Goal: Task Accomplishment & Management: Use online tool/utility

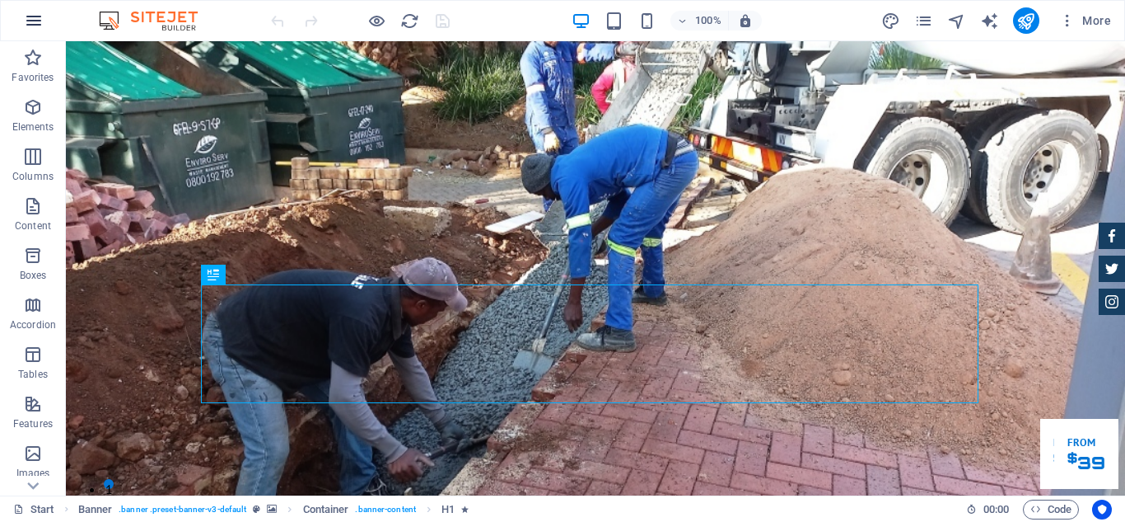
click at [34, 27] on icon "button" at bounding box center [34, 21] width 20 height 20
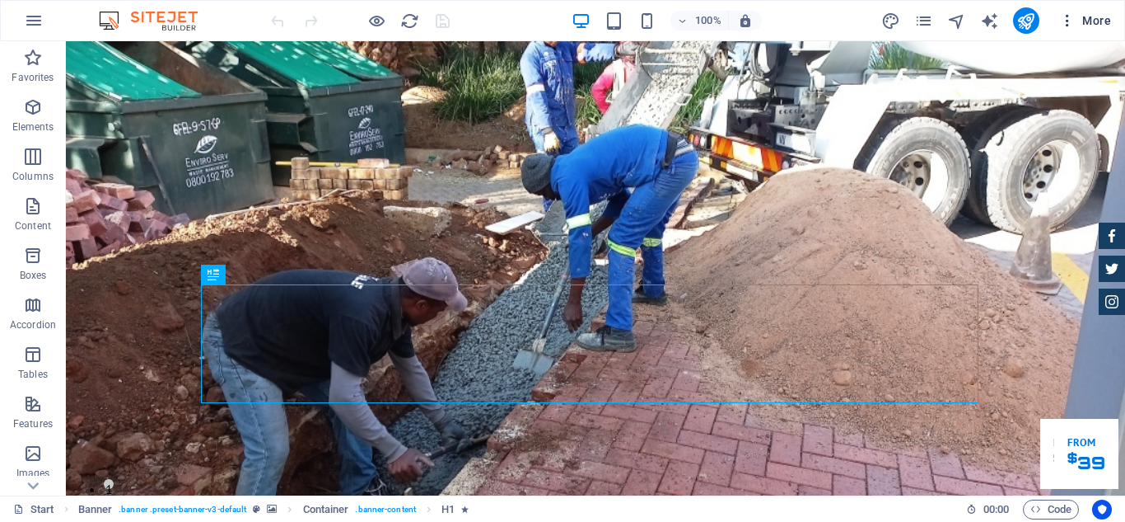
click at [1101, 21] on span "More" at bounding box center [1086, 20] width 52 height 16
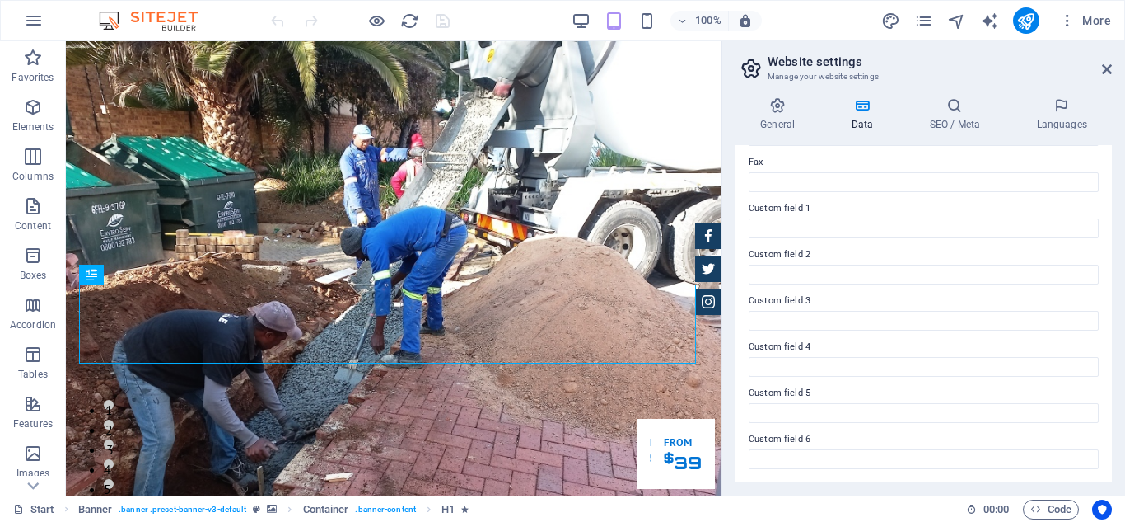
scroll to position [125, 0]
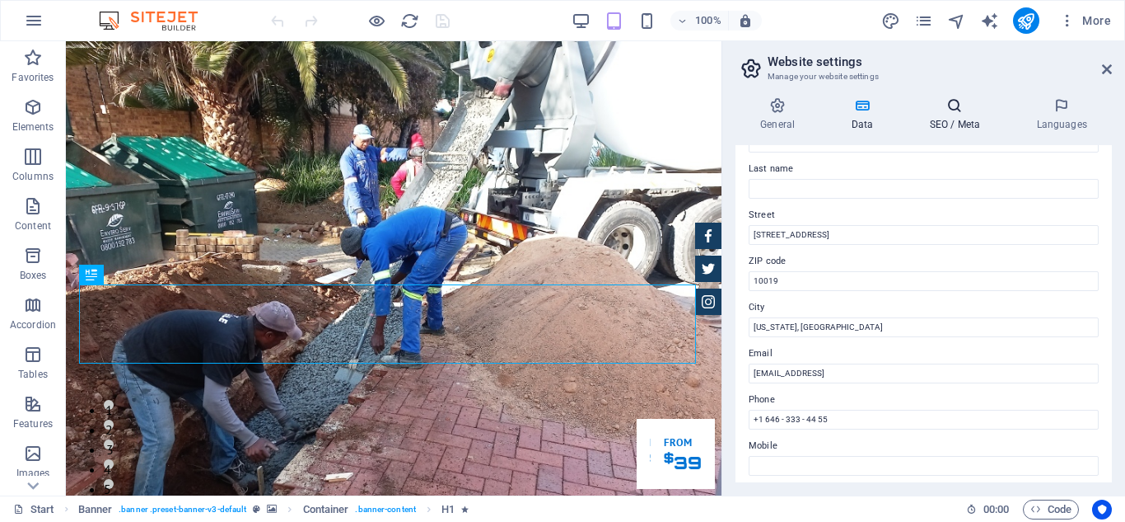
click at [952, 120] on h4 "SEO / Meta" at bounding box center [958, 114] width 107 height 35
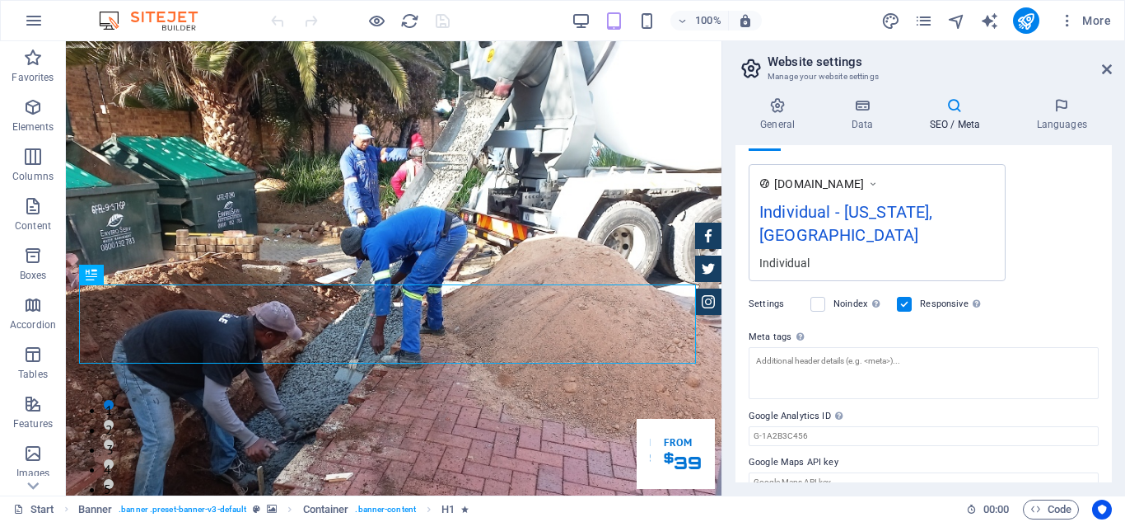
scroll to position [0, 0]
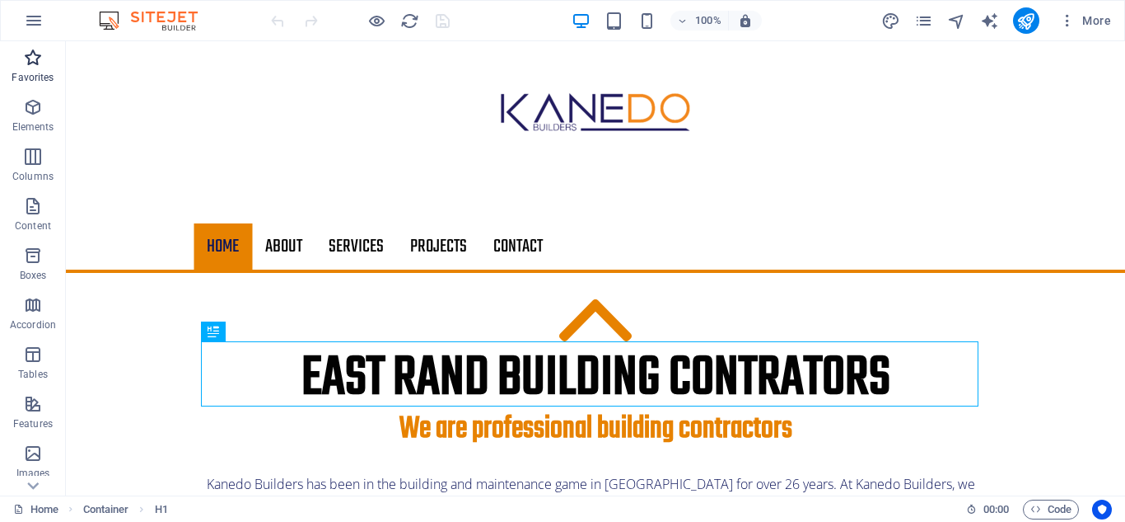
click at [29, 57] on icon "button" at bounding box center [33, 58] width 20 height 20
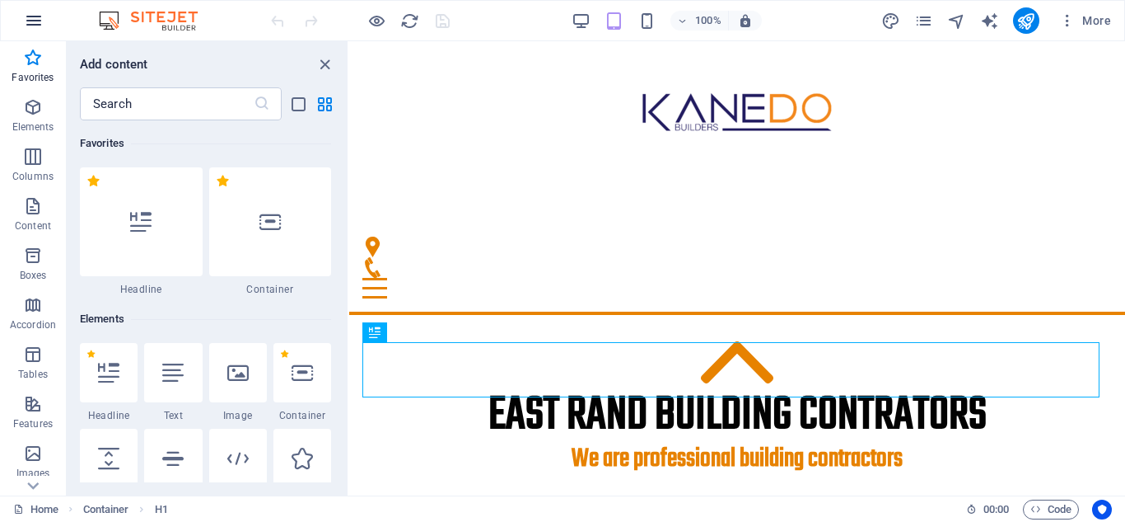
click at [44, 25] on button "button" at bounding box center [34, 21] width 40 height 40
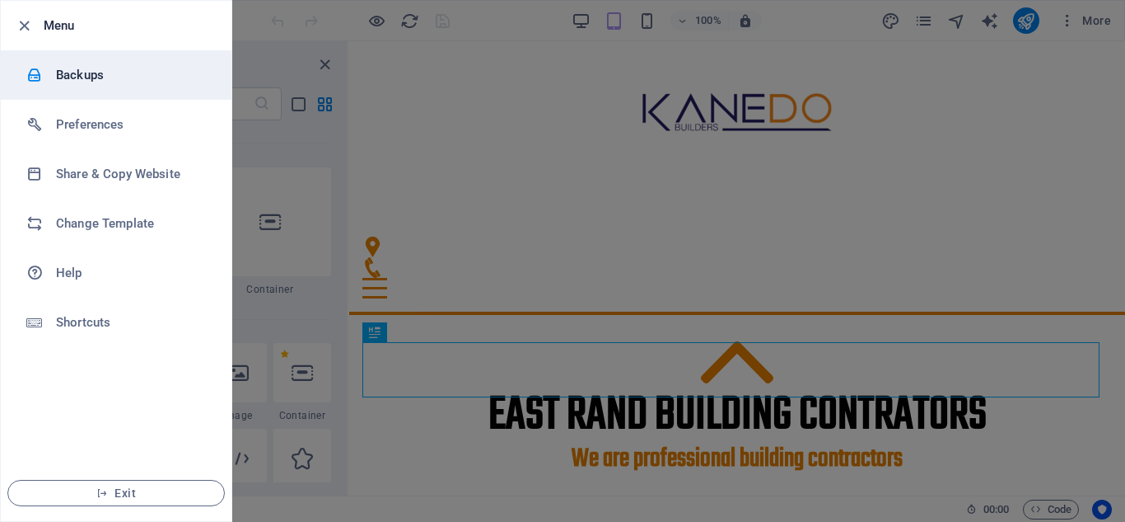
click at [74, 69] on h6 "Backups" at bounding box center [132, 75] width 152 height 20
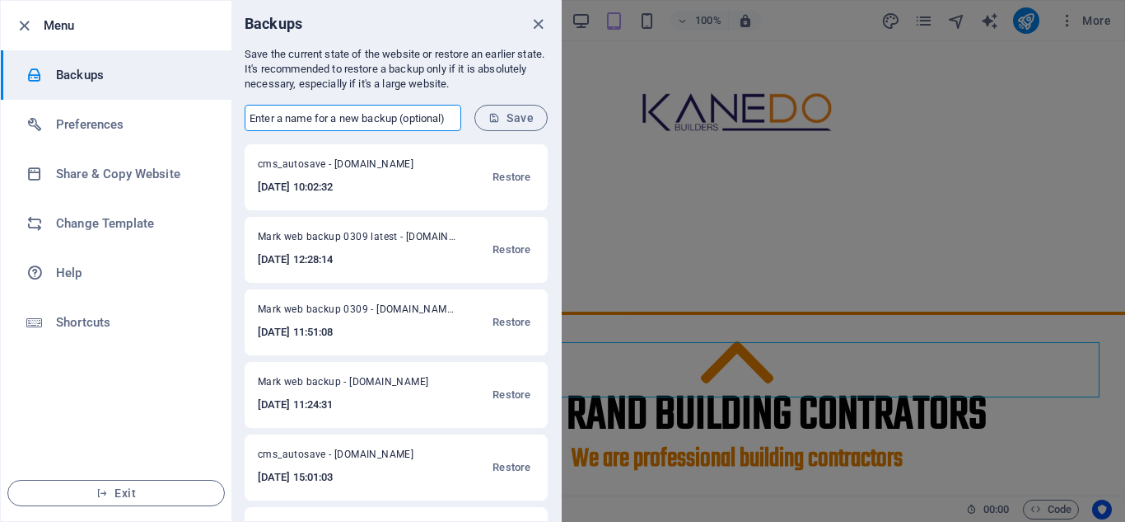
click at [375, 118] on input "text" at bounding box center [353, 118] width 217 height 26
click at [351, 120] on input "Mark web backup" at bounding box center [353, 118] width 217 height 26
type input "Mark web backup test"
click at [512, 115] on span "Save" at bounding box center [511, 117] width 45 height 13
click at [335, 161] on span "Mark web backup test - test.co.za" at bounding box center [355, 167] width 194 height 20
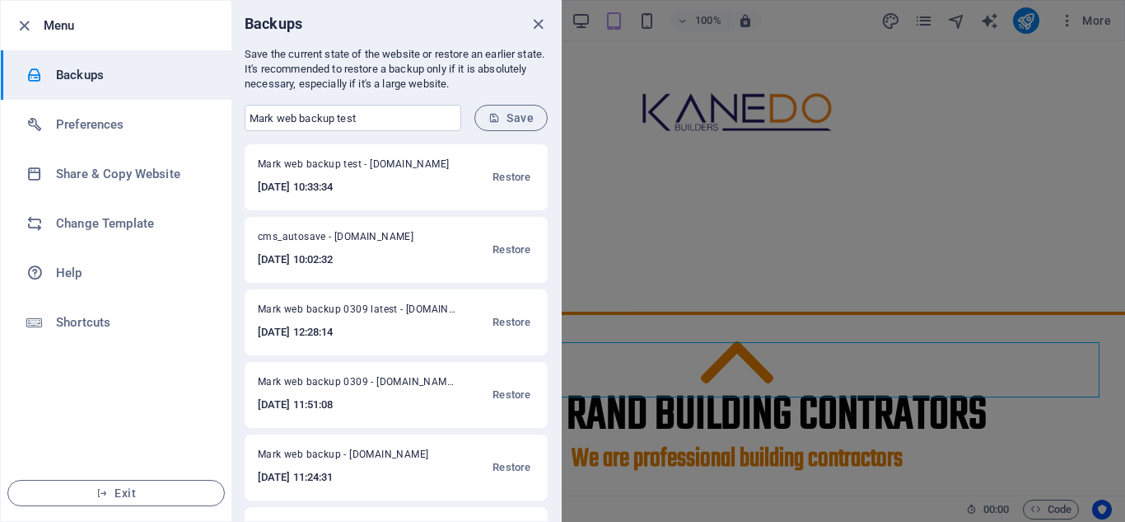
click at [335, 161] on span "Mark web backup test - test.co.za" at bounding box center [355, 167] width 194 height 20
click at [349, 161] on span "Mark web backup test - test.co.za" at bounding box center [355, 167] width 194 height 20
click at [337, 188] on h6 "2025-09-04 10:33:34" at bounding box center [355, 187] width 194 height 20
click at [513, 178] on span "Restore" at bounding box center [512, 177] width 38 height 20
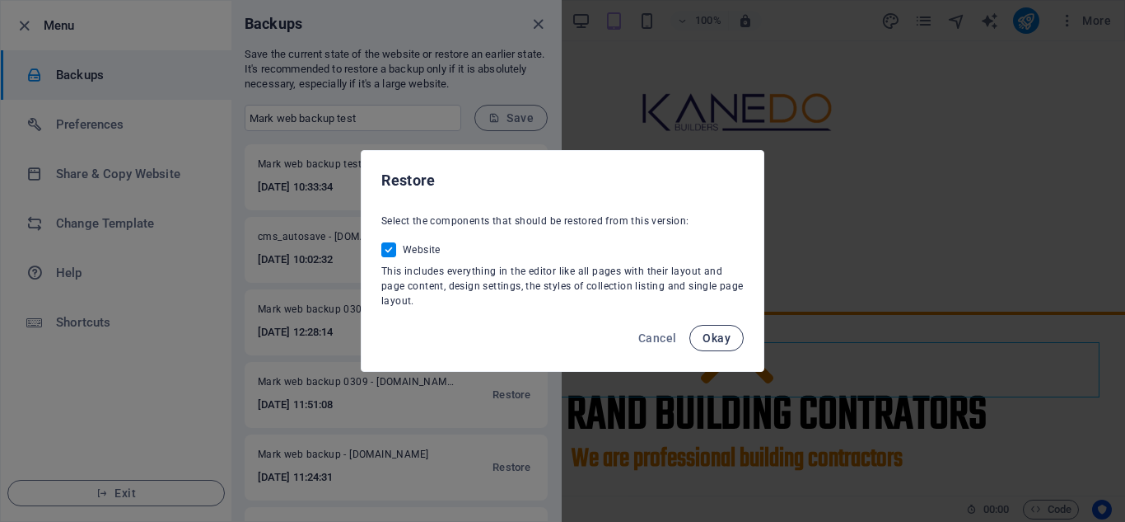
click at [715, 341] on span "Okay" at bounding box center [717, 337] width 28 height 13
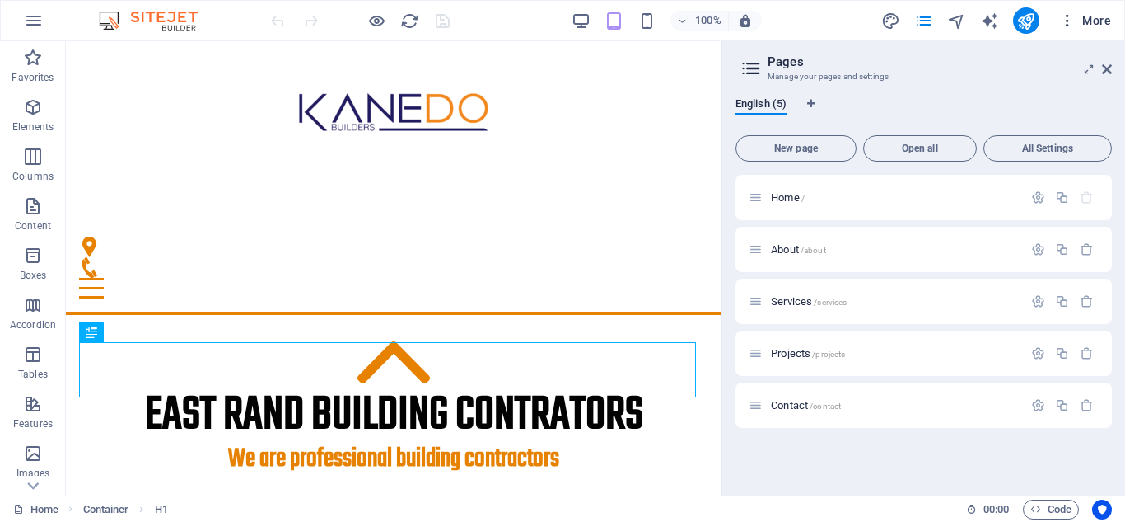
click at [1069, 18] on icon "button" at bounding box center [1068, 20] width 16 height 16
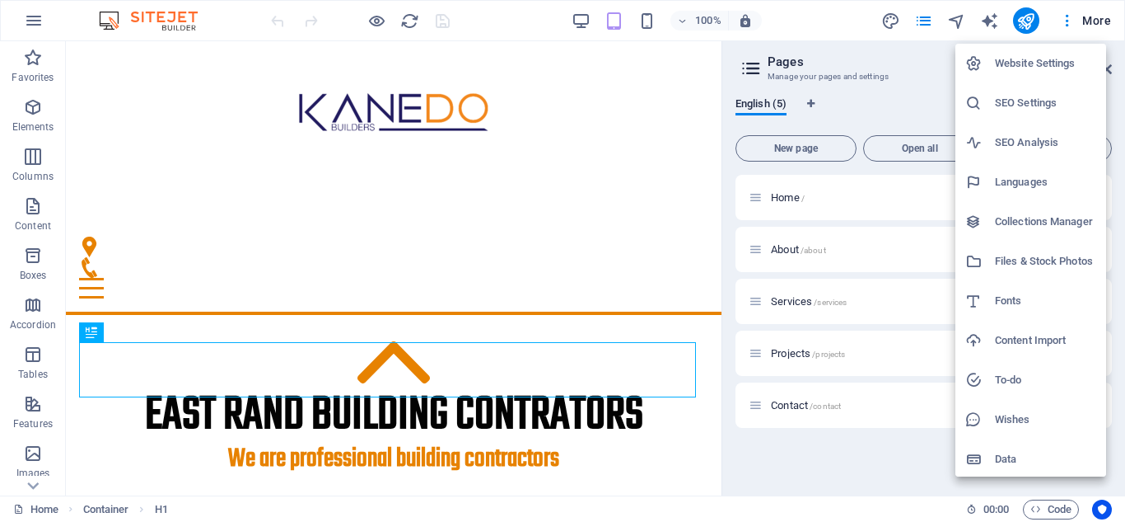
click at [1020, 264] on h6 "Files & Stock Photos" at bounding box center [1045, 261] width 101 height 20
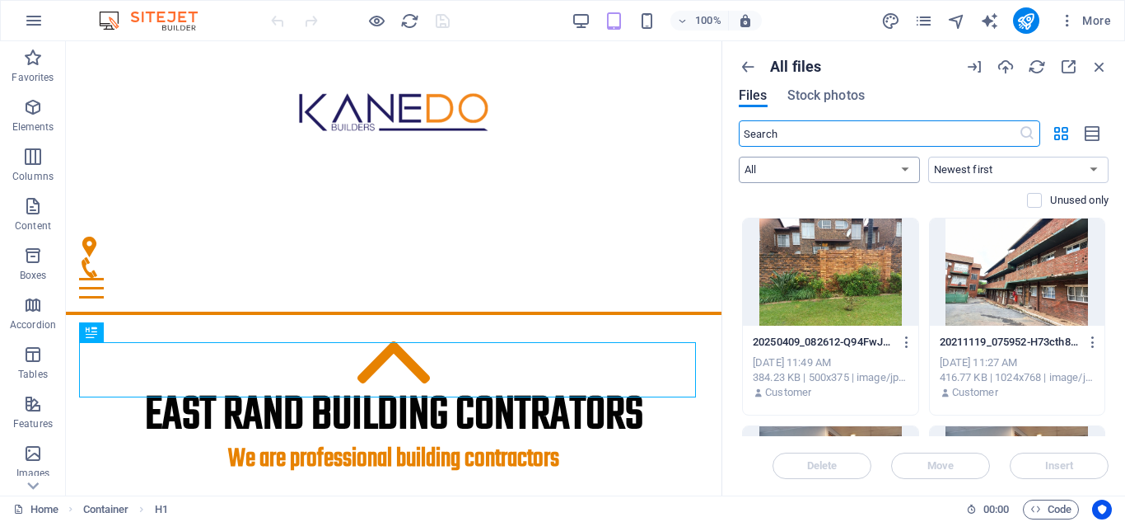
click at [905, 173] on select "All Images Documents Audio Video Vector Other" at bounding box center [829, 170] width 181 height 26
select select "document"
click at [739, 157] on select "All Images Documents Audio Video Vector Other" at bounding box center [829, 170] width 181 height 26
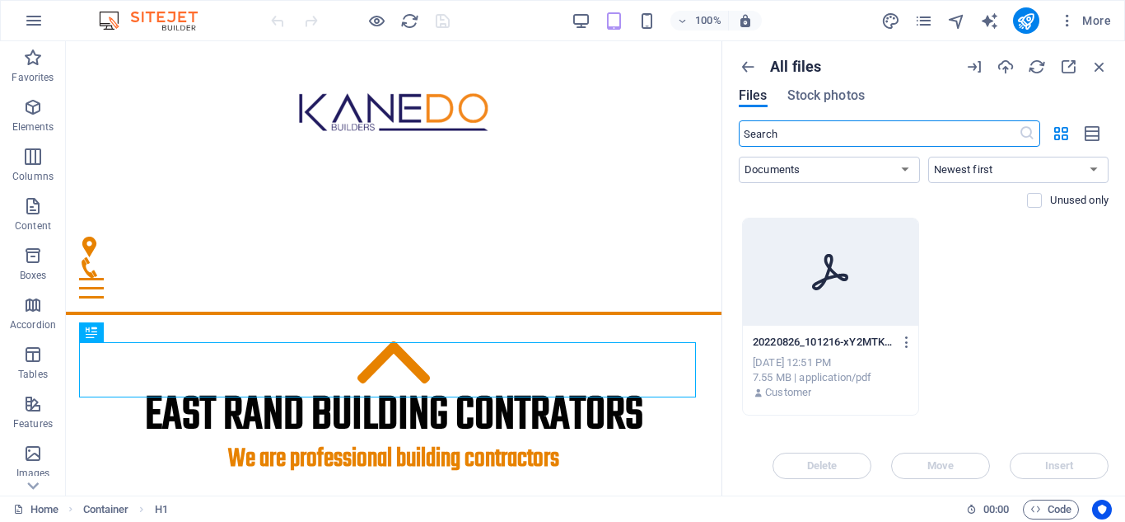
click at [836, 132] on input "text" at bounding box center [879, 133] width 280 height 26
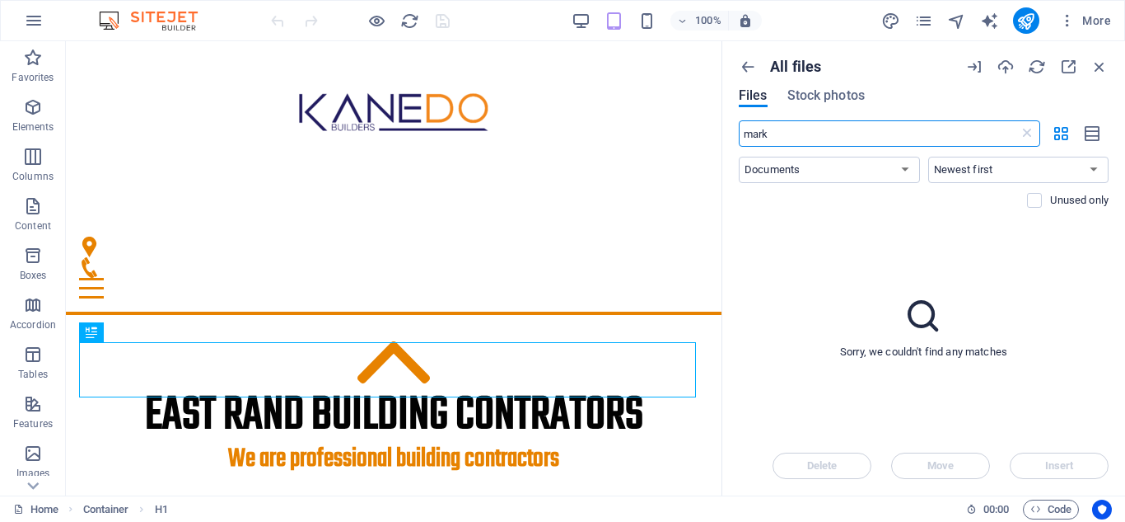
type input "mark"
click at [925, 320] on icon at bounding box center [923, 315] width 41 height 41
click at [910, 172] on select "All Images Documents Audio Video Vector Other" at bounding box center [829, 170] width 181 height 26
select select "all"
click at [739, 157] on select "All Images Documents Audio Video Vector Other" at bounding box center [829, 170] width 181 height 26
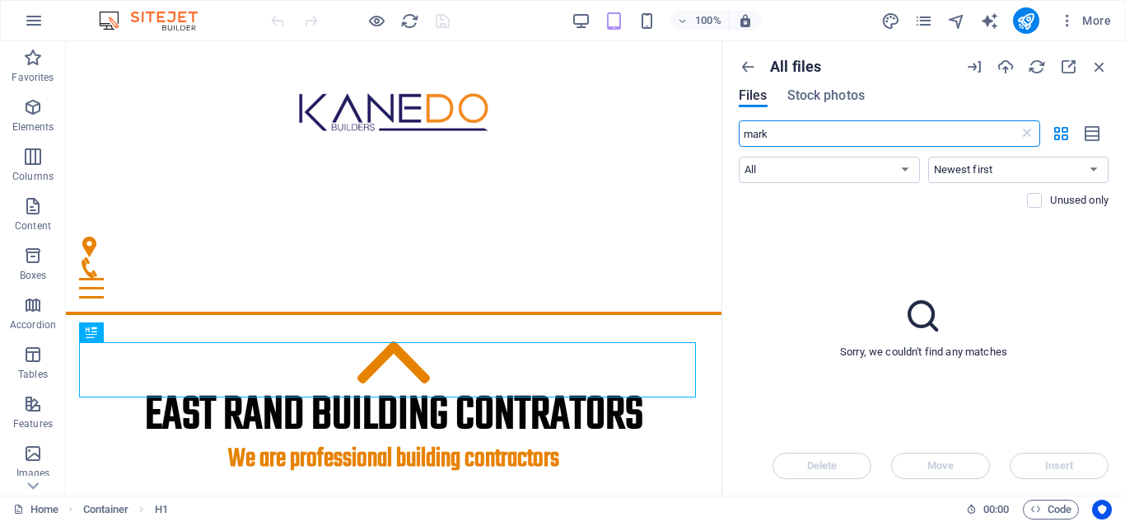
click at [793, 131] on input "mark" at bounding box center [879, 133] width 280 height 26
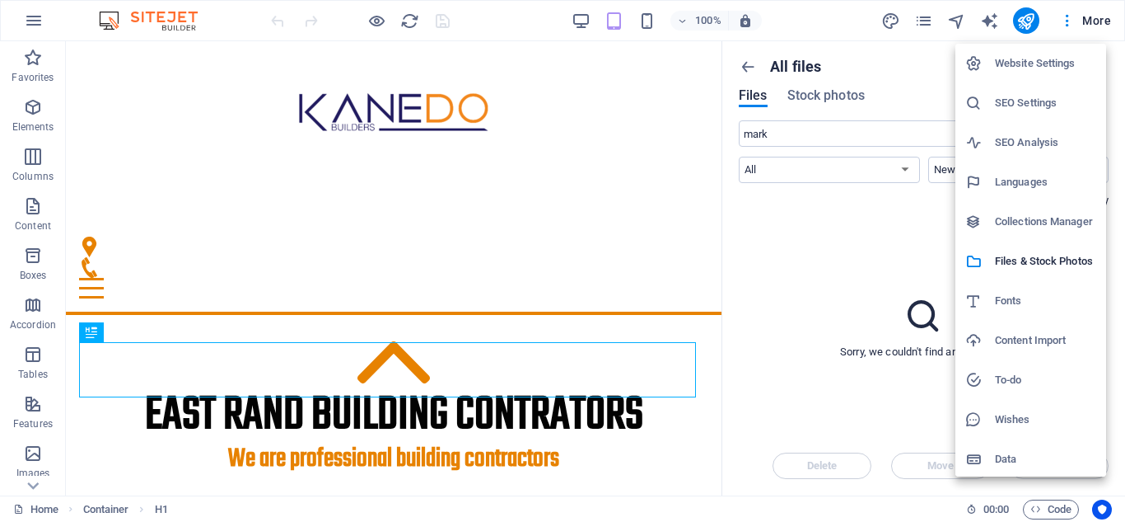
click at [1056, 222] on h6 "Collections Manager" at bounding box center [1045, 222] width 101 height 20
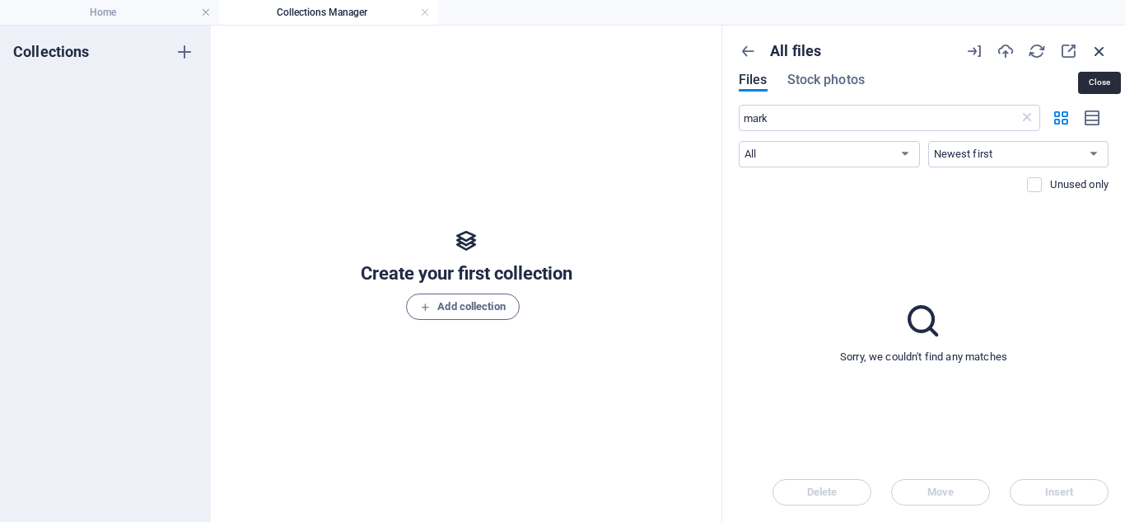
click at [1104, 44] on icon "button" at bounding box center [1100, 51] width 18 height 18
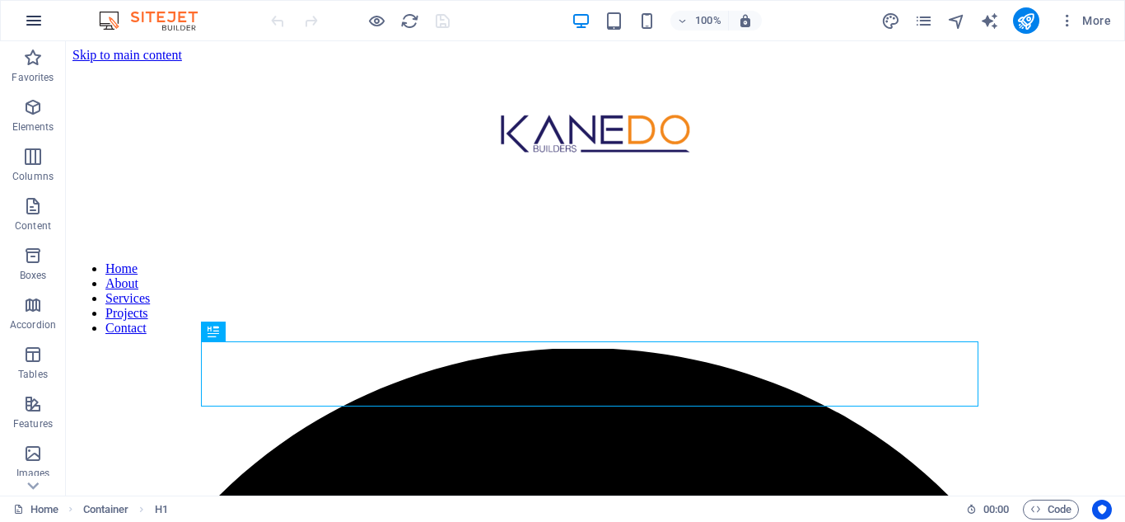
click at [30, 26] on icon "button" at bounding box center [34, 21] width 20 height 20
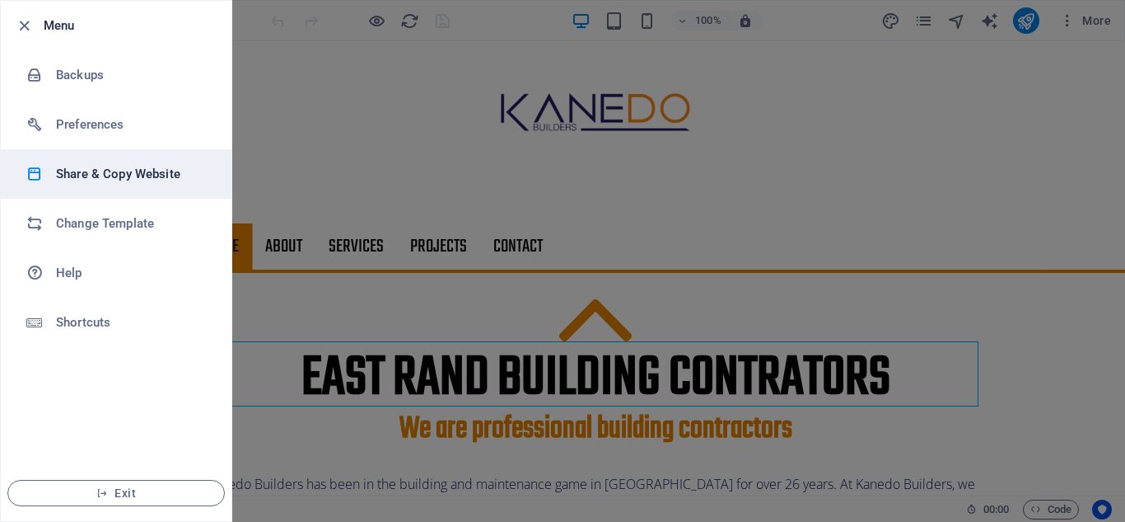
click at [95, 172] on h6 "Share & Copy Website" at bounding box center [132, 174] width 152 height 20
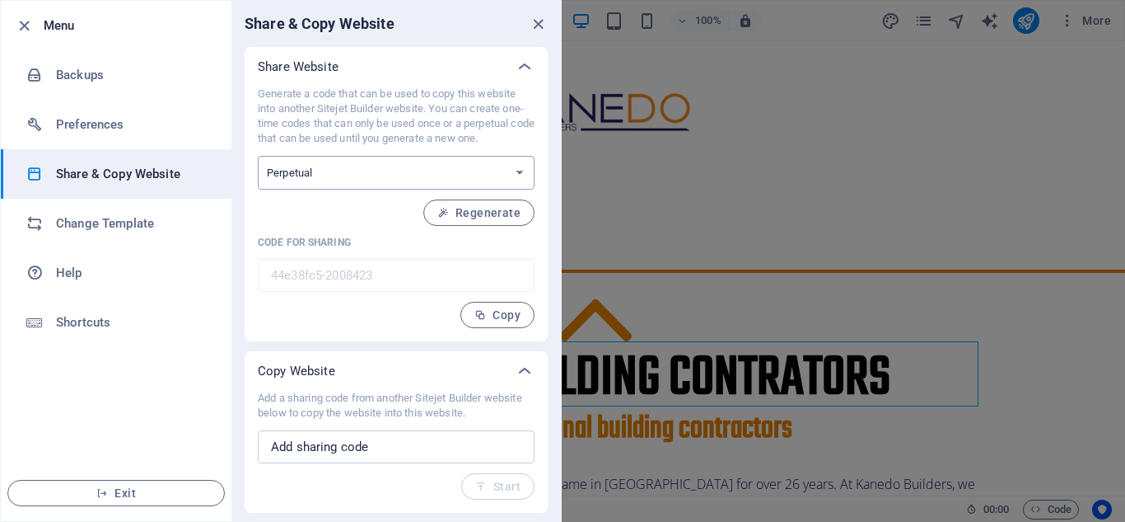
drag, startPoint x: 522, startPoint y: 169, endPoint x: 513, endPoint y: 172, distance: 8.9
click at [521, 169] on select "One-time Perpetual" at bounding box center [396, 173] width 277 height 34
select select "onetime"
click at [258, 156] on select "One-time Perpetual" at bounding box center [396, 173] width 277 height 34
click at [485, 217] on span "Generate" at bounding box center [485, 212] width 71 height 13
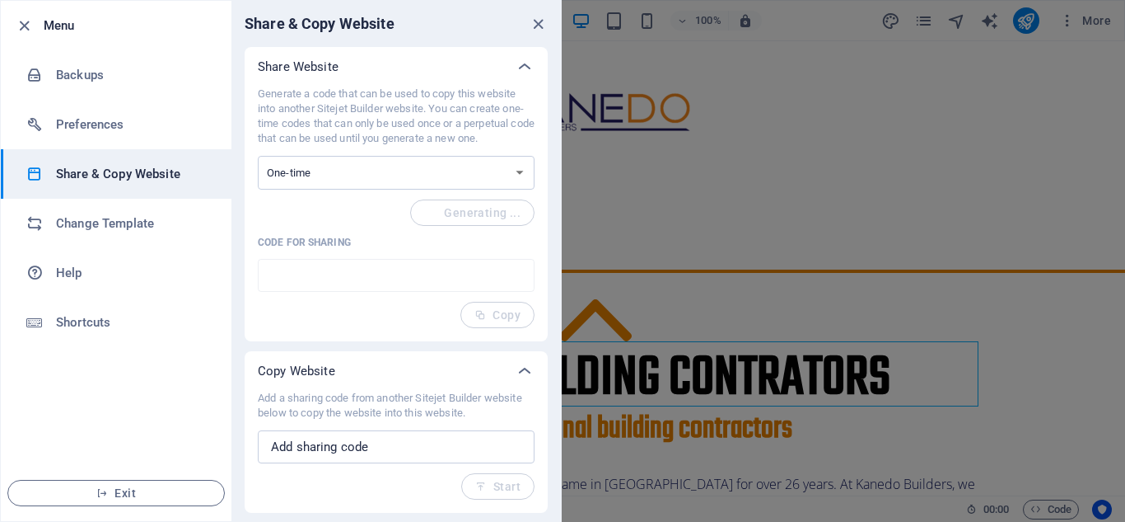
type input "a2897ef5-2008423"
click at [508, 311] on span "Copy" at bounding box center [498, 314] width 46 height 13
click at [535, 26] on icon "close" at bounding box center [538, 24] width 19 height 19
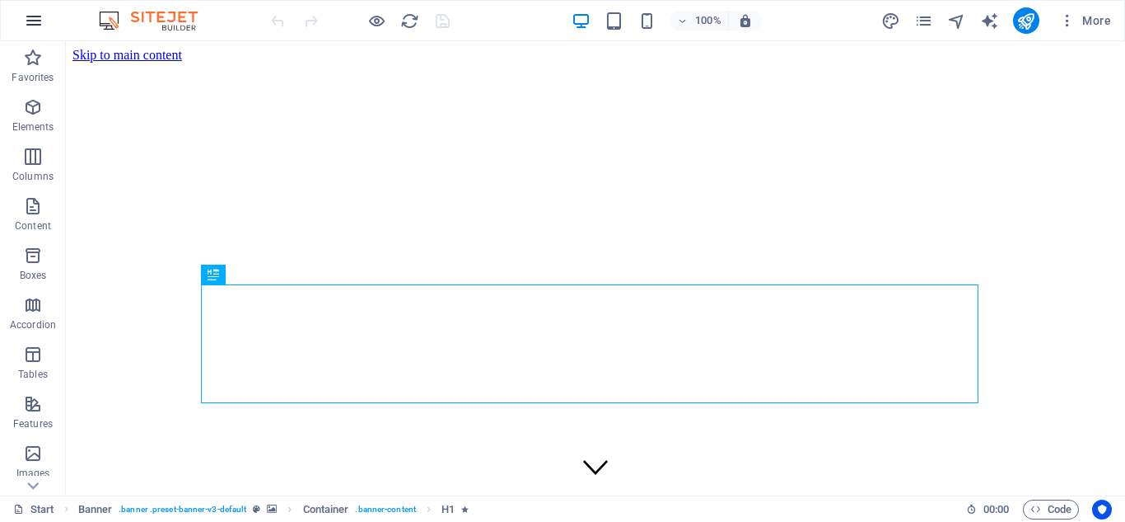
click at [31, 19] on icon "button" at bounding box center [34, 21] width 20 height 20
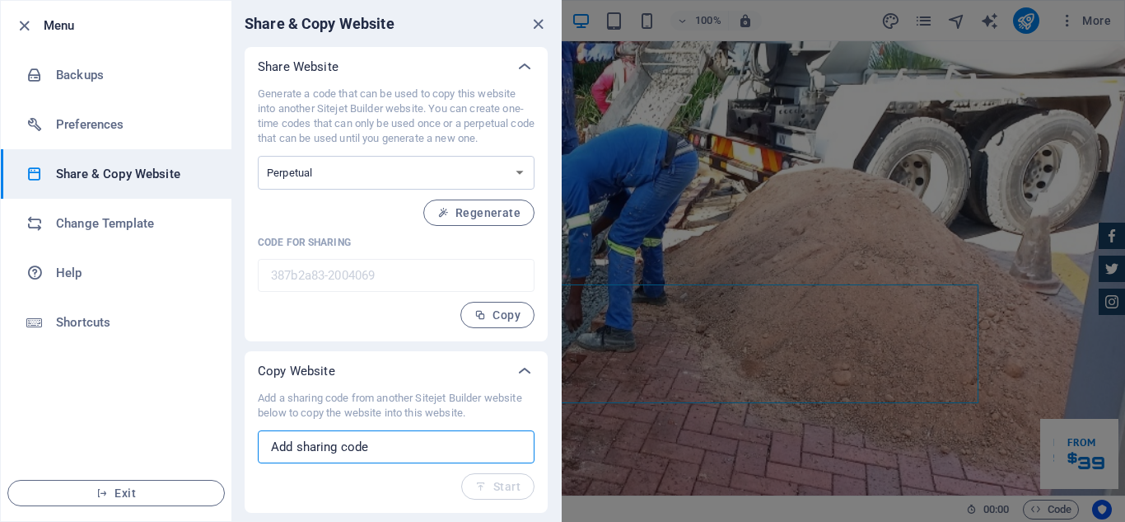
click at [384, 449] on input "text" at bounding box center [396, 446] width 277 height 33
paste input "a2897ef5-2008423"
type input "a2897ef5-2008423"
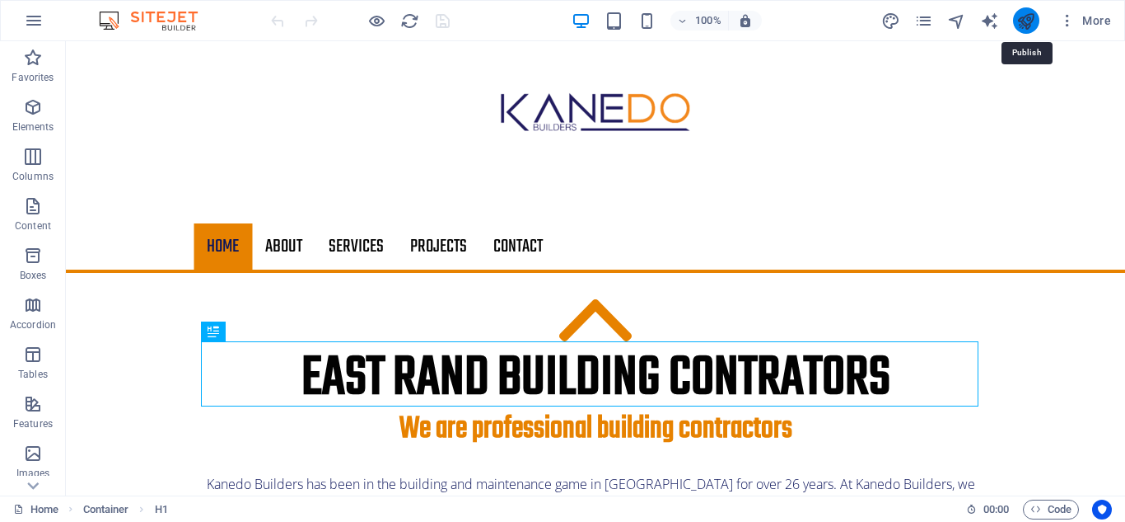
click at [1029, 22] on icon "publish" at bounding box center [1026, 21] width 19 height 19
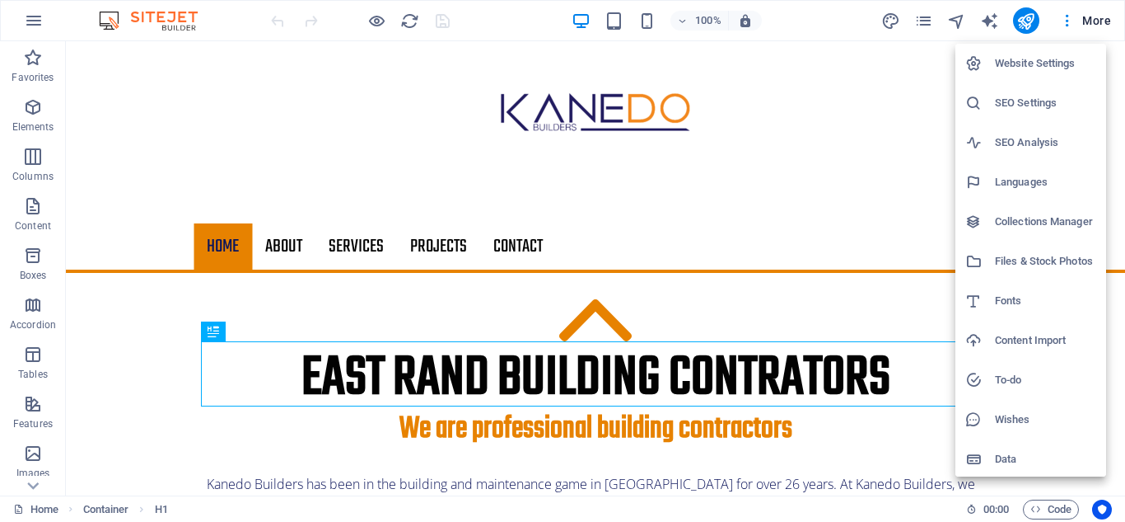
click at [1027, 70] on h6 "Website Settings" at bounding box center [1045, 64] width 101 height 20
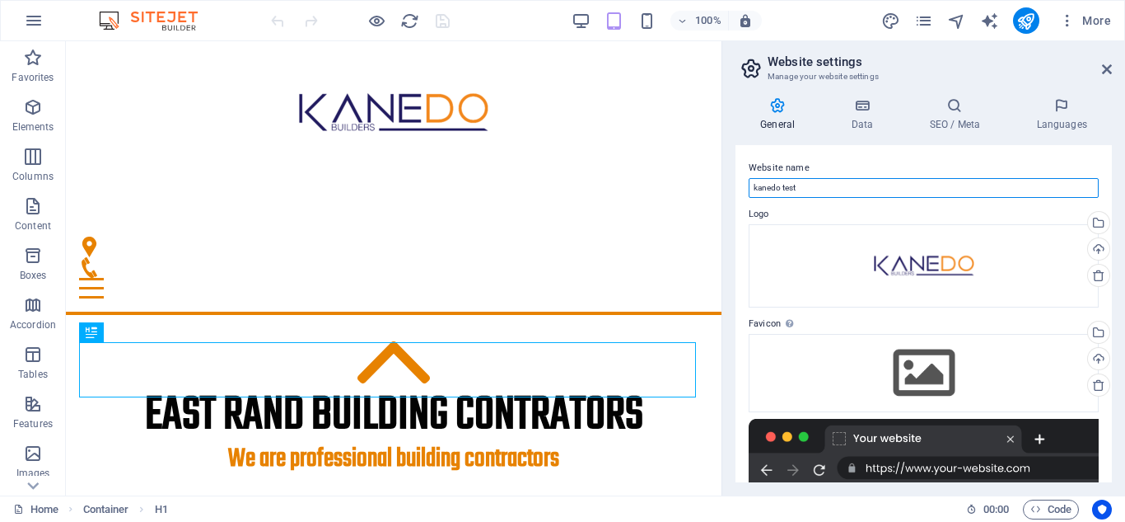
drag, startPoint x: 807, startPoint y: 187, endPoint x: 730, endPoint y: 204, distance: 79.2
click at [730, 204] on div "General Data SEO / Meta Languages Website name kanedo test Logo Drag files here…" at bounding box center [924, 289] width 403 height 411
type input "[DOMAIN_NAME]"
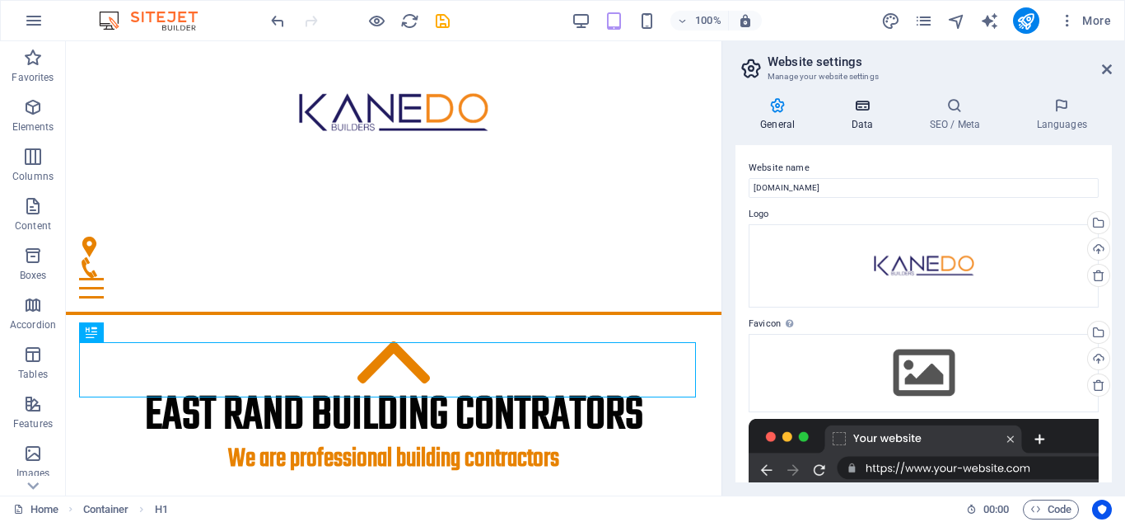
click at [860, 106] on icon at bounding box center [862, 105] width 72 height 16
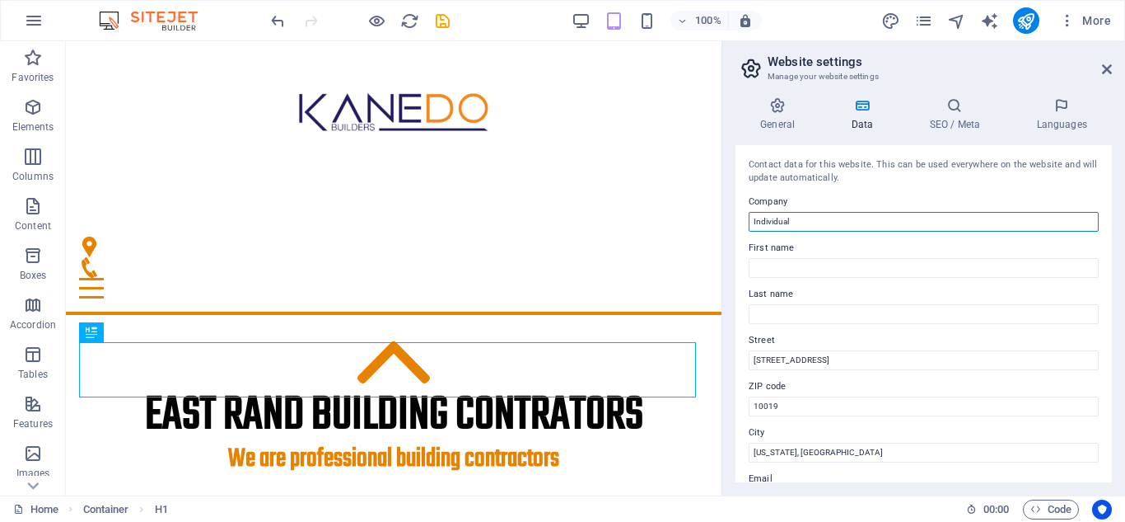
click at [808, 223] on input "Individual" at bounding box center [924, 222] width 350 height 20
type input "I"
type input "Kanedo Builders"
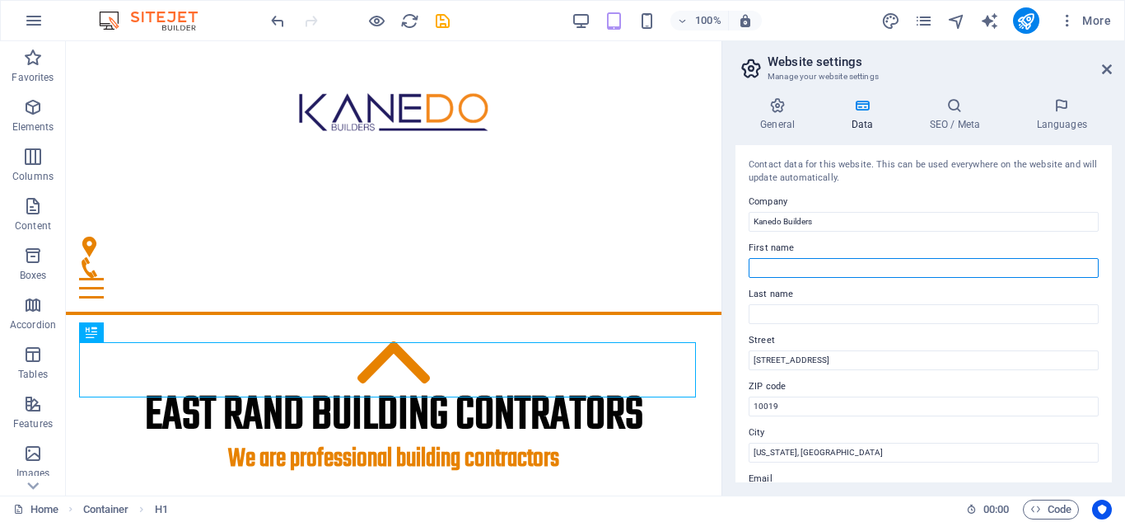
click at [767, 274] on input "First name" at bounding box center [924, 268] width 350 height 20
type input "Mark"
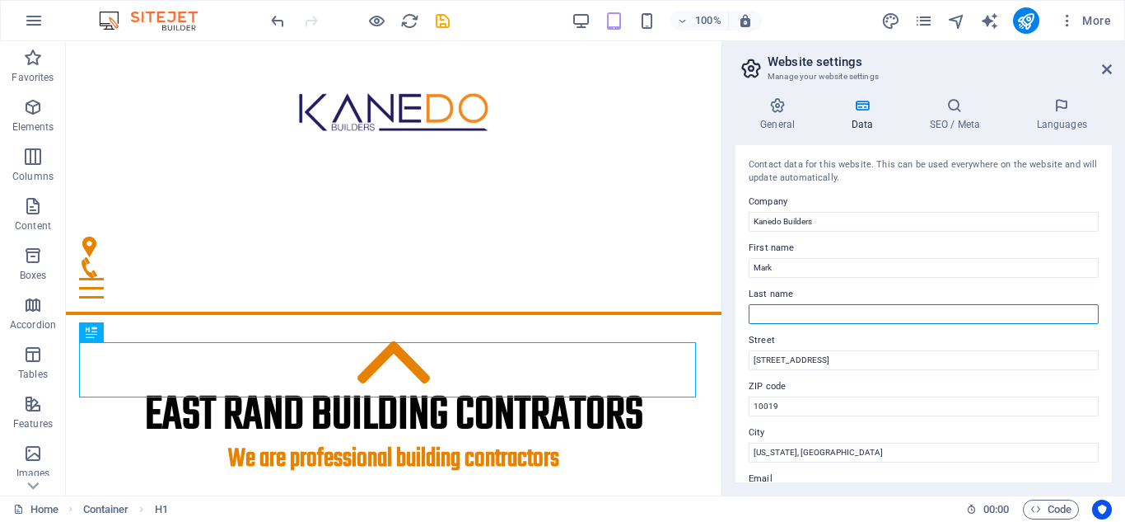
click at [833, 311] on input "Last name" at bounding box center [924, 314] width 350 height 20
type input "Kane"
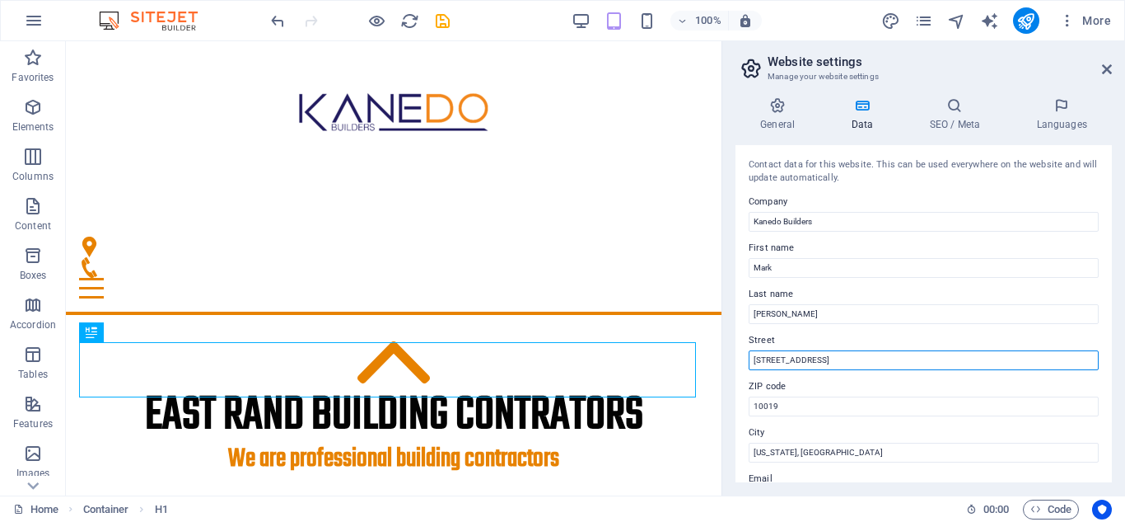
drag, startPoint x: 839, startPoint y: 358, endPoint x: 737, endPoint y: 361, distance: 101.4
click at [737, 361] on div "Contact data for this website. This can be used everywhere on the website and w…" at bounding box center [924, 313] width 377 height 337
click at [850, 361] on input "88 Bloekomdraai Street" at bounding box center [924, 360] width 350 height 20
type input "88 Bloekomdraai"
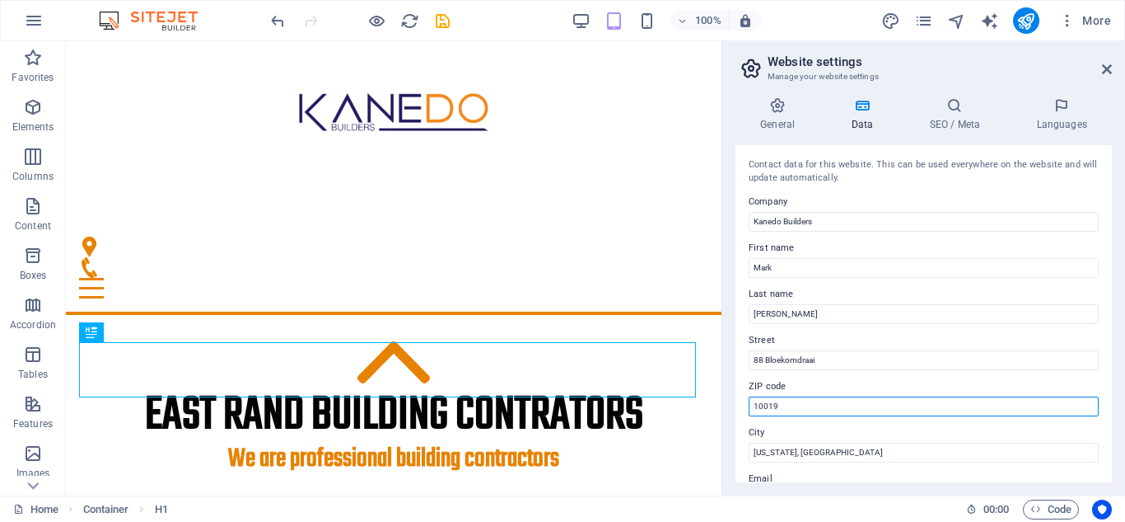
click at [793, 402] on input "10019" at bounding box center [924, 406] width 350 height 20
type input "1"
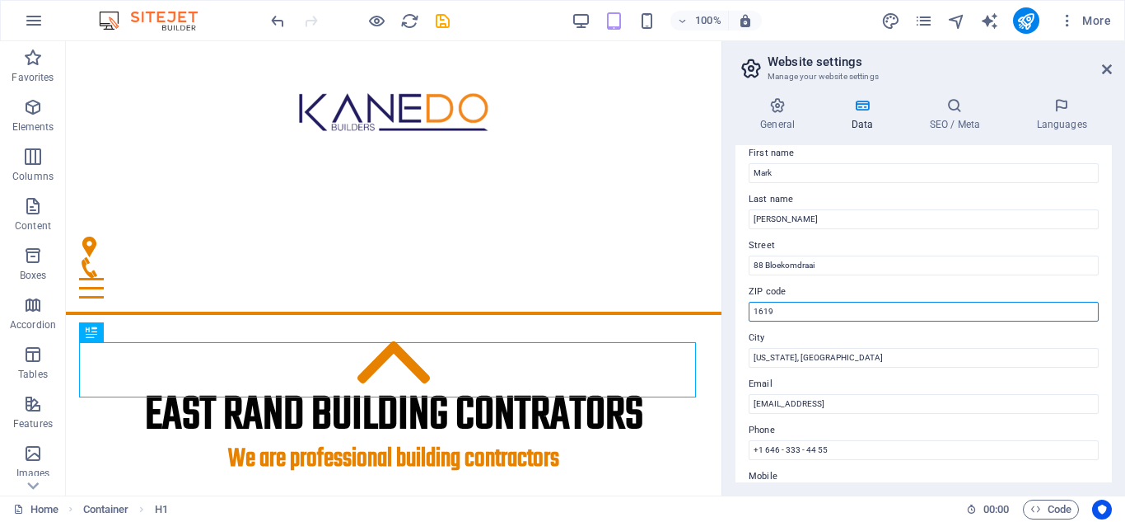
scroll to position [165, 0]
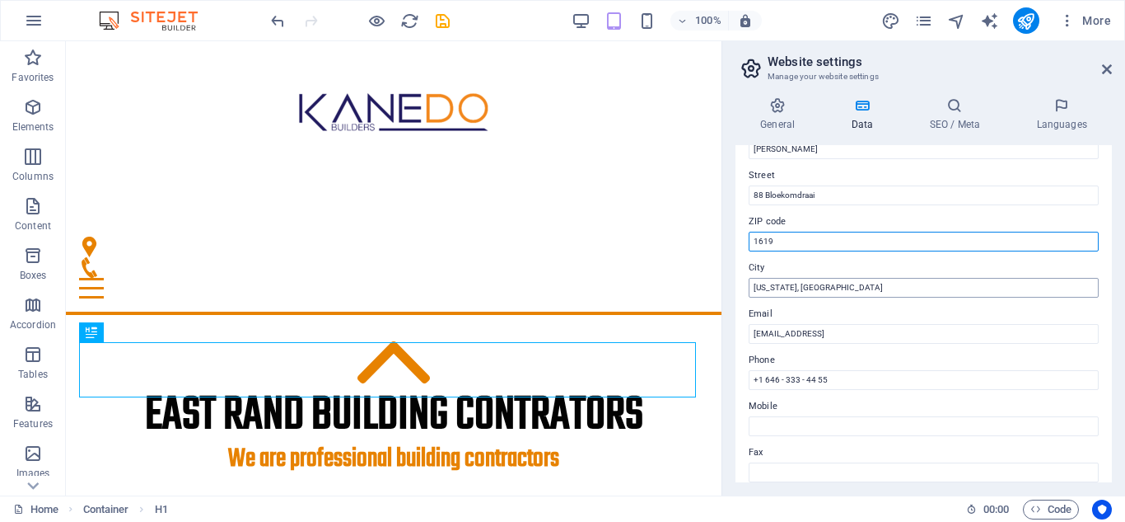
type input "1619"
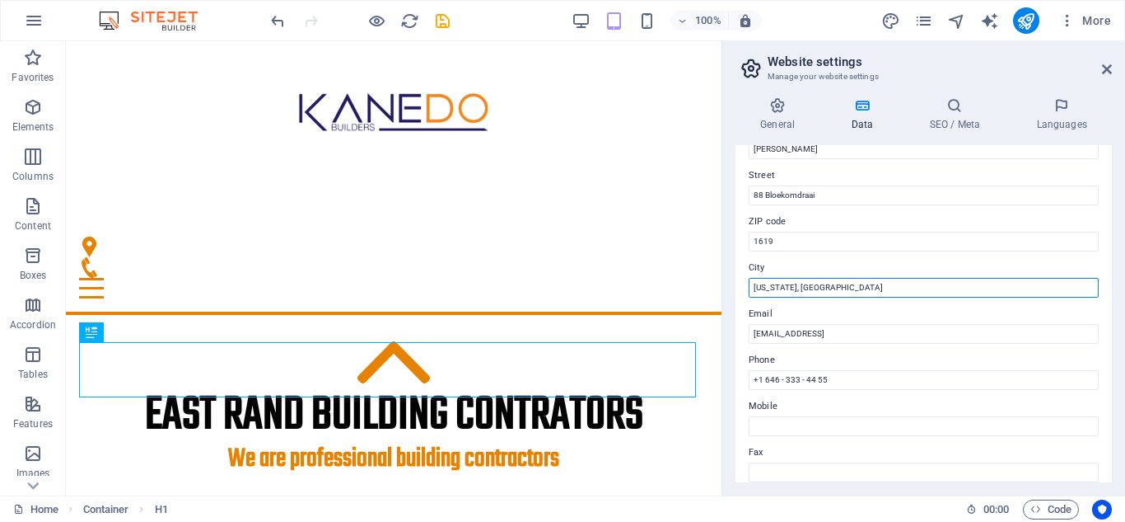
click at [811, 291] on input "New York, NY" at bounding box center [924, 288] width 350 height 20
drag, startPoint x: 814, startPoint y: 288, endPoint x: 746, endPoint y: 293, distance: 68.6
click at [746, 293] on div "Contact data for this website. This can be used everywhere on the website and w…" at bounding box center [924, 313] width 377 height 337
type input "[GEOGRAPHIC_DATA]"
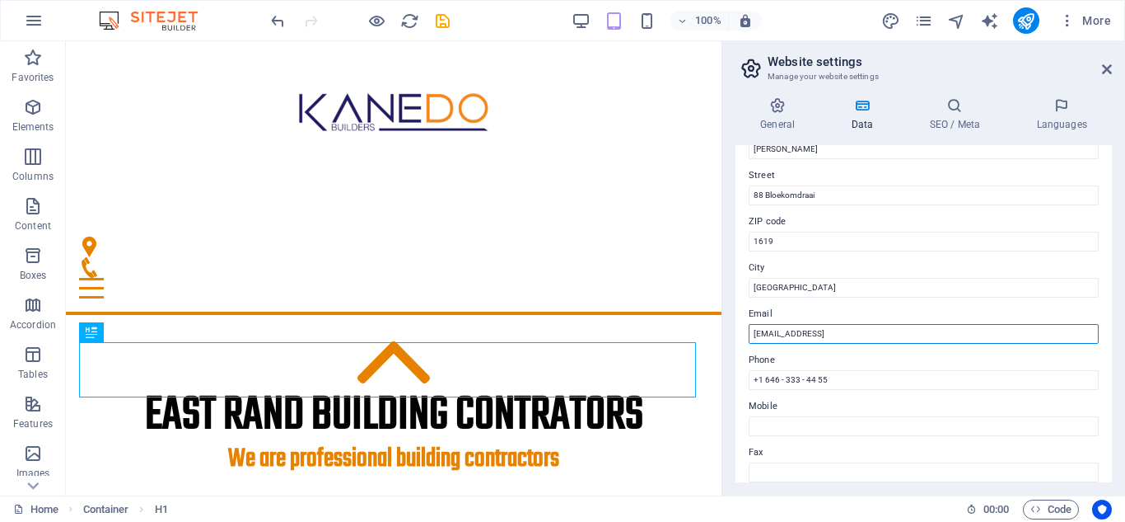
drag, startPoint x: 961, startPoint y: 332, endPoint x: 742, endPoint y: 349, distance: 219.8
click at [742, 349] on div "Contact data for this website. This can be used everywhere on the website and w…" at bounding box center [924, 313] width 377 height 337
type input "[EMAIL_ADDRESS][PERSON_NAME][DOMAIN_NAME]"
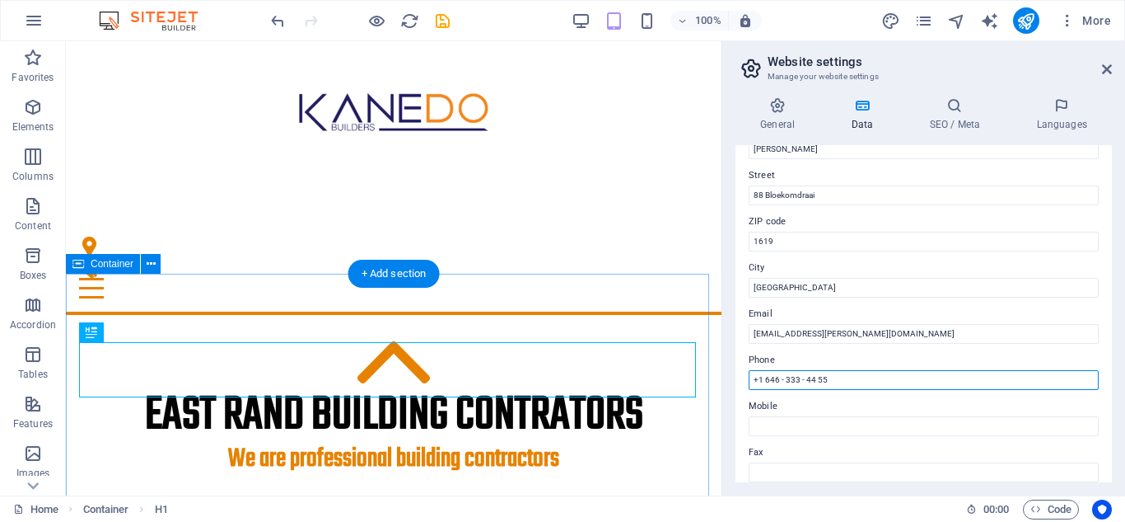
drag, startPoint x: 907, startPoint y: 423, endPoint x: 697, endPoint y: 372, distance: 216.4
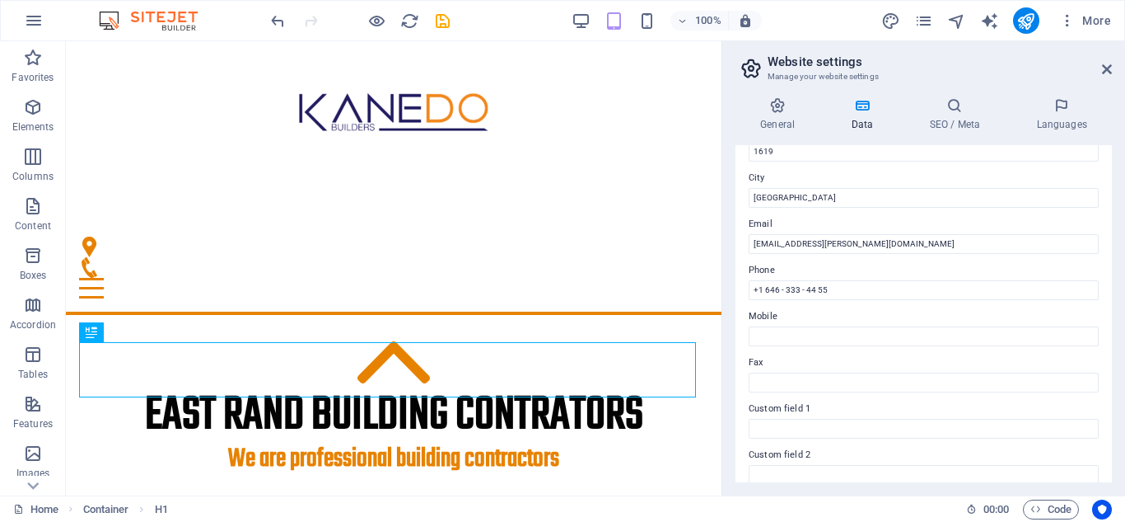
scroll to position [125, 0]
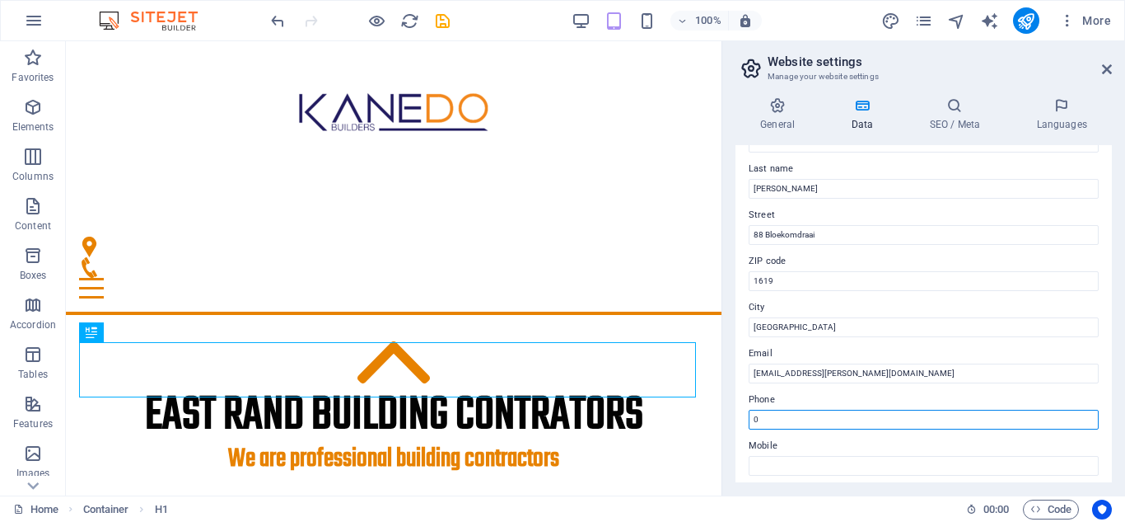
type input "0829492471"
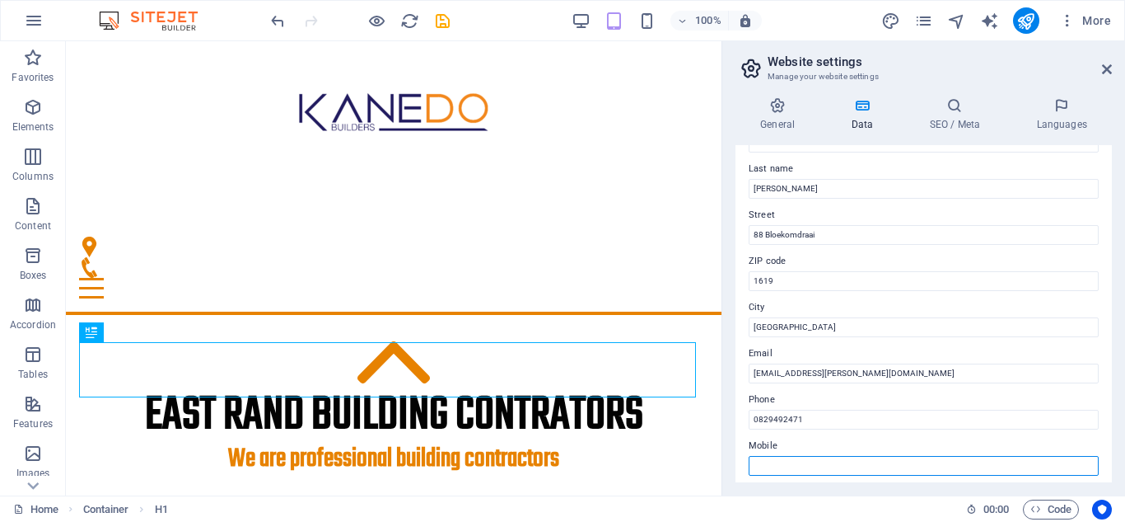
click at [801, 470] on input "Mobile" at bounding box center [924, 466] width 350 height 20
type input "0829492471"
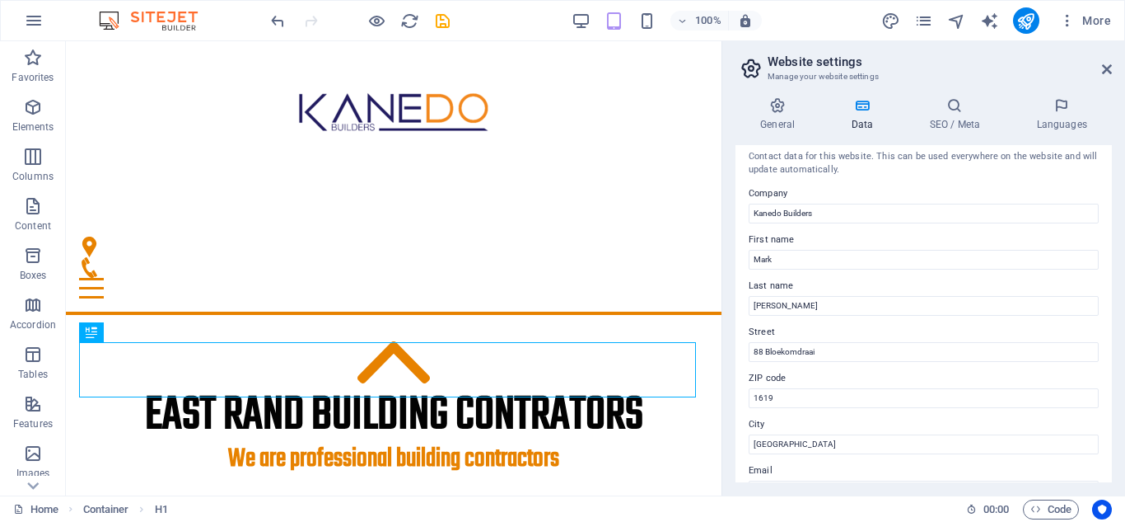
scroll to position [0, 0]
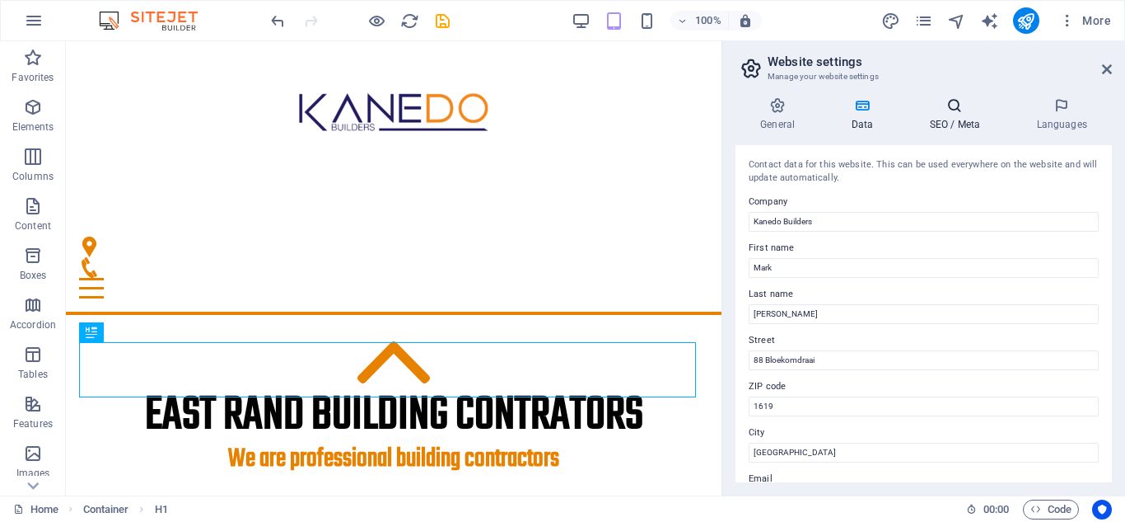
click at [957, 119] on h4 "SEO / Meta" at bounding box center [958, 114] width 107 height 35
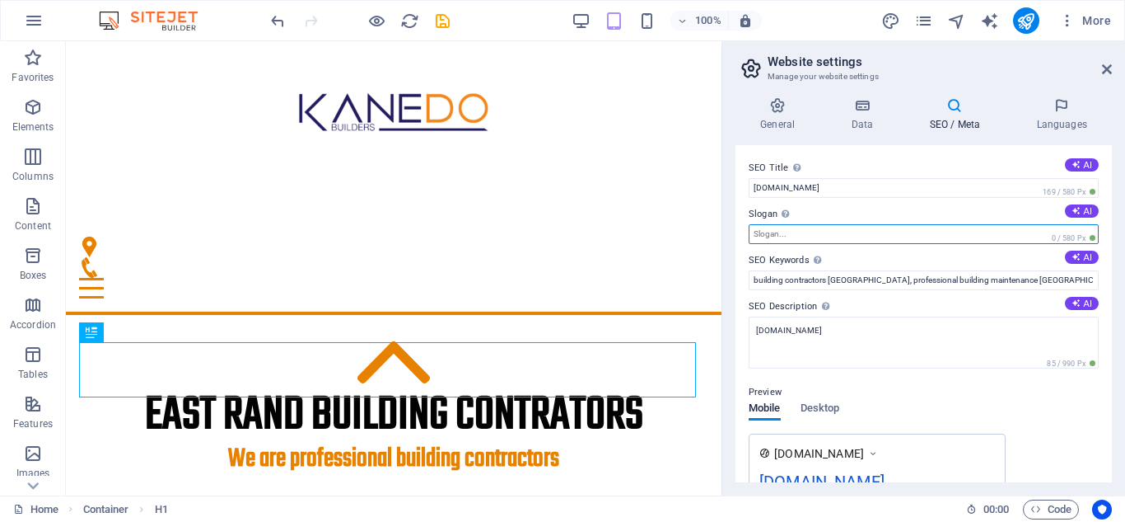
drag, startPoint x: 802, startPoint y: 231, endPoint x: 793, endPoint y: 231, distance: 9.9
click at [793, 231] on input "Slogan The slogan of your website. AI" at bounding box center [924, 234] width 350 height 20
click at [793, 230] on input "Slogan The slogan of your website. AI" at bounding box center [924, 234] width 350 height 20
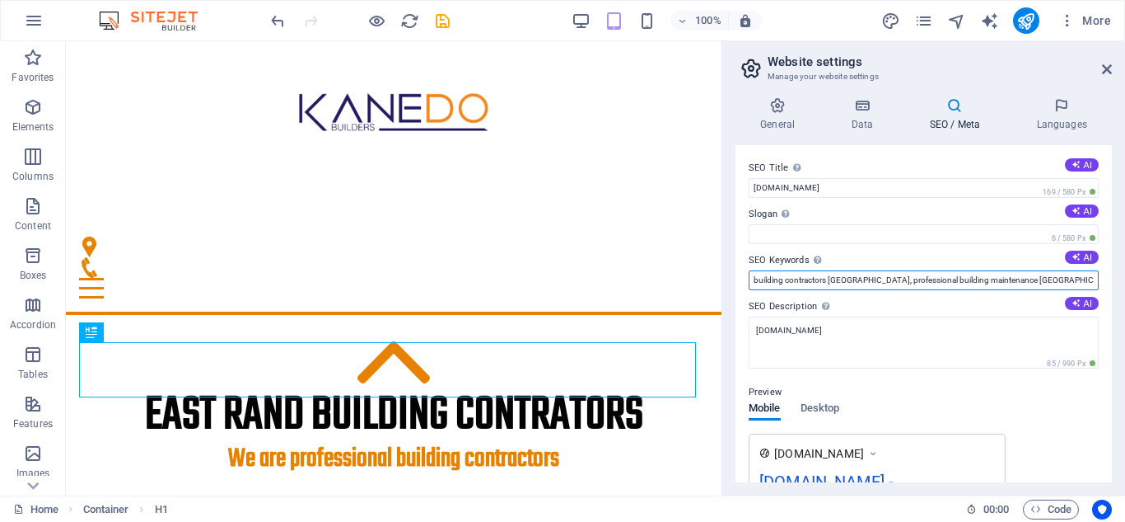
click at [875, 276] on input "building contractors East Rand, professional building maintenance Gauteng, hand…" at bounding box center [924, 280] width 350 height 20
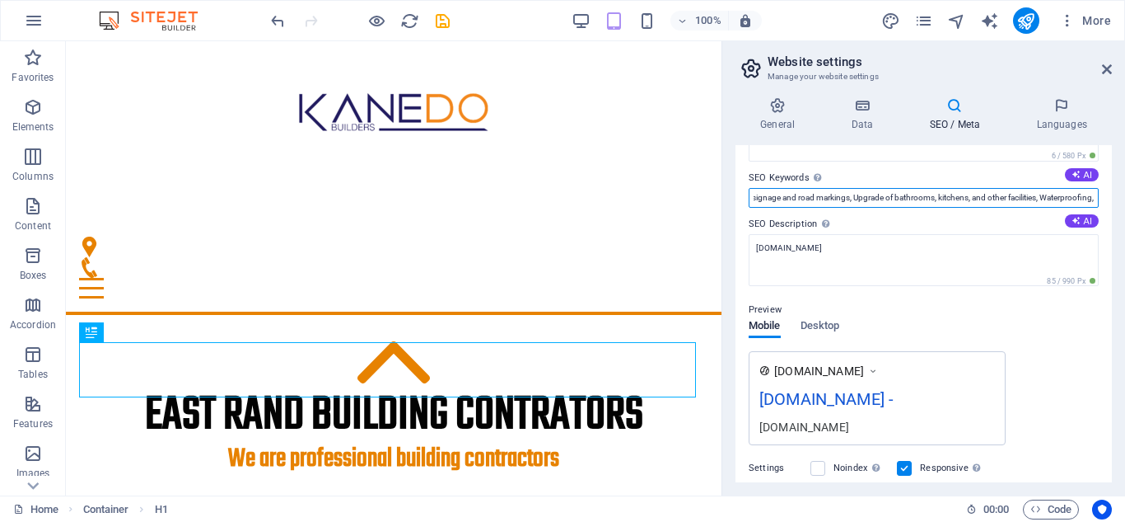
scroll to position [165, 0]
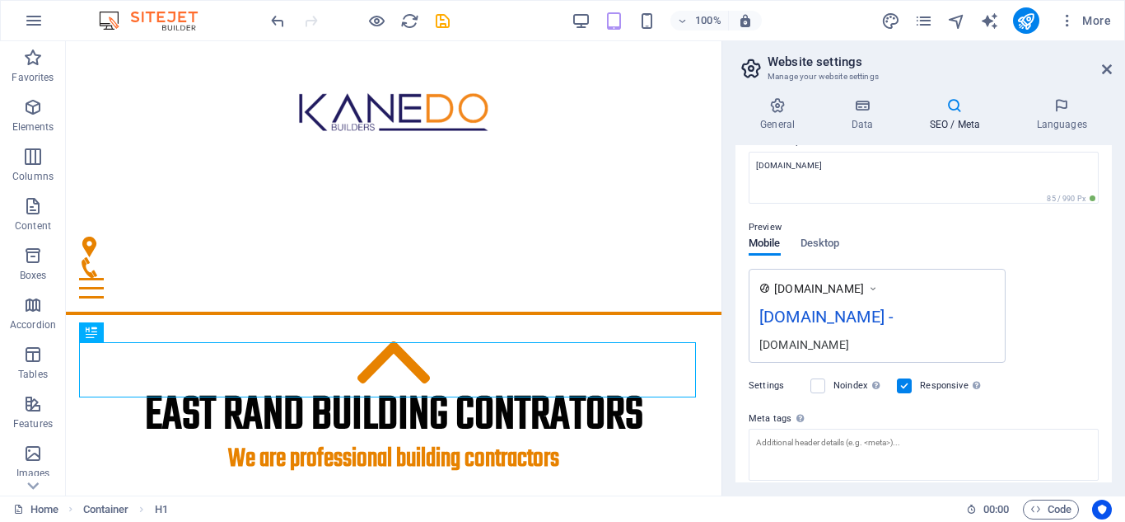
type input "building contractors East Rand, professional building maintenance Gauteng, hand…"
click at [879, 285] on icon at bounding box center [874, 288] width 12 height 16
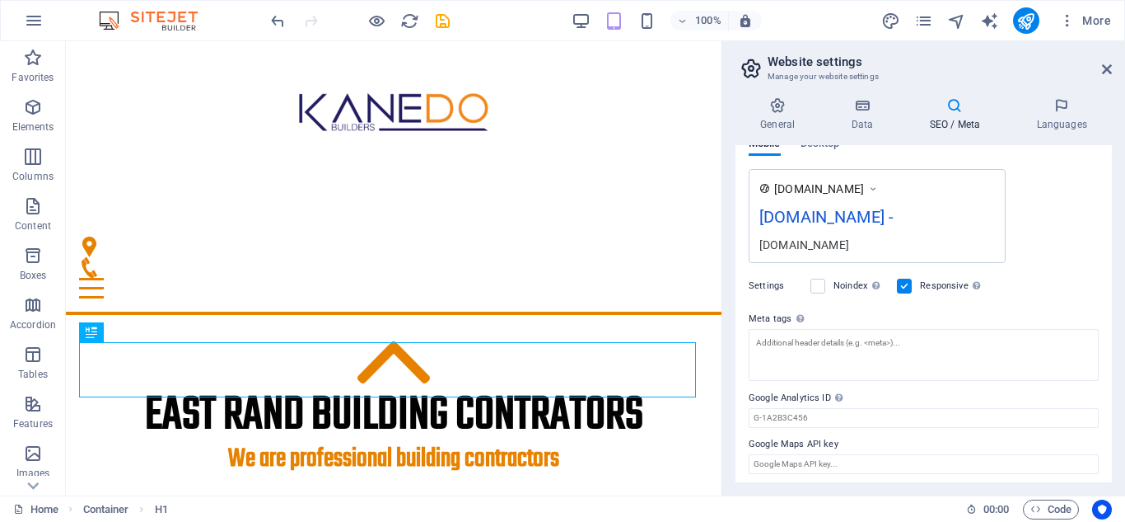
scroll to position [269, 0]
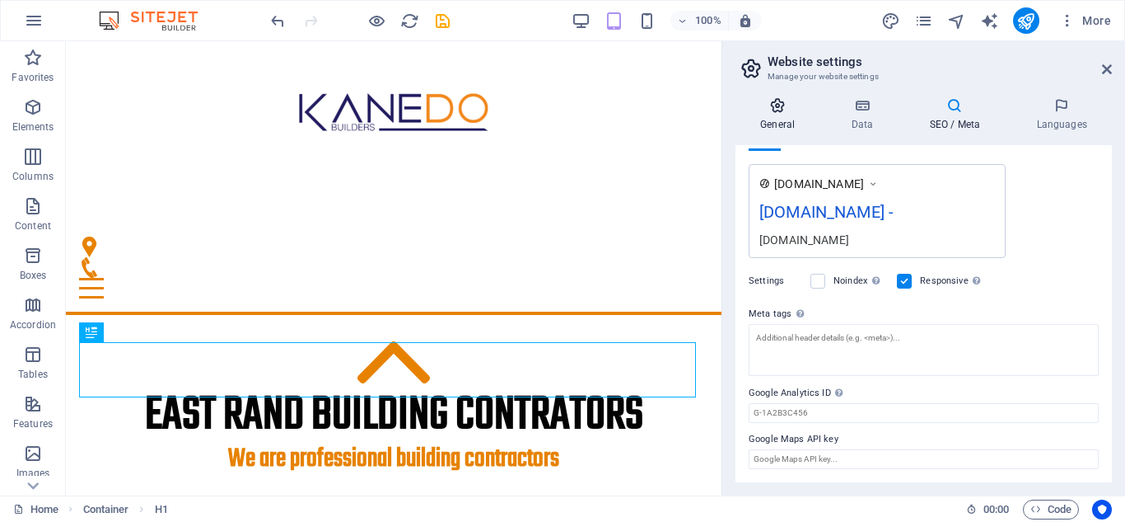
click at [777, 106] on icon at bounding box center [778, 105] width 84 height 16
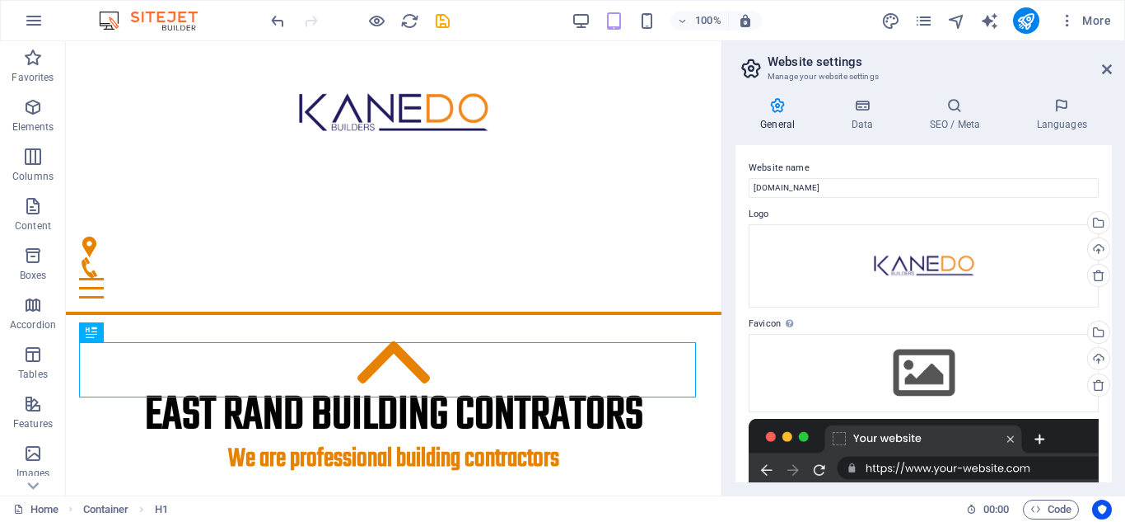
scroll to position [231, 0]
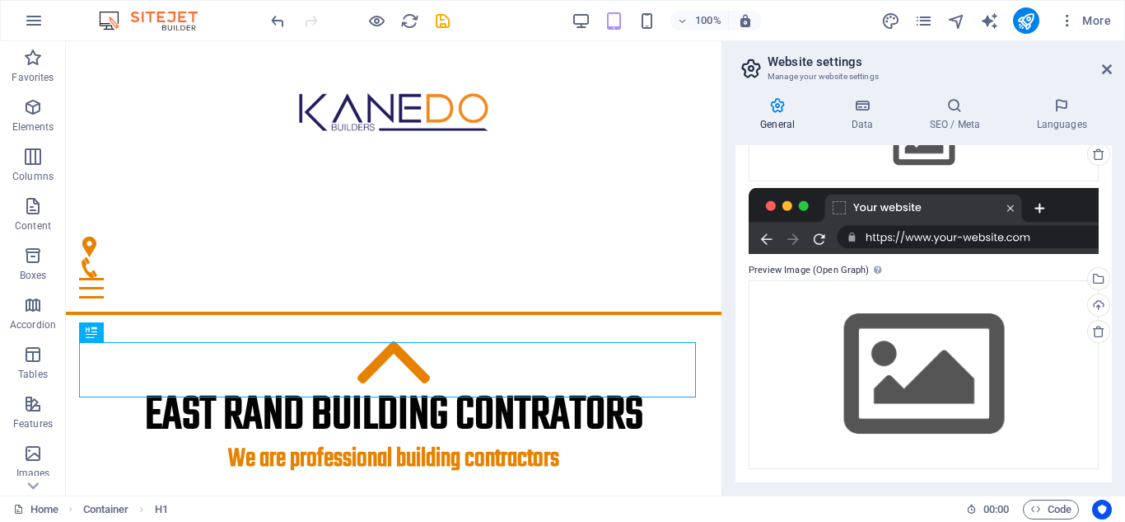
click at [933, 215] on div at bounding box center [924, 221] width 350 height 66
click at [922, 244] on div at bounding box center [924, 221] width 350 height 66
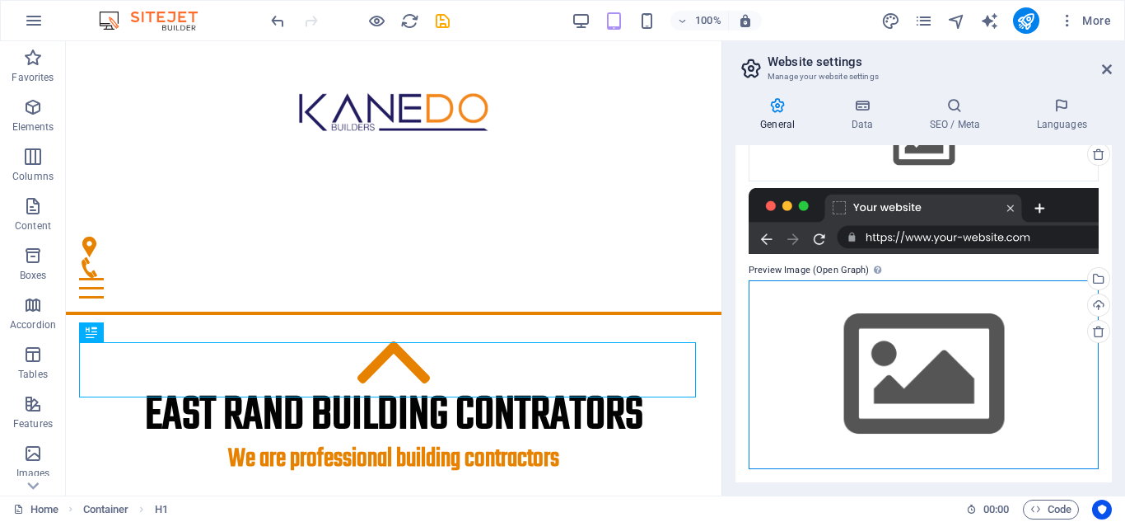
click at [900, 335] on div "Drag files here, click to choose files or select files from Files or our free s…" at bounding box center [924, 374] width 350 height 189
click at [900, 335] on body "Individual Home Favorites Elements Columns Content Boxes Accordion Tables Featu…" at bounding box center [562, 261] width 1125 height 522
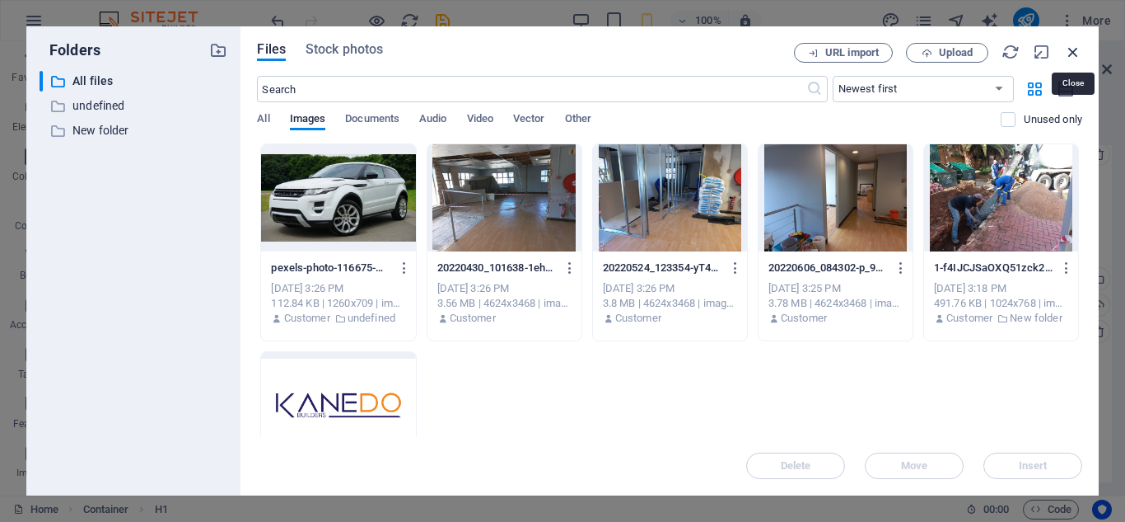
click at [1079, 54] on icon "button" at bounding box center [1073, 52] width 18 height 18
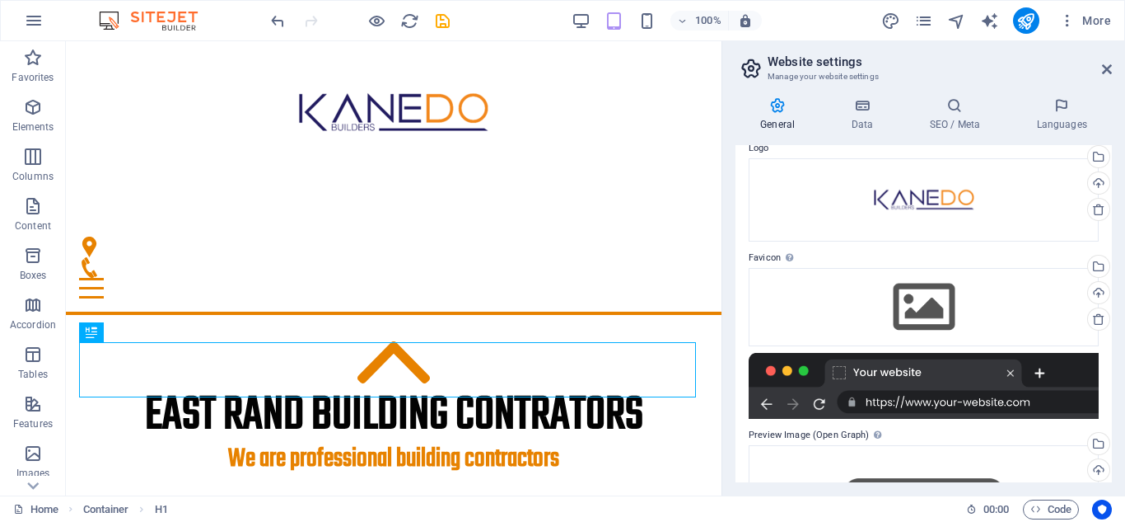
scroll to position [0, 0]
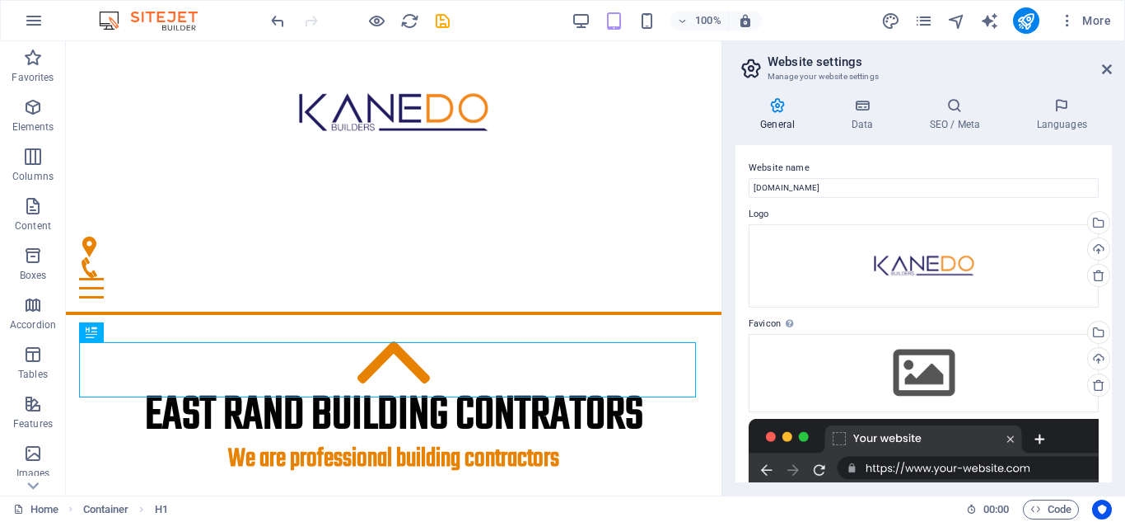
click at [786, 118] on h4 "General" at bounding box center [781, 114] width 91 height 35
click at [865, 110] on icon at bounding box center [862, 105] width 72 height 16
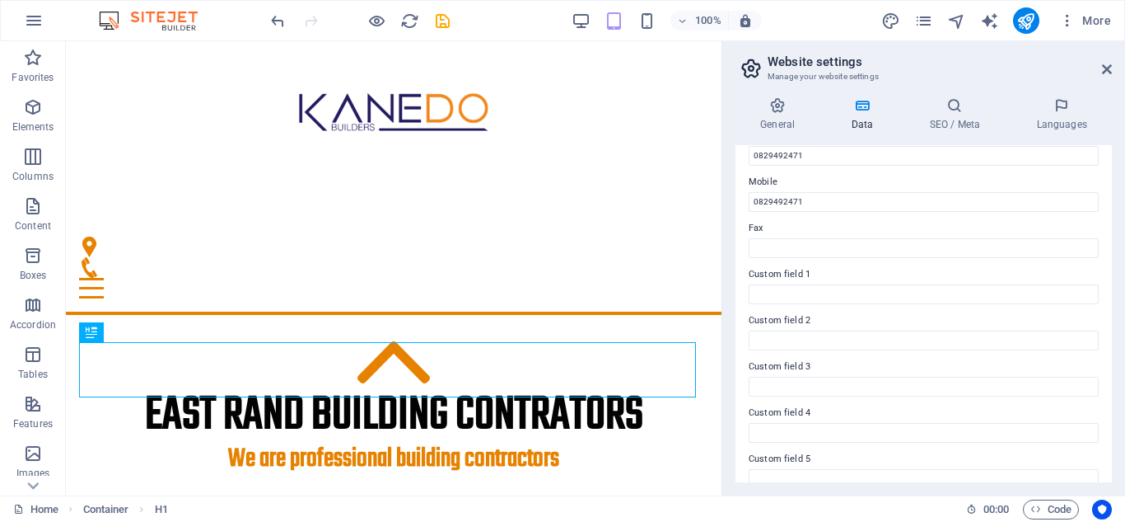
scroll to position [455, 0]
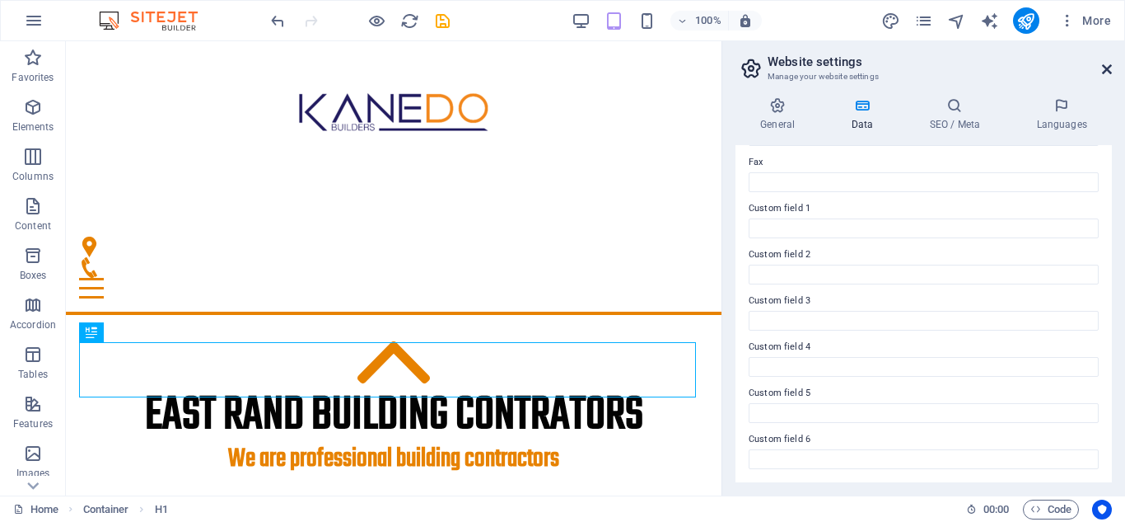
click at [1103, 68] on icon at bounding box center [1107, 69] width 10 height 13
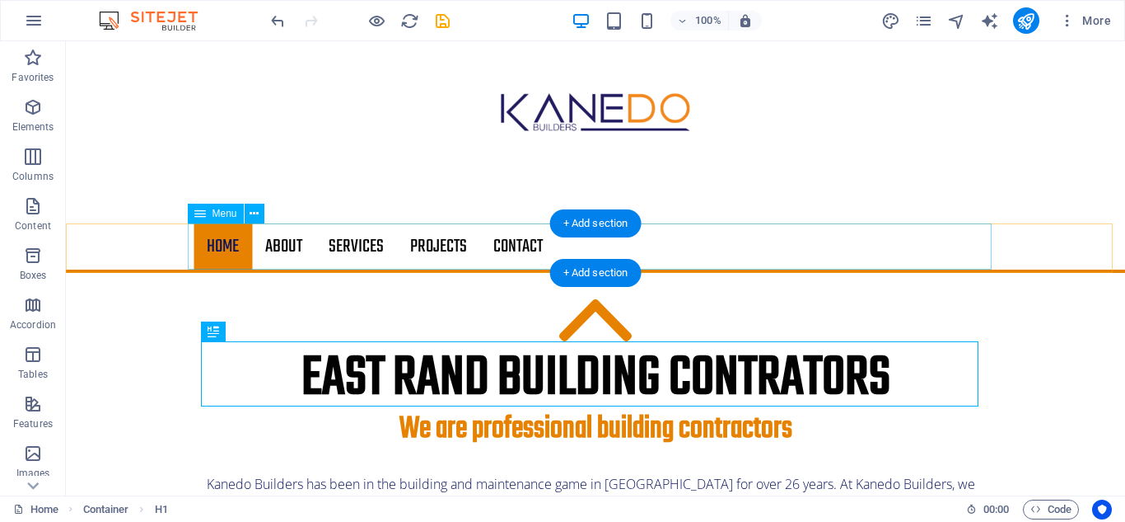
click at [503, 242] on nav "Home About Services Projects Contact" at bounding box center [596, 246] width 804 height 46
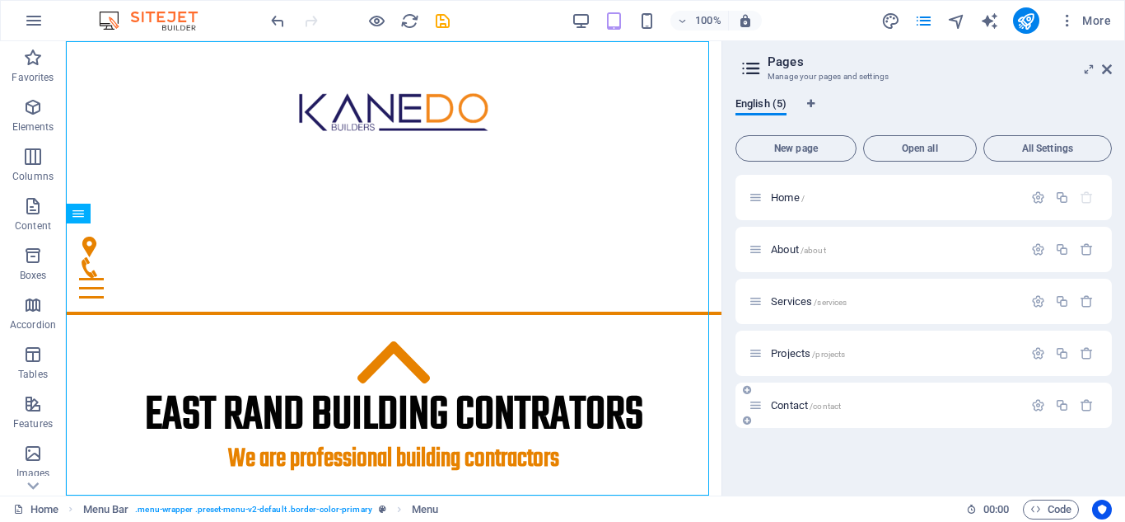
click at [816, 402] on span "/contact" at bounding box center [825, 405] width 31 height 9
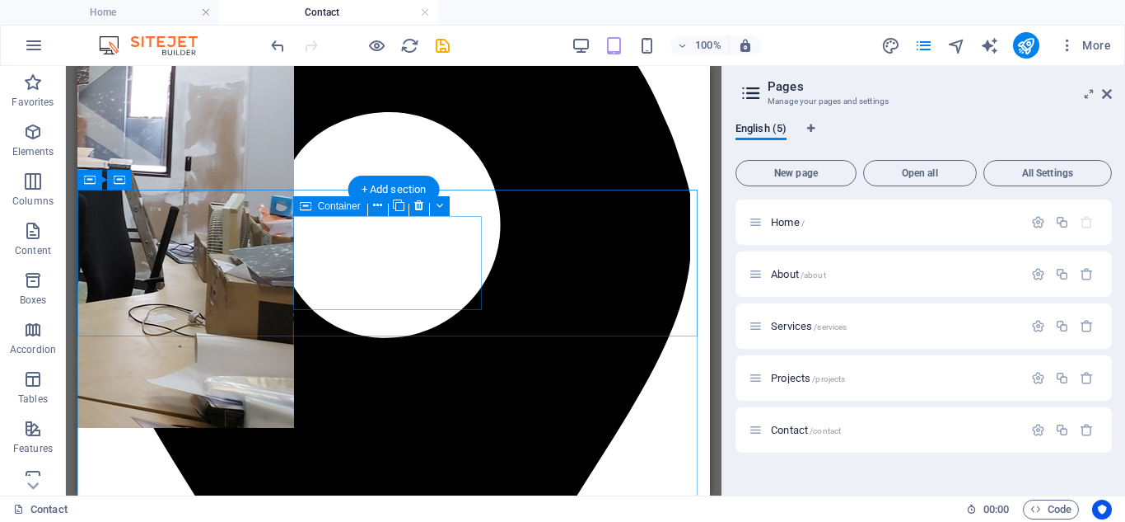
scroll to position [742, 0]
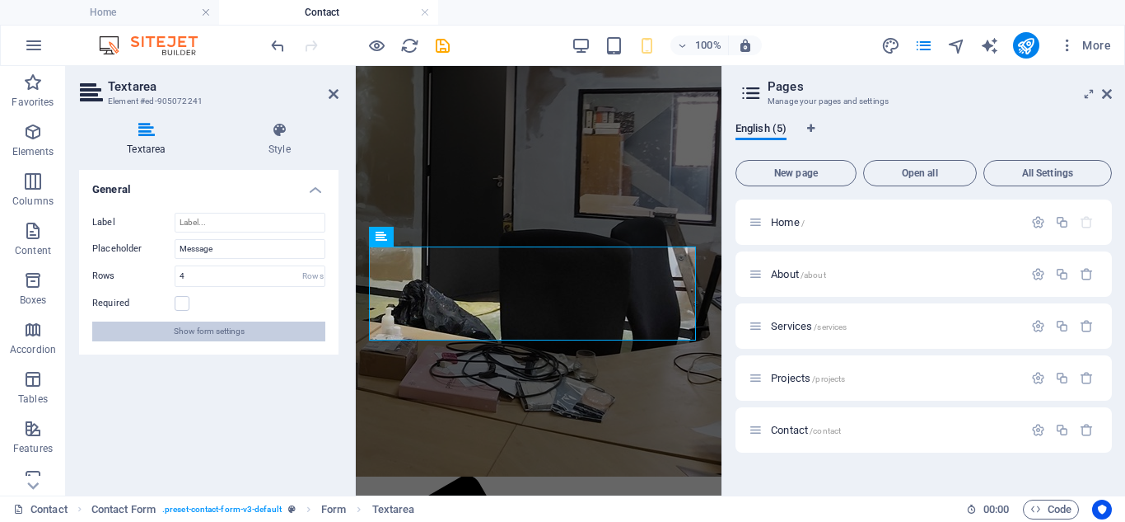
click at [236, 326] on span "Show form settings" at bounding box center [209, 331] width 71 height 20
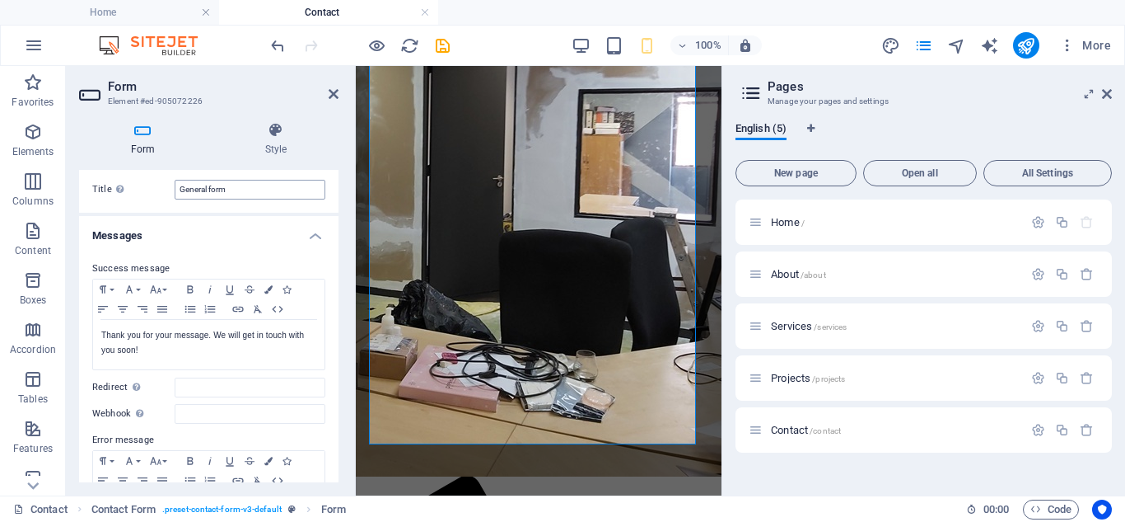
scroll to position [0, 0]
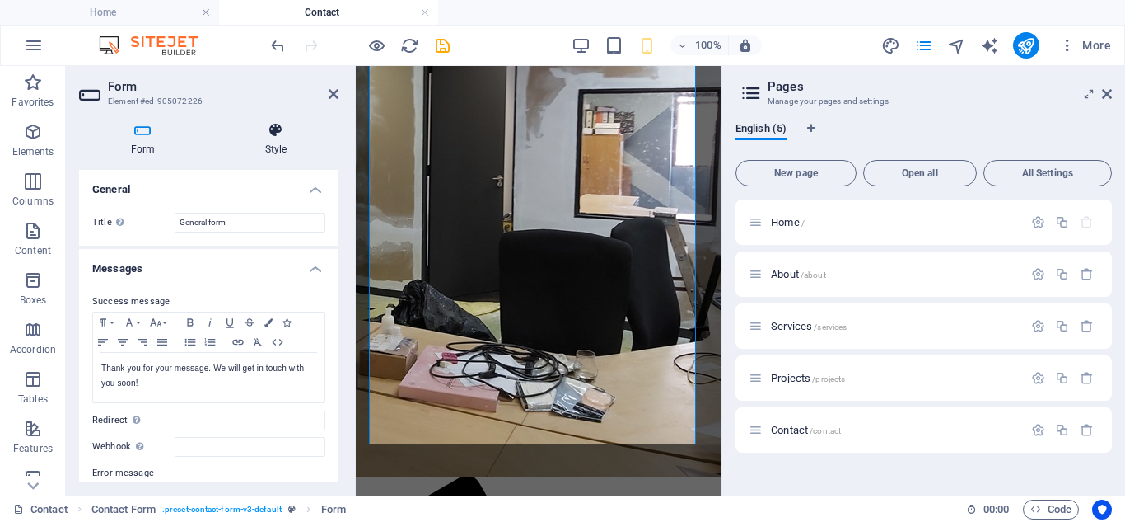
click at [278, 135] on icon at bounding box center [275, 130] width 125 height 16
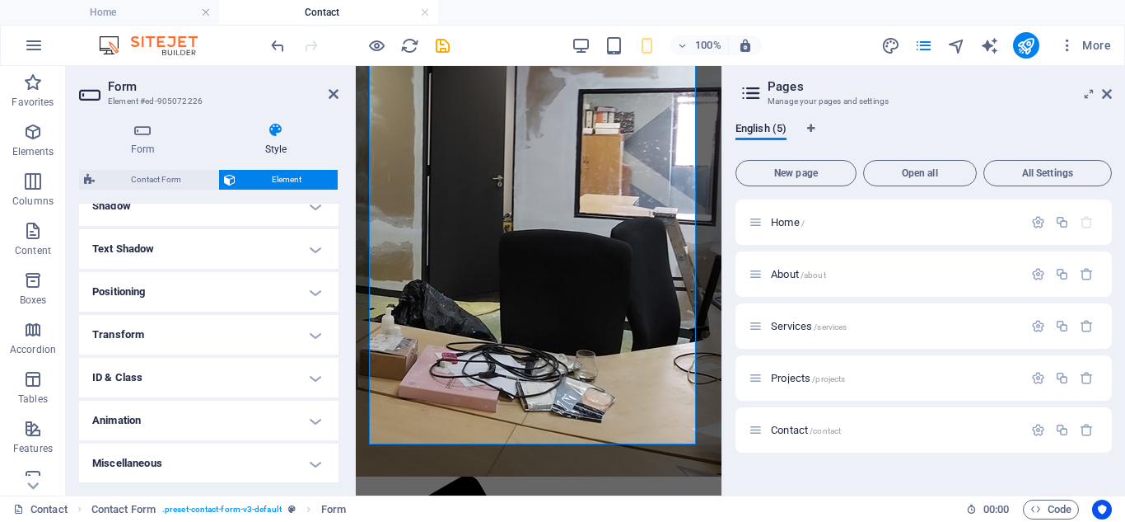
scroll to position [418, 0]
click at [208, 455] on h4 "Miscellaneous" at bounding box center [209, 462] width 260 height 40
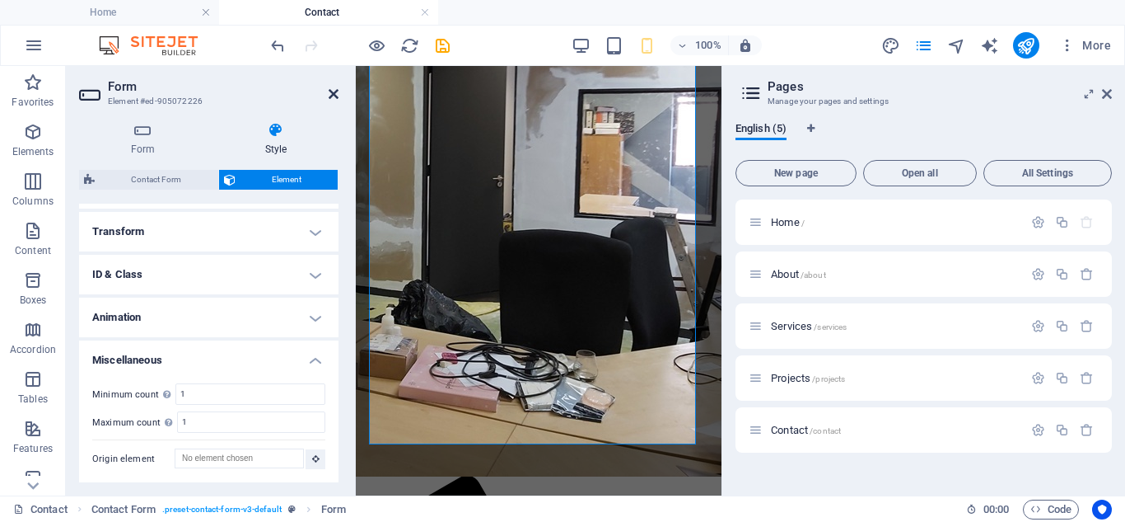
click at [334, 89] on icon at bounding box center [334, 93] width 10 height 13
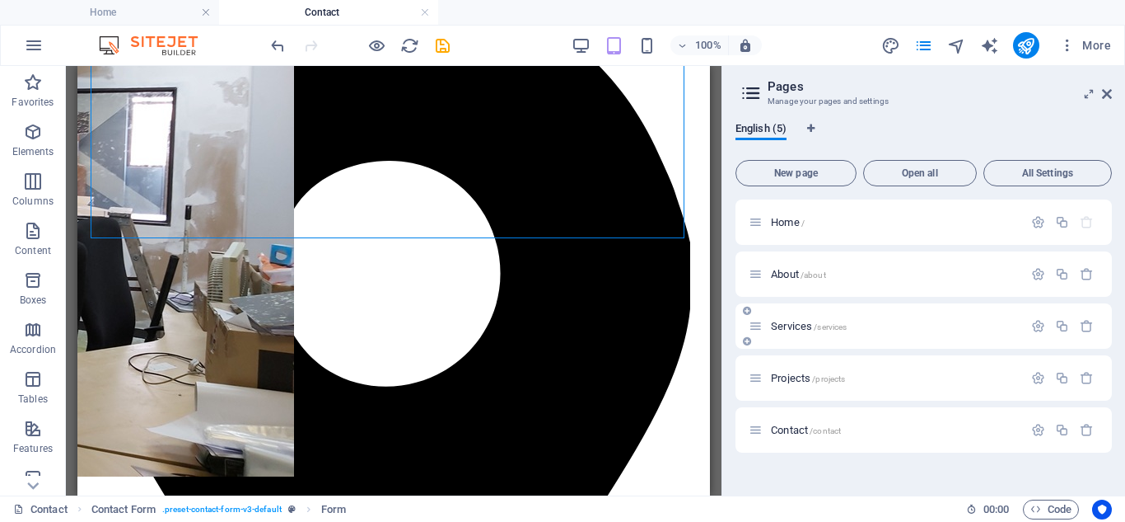
click at [788, 325] on span "Services /services" at bounding box center [809, 326] width 76 height 12
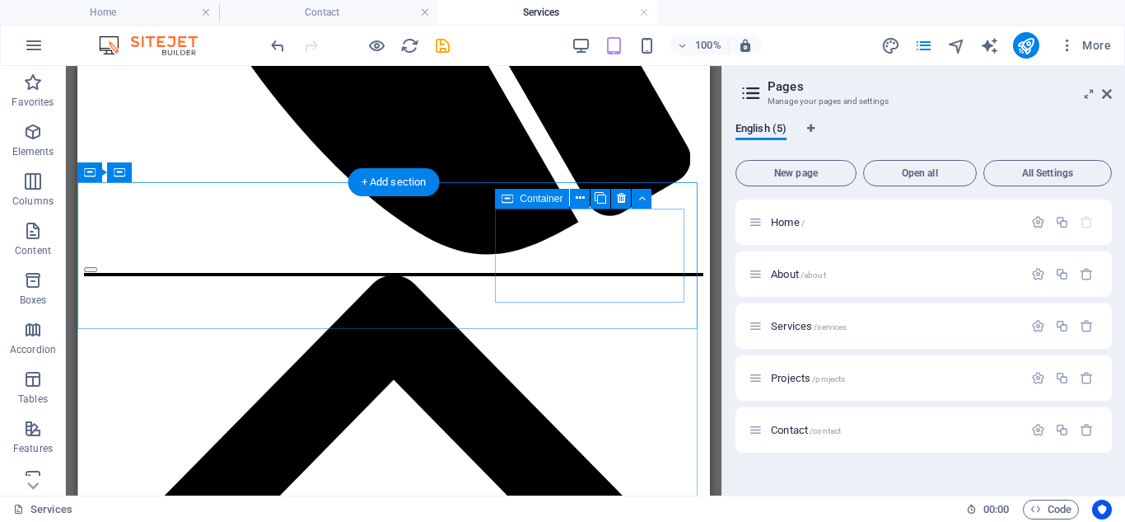
scroll to position [2036, 0]
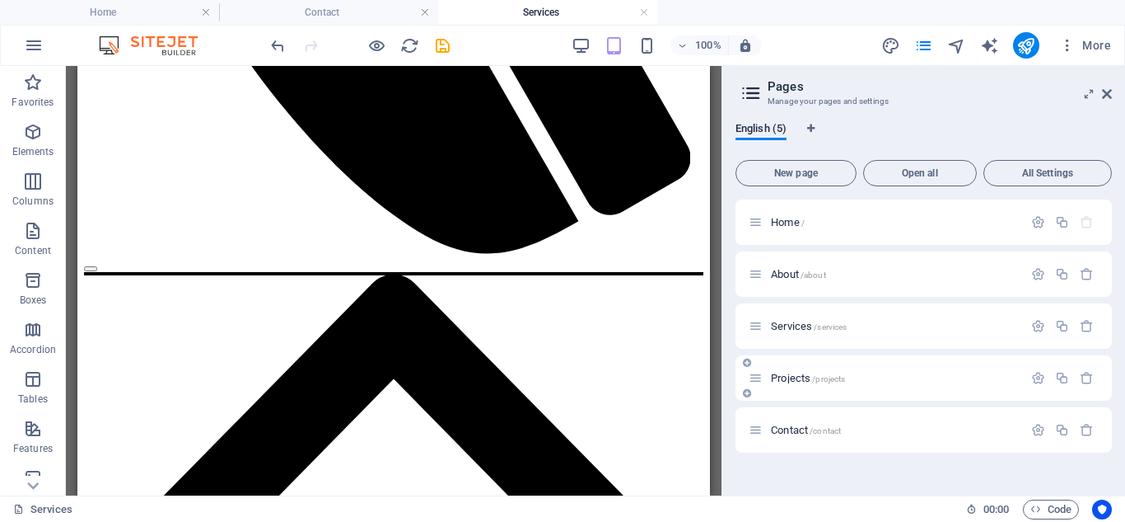
click at [781, 381] on span "Projects /projects" at bounding box center [808, 378] width 74 height 12
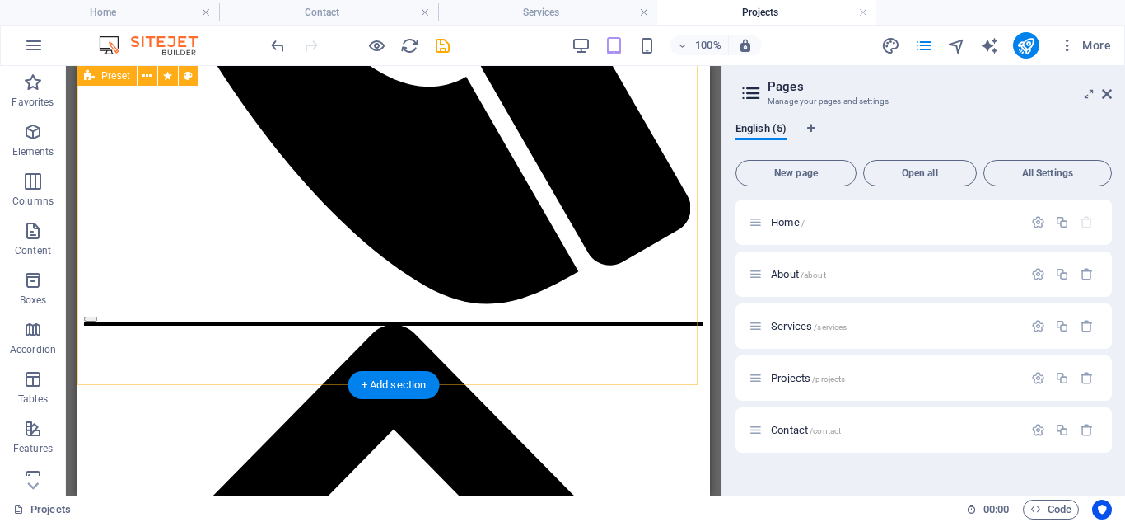
scroll to position [1565, 0]
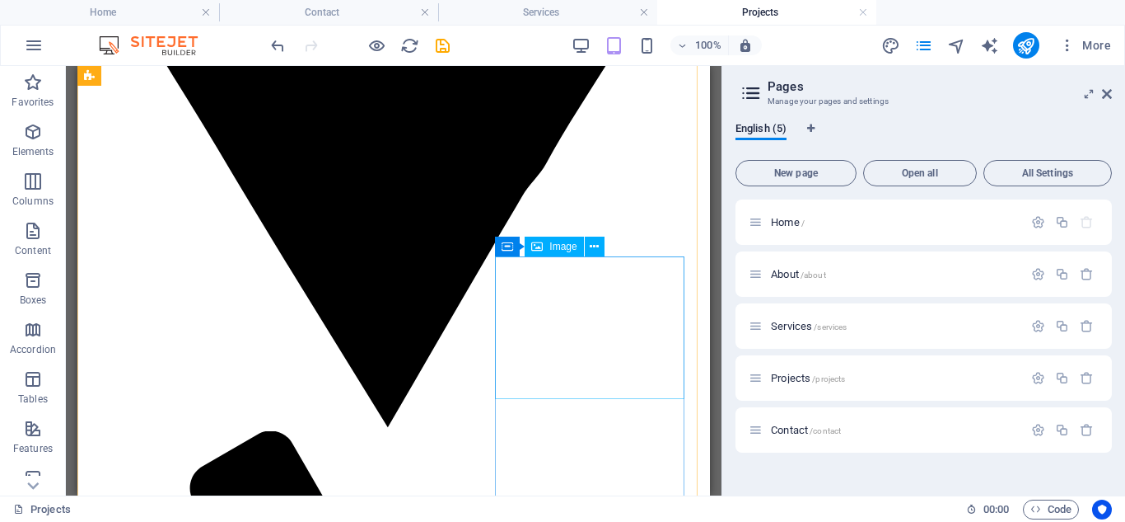
scroll to position [659, 0]
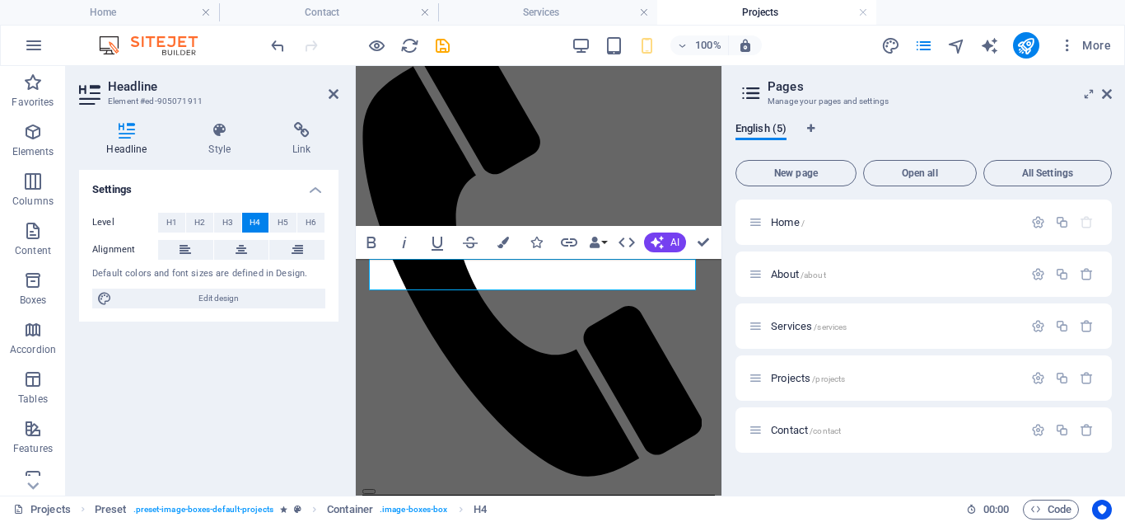
scroll to position [1982, 0]
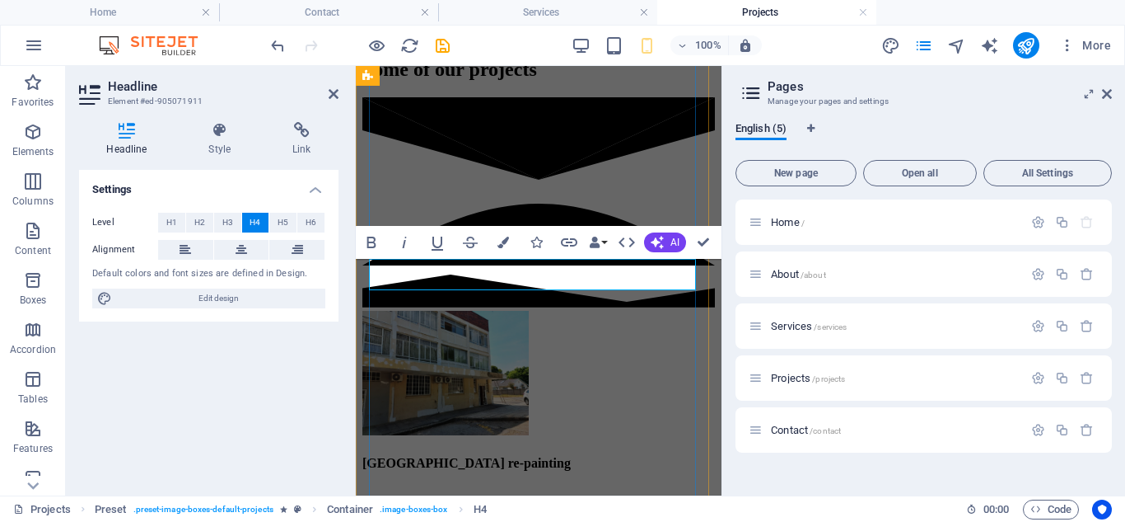
drag, startPoint x: 559, startPoint y: 282, endPoint x: 504, endPoint y: 278, distance: 55.4
copy h4 "[MEDICAL_DATA] Plastics"
click at [335, 91] on icon at bounding box center [334, 93] width 10 height 13
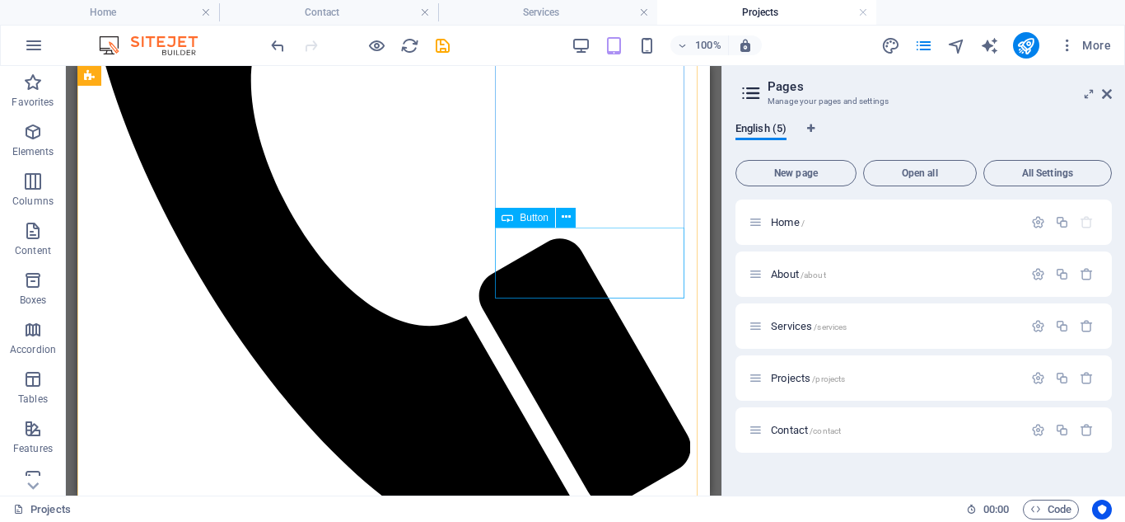
scroll to position [1402, 0]
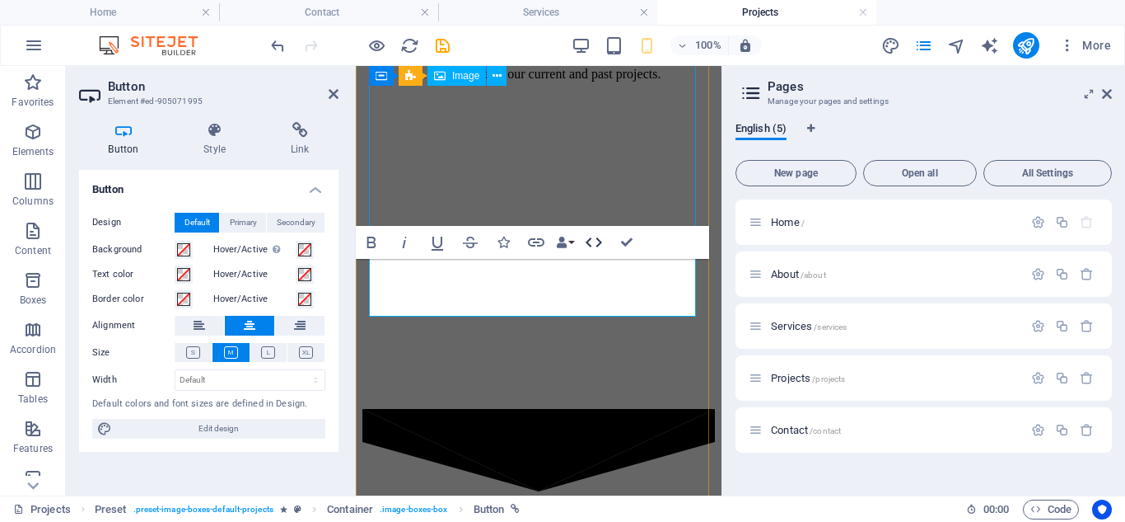
scroll to position [5126, 0]
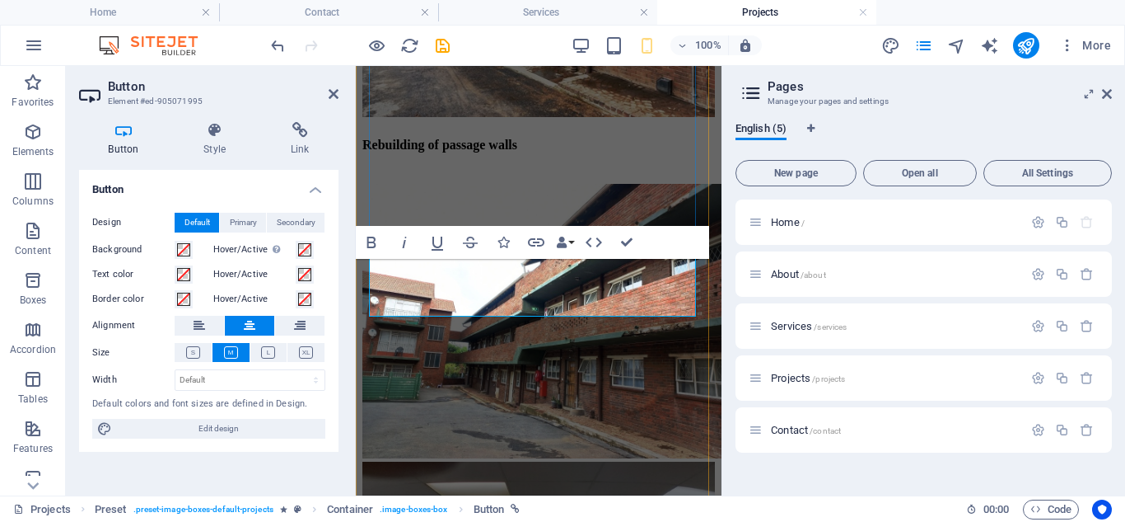
drag, startPoint x: 571, startPoint y: 279, endPoint x: 497, endPoint y: 280, distance: 74.2
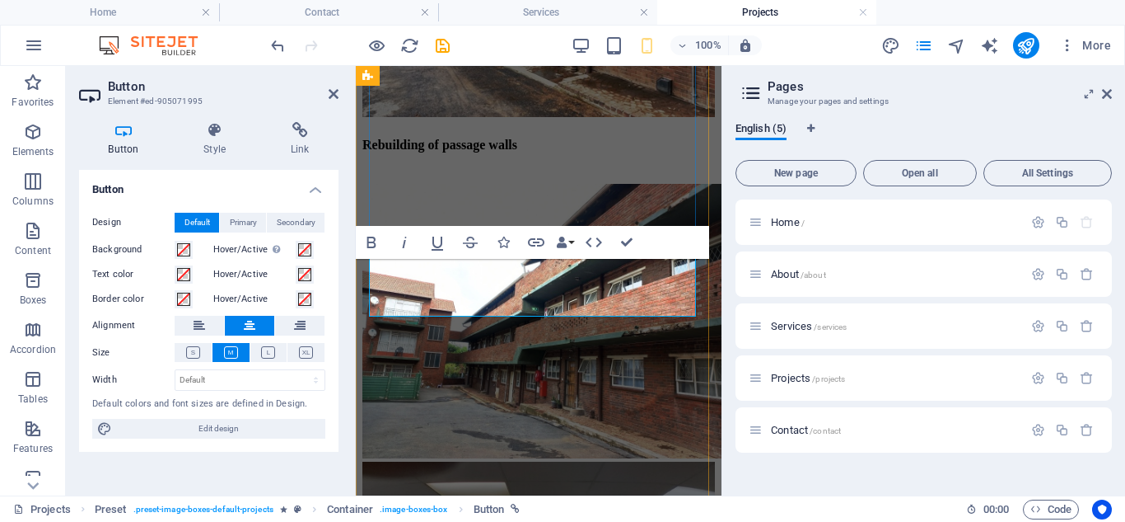
drag, startPoint x: 568, startPoint y: 283, endPoint x: 495, endPoint y: 287, distance: 72.6
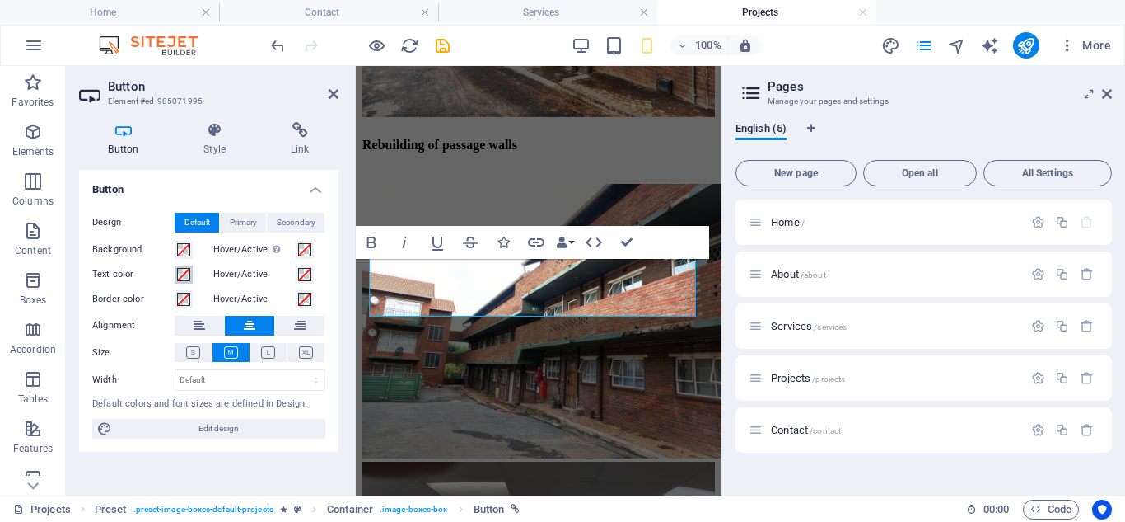
drag, startPoint x: 182, startPoint y: 215, endPoint x: 180, endPoint y: 275, distance: 60.2
click at [180, 275] on span at bounding box center [183, 274] width 13 height 13
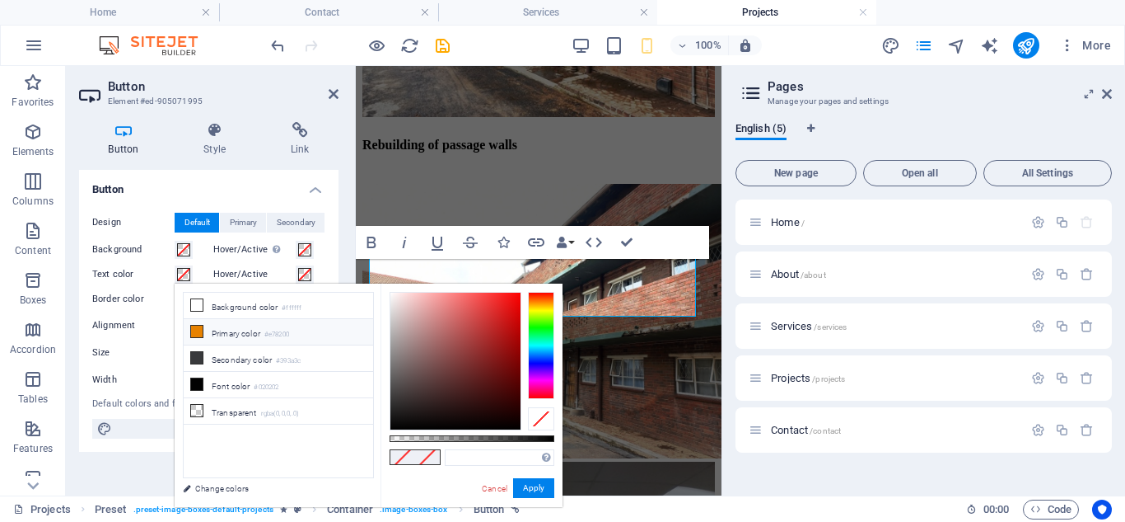
click at [200, 332] on icon at bounding box center [197, 331] width 12 height 12
type input "#e78200"
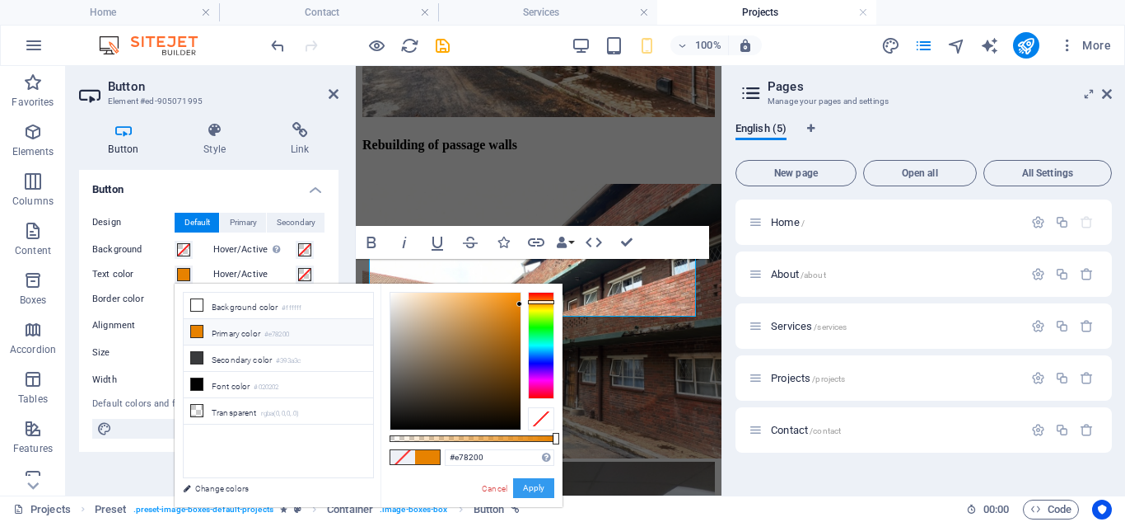
click at [525, 484] on button "Apply" at bounding box center [533, 488] width 41 height 20
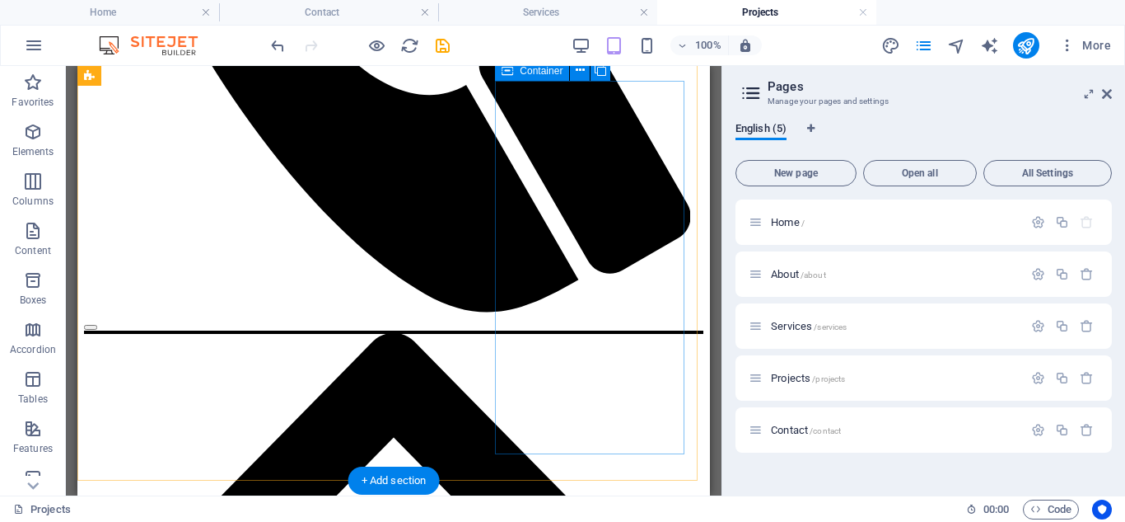
scroll to position [1648, 0]
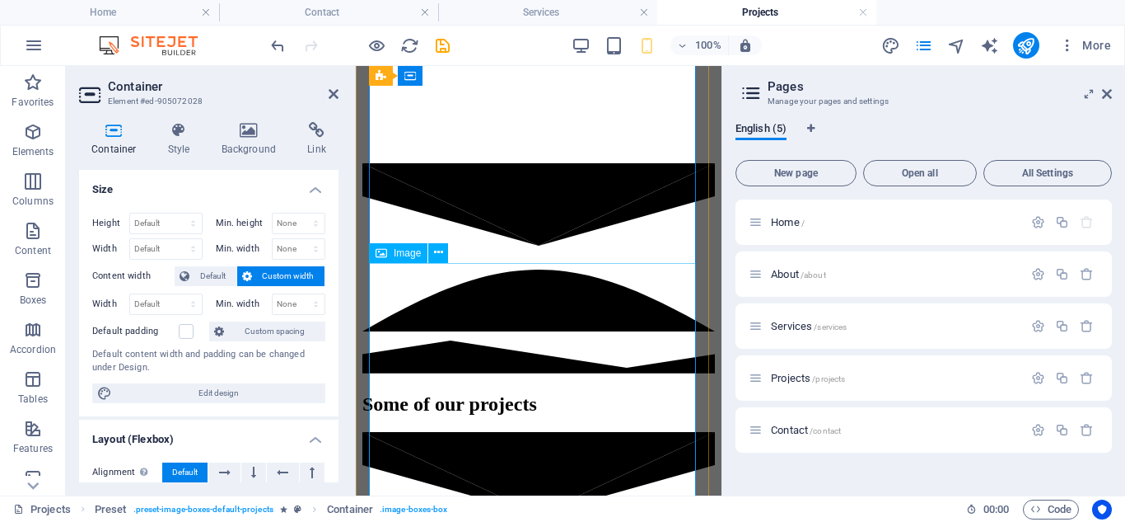
scroll to position [6607, 0]
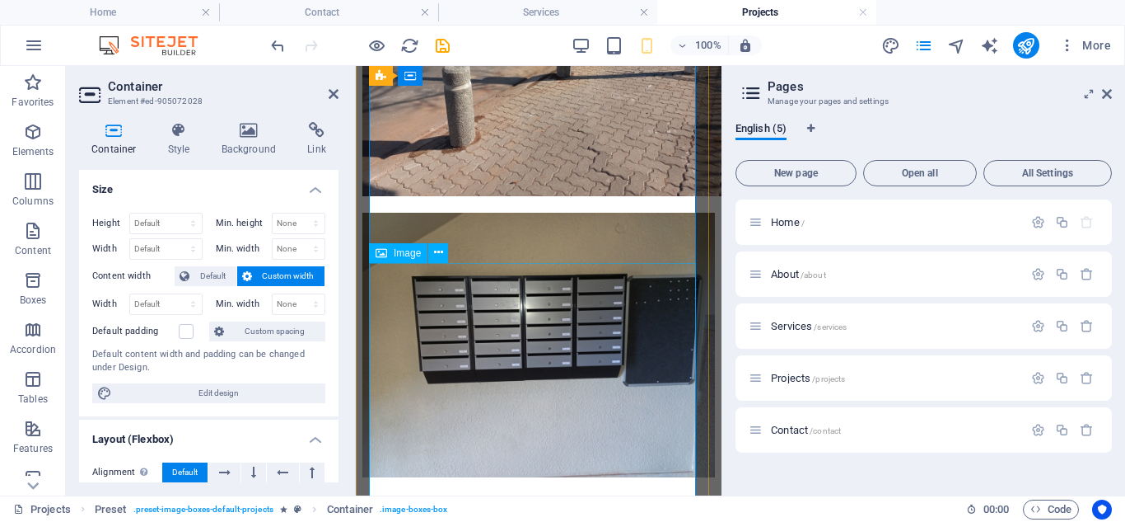
select select "px"
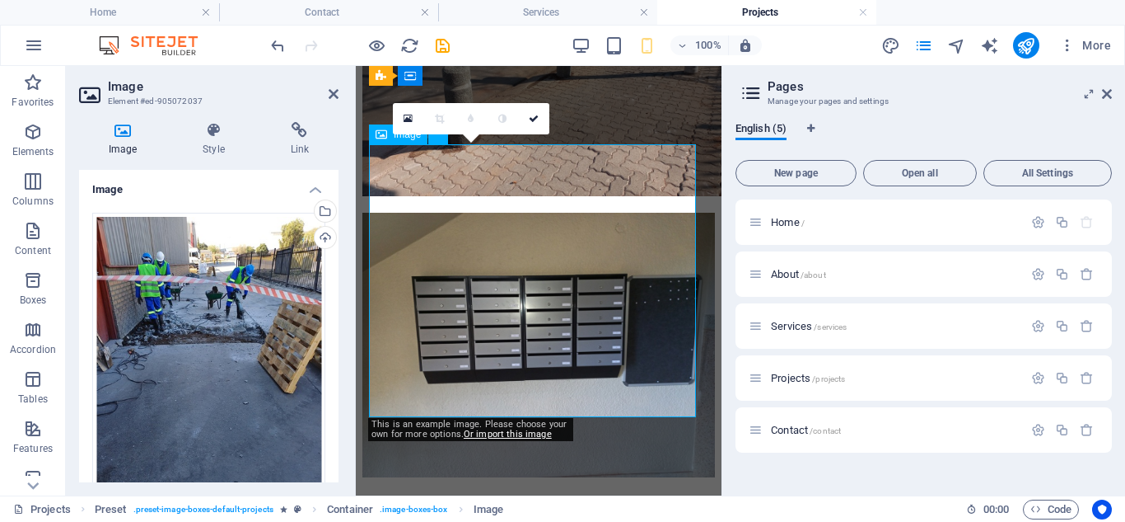
scroll to position [6725, 0]
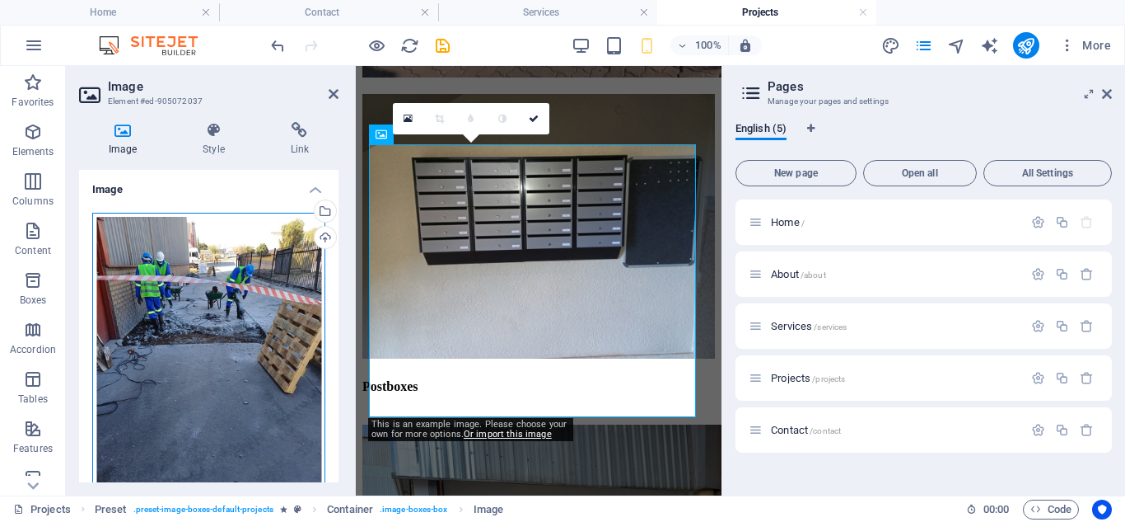
click at [241, 309] on div "Drag files here, click to choose files or select files from Files or our free s…" at bounding box center [208, 367] width 233 height 308
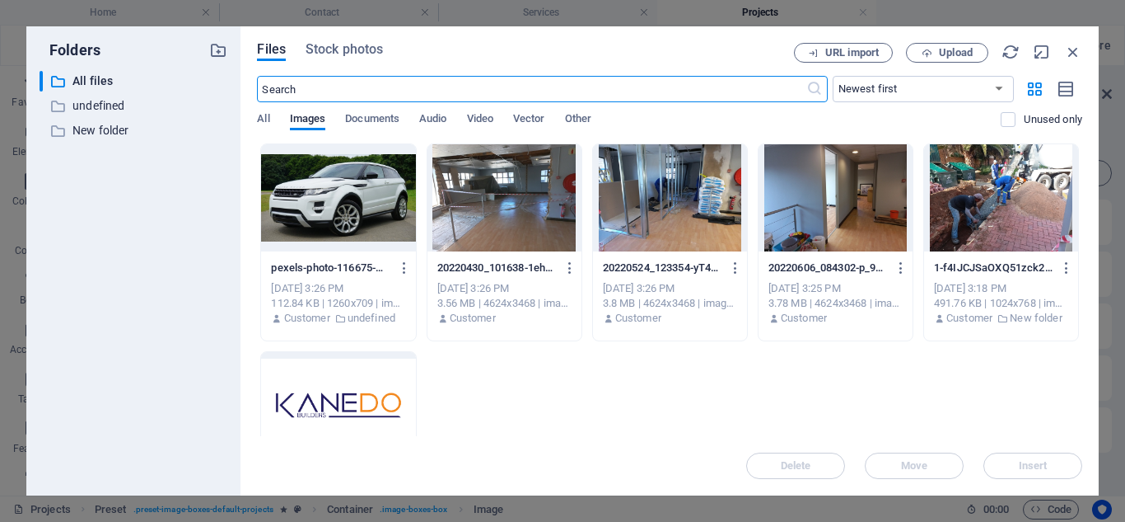
scroll to position [2566, 0]
click at [269, 119] on span "All" at bounding box center [263, 120] width 12 height 23
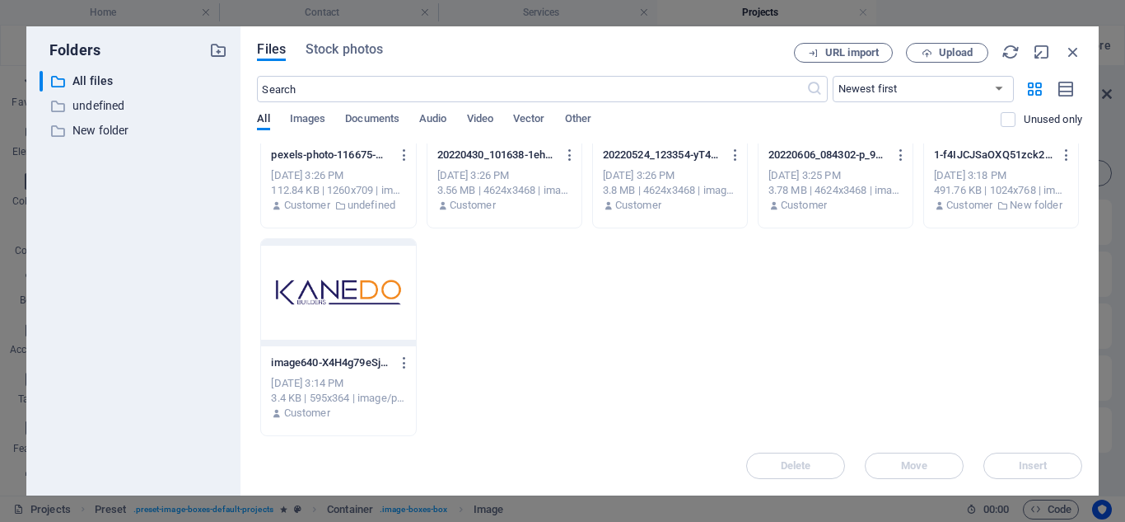
scroll to position [0, 0]
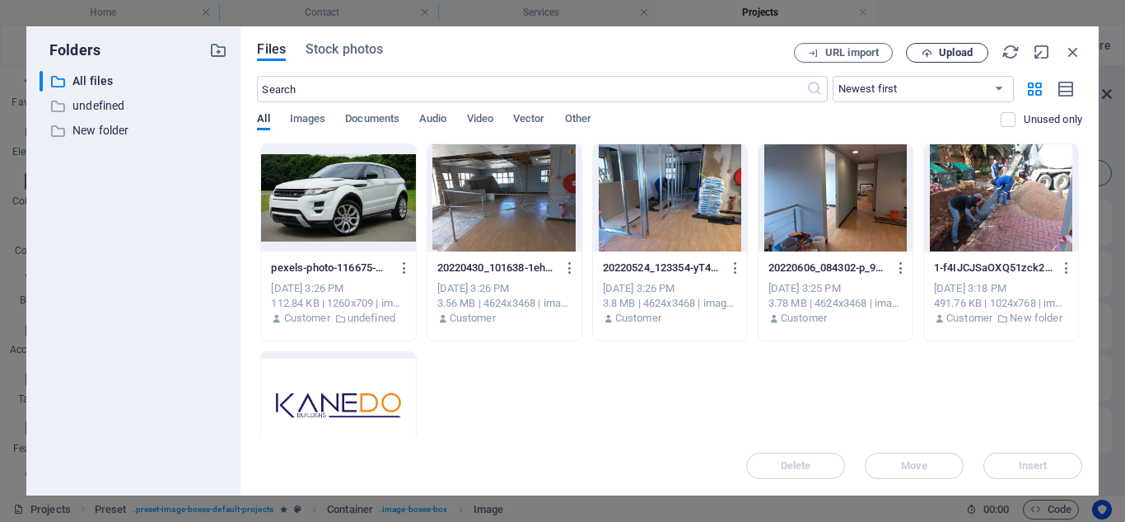
click at [966, 54] on span "Upload" at bounding box center [956, 53] width 34 height 10
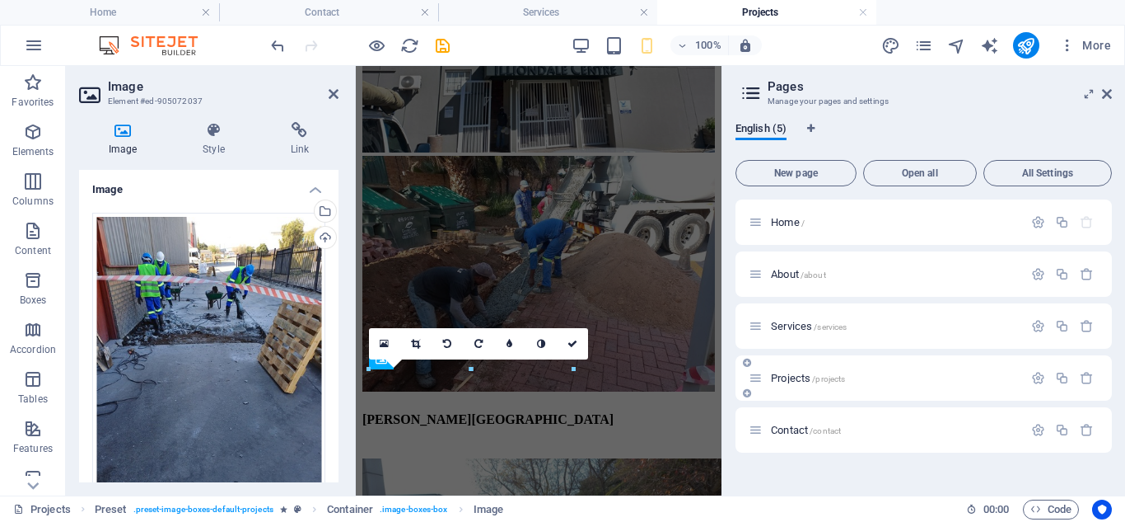
scroll to position [6501, 0]
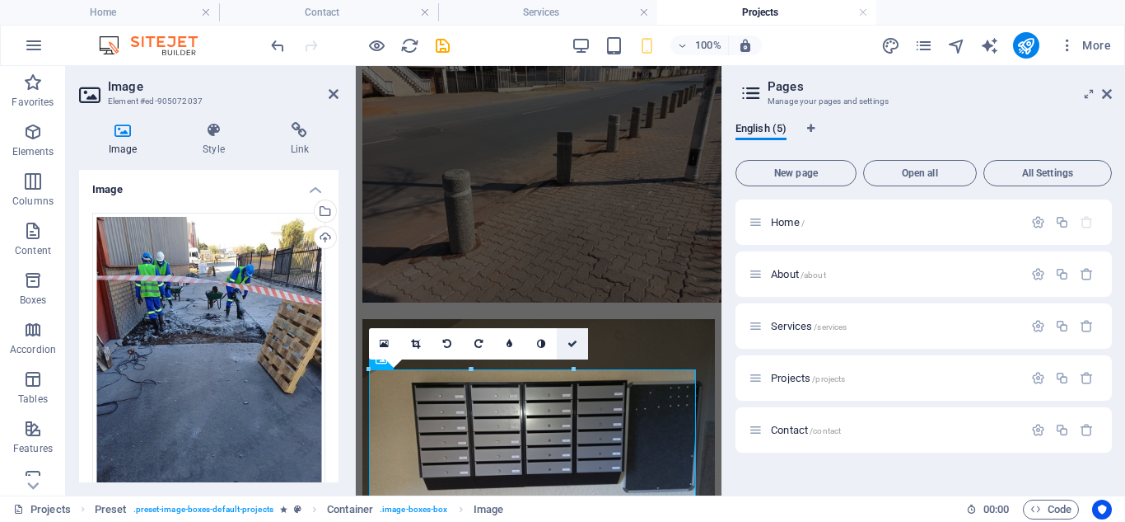
click at [574, 344] on icon at bounding box center [573, 344] width 10 height 10
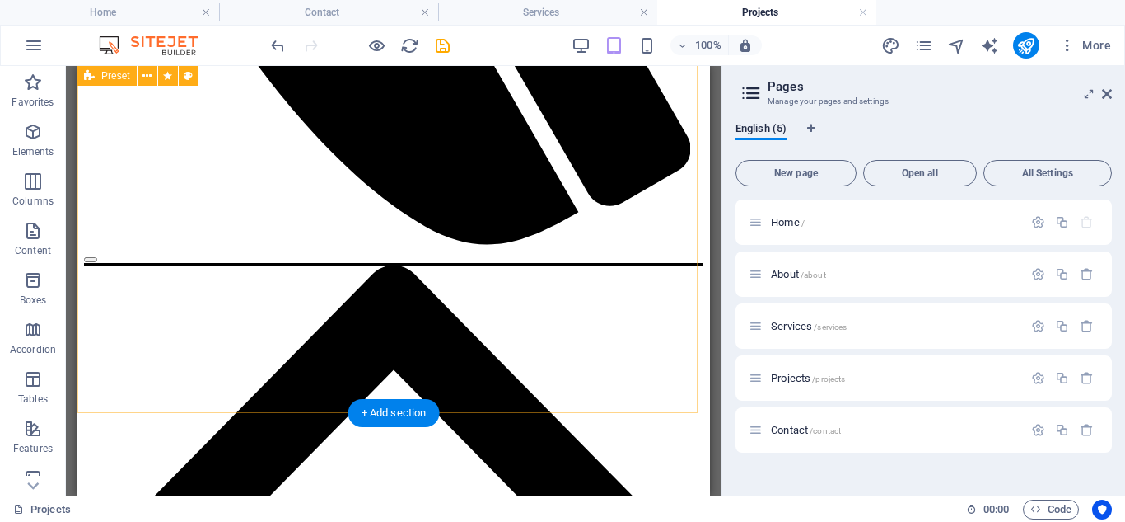
scroll to position [1551, 0]
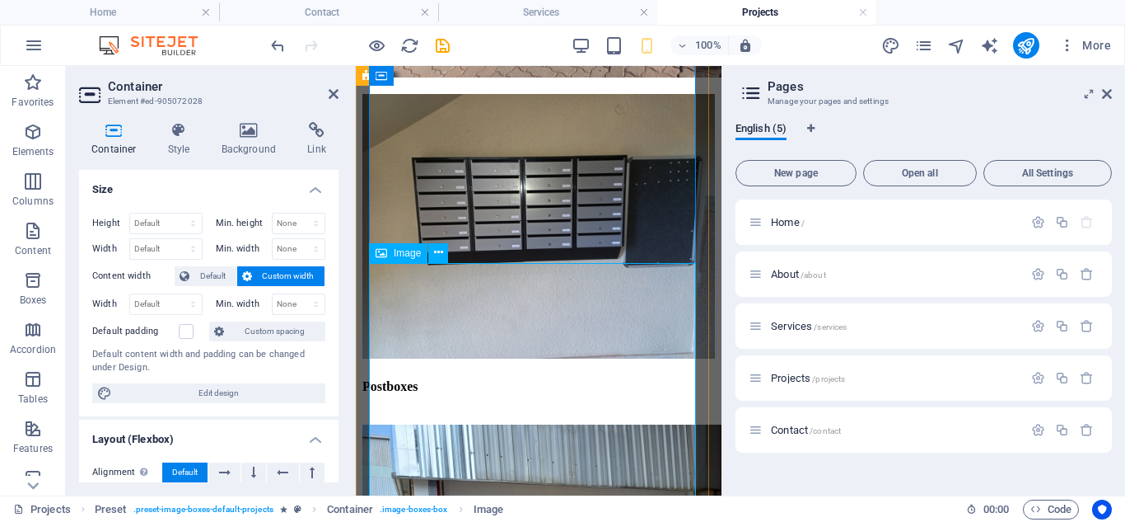
select select "px"
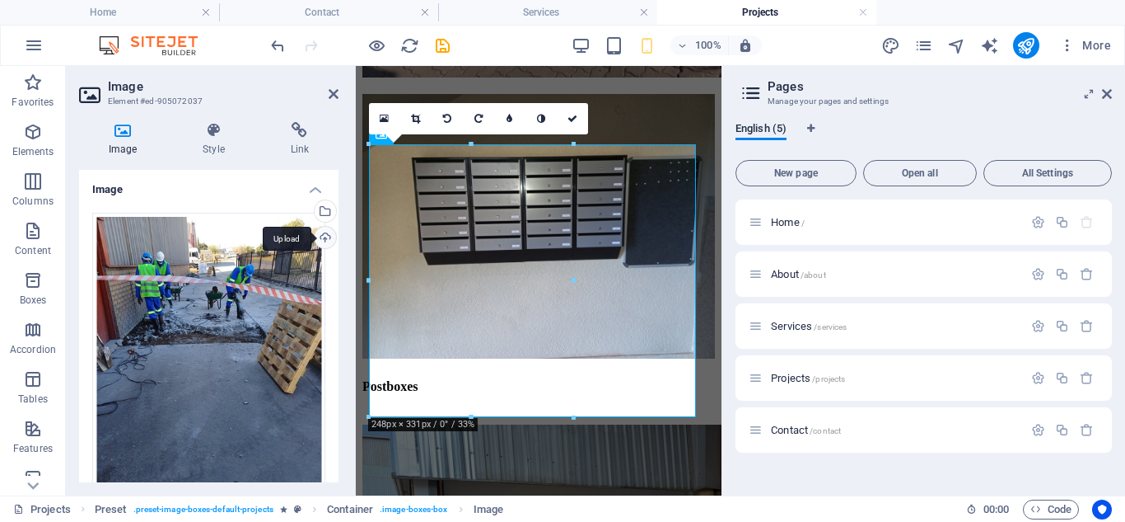
click at [321, 232] on div "Upload" at bounding box center [323, 239] width 25 height 25
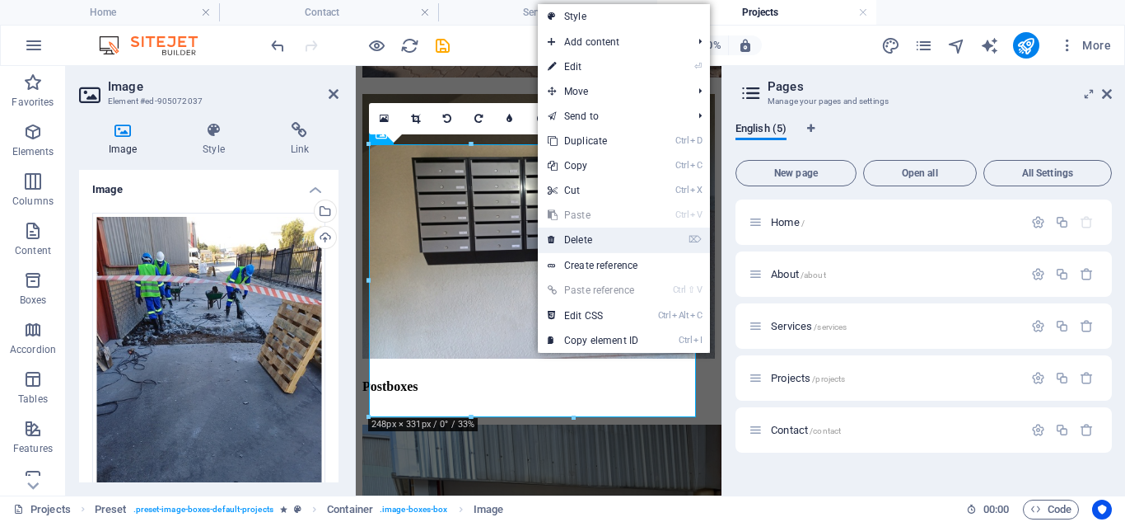
click at [586, 244] on link "⌦ Delete" at bounding box center [593, 239] width 110 height 25
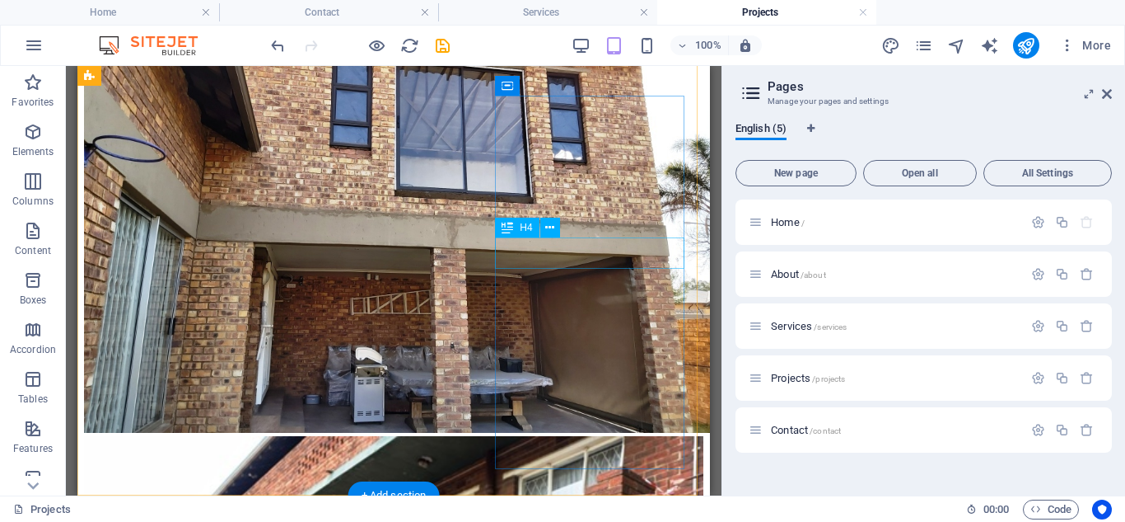
scroll to position [1551, 0]
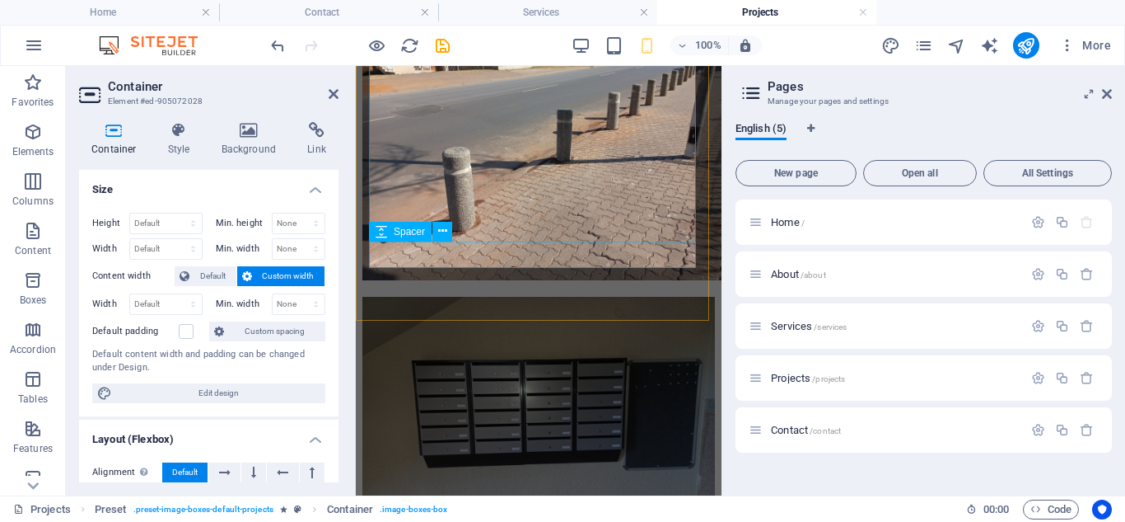
scroll to position [6381, 0]
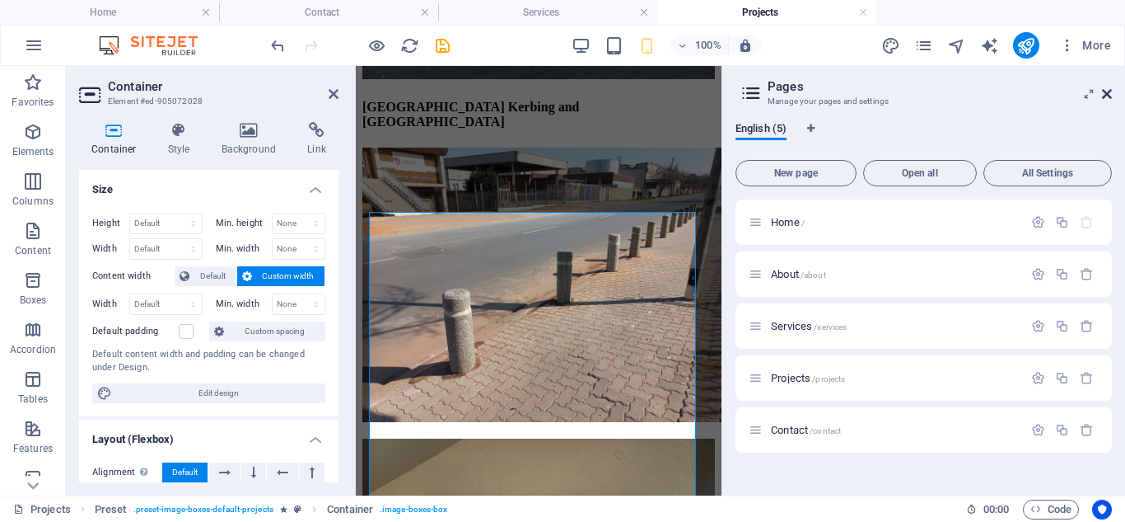
click at [1104, 96] on icon at bounding box center [1107, 93] width 10 height 13
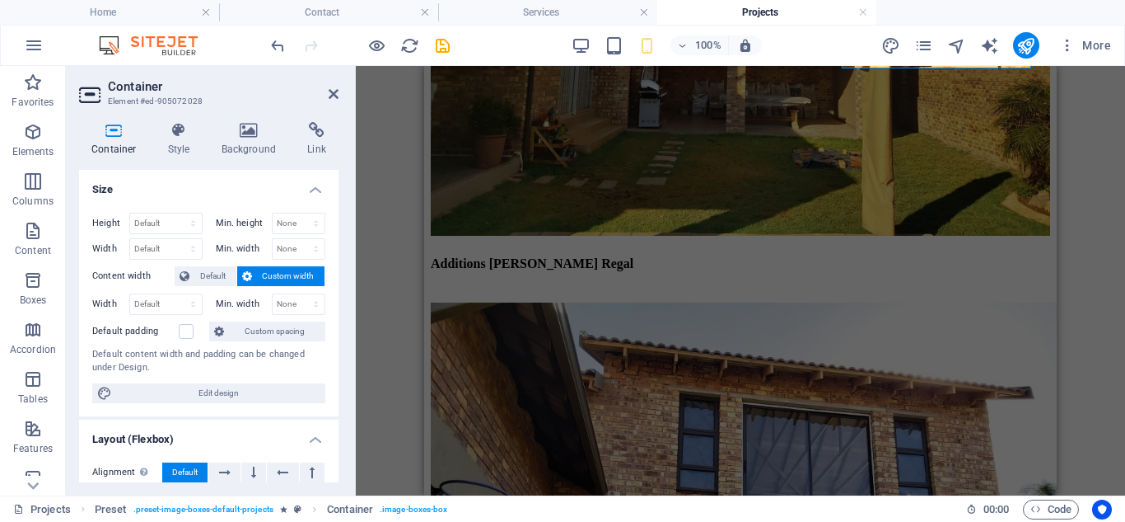
scroll to position [1951, 0]
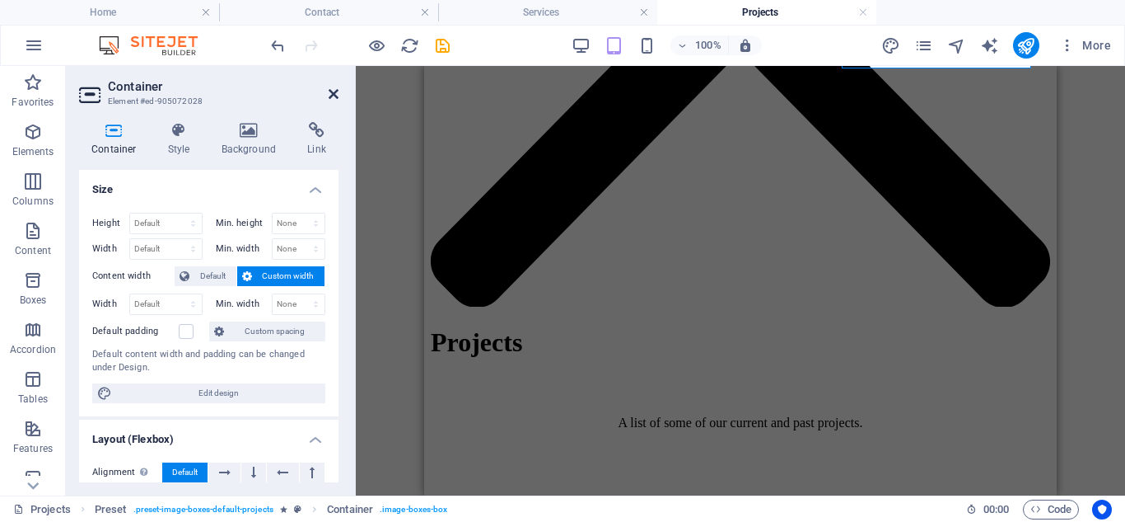
click at [338, 92] on icon at bounding box center [334, 93] width 10 height 13
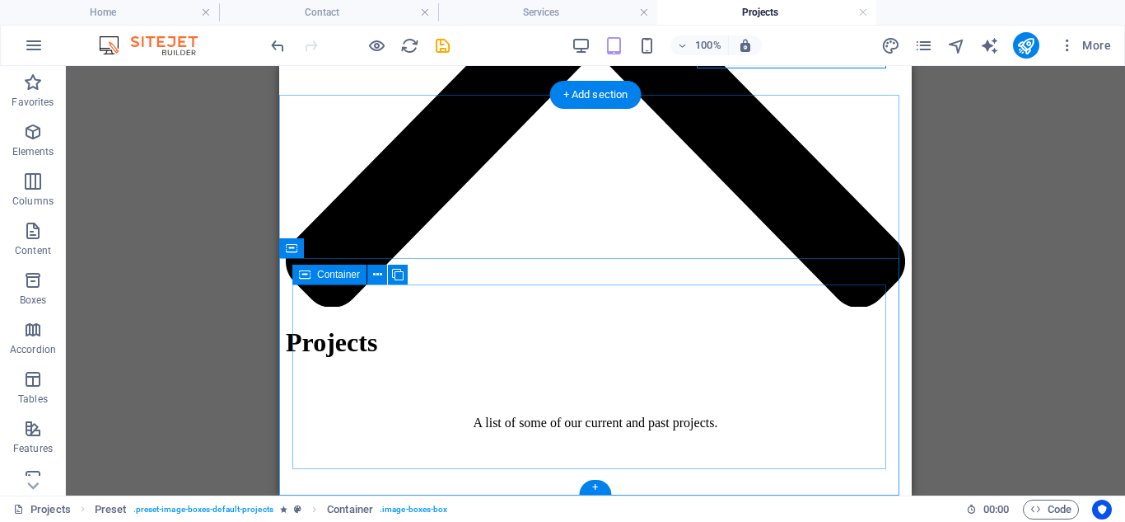
scroll to position [1621, 0]
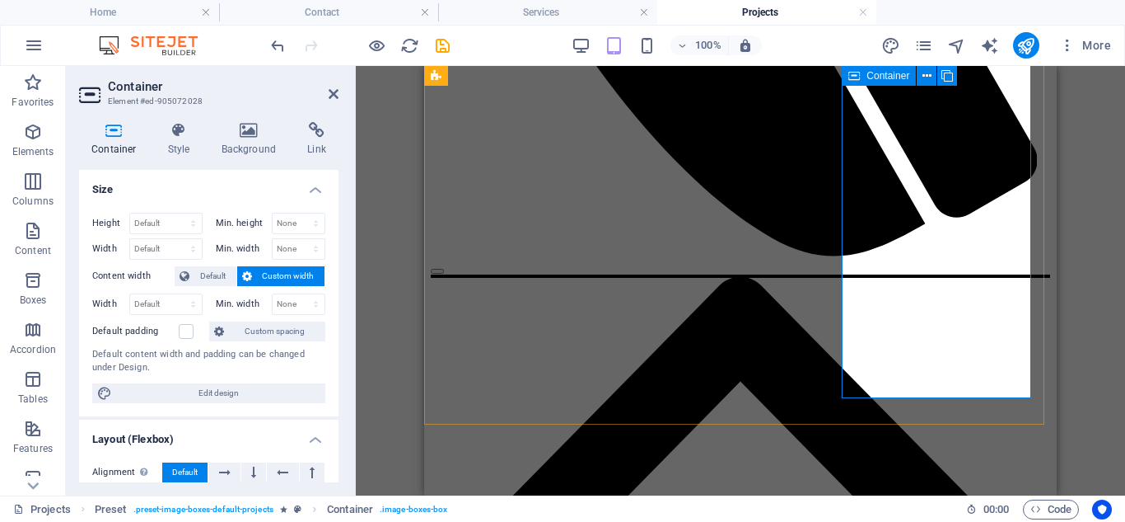
click at [329, 95] on icon at bounding box center [334, 93] width 10 height 13
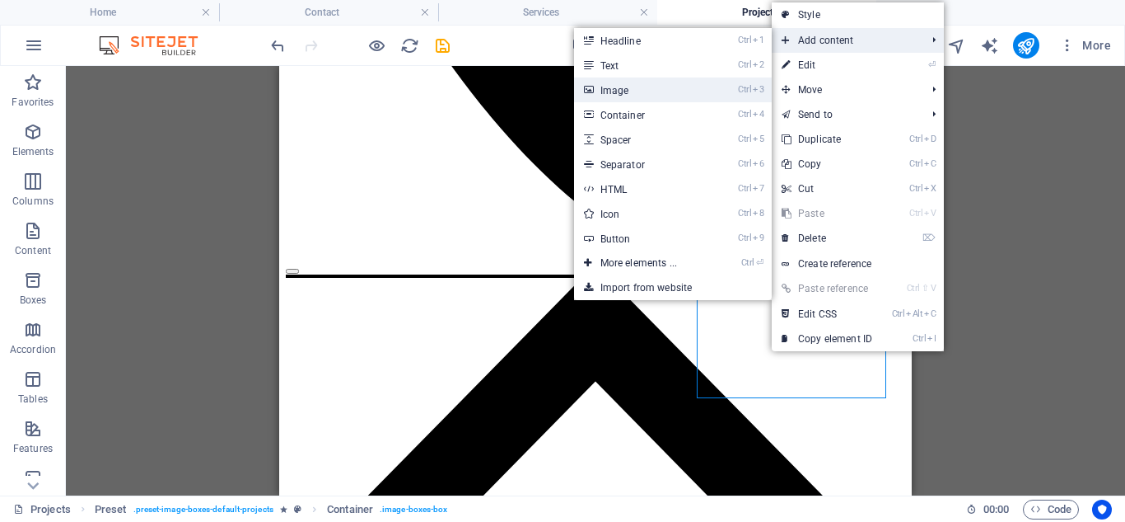
click at [631, 91] on link "Ctrl 3 Image" at bounding box center [642, 89] width 136 height 25
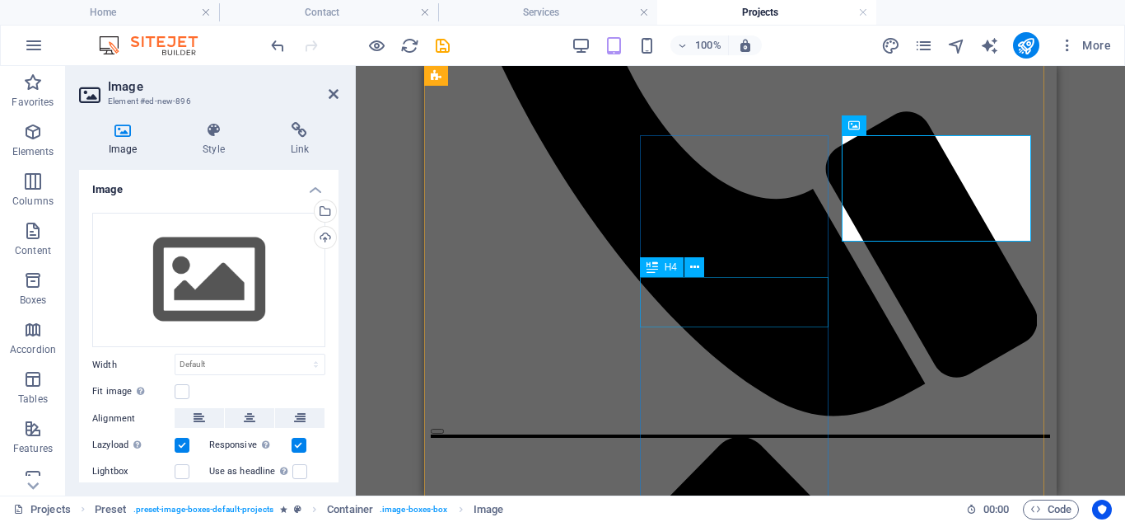
scroll to position [1457, 0]
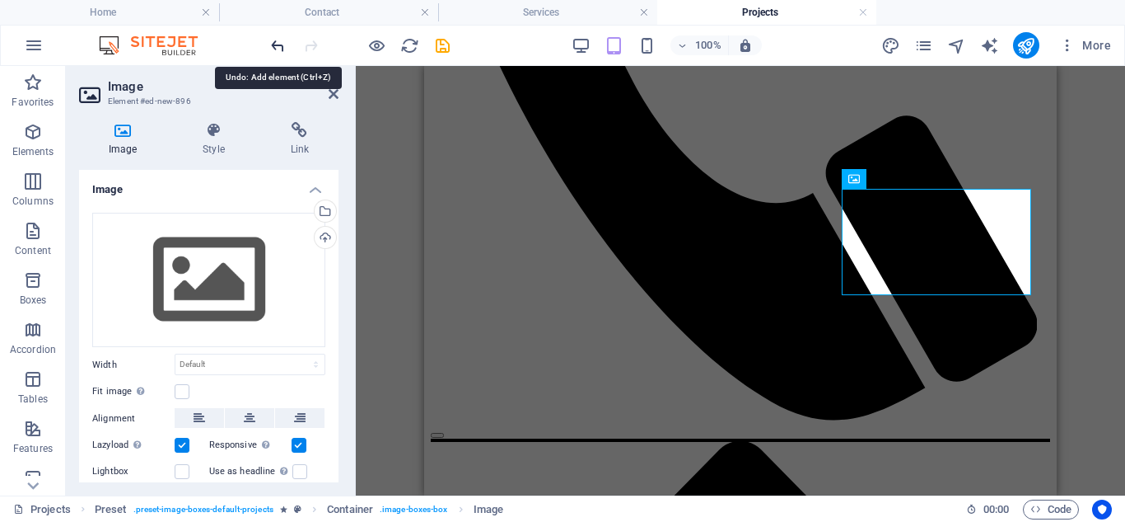
click at [274, 47] on icon "undo" at bounding box center [278, 45] width 19 height 19
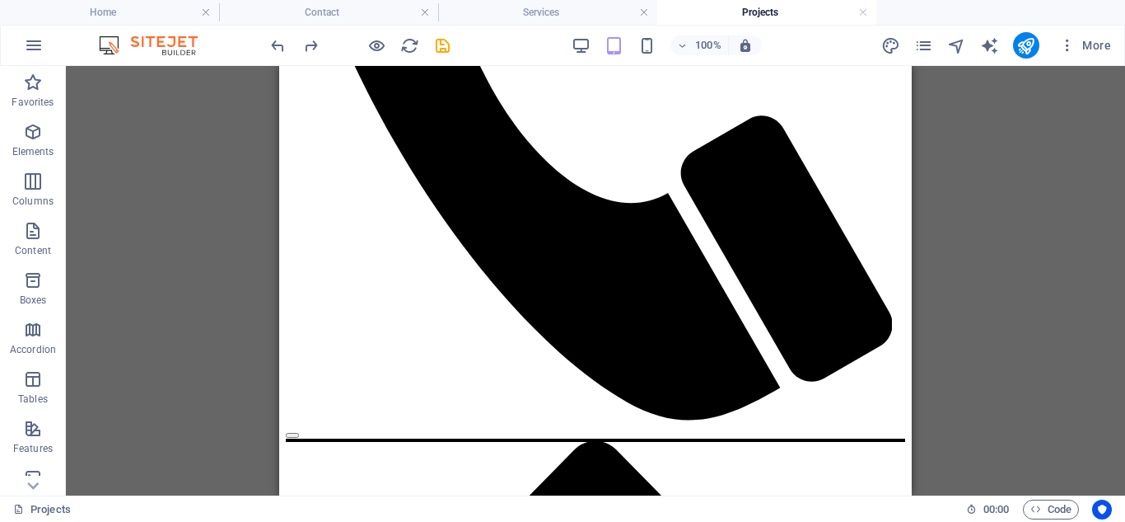
click at [1020, 388] on div "H1 Container Text Preset Container HTML Container Container Preset Container Pr…" at bounding box center [596, 280] width 1060 height 429
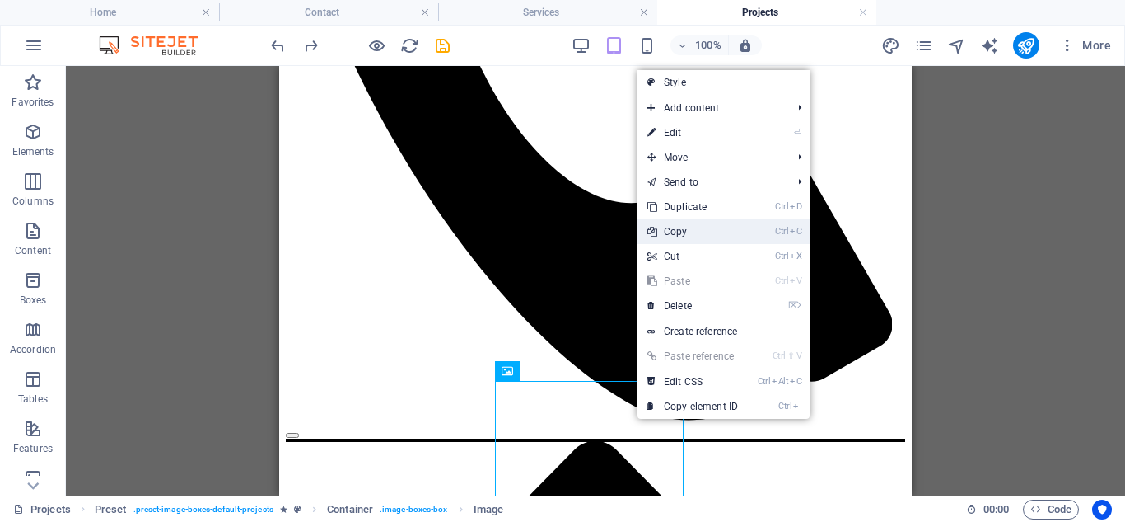
click at [681, 232] on link "Ctrl C Copy" at bounding box center [693, 231] width 110 height 25
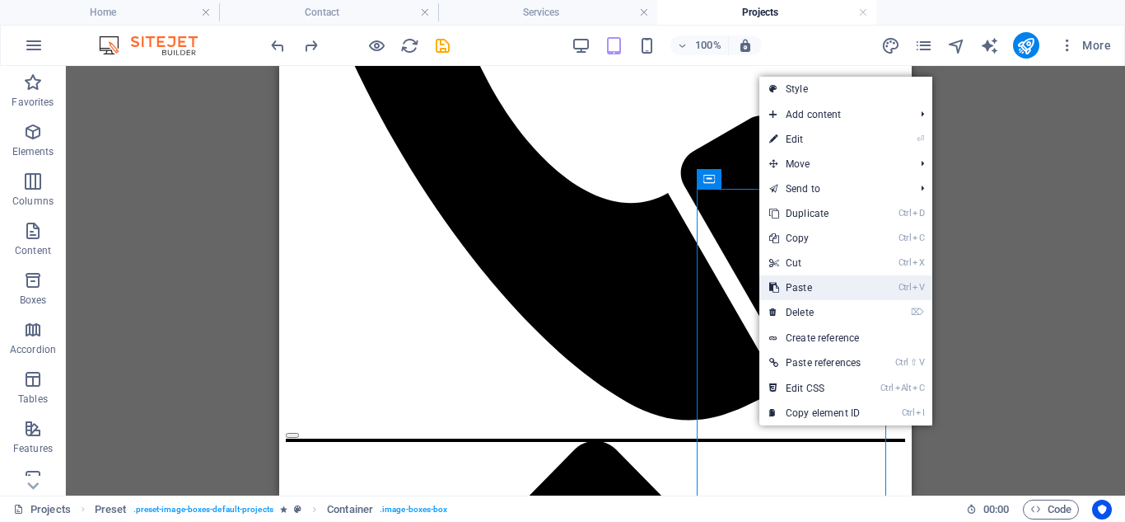
drag, startPoint x: 802, startPoint y: 283, endPoint x: 525, endPoint y: 220, distance: 284.6
click at [802, 283] on link "Ctrl V Paste" at bounding box center [815, 287] width 111 height 25
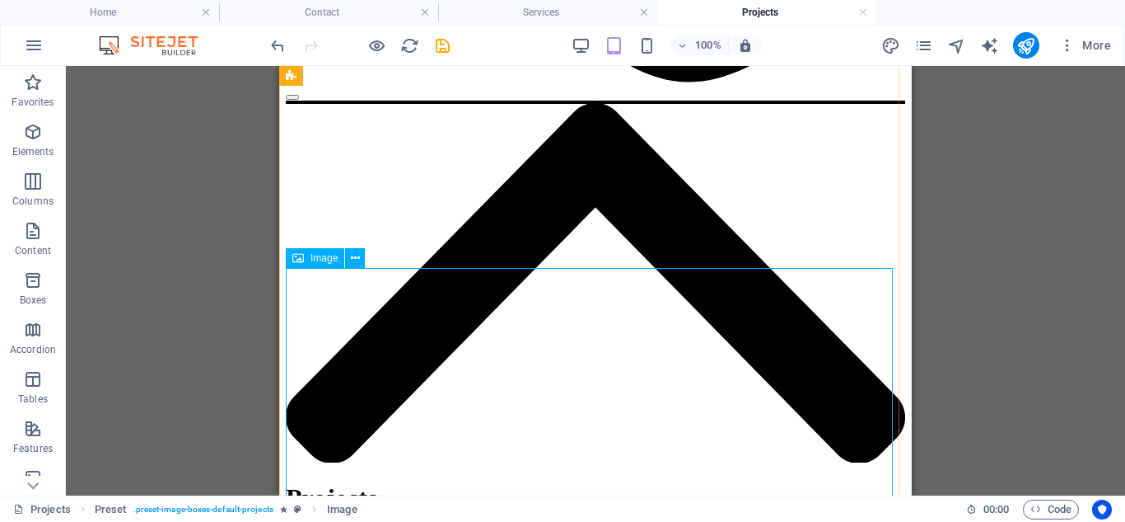
scroll to position [1818, 0]
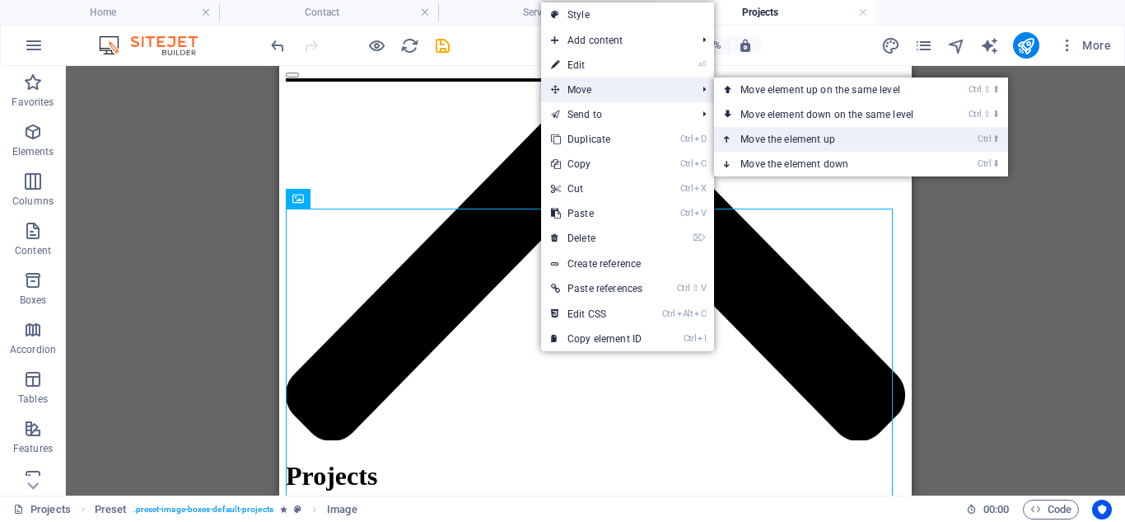
click at [780, 141] on link "Ctrl ⬆ Move the element up" at bounding box center [830, 139] width 232 height 25
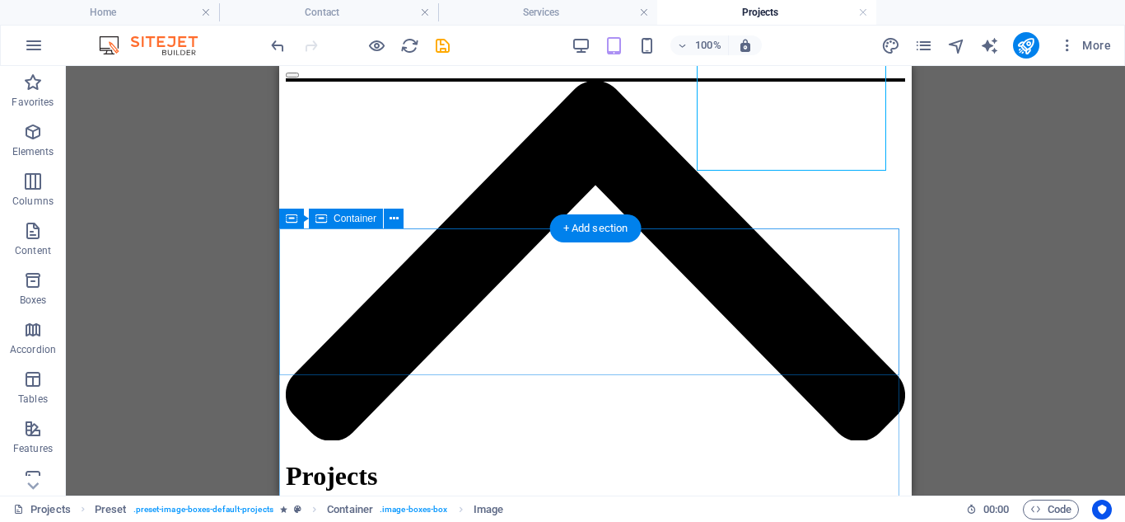
scroll to position [1570, 0]
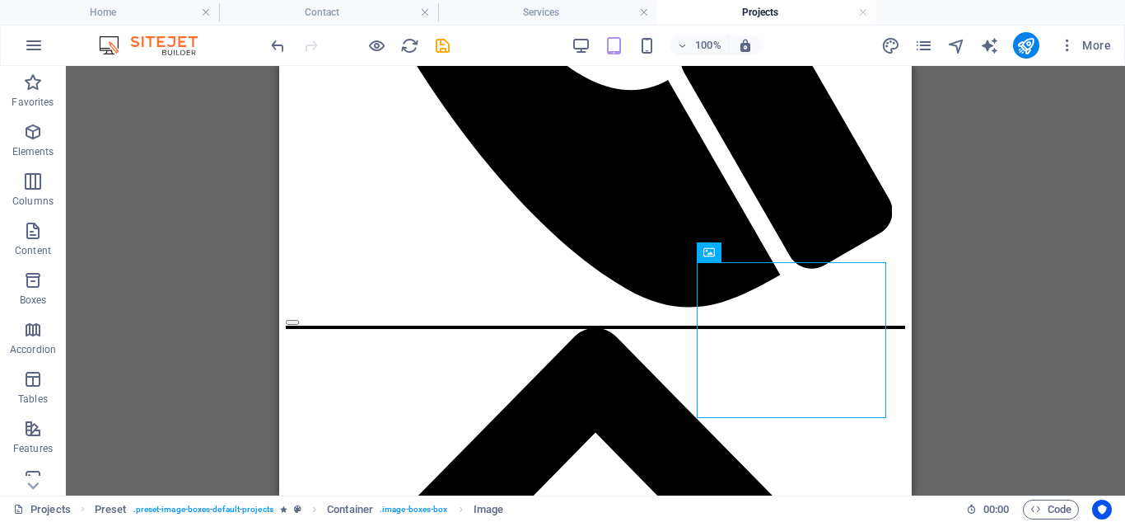
click at [984, 273] on div "H1 Container Text Preset Container HTML Container Container Preset Container Pr…" at bounding box center [596, 280] width 1060 height 429
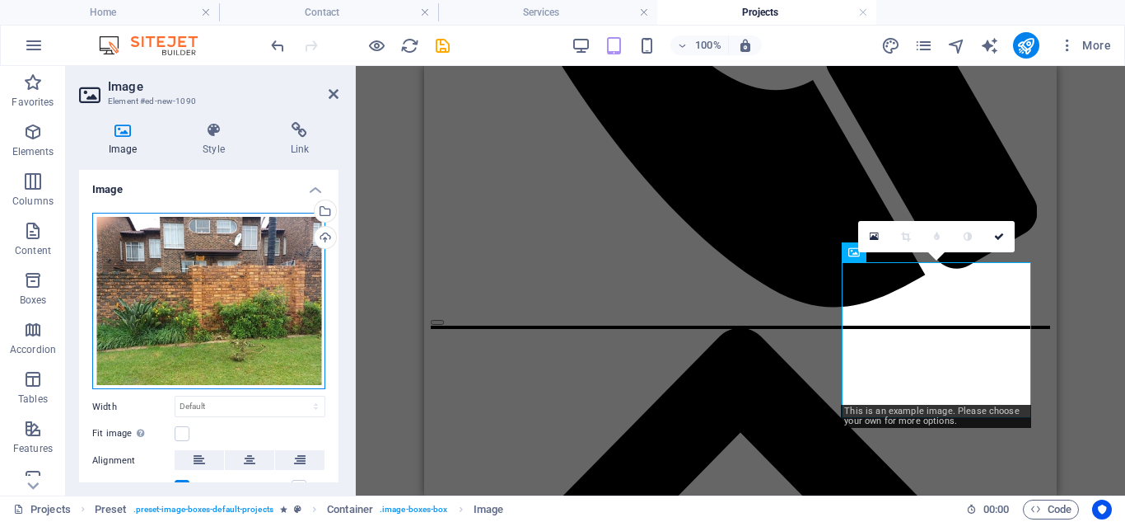
click at [185, 324] on div "Drag files here, click to choose files or select files from Files or our free s…" at bounding box center [208, 301] width 233 height 177
click at [185, 324] on body "Individual Home Contact Services Projects Favorites Elements Columns Content Bo…" at bounding box center [562, 261] width 1125 height 522
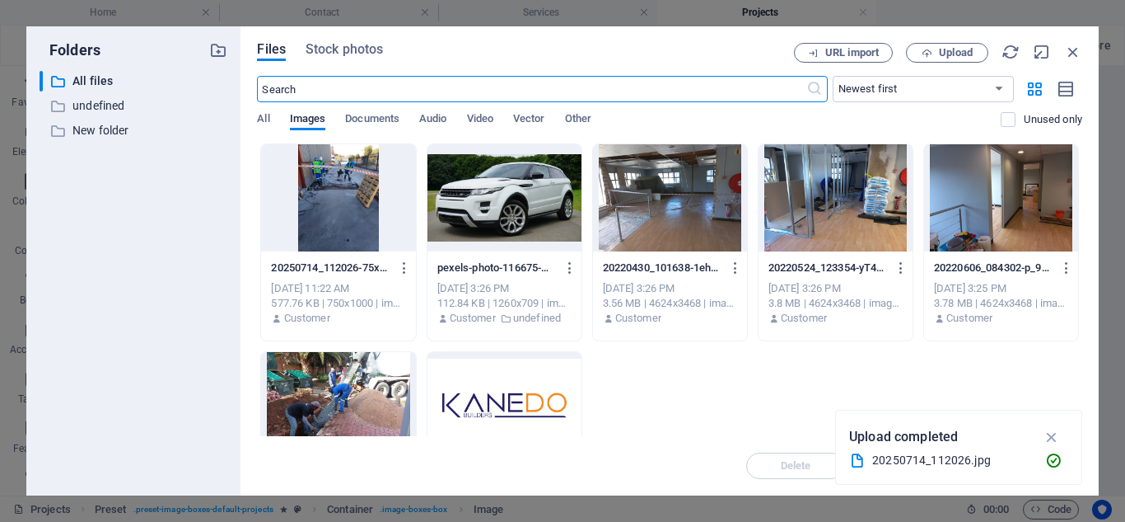
scroll to position [6725, 0]
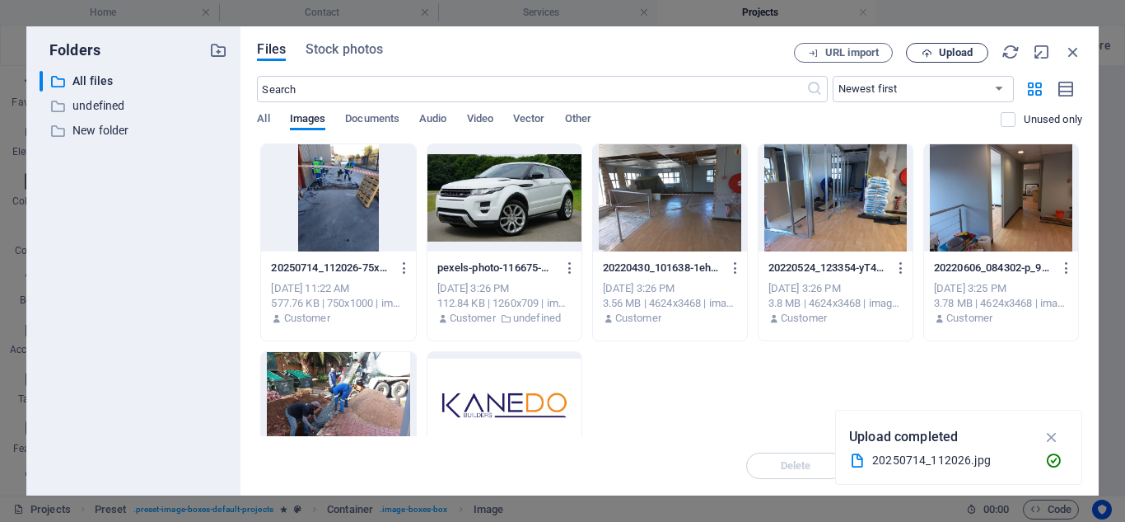
click at [953, 50] on span "Upload" at bounding box center [956, 53] width 34 height 10
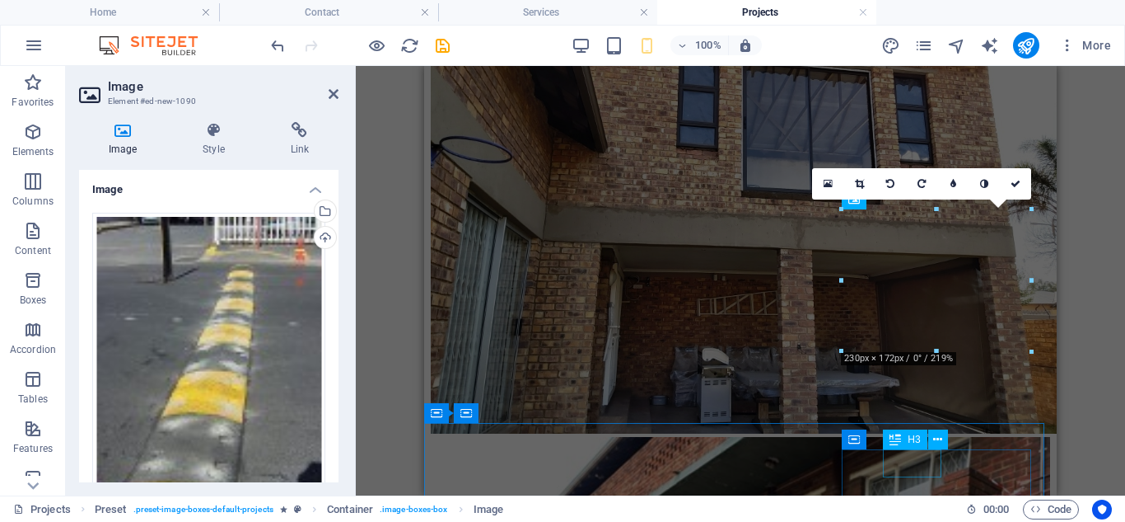
scroll to position [1623, 0]
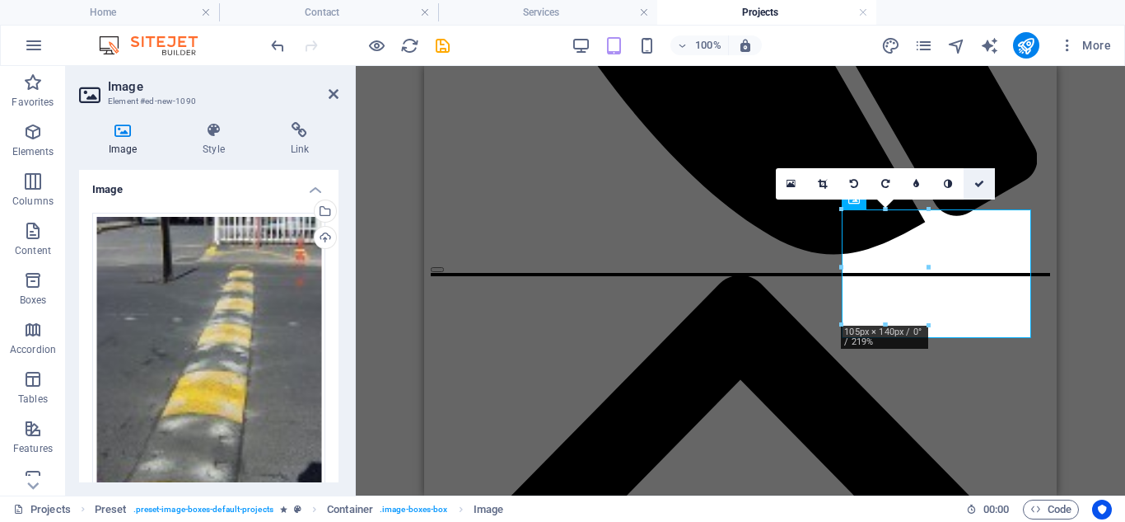
click at [980, 184] on icon at bounding box center [980, 184] width 10 height 10
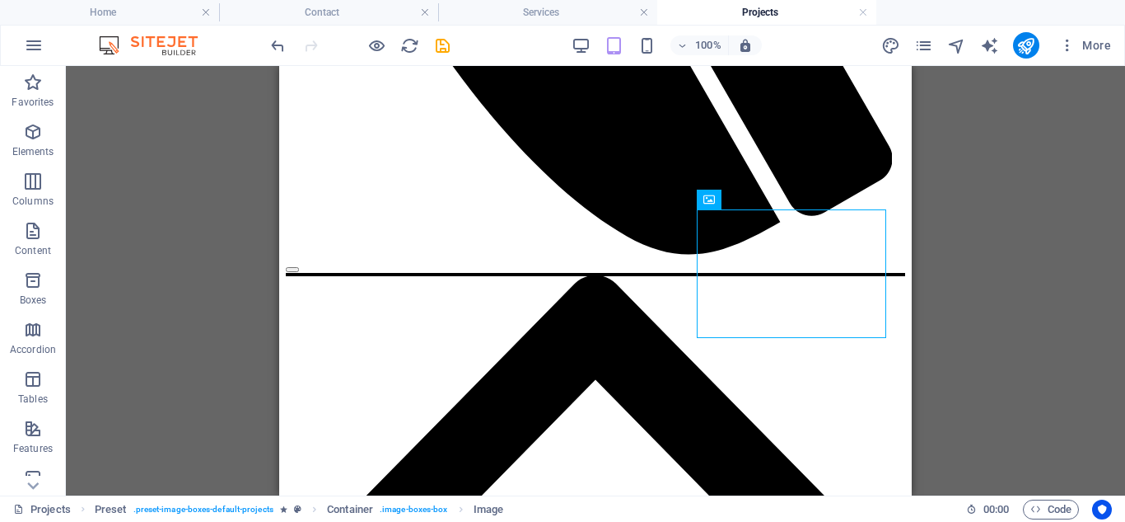
click at [997, 305] on div "H1 Container Text Preset Container HTML Container Container Preset Container Pr…" at bounding box center [596, 280] width 1060 height 429
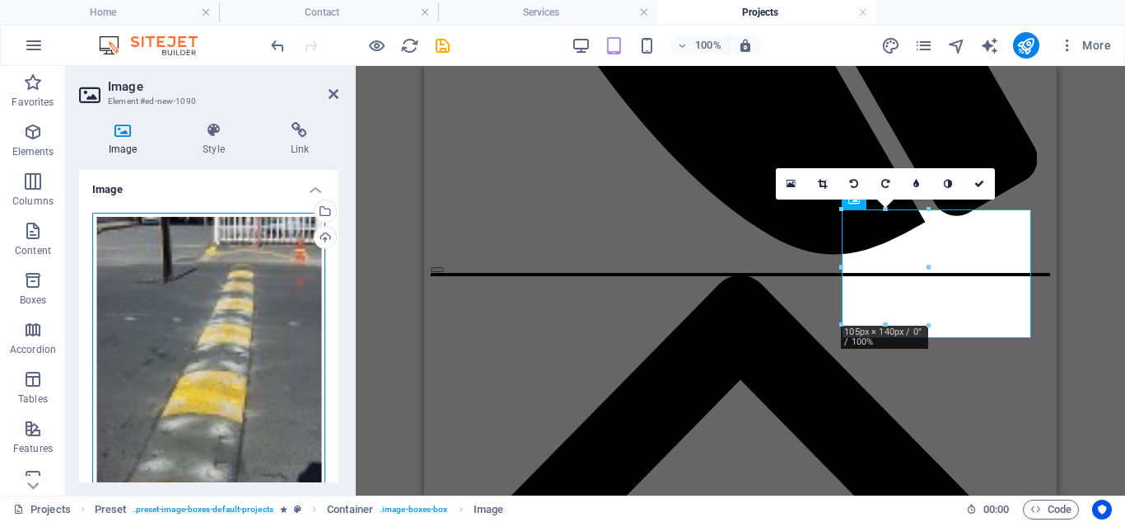
click at [224, 320] on div "Drag files here, click to choose files or select files from Files or our free s…" at bounding box center [208, 367] width 233 height 308
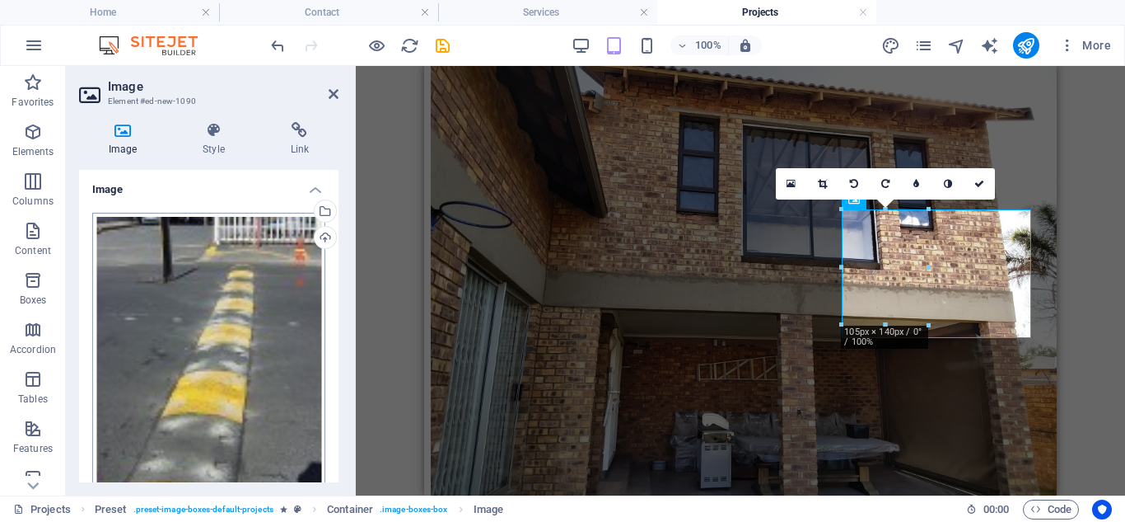
click at [224, 320] on body "Individual Home Contact Services Projects Favorites Elements Columns Content Bo…" at bounding box center [562, 261] width 1125 height 522
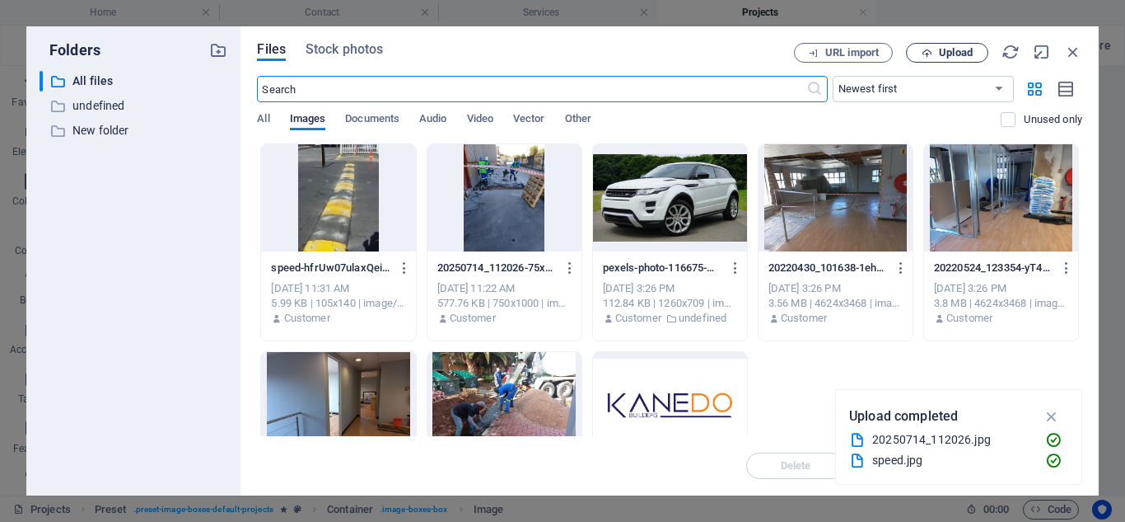
click at [947, 54] on span "Upload" at bounding box center [956, 53] width 34 height 10
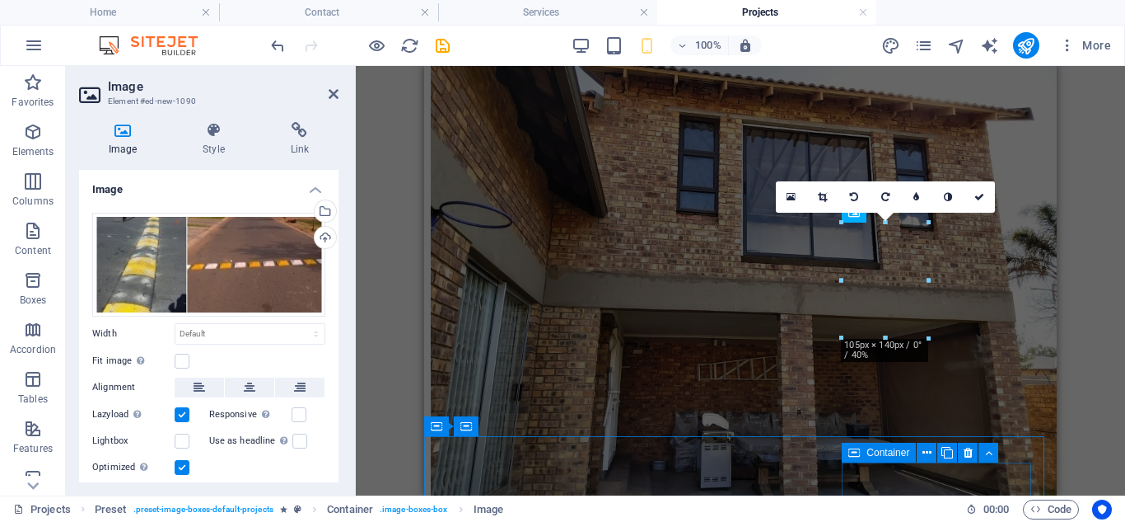
scroll to position [1610, 0]
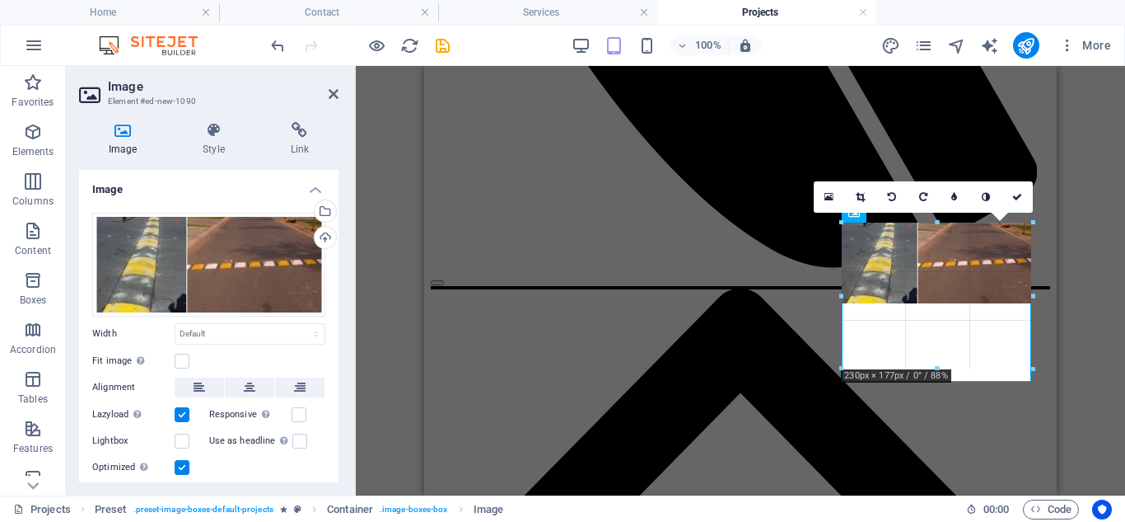
drag, startPoint x: 940, startPoint y: 305, endPoint x: 944, endPoint y: 370, distance: 65.2
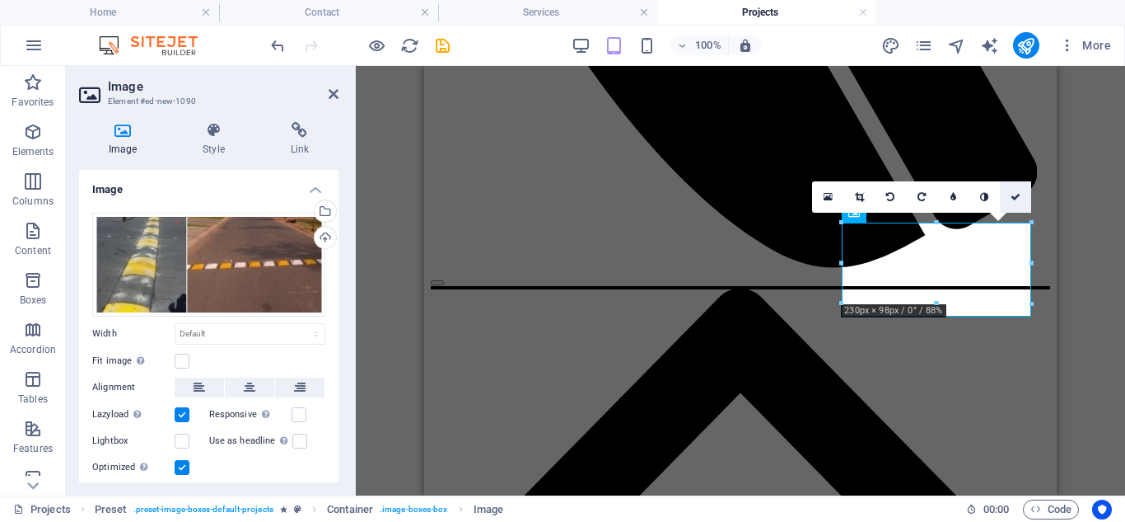
click at [1018, 199] on icon at bounding box center [1016, 197] width 10 height 10
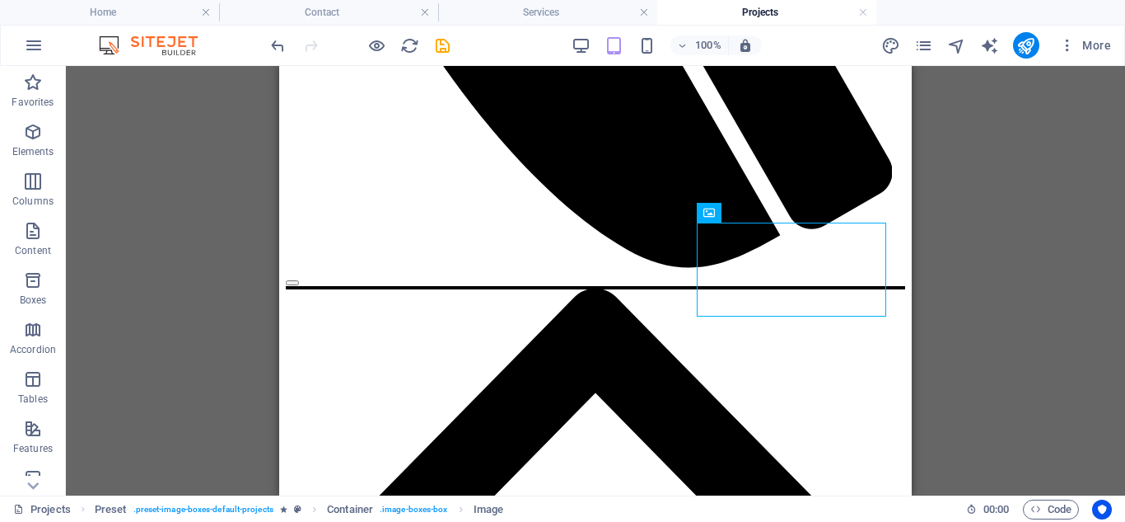
click at [1031, 330] on div "H1 Container Text Preset Container HTML Container Container Preset Container Pr…" at bounding box center [596, 280] width 1060 height 429
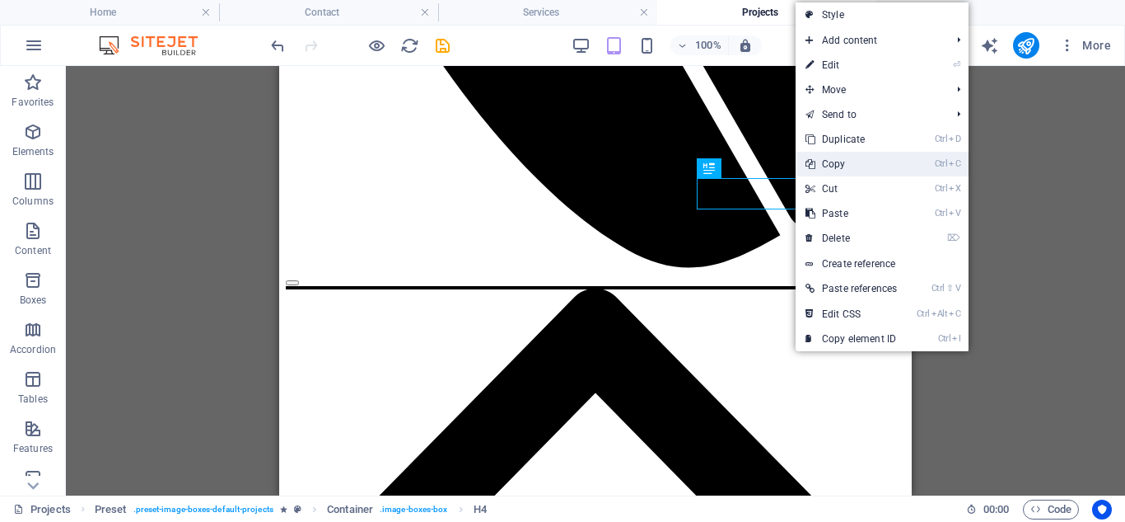
click at [833, 162] on link "Ctrl C Copy" at bounding box center [851, 164] width 111 height 25
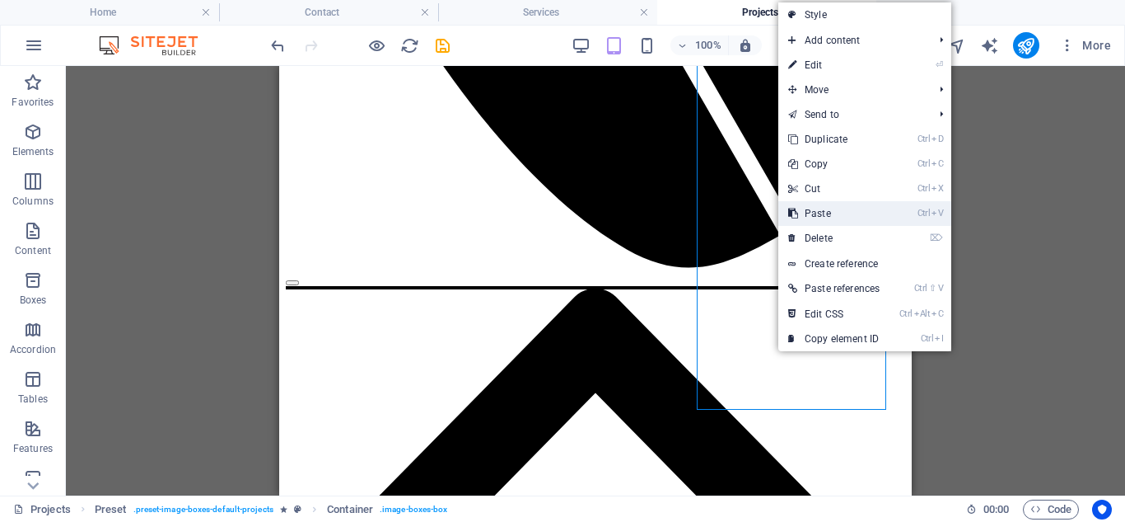
click at [810, 205] on link "Ctrl V Paste" at bounding box center [834, 213] width 111 height 25
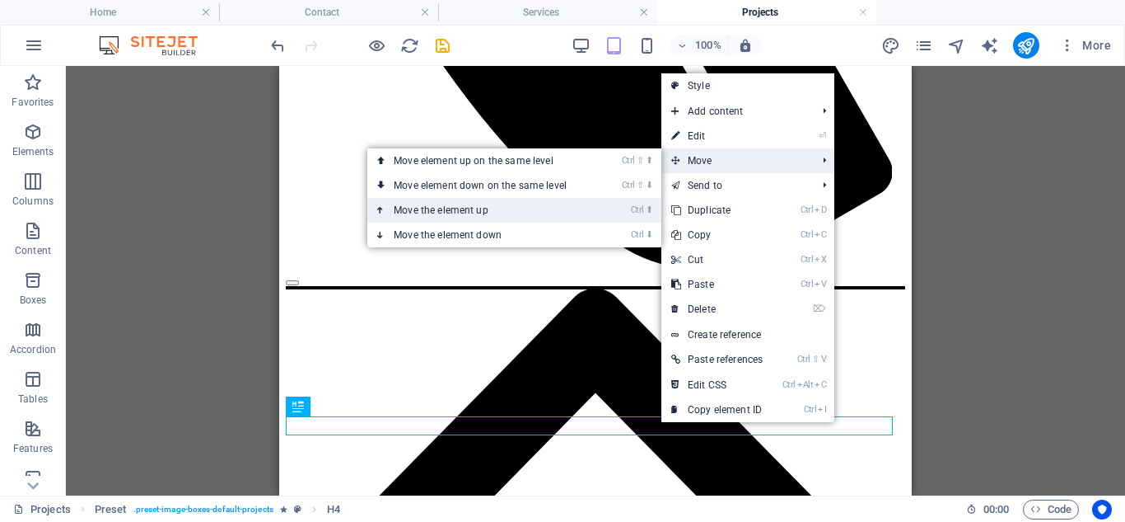
click at [503, 212] on link "Ctrl ⬆ Move the element up" at bounding box center [483, 210] width 232 height 25
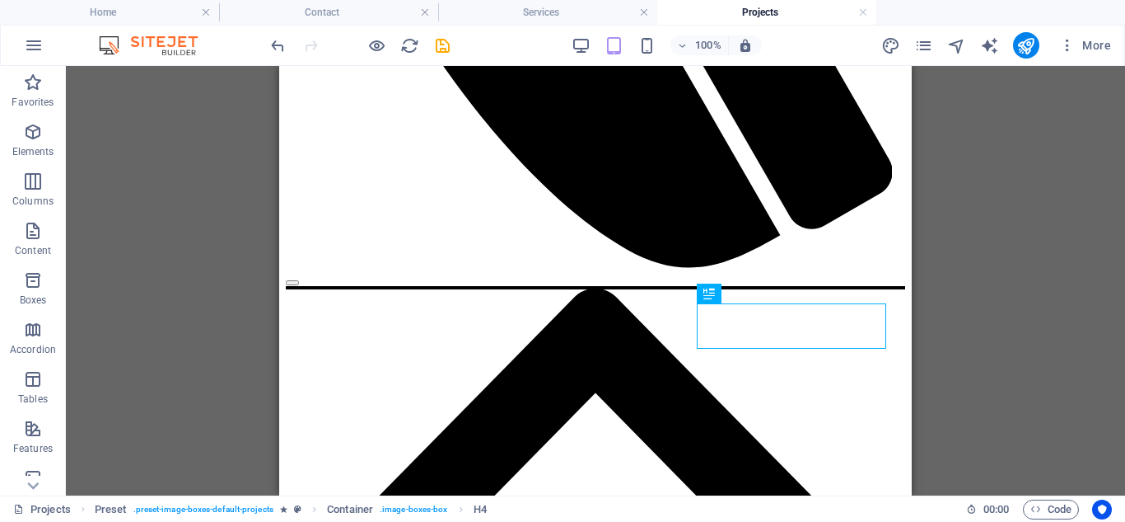
click at [931, 311] on div "H1 Container Text Preset Container HTML Container Container Preset Container Pr…" at bounding box center [596, 280] width 1060 height 429
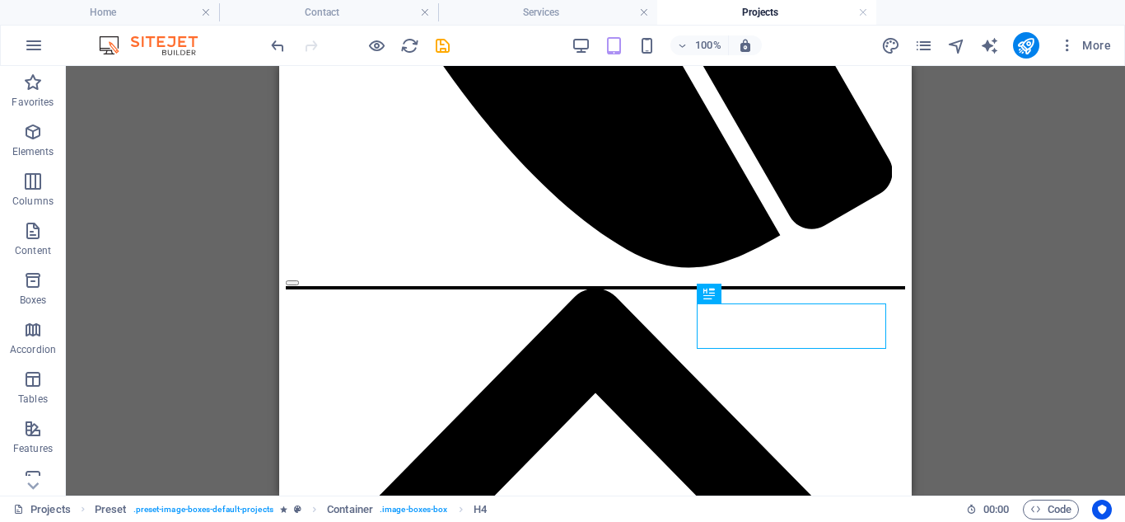
click at [994, 327] on div "H1 Container Text Preset Container HTML Container Container Preset Container Pr…" at bounding box center [596, 280] width 1060 height 429
click at [328, 12] on h4 "Contact" at bounding box center [328, 12] width 219 height 18
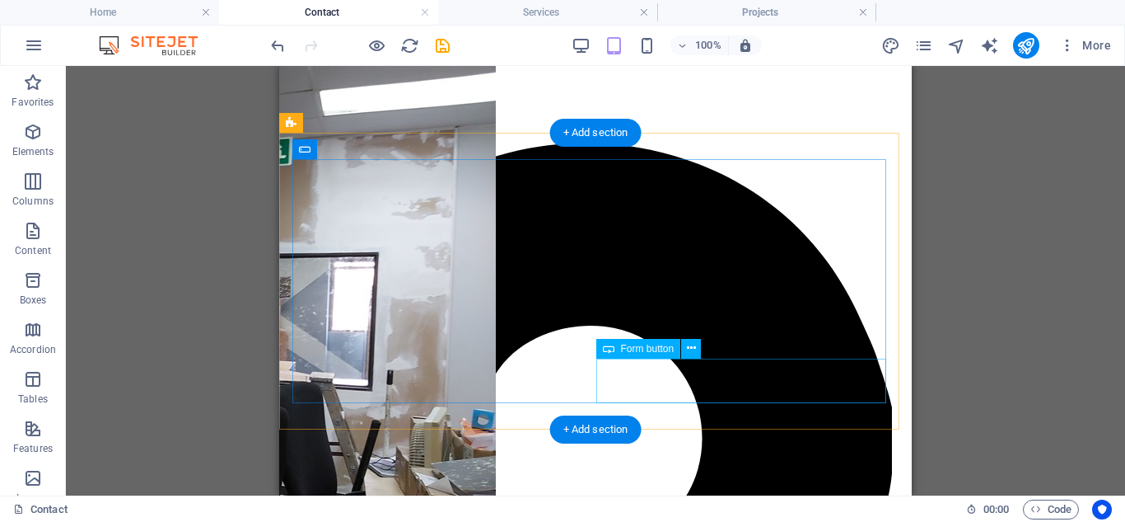
scroll to position [494, 0]
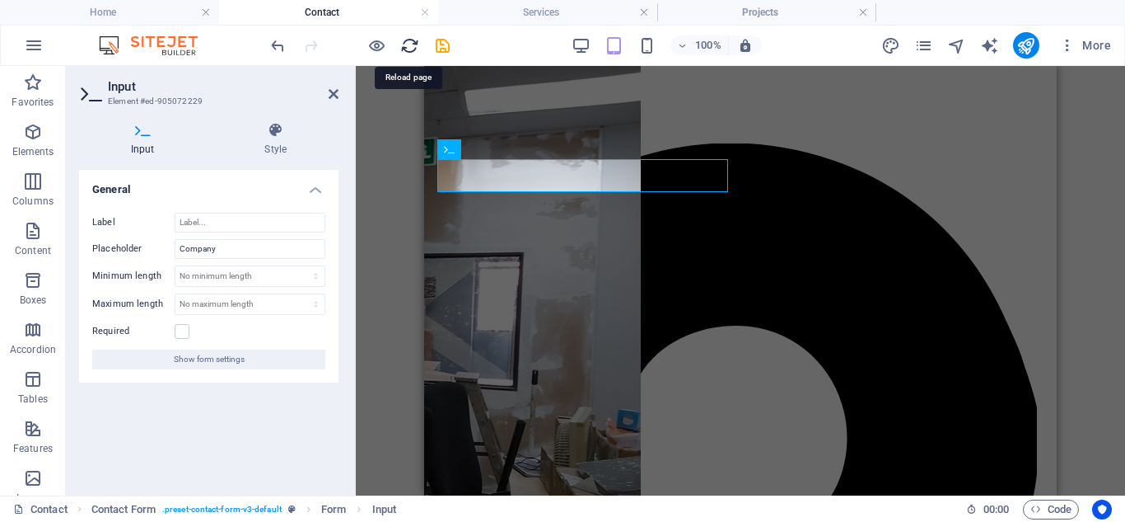
click at [409, 42] on icon "reload" at bounding box center [409, 45] width 19 height 19
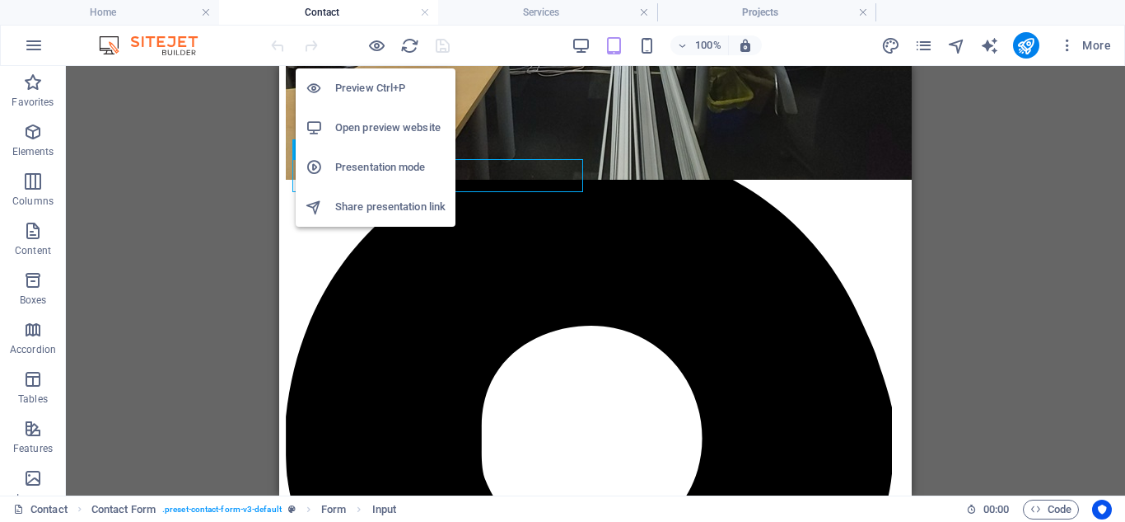
click at [369, 124] on h6 "Open preview website" at bounding box center [390, 128] width 110 height 20
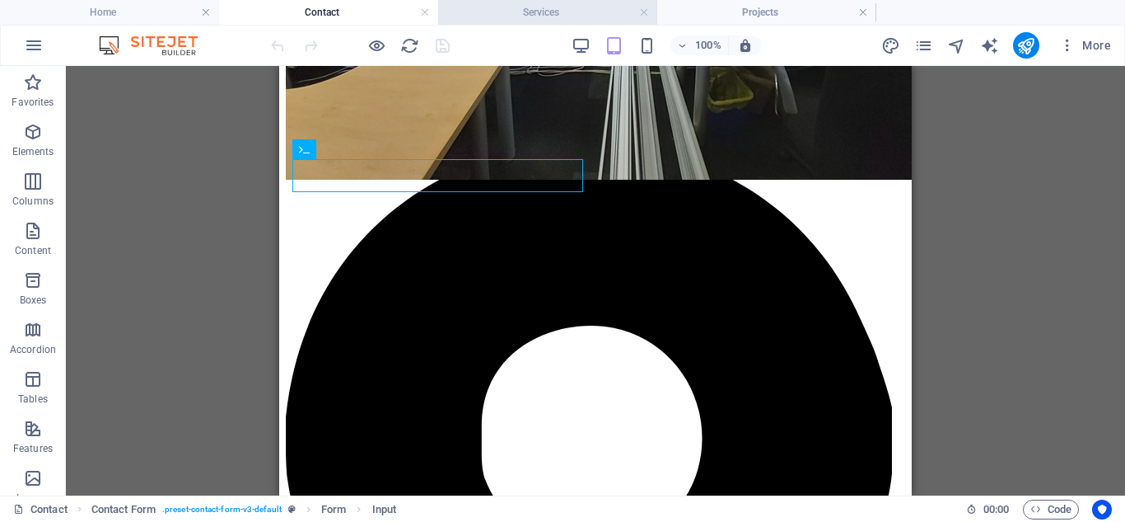
click at [555, 12] on h4 "Services" at bounding box center [547, 12] width 219 height 18
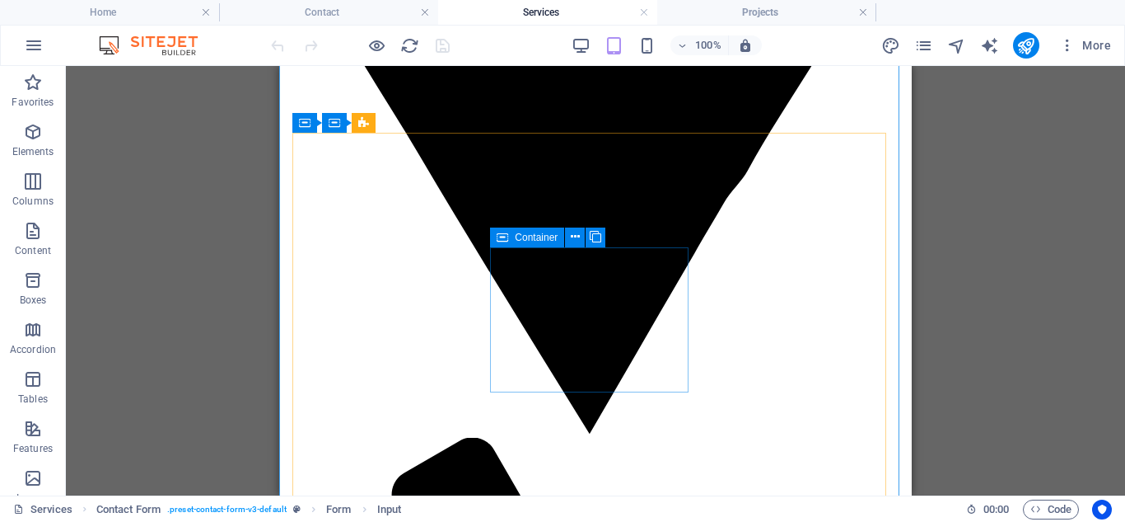
scroll to position [635, 0]
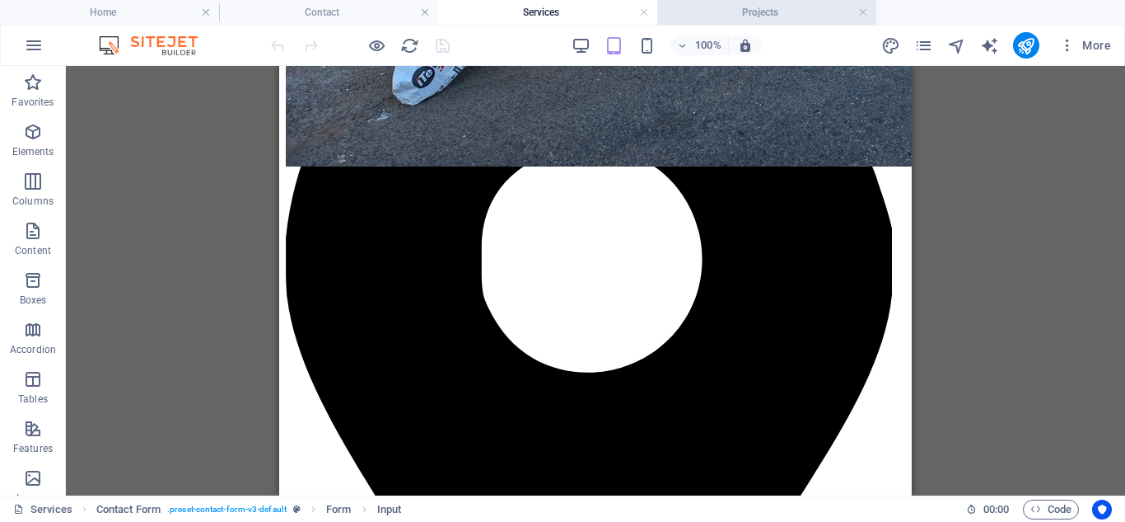
click at [768, 11] on h4 "Projects" at bounding box center [766, 12] width 219 height 18
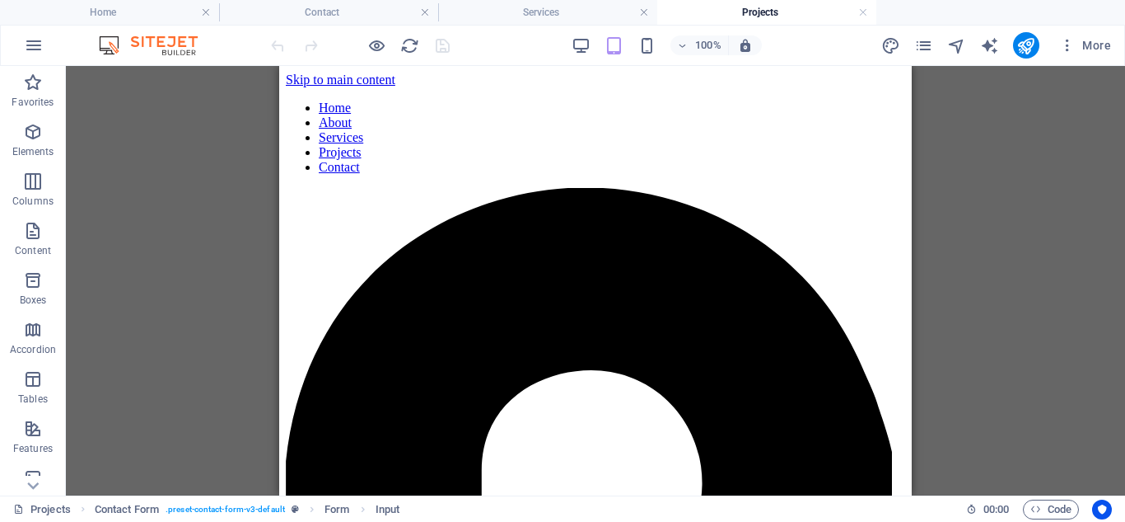
scroll to position [1610, 0]
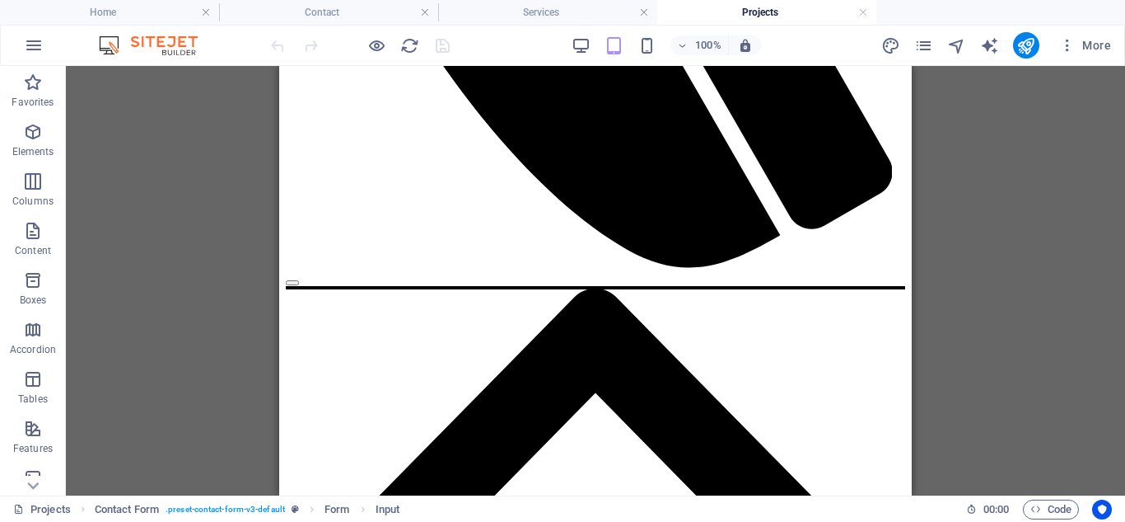
click at [441, 41] on div at bounding box center [360, 45] width 185 height 26
click at [1090, 44] on span "More" at bounding box center [1086, 45] width 52 height 16
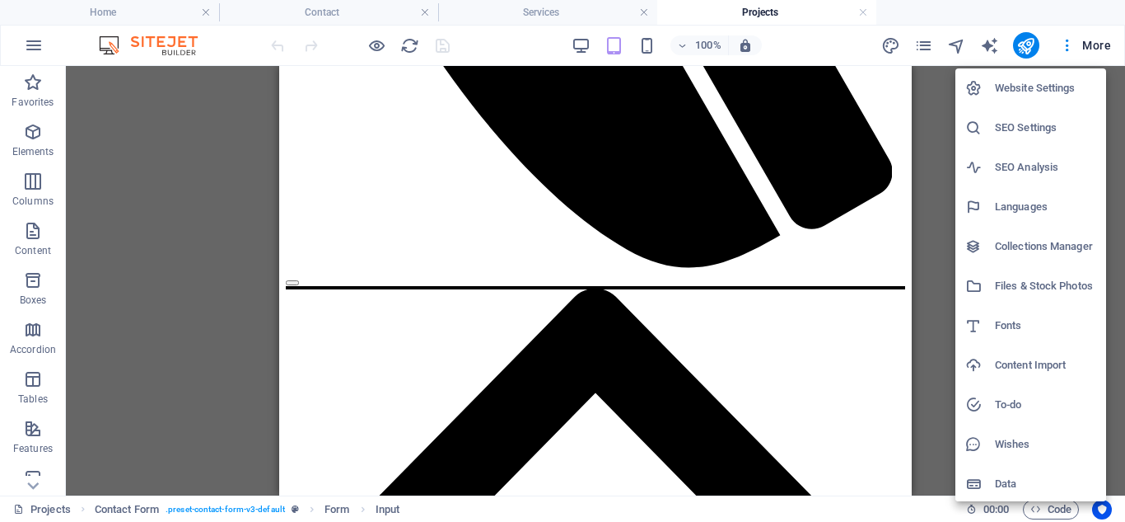
click at [1052, 89] on h6 "Website Settings" at bounding box center [1045, 88] width 101 height 20
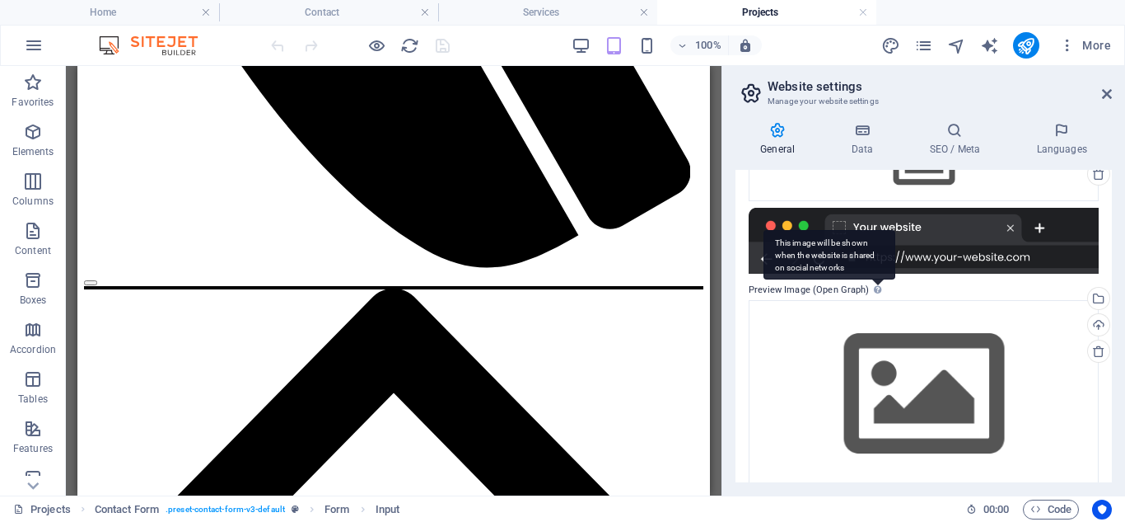
scroll to position [255, 0]
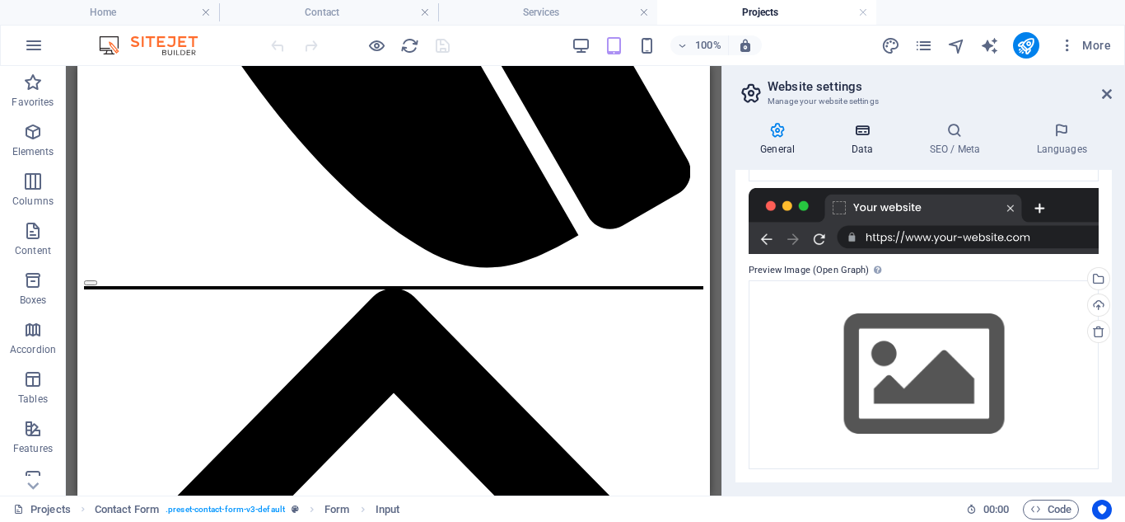
click at [867, 131] on icon at bounding box center [862, 130] width 72 height 16
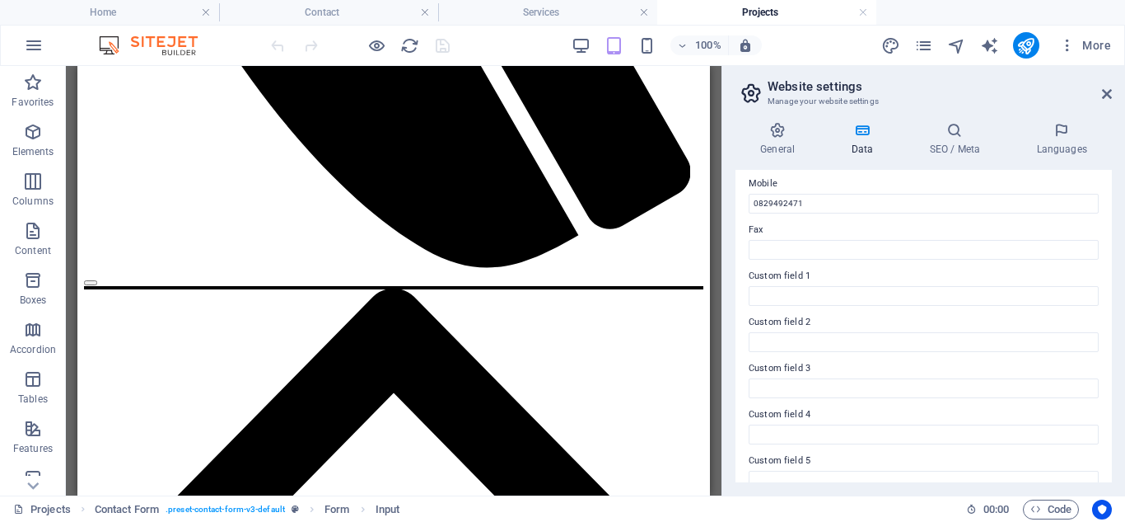
scroll to position [480, 0]
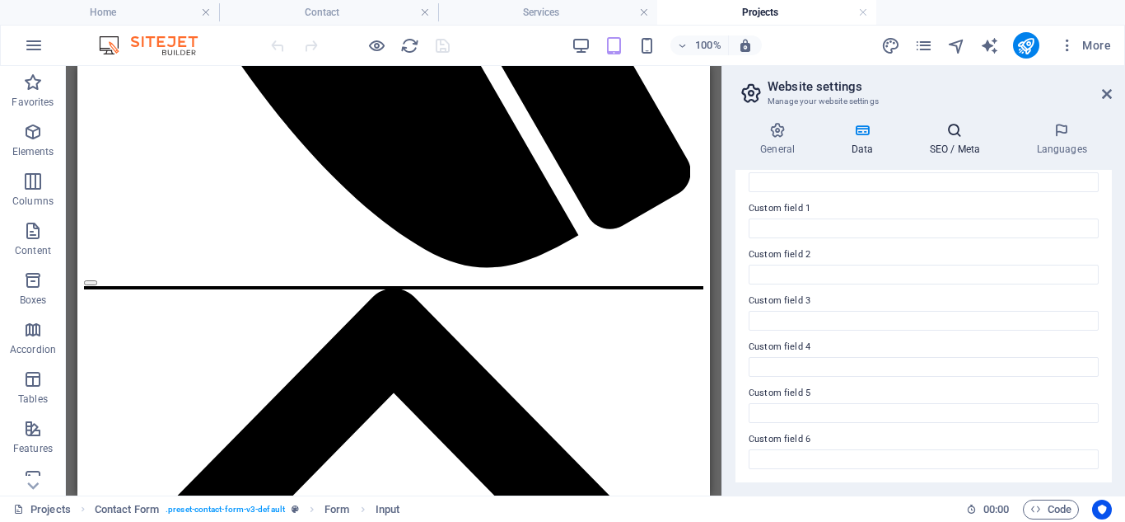
click at [949, 136] on icon at bounding box center [955, 130] width 101 height 16
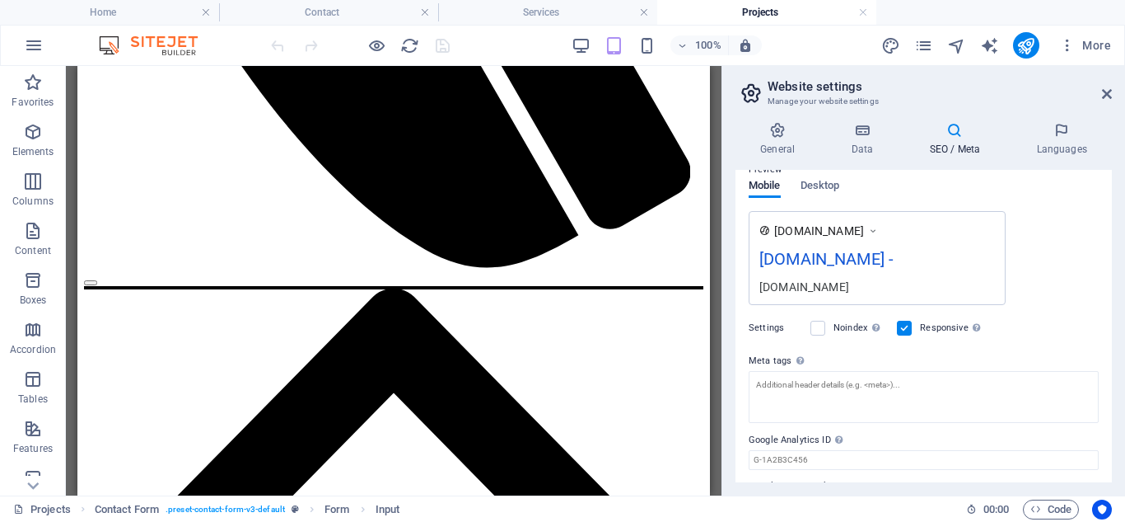
scroll to position [294, 0]
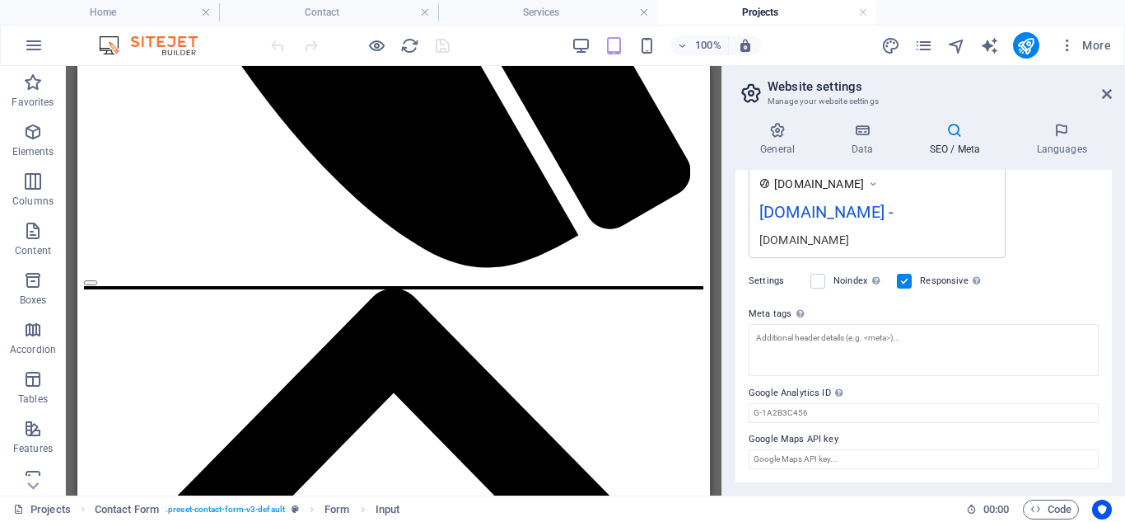
click at [437, 44] on div at bounding box center [360, 45] width 185 height 26
click at [35, 40] on icon "button" at bounding box center [34, 45] width 20 height 20
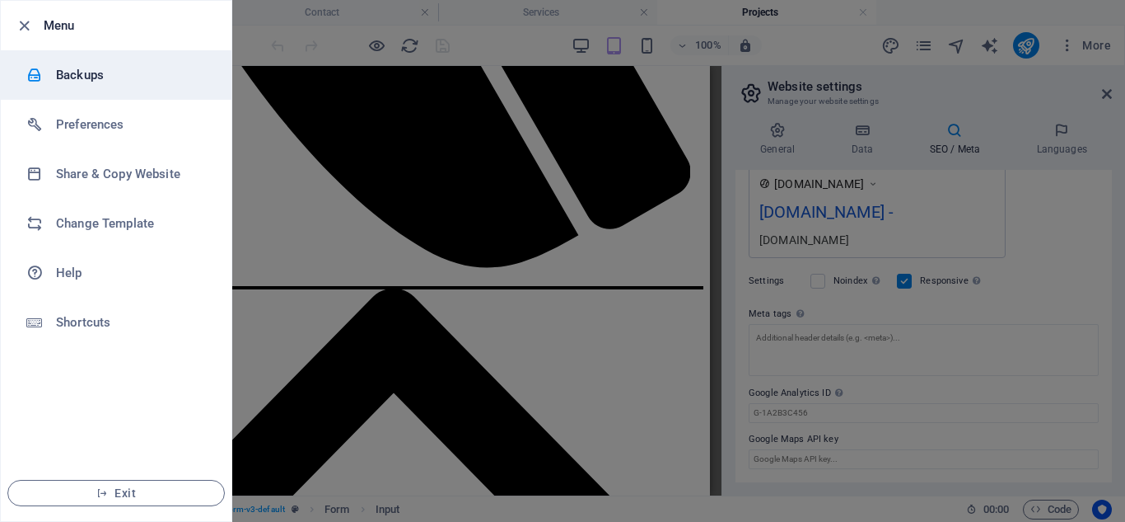
click at [91, 73] on h6 "Backups" at bounding box center [132, 75] width 152 height 20
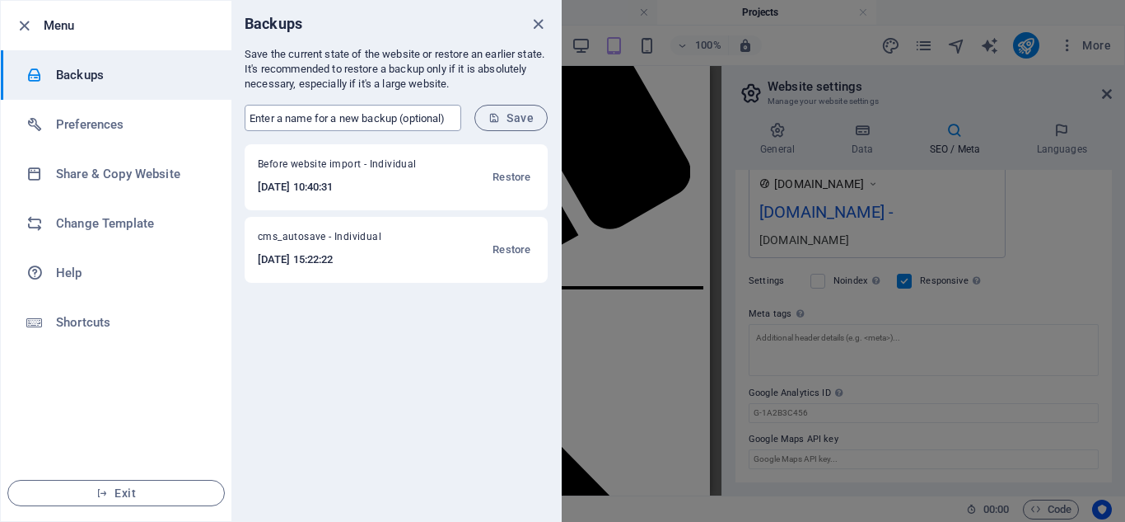
click at [360, 118] on input "text" at bounding box center [353, 118] width 217 height 26
click at [363, 111] on input "Mark web backup" at bounding box center [353, 118] width 217 height 26
type input "Mark web backup 0409"
click at [526, 111] on span "Save" at bounding box center [511, 117] width 45 height 13
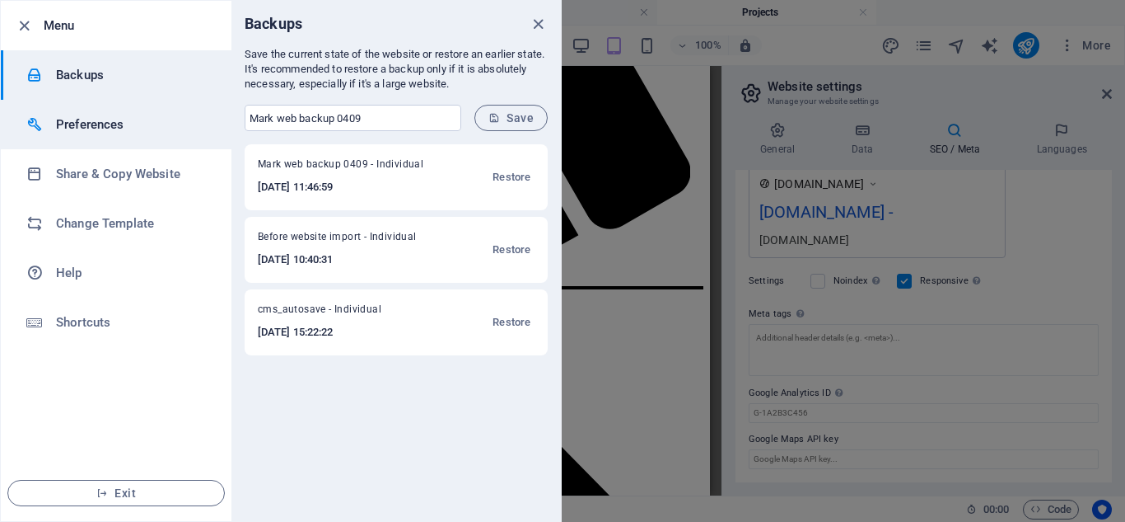
click at [100, 123] on h6 "Preferences" at bounding box center [132, 125] width 152 height 20
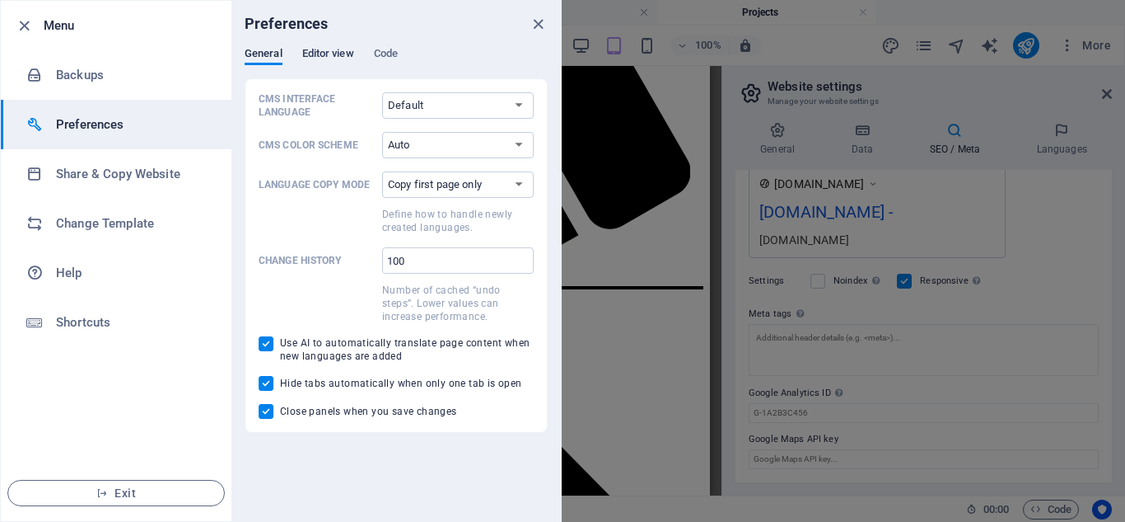
click at [317, 55] on span "Editor view" at bounding box center [328, 55] width 52 height 23
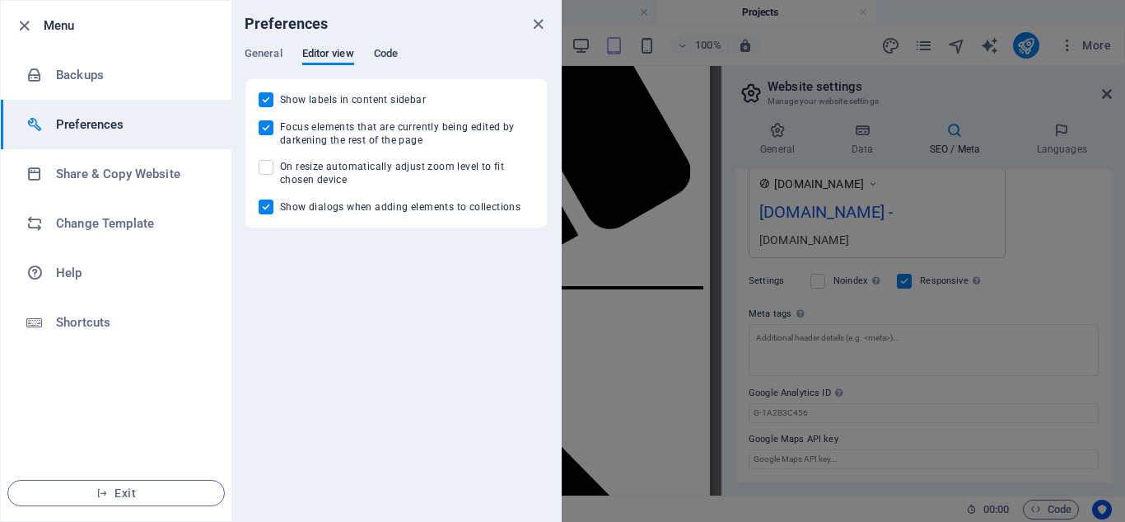
click at [384, 55] on span "Code" at bounding box center [386, 55] width 24 height 23
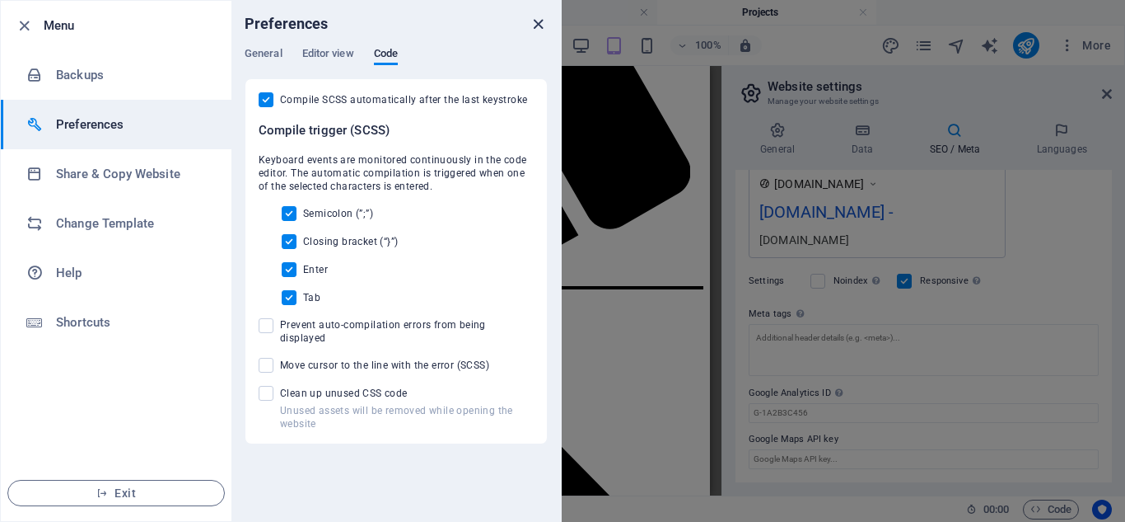
click at [545, 23] on icon "close" at bounding box center [538, 24] width 19 height 19
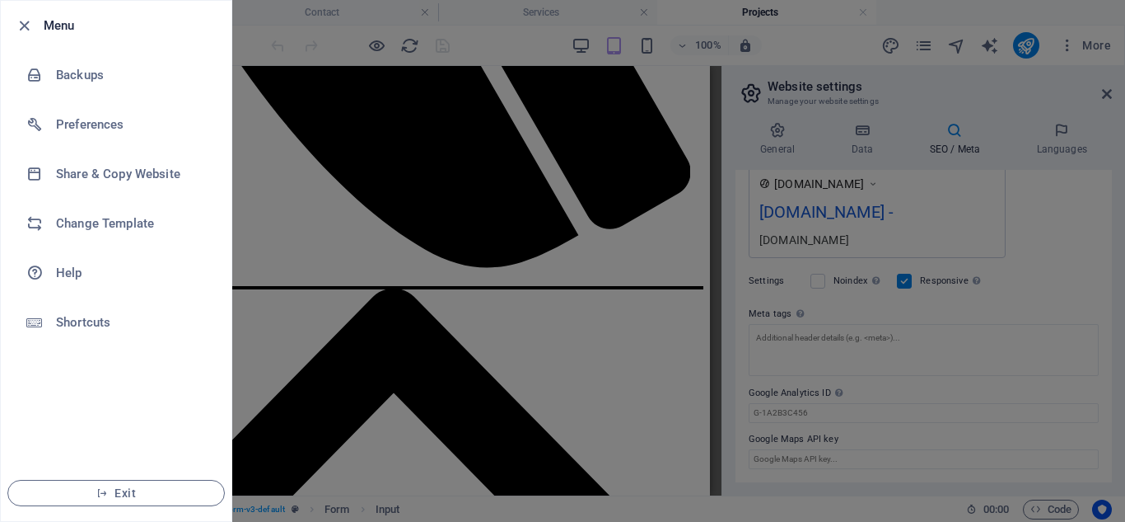
click at [480, 94] on div at bounding box center [562, 261] width 1125 height 522
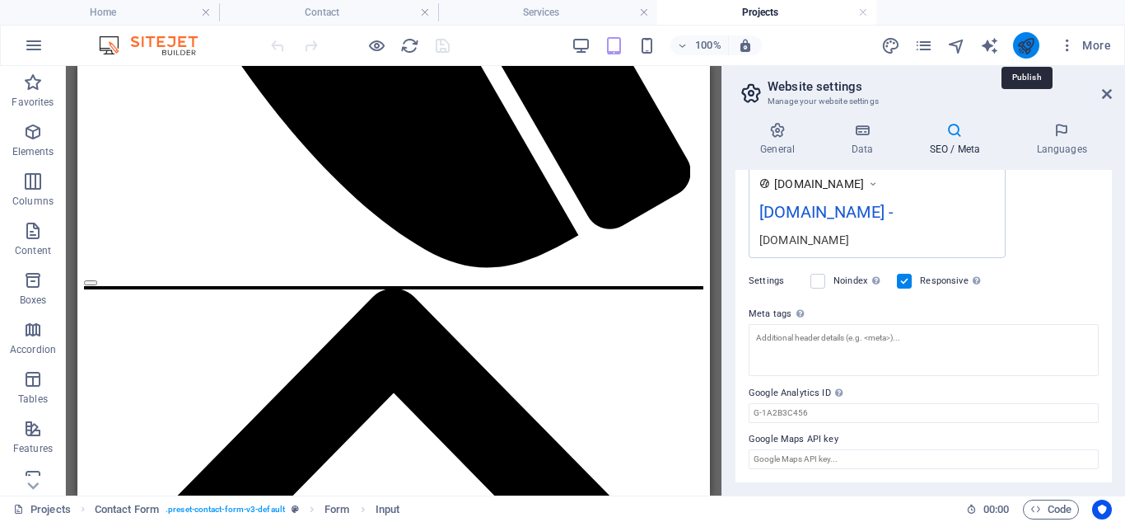
click at [1030, 45] on icon "publish" at bounding box center [1026, 45] width 19 height 19
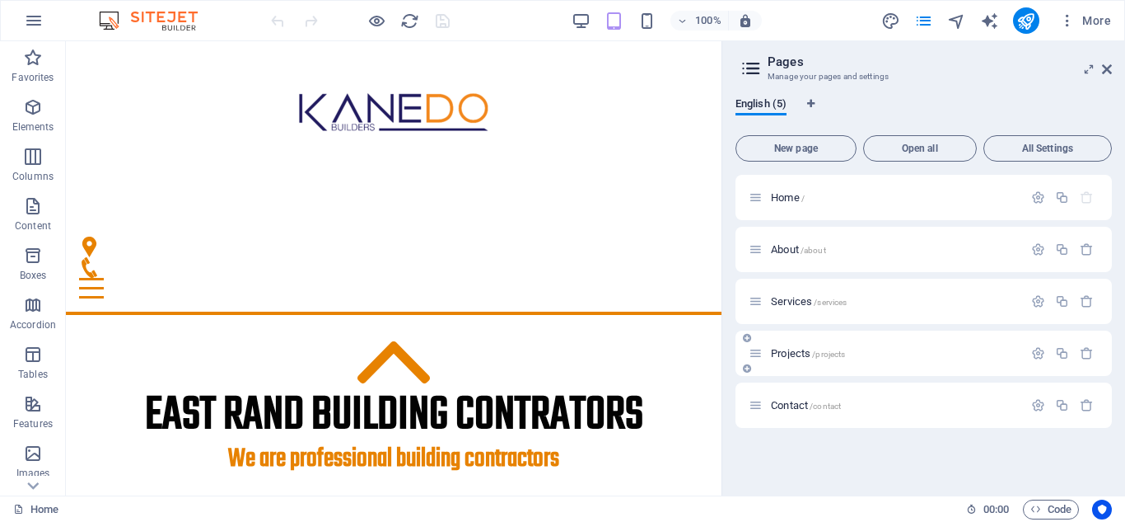
click at [787, 354] on span "Projects /projects" at bounding box center [808, 353] width 74 height 12
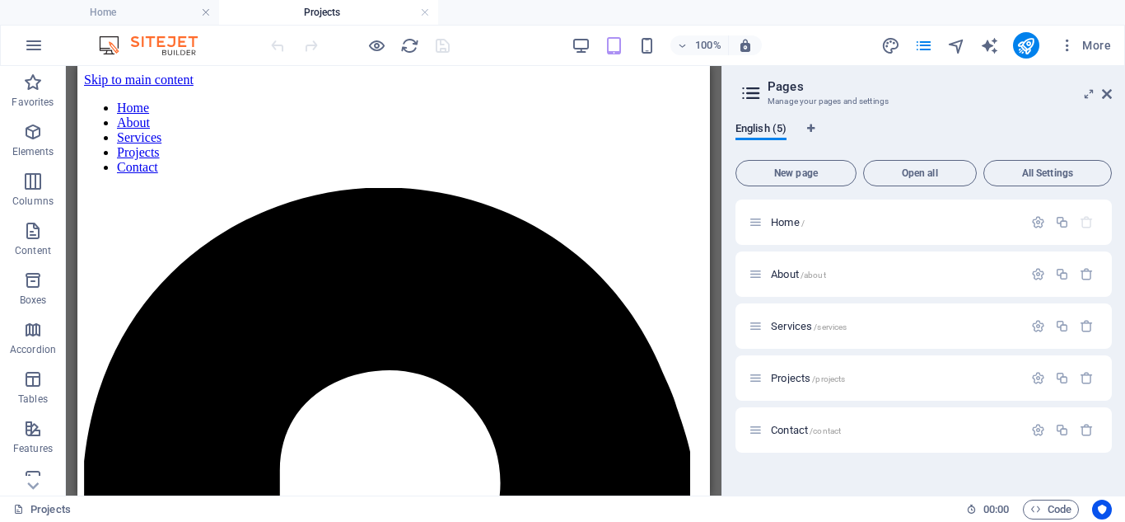
click at [444, 51] on div at bounding box center [360, 45] width 185 height 26
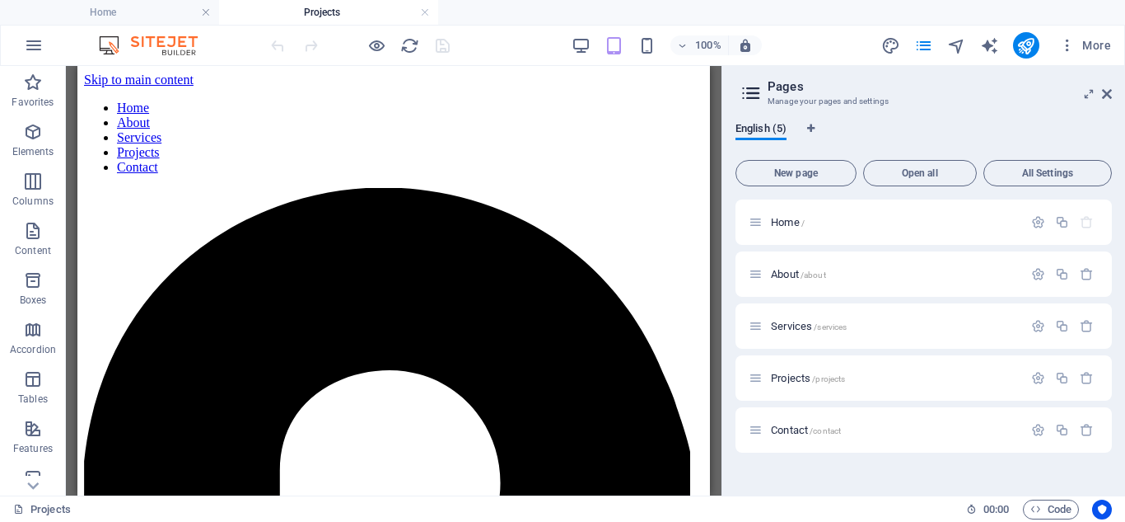
click at [444, 51] on div at bounding box center [360, 45] width 185 height 26
click at [408, 41] on icon "reload" at bounding box center [409, 45] width 19 height 19
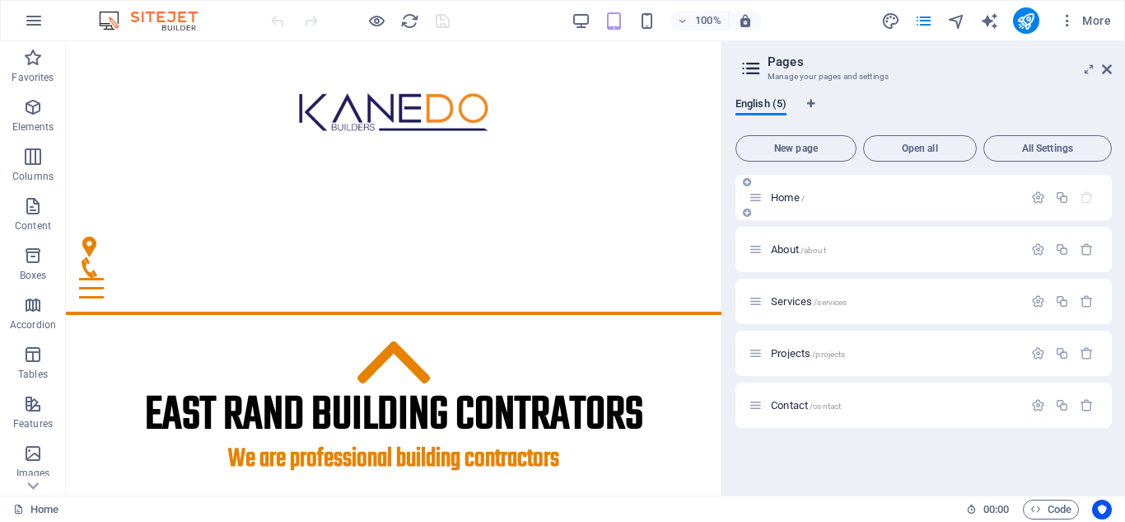
click at [803, 194] on span "/" at bounding box center [803, 198] width 3 height 9
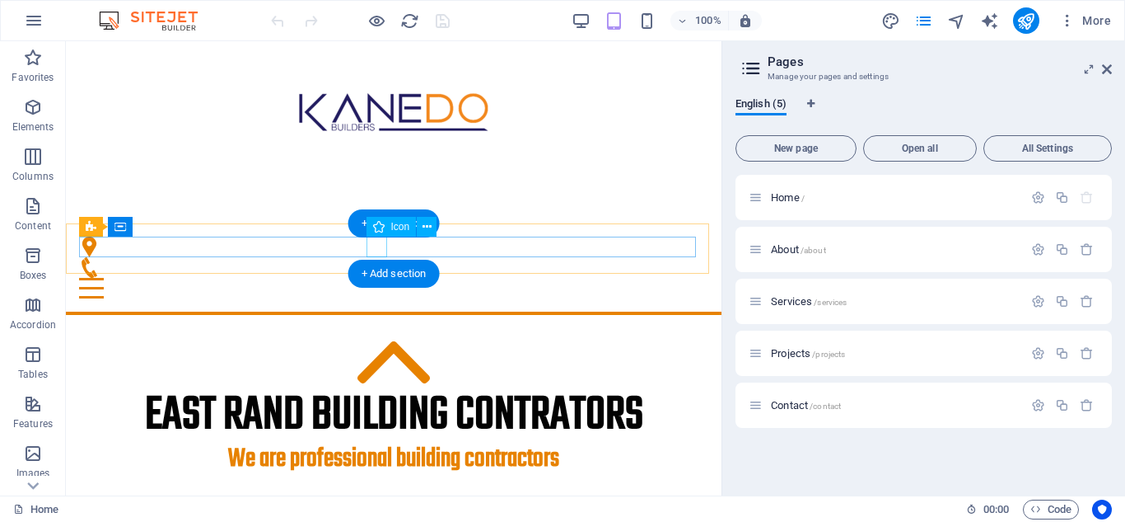
click at [376, 257] on figure at bounding box center [387, 267] width 616 height 21
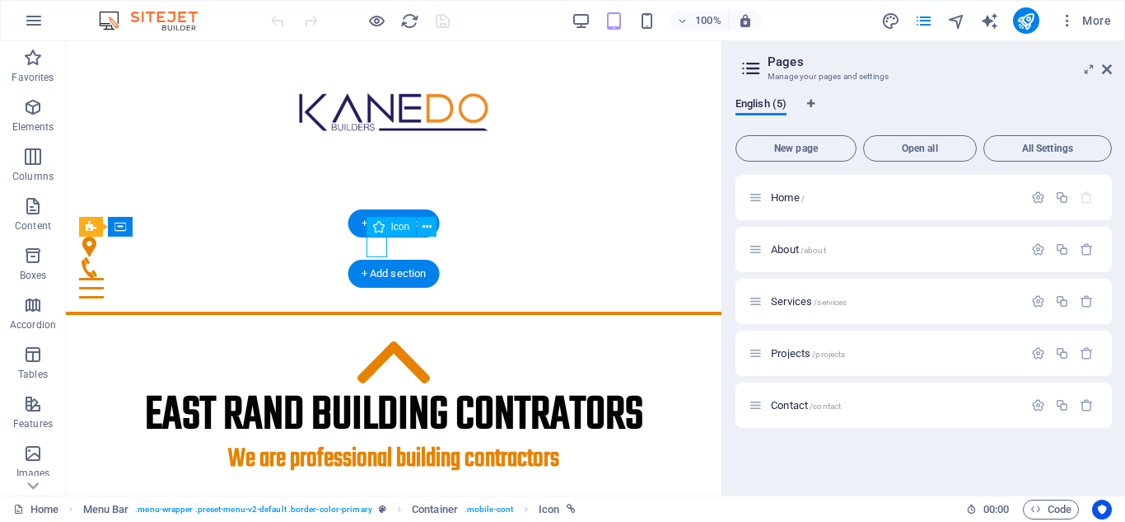
click at [376, 257] on figure at bounding box center [387, 267] width 616 height 21
select select "xMidYMid"
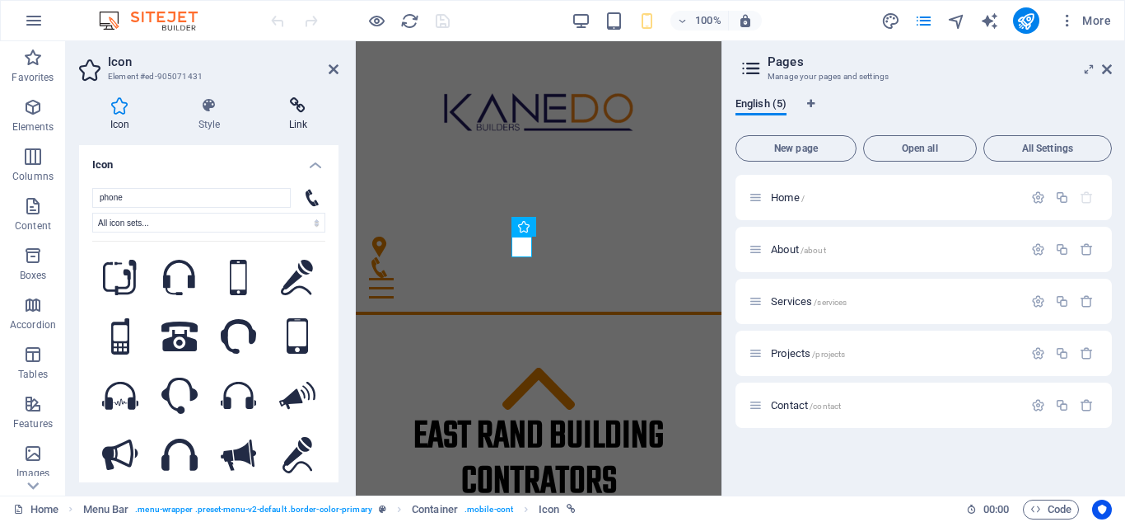
click at [301, 111] on icon at bounding box center [298, 105] width 81 height 16
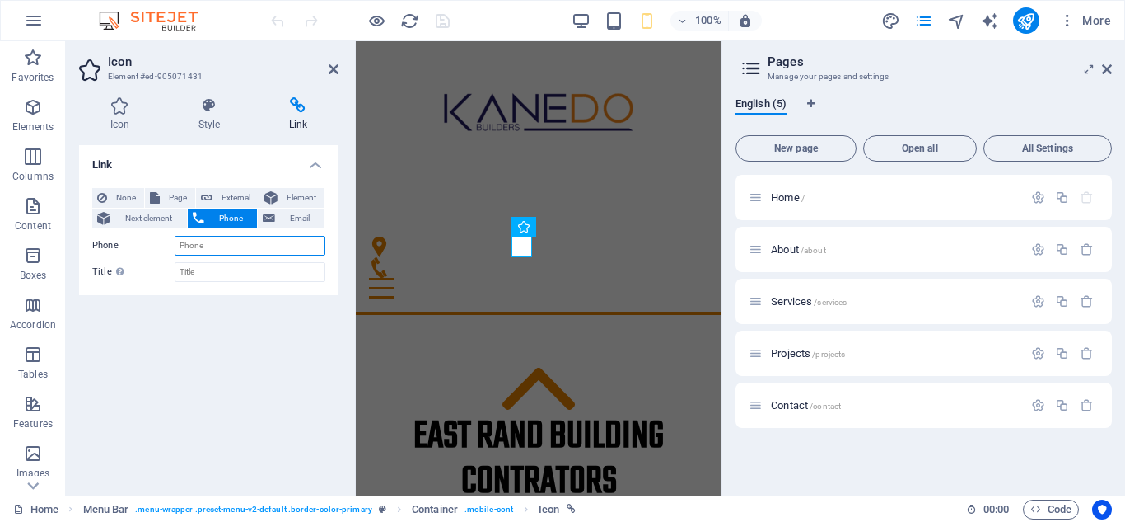
click at [213, 249] on input "Phone" at bounding box center [250, 246] width 151 height 20
type input "0829492471"
click at [277, 345] on div "Link None Page External Element Next element Phone Email Page Home About Servic…" at bounding box center [209, 313] width 260 height 337
click at [437, 25] on icon "save" at bounding box center [442, 21] width 19 height 19
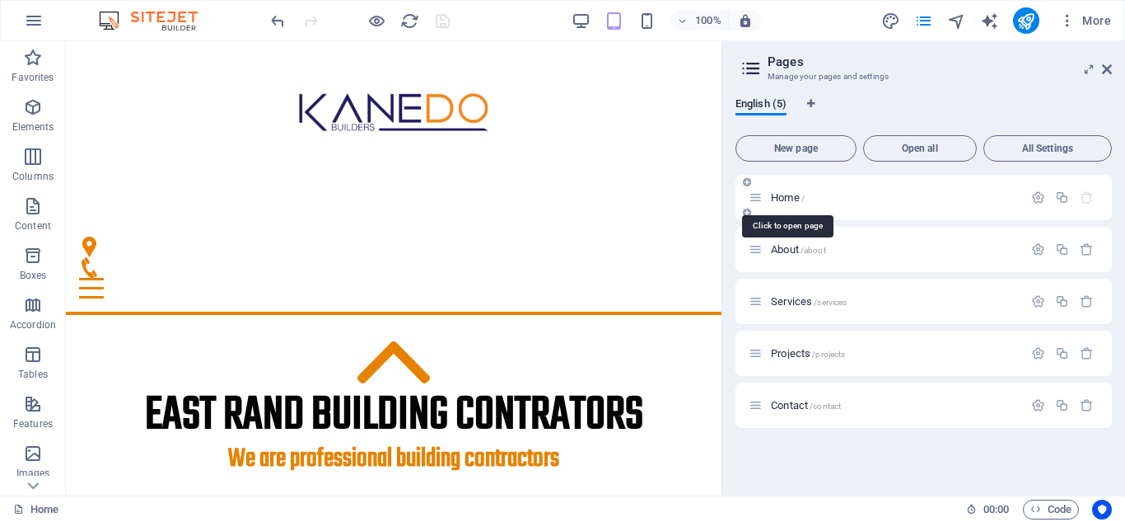
click at [784, 195] on span "Home /" at bounding box center [788, 197] width 34 height 12
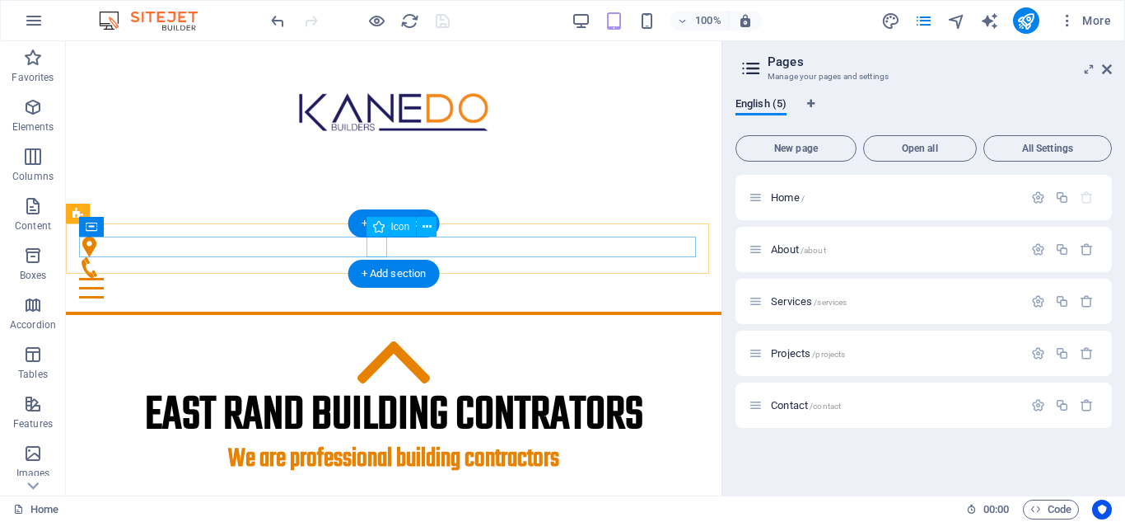
click at [374, 257] on figure at bounding box center [387, 267] width 616 height 21
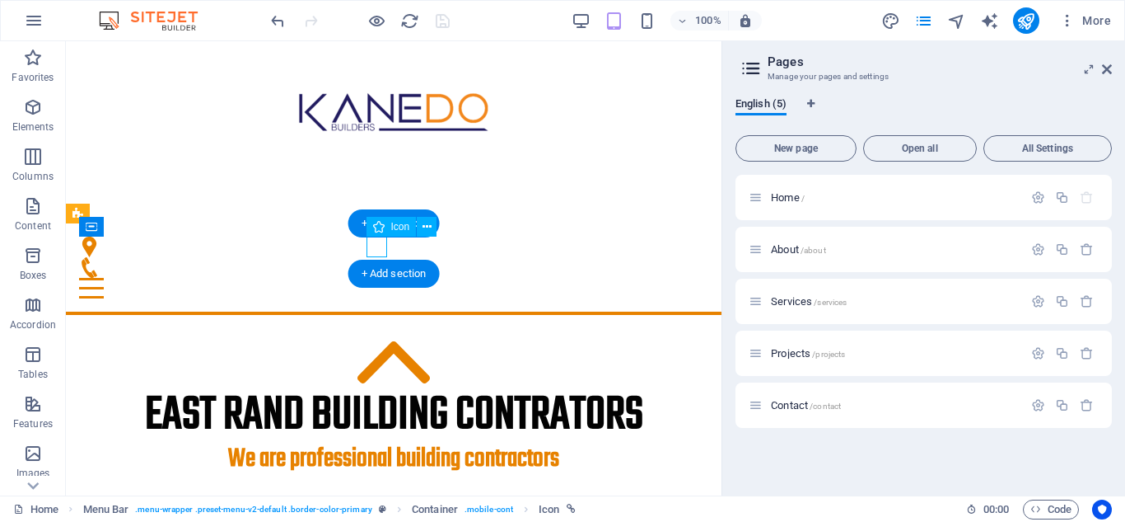
click at [374, 257] on figure at bounding box center [387, 267] width 616 height 21
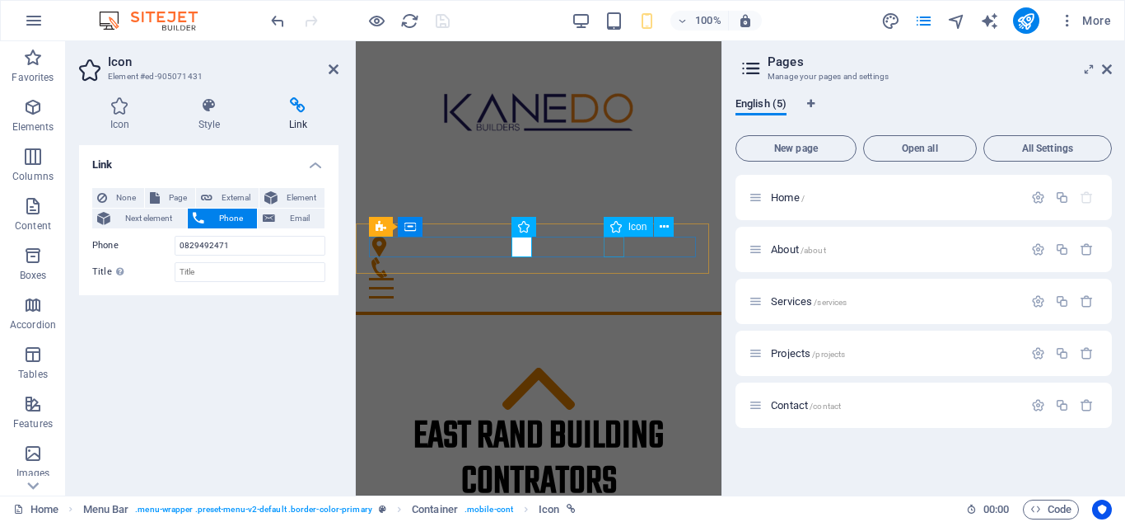
click at [611, 246] on figure at bounding box center [532, 246] width 326 height 21
select select "xMidYMid"
select select "px"
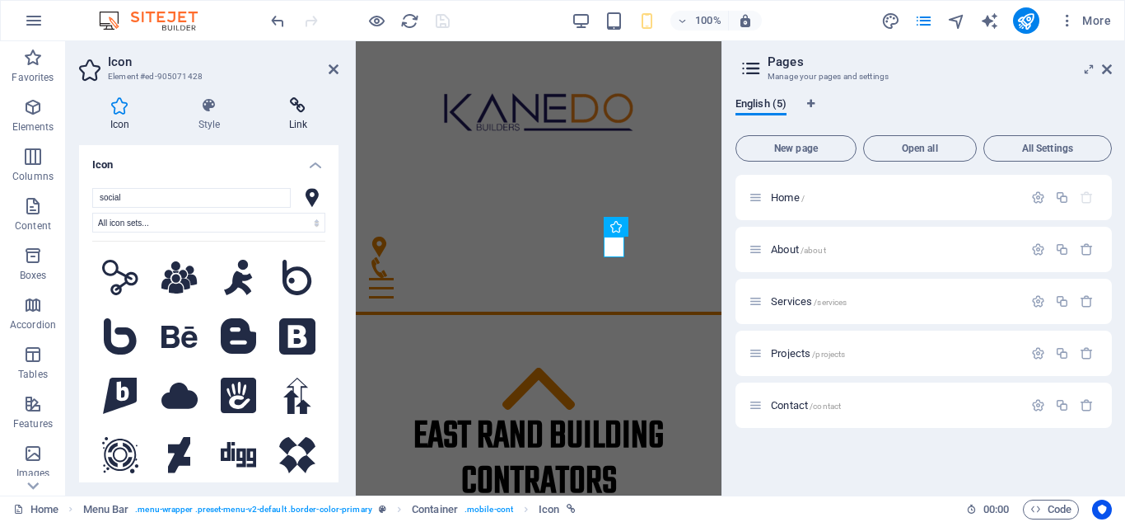
click at [302, 112] on icon at bounding box center [298, 105] width 81 height 16
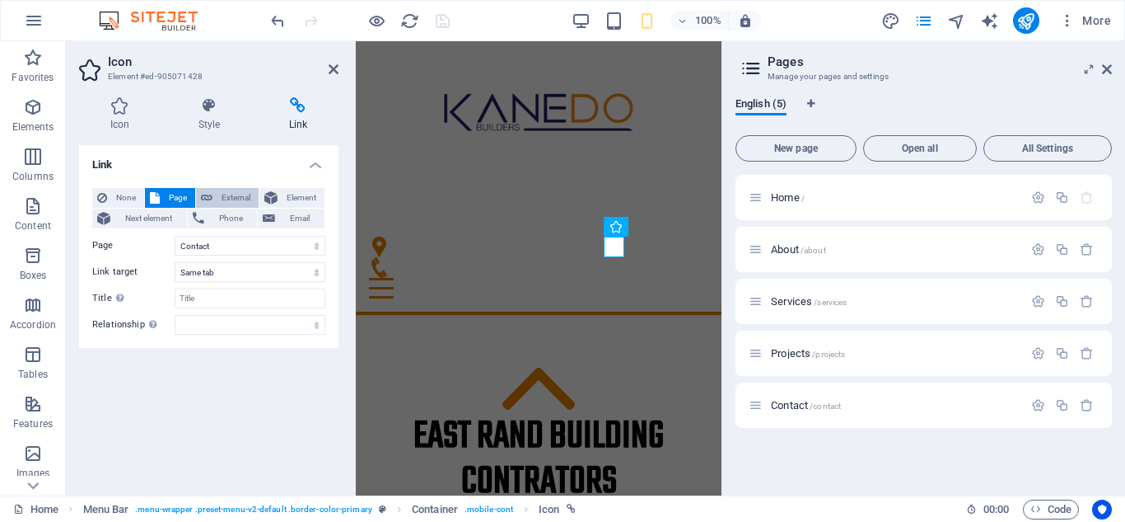
click at [236, 192] on span "External" at bounding box center [236, 198] width 36 height 20
select select "blank"
click at [179, 196] on span "Page" at bounding box center [178, 198] width 26 height 20
select select
click at [274, 215] on icon at bounding box center [269, 218] width 12 height 20
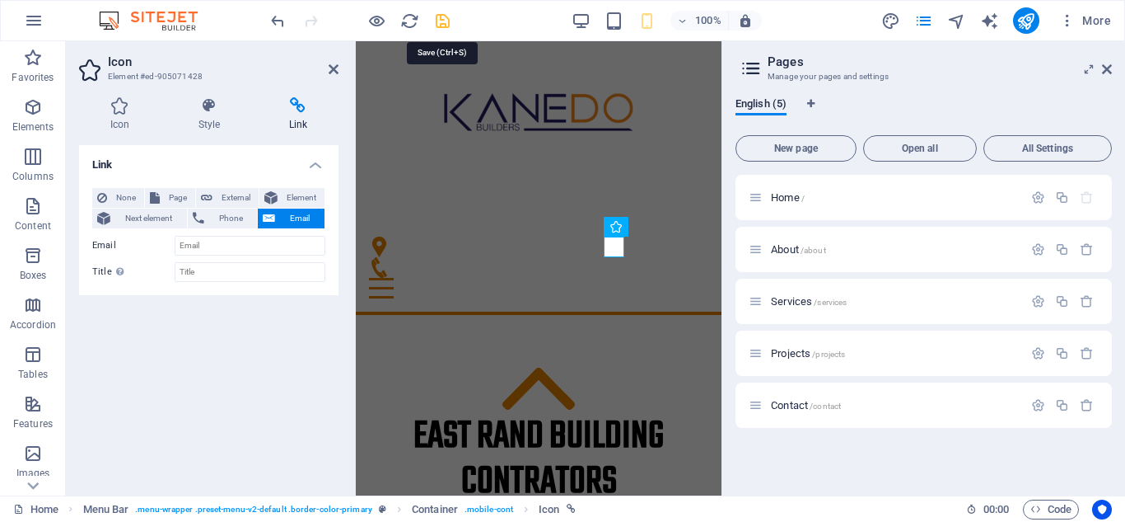
click at [442, 21] on icon "save" at bounding box center [442, 21] width 19 height 19
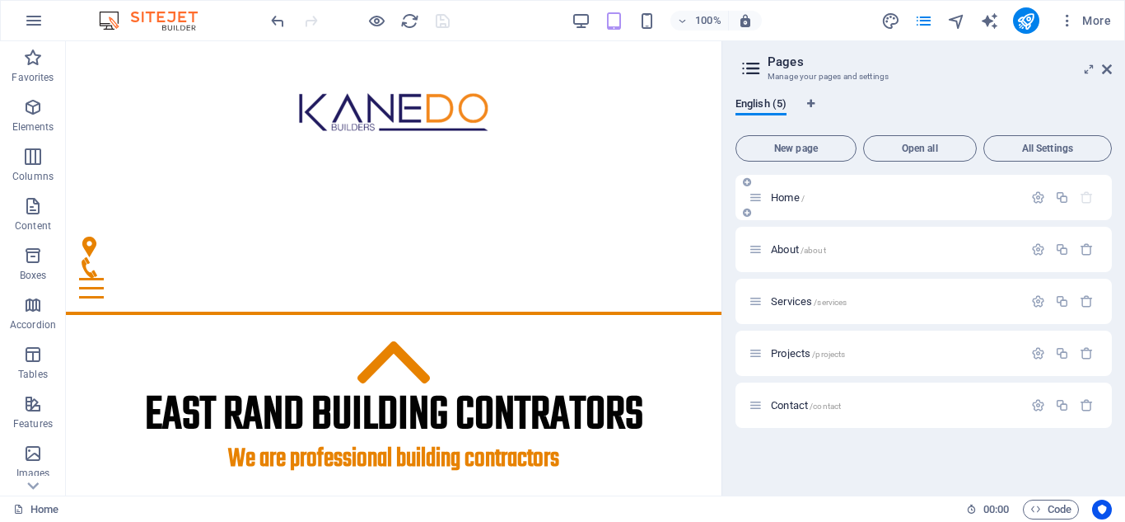
click at [782, 194] on span "Home /" at bounding box center [788, 197] width 34 height 12
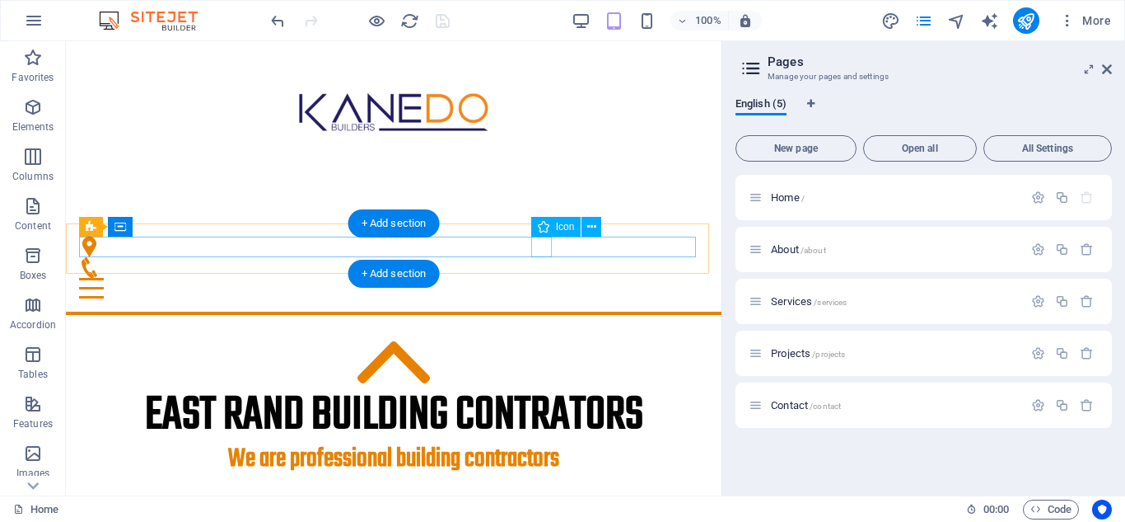
click at [540, 243] on figure at bounding box center [387, 246] width 616 height 21
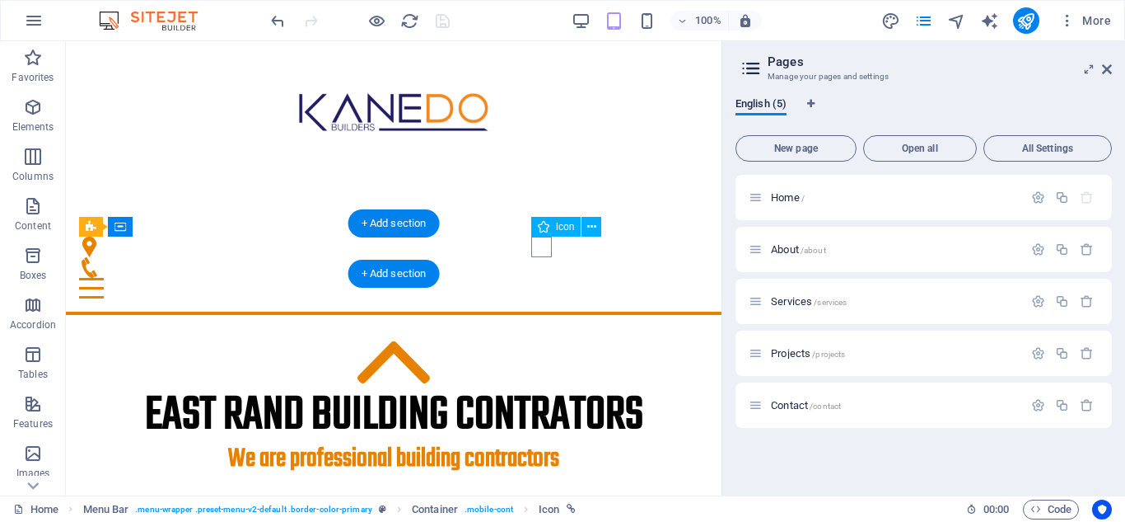
click at [540, 243] on figure at bounding box center [387, 246] width 616 height 21
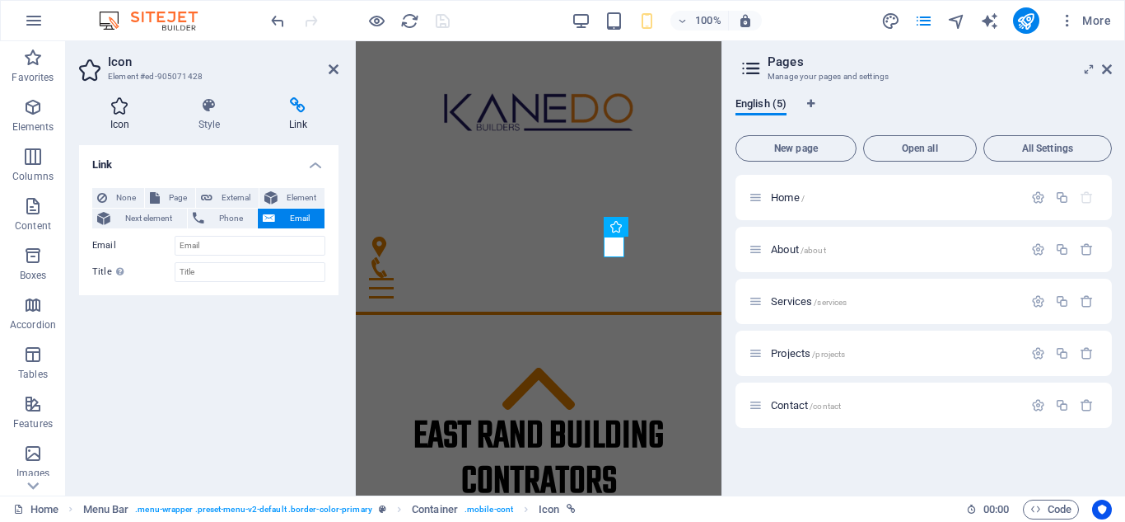
click at [119, 110] on icon at bounding box center [120, 105] width 82 height 16
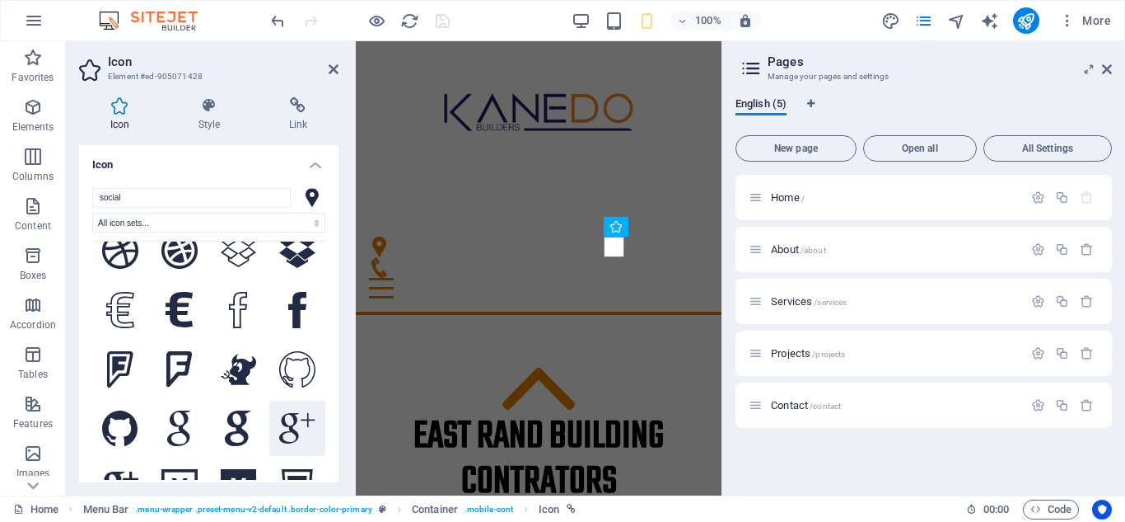
scroll to position [1895, 0]
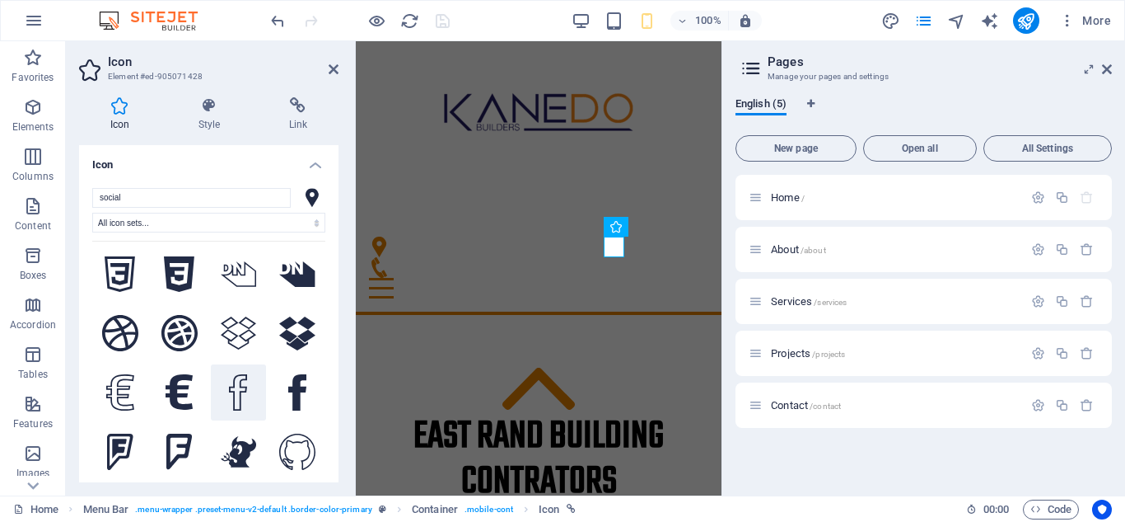
click at [234, 374] on icon at bounding box center [238, 392] width 18 height 36
click at [168, 223] on select "All icon sets... IcoFont Ionicons FontAwesome Brands FontAwesome Duotone FontAw…" at bounding box center [208, 223] width 233 height 20
click at [162, 200] on input "social" at bounding box center [191, 198] width 199 height 20
drag, startPoint x: 162, startPoint y: 200, endPoint x: 88, endPoint y: 213, distance: 75.3
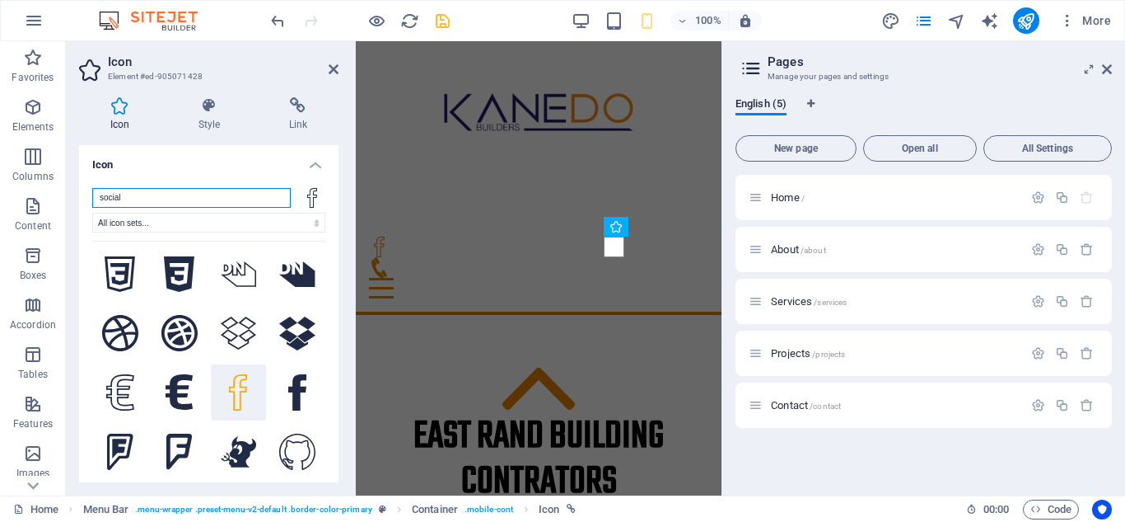
click at [88, 213] on div "social All icon sets... IcoFont Ionicons FontAwesome Brands FontAwesome Duotone…" at bounding box center [209, 338] width 260 height 326
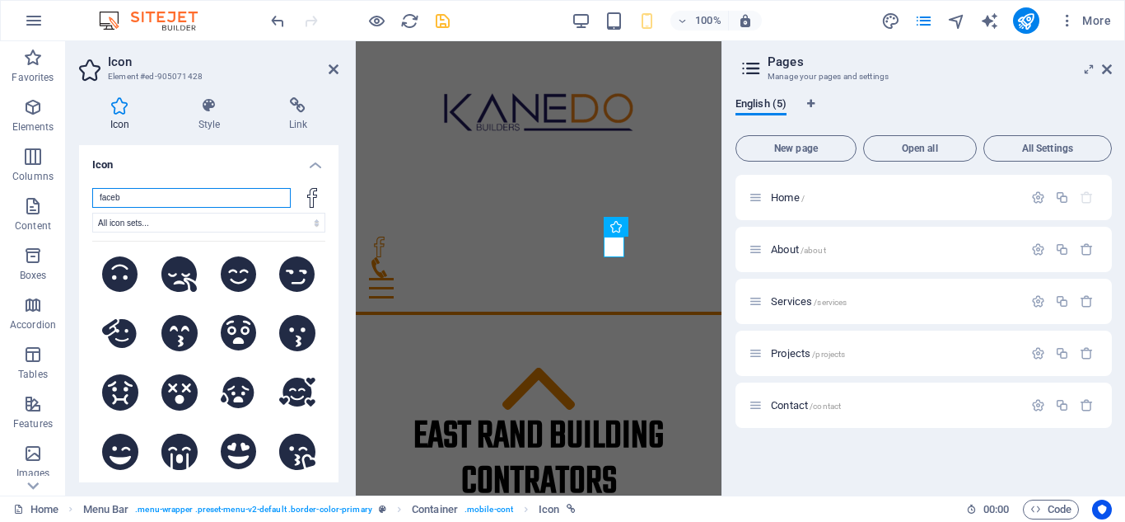
scroll to position [0, 0]
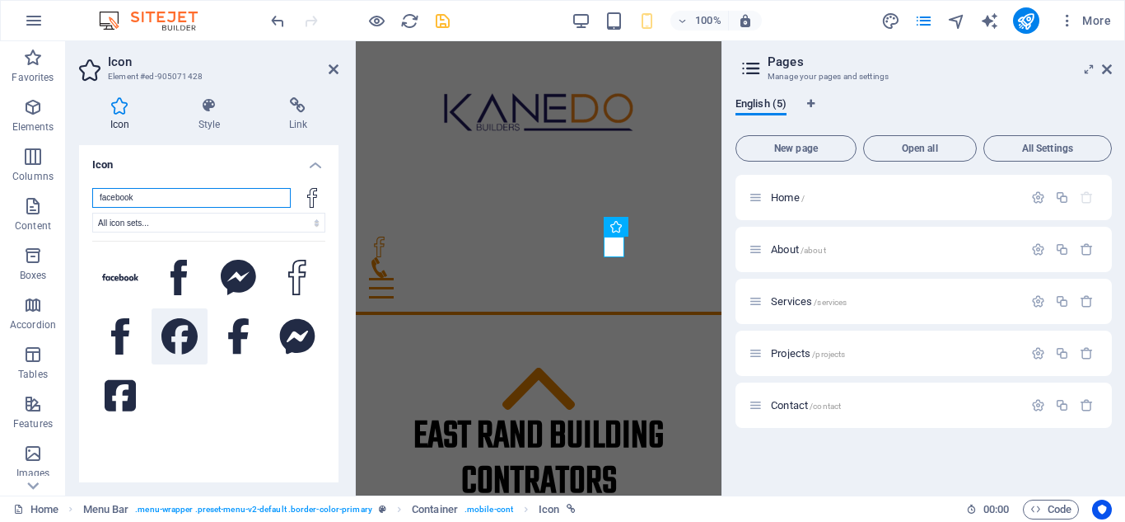
type input "facebook"
click at [184, 330] on icon at bounding box center [179, 336] width 36 height 36
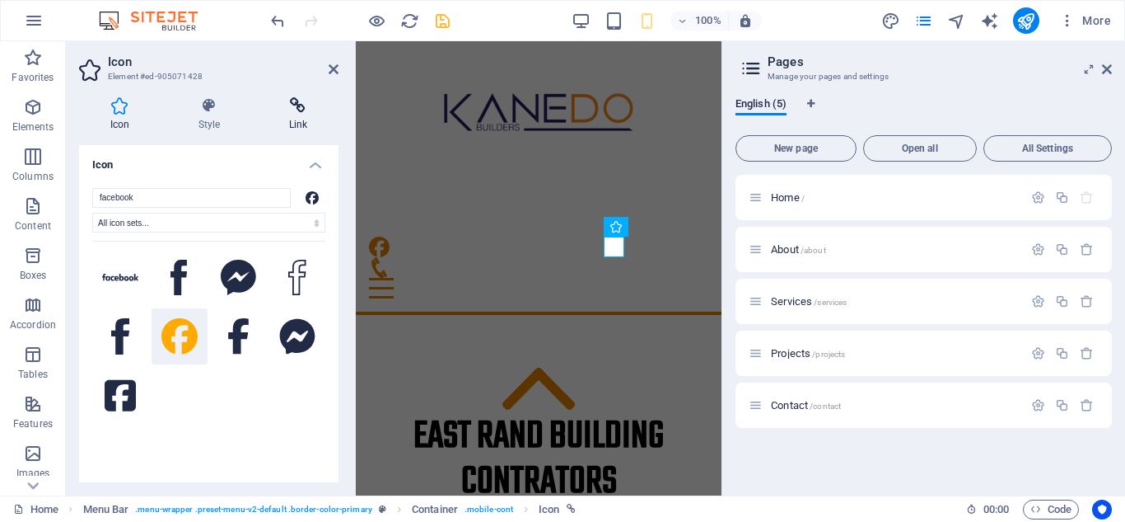
click at [293, 105] on icon at bounding box center [298, 105] width 81 height 16
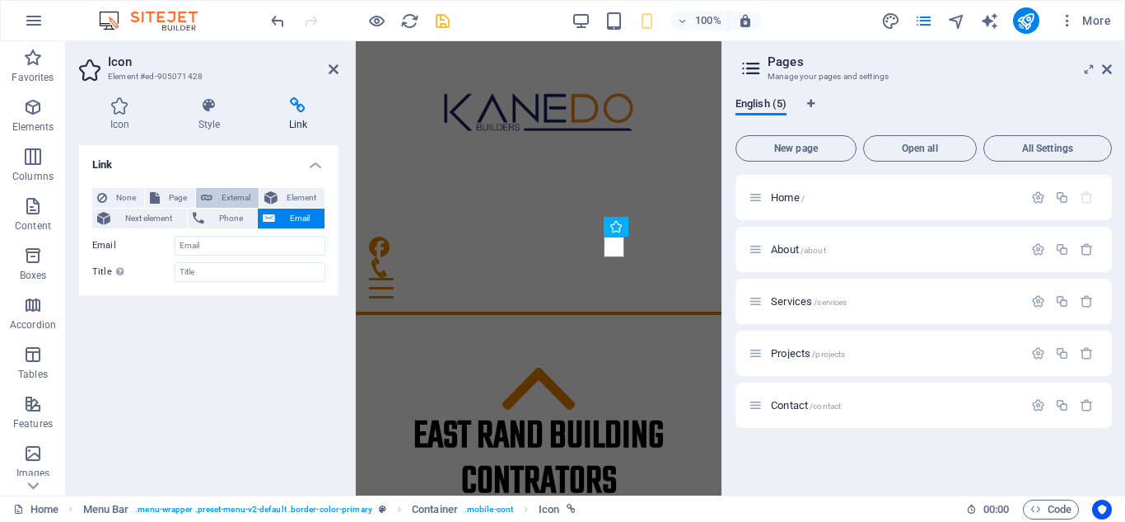
click at [248, 191] on span "External" at bounding box center [236, 198] width 36 height 20
select select "blank"
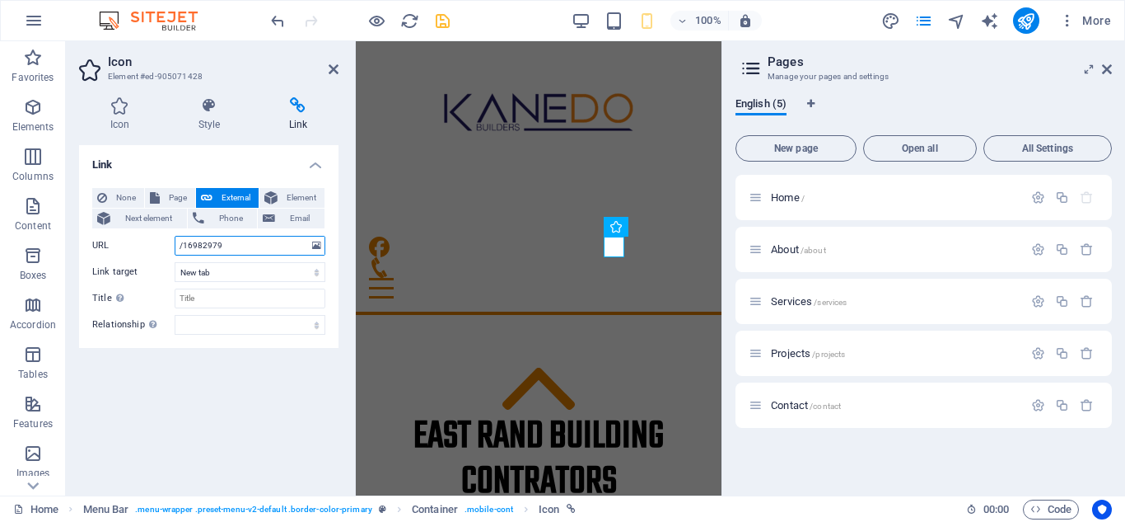
click at [236, 240] on input "/16982979" at bounding box center [250, 246] width 151 height 20
drag, startPoint x: 237, startPoint y: 242, endPoint x: 151, endPoint y: 243, distance: 86.5
click at [151, 243] on div "URL /16982979" at bounding box center [208, 246] width 233 height 20
paste input "https://www.facebook.com/profile.php?id=100057455545495"
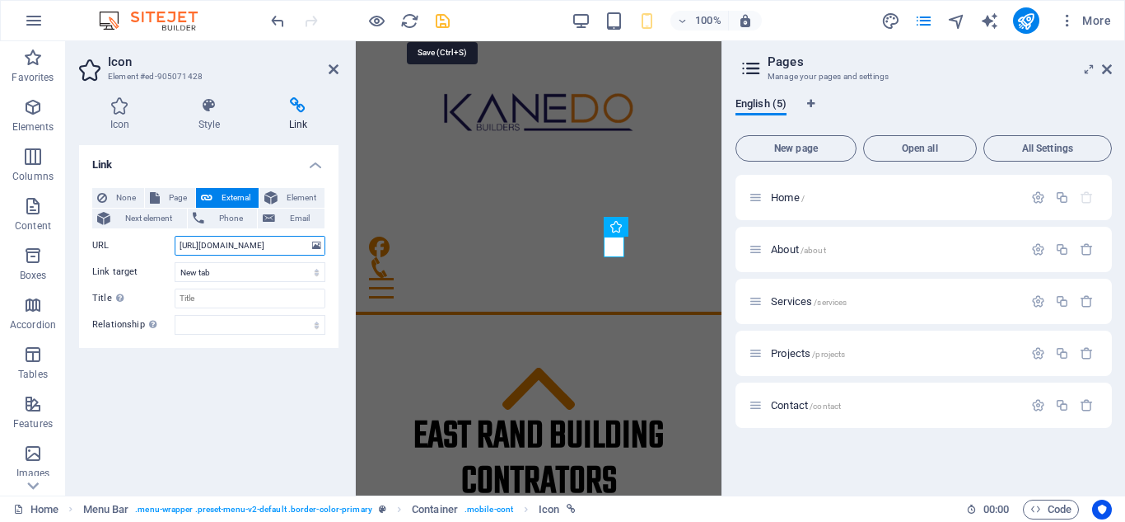
type input "https://www.facebook.com/profile.php?id=100057455545495"
click at [440, 23] on icon "save" at bounding box center [442, 21] width 19 height 19
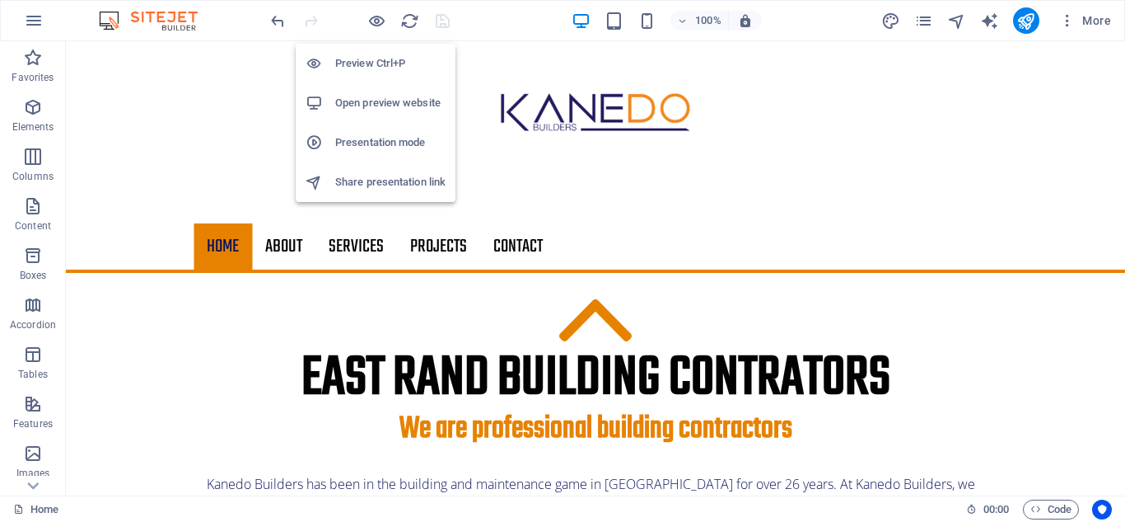
click at [372, 104] on h6 "Open preview website" at bounding box center [390, 103] width 110 height 20
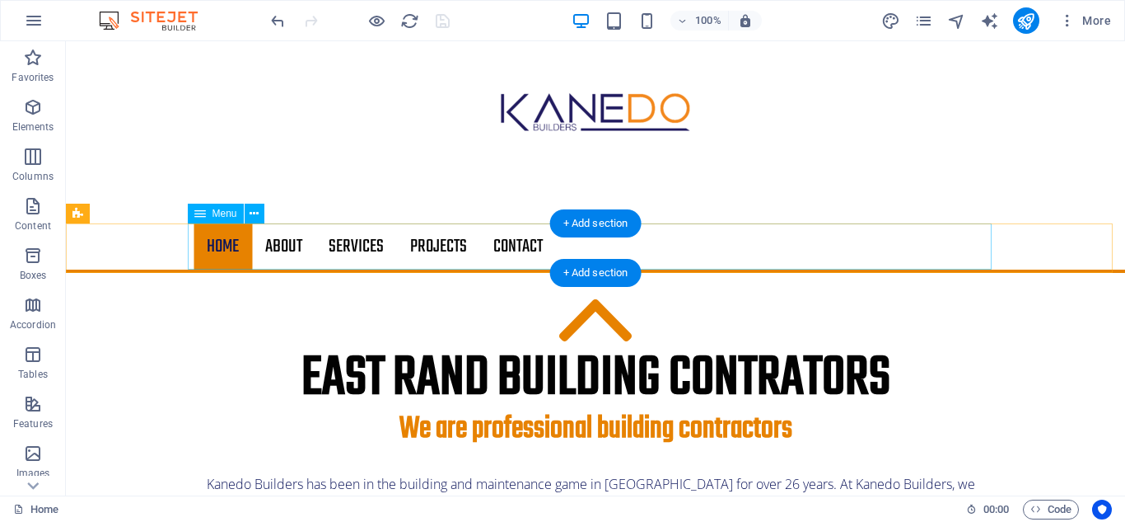
click at [554, 245] on nav "Home About Services Projects Contact" at bounding box center [596, 246] width 804 height 46
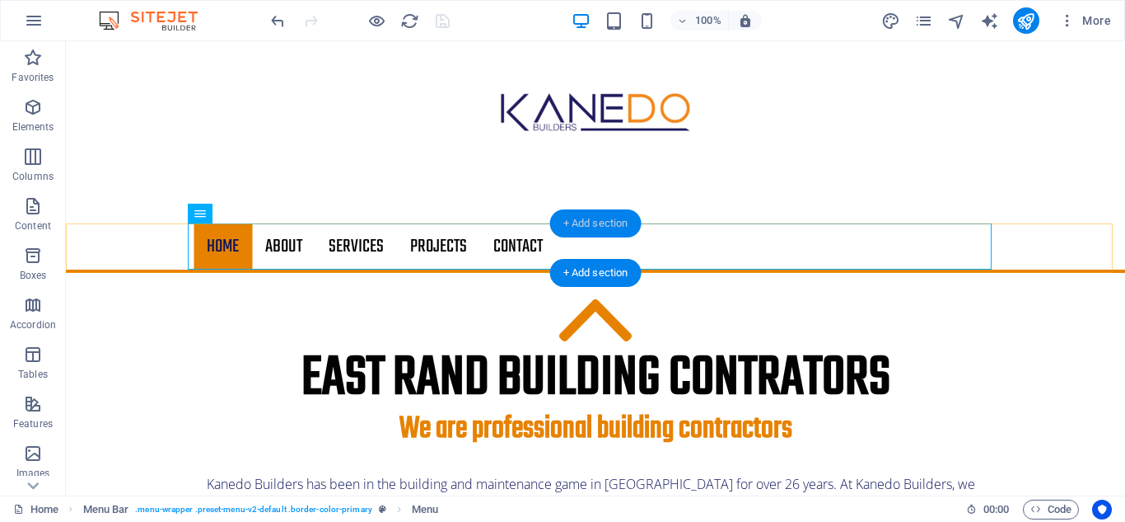
click at [587, 222] on div "+ Add section" at bounding box center [595, 223] width 91 height 28
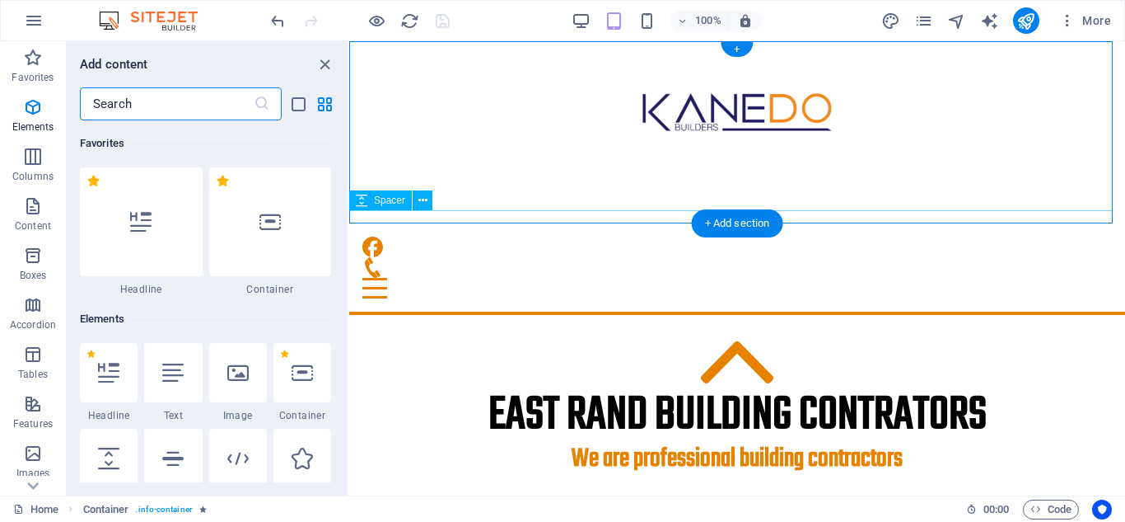
scroll to position [2883, 0]
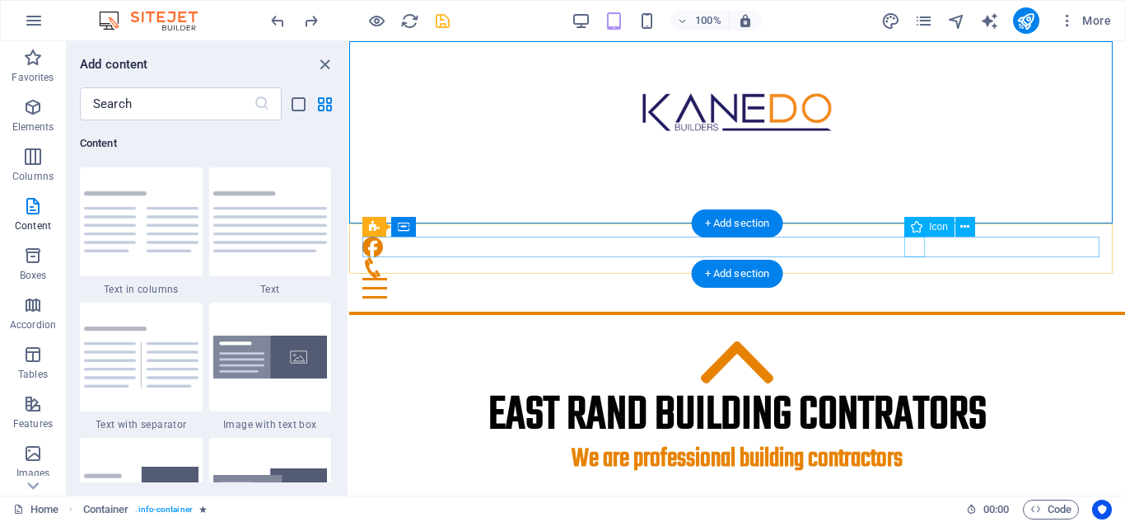
click at [916, 246] on figure at bounding box center [731, 246] width 737 height 21
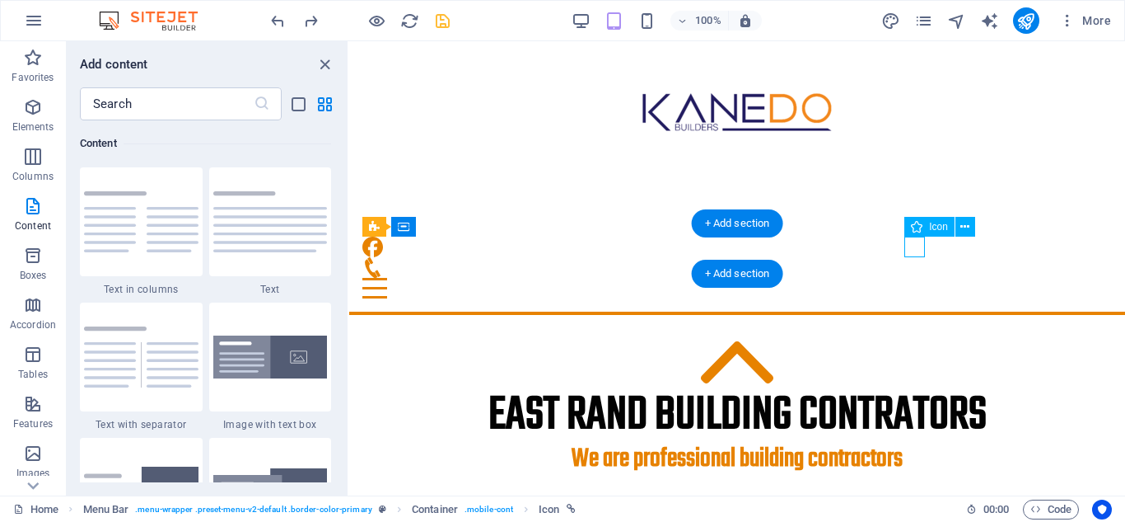
click at [916, 246] on figure at bounding box center [731, 246] width 737 height 21
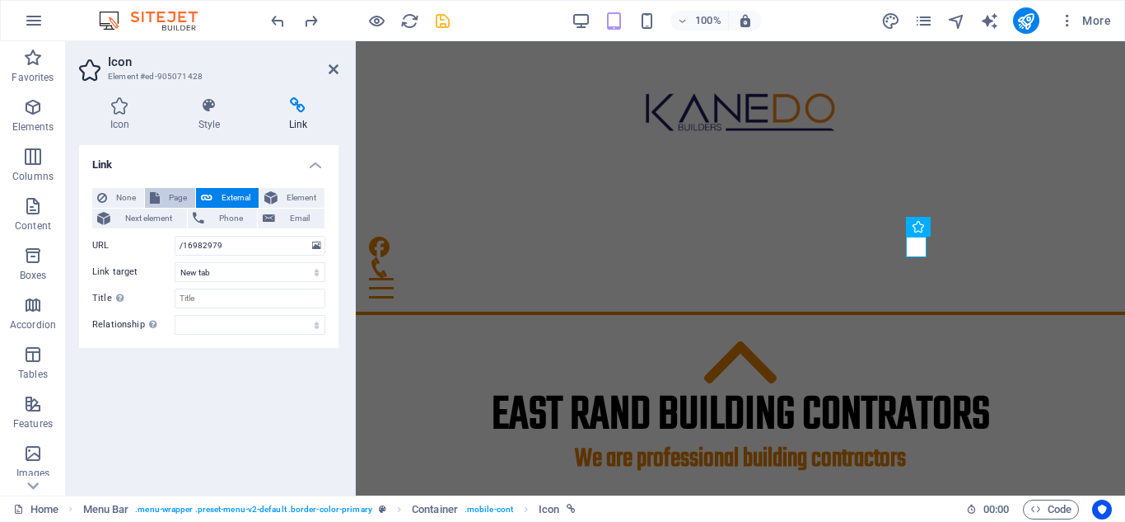
click at [179, 198] on span "Page" at bounding box center [178, 198] width 26 height 20
select select
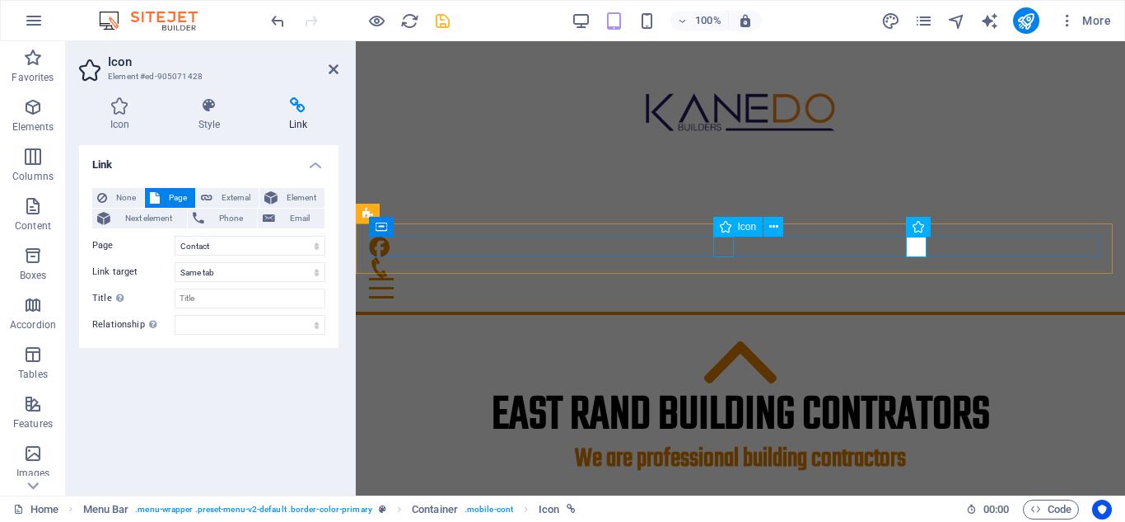
click at [721, 257] on figure at bounding box center [734, 267] width 730 height 21
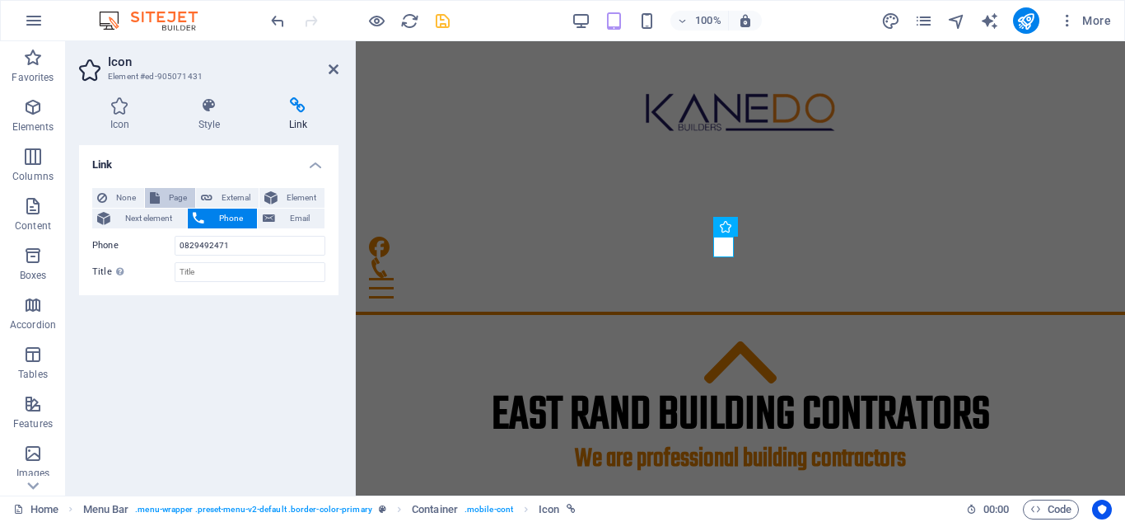
click at [184, 194] on span "Page" at bounding box center [178, 198] width 26 height 20
select select
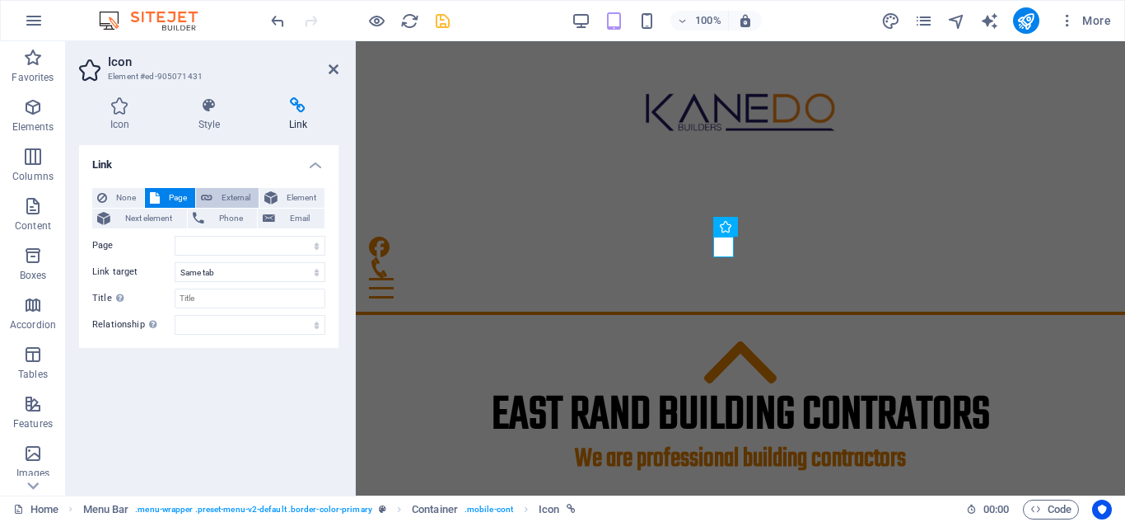
click at [218, 195] on span "External" at bounding box center [236, 198] width 36 height 20
select select "blank"
click at [292, 202] on span "Element" at bounding box center [301, 198] width 37 height 20
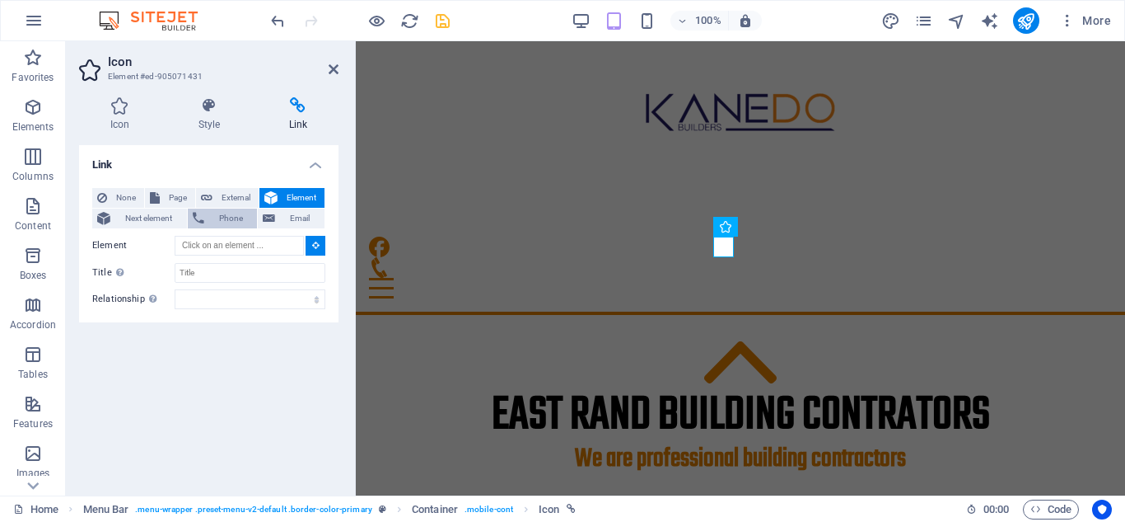
click at [213, 212] on span "Phone" at bounding box center [231, 218] width 44 height 20
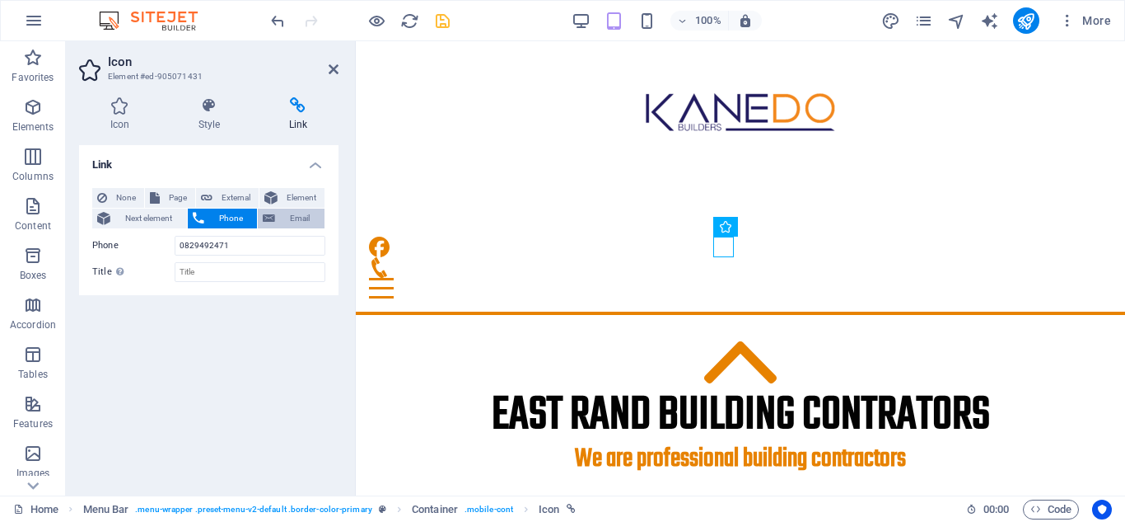
click at [293, 218] on span "Email" at bounding box center [300, 218] width 40 height 20
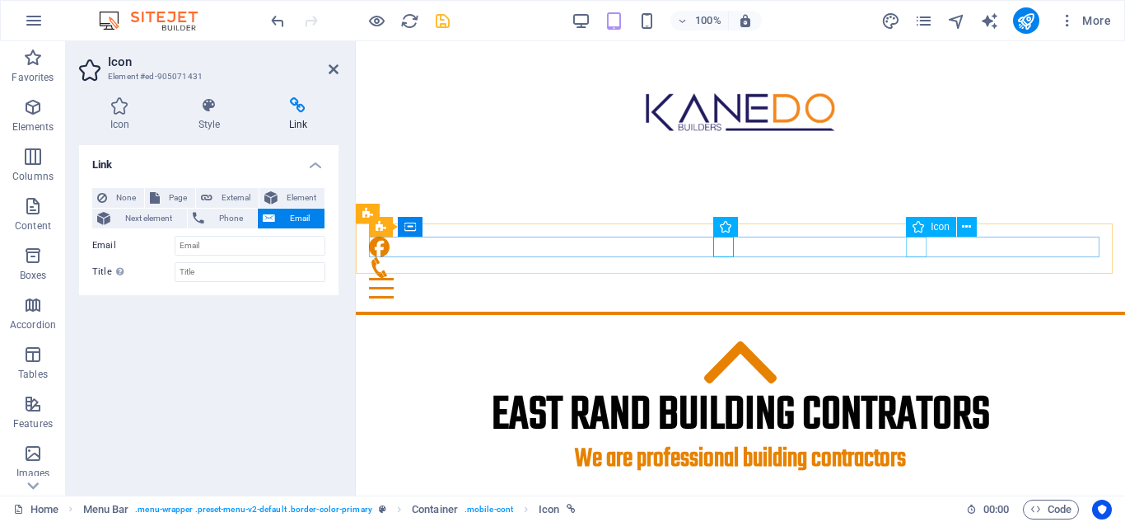
click at [915, 241] on figure at bounding box center [734, 246] width 730 height 21
select select "xMidYMid"
select select "px"
select select "4"
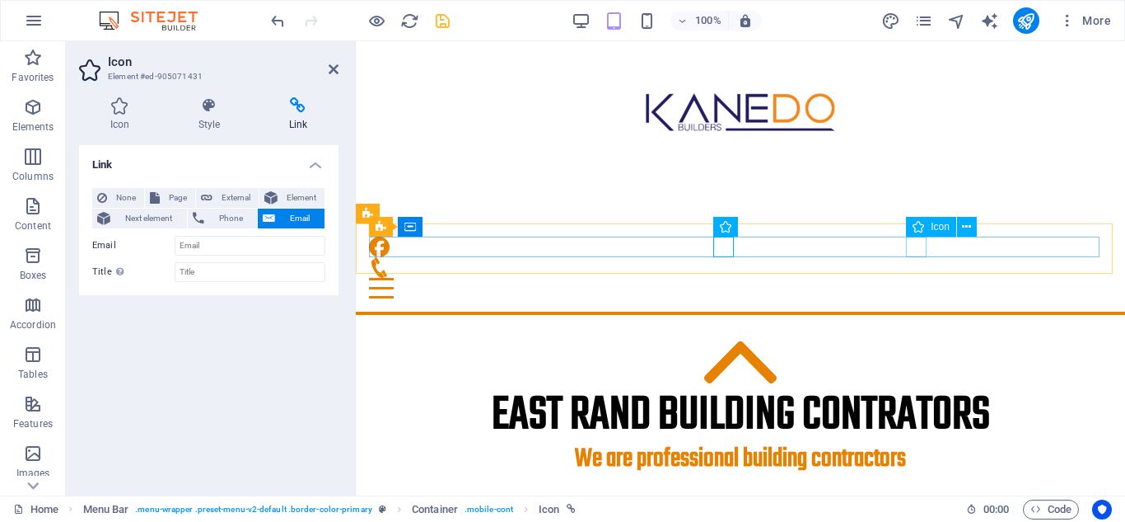
select select
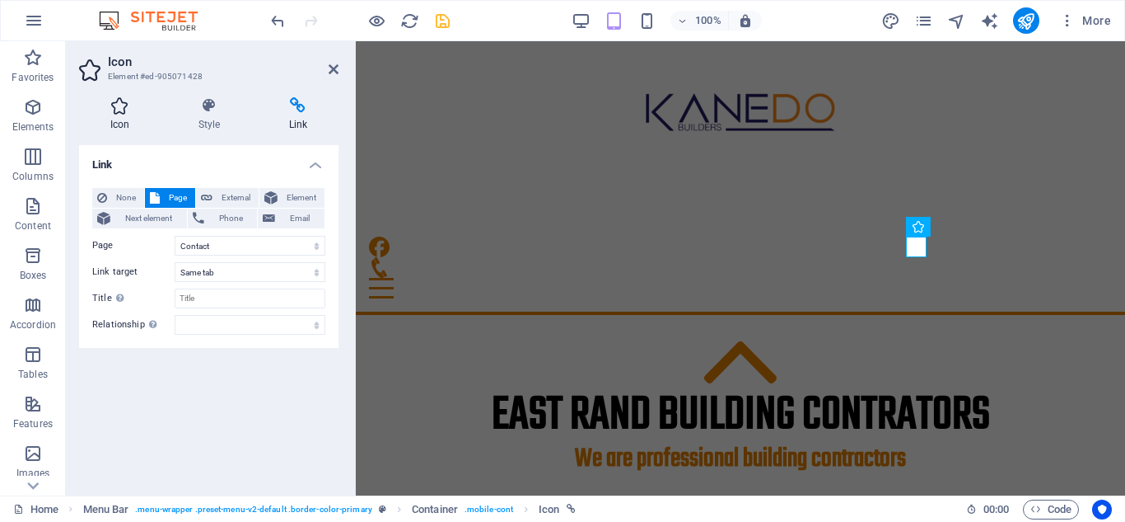
click at [121, 110] on icon at bounding box center [120, 105] width 82 height 16
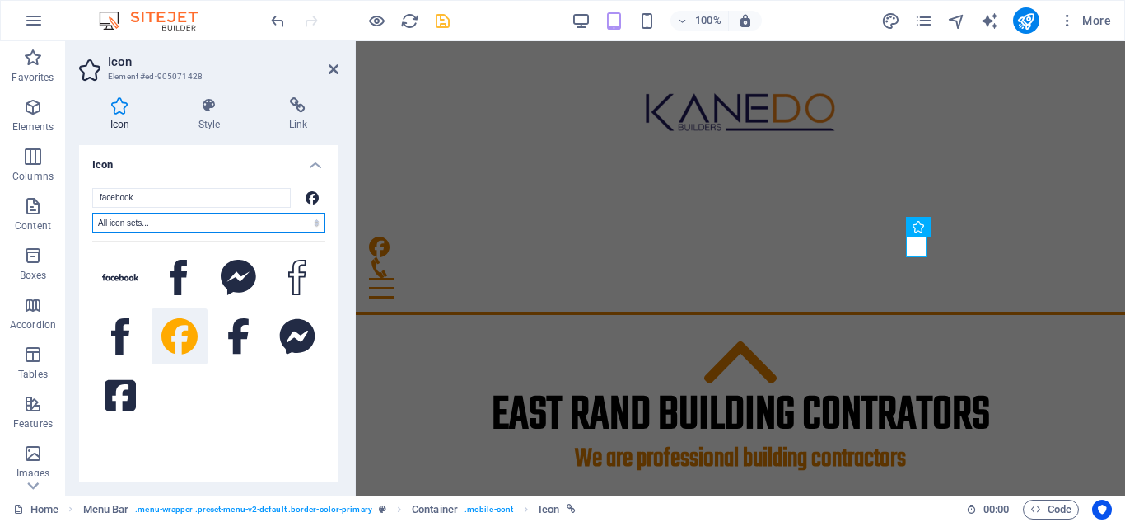
click at [196, 220] on select "All icon sets... IcoFont Ionicons FontAwesome Brands FontAwesome Duotone FontAw…" at bounding box center [208, 223] width 233 height 20
click at [227, 152] on h4 "Icon" at bounding box center [209, 160] width 260 height 30
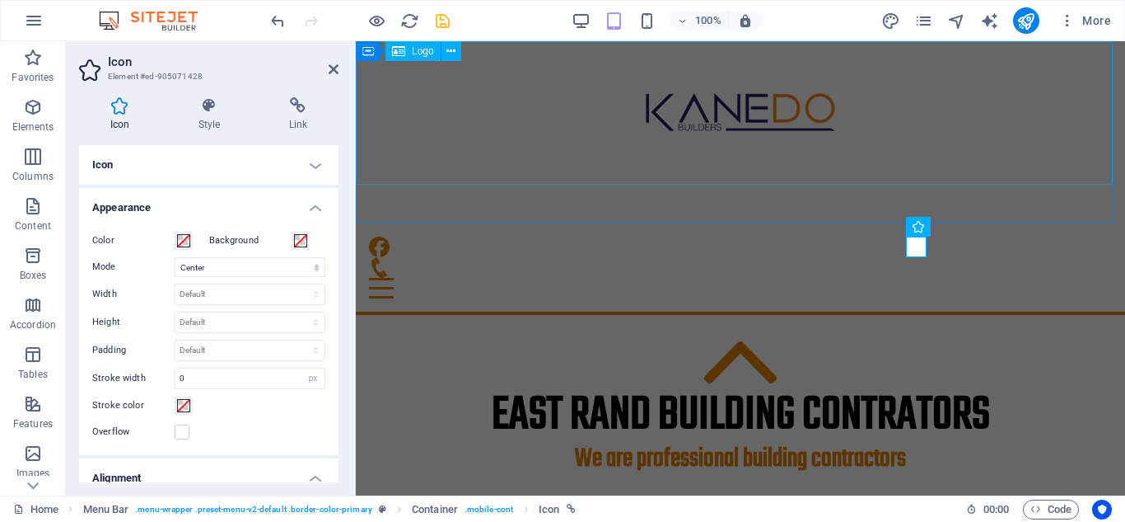
click at [510, 131] on div at bounding box center [741, 112] width 770 height 143
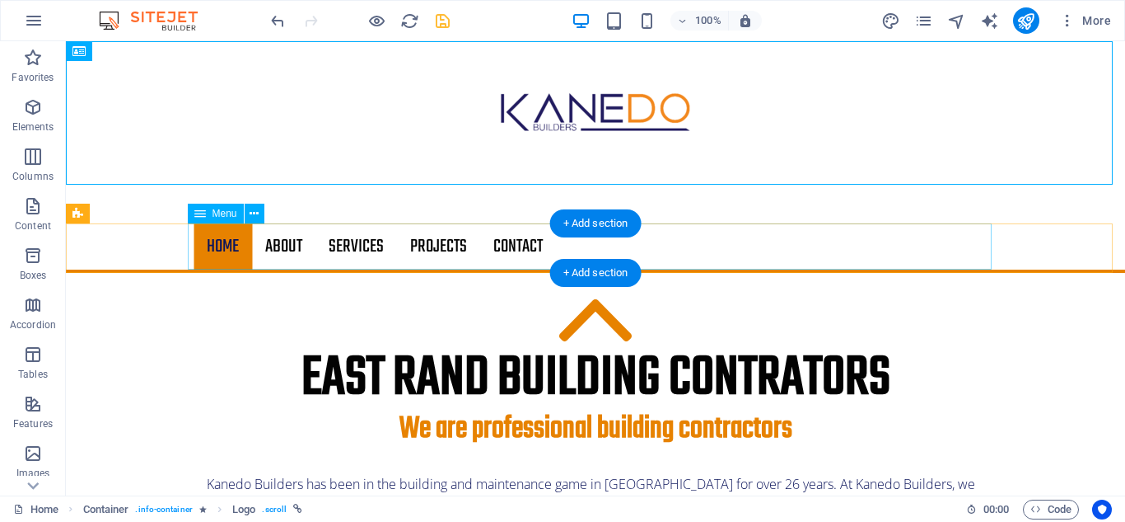
click at [451, 244] on nav "Home About Services Projects Contact" at bounding box center [596, 246] width 804 height 46
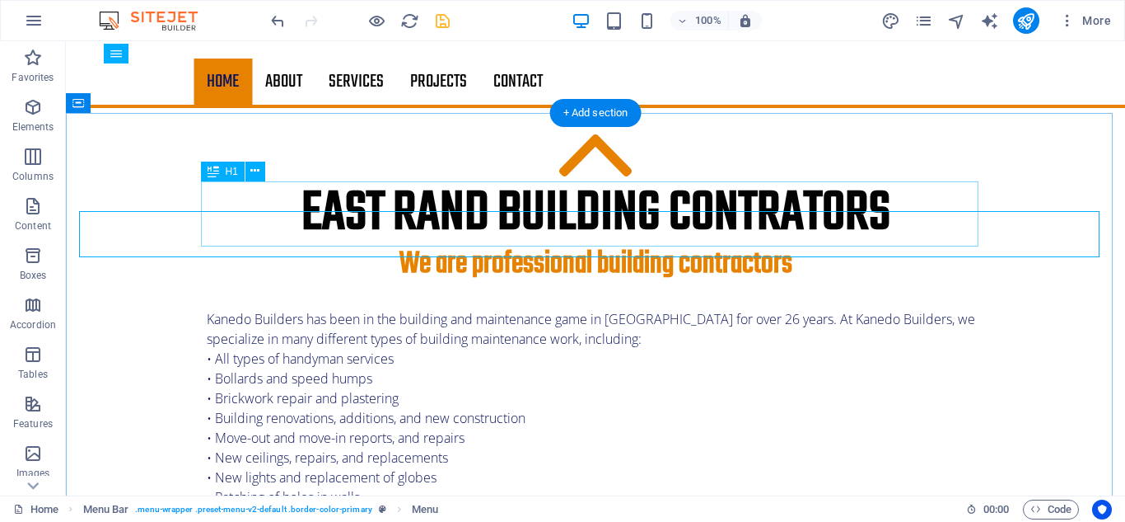
scroll to position [0, 0]
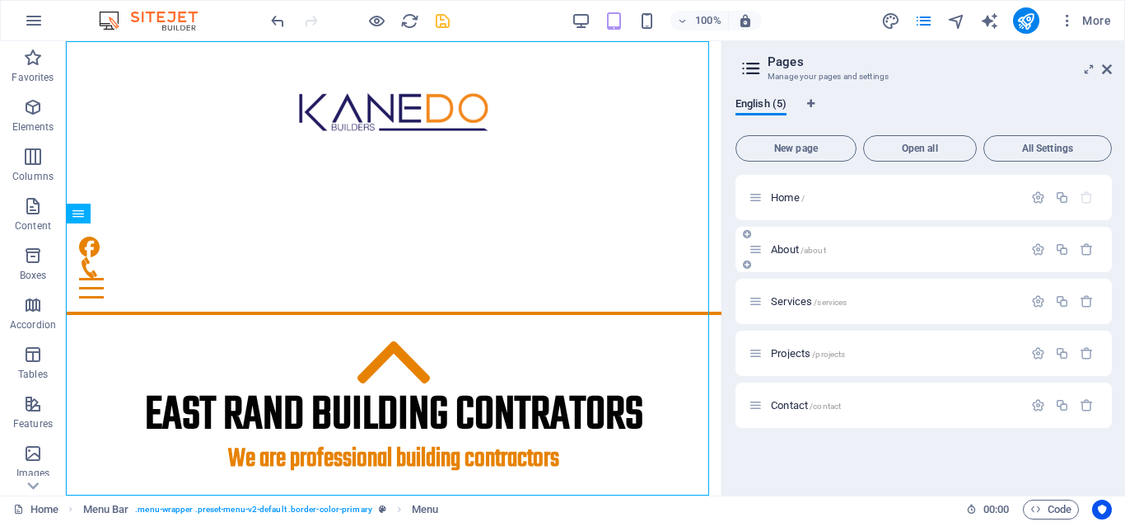
click at [790, 246] on span "About /about" at bounding box center [798, 249] width 55 height 12
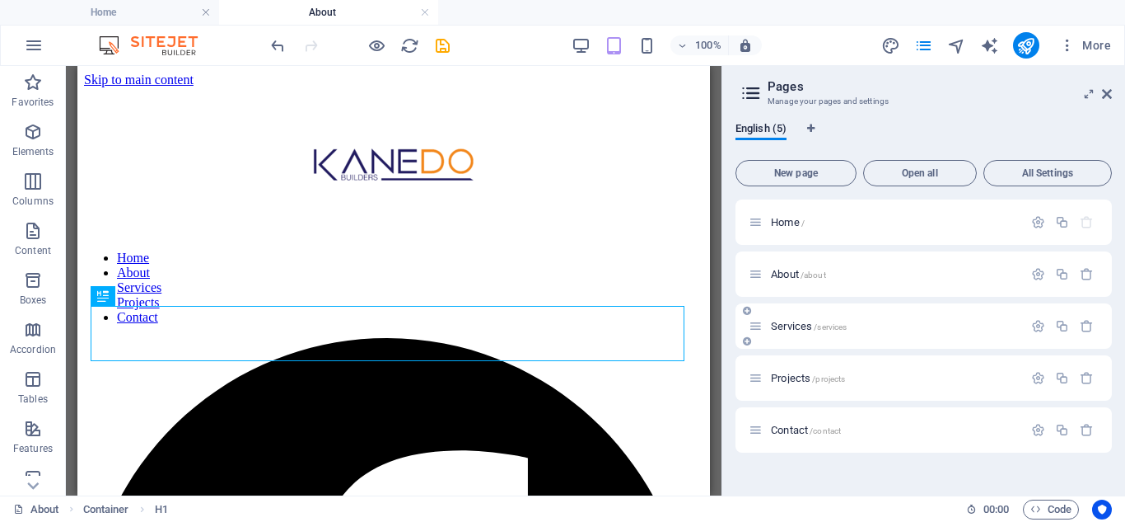
click at [783, 325] on span "Services /services" at bounding box center [809, 326] width 76 height 12
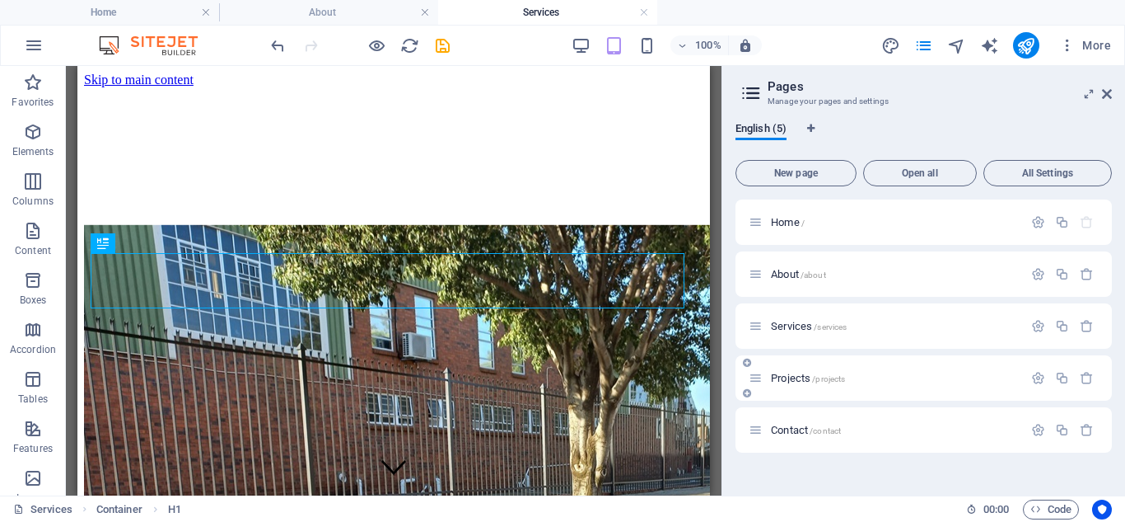
scroll to position [344, 0]
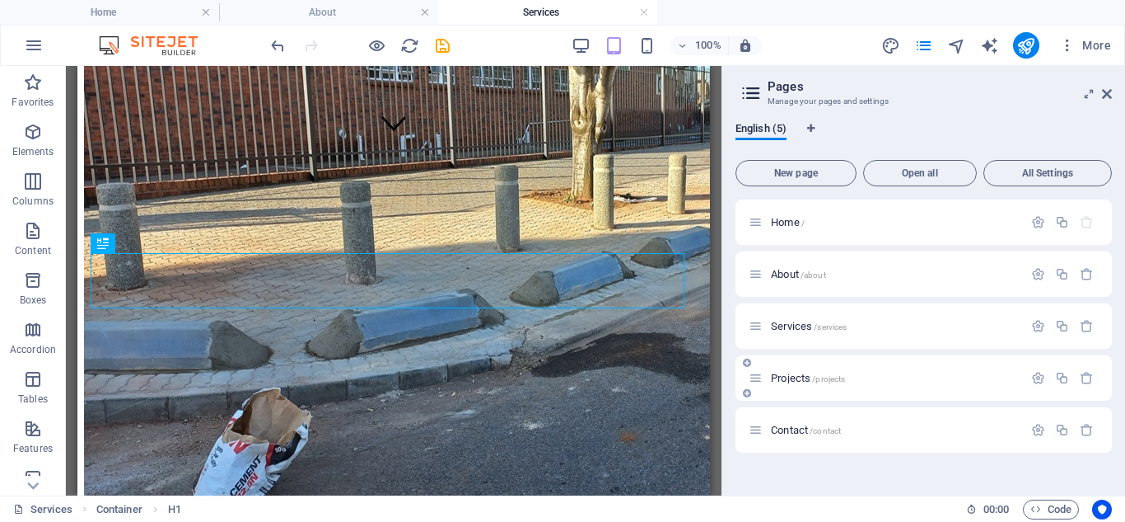
click at [772, 383] on div "Projects /projects" at bounding box center [886, 377] width 274 height 19
click at [782, 379] on span "Projects /projects" at bounding box center [808, 378] width 74 height 12
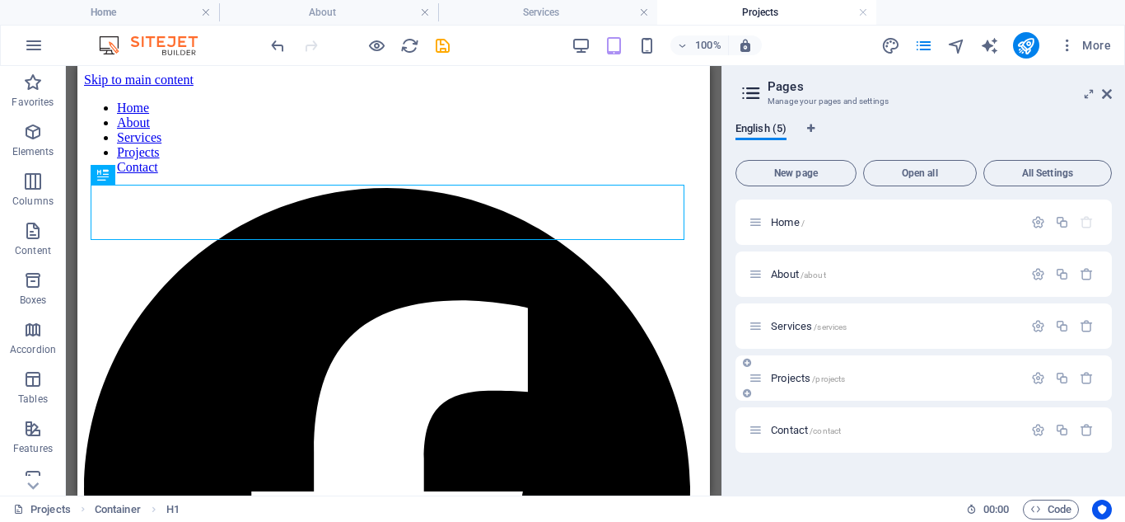
scroll to position [0, 0]
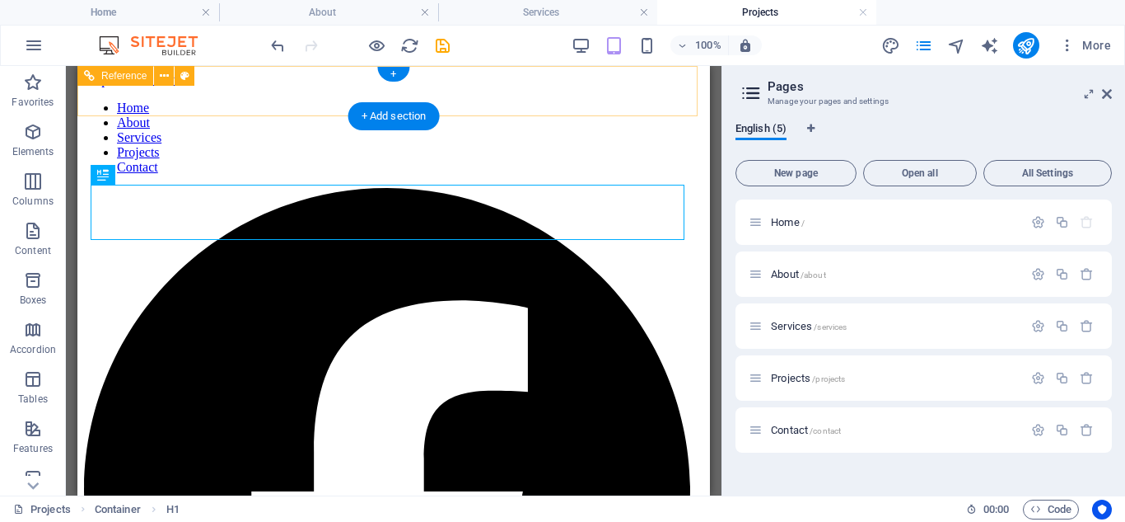
click at [534, 188] on figure at bounding box center [387, 493] width 606 height 610
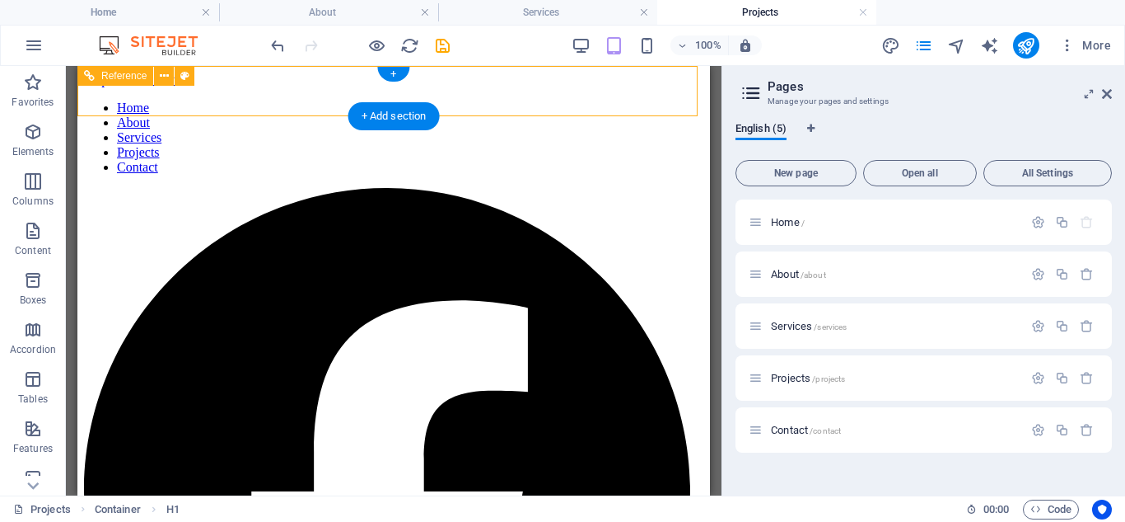
click at [534, 188] on figure at bounding box center [387, 493] width 606 height 610
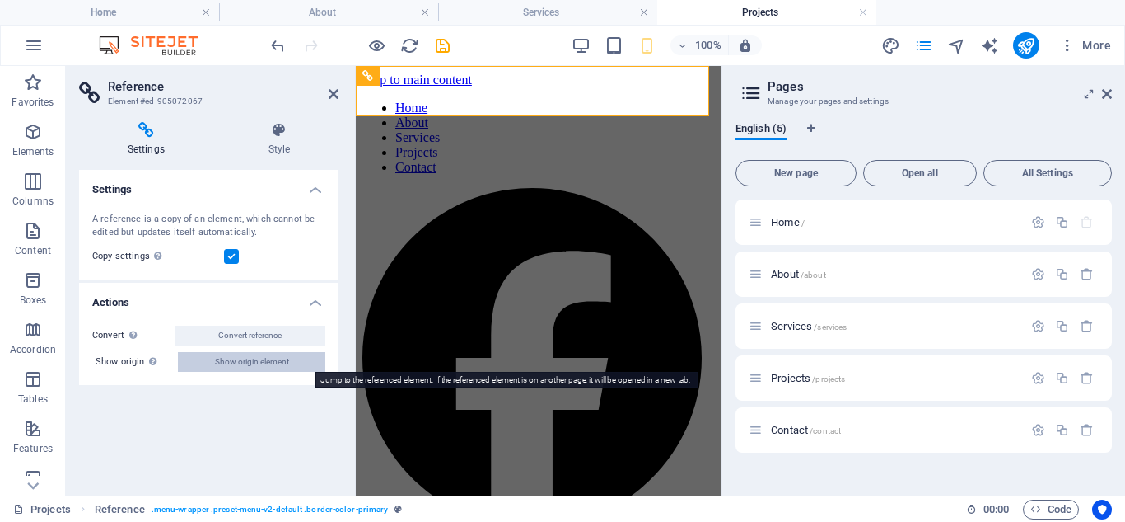
click at [258, 358] on span "Show origin element" at bounding box center [252, 362] width 74 height 20
select select "header"
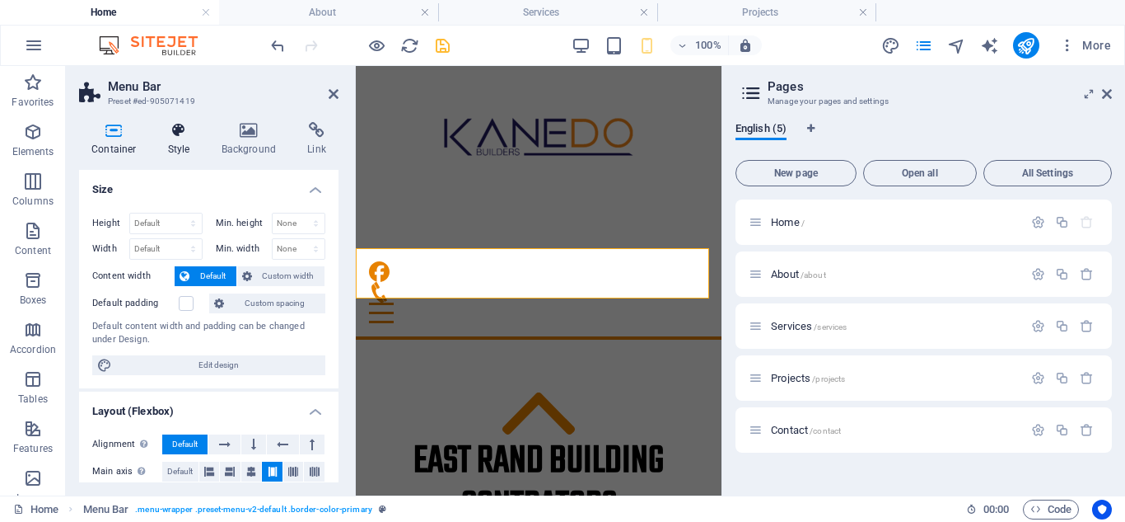
click at [182, 139] on h4 "Style" at bounding box center [183, 139] width 54 height 35
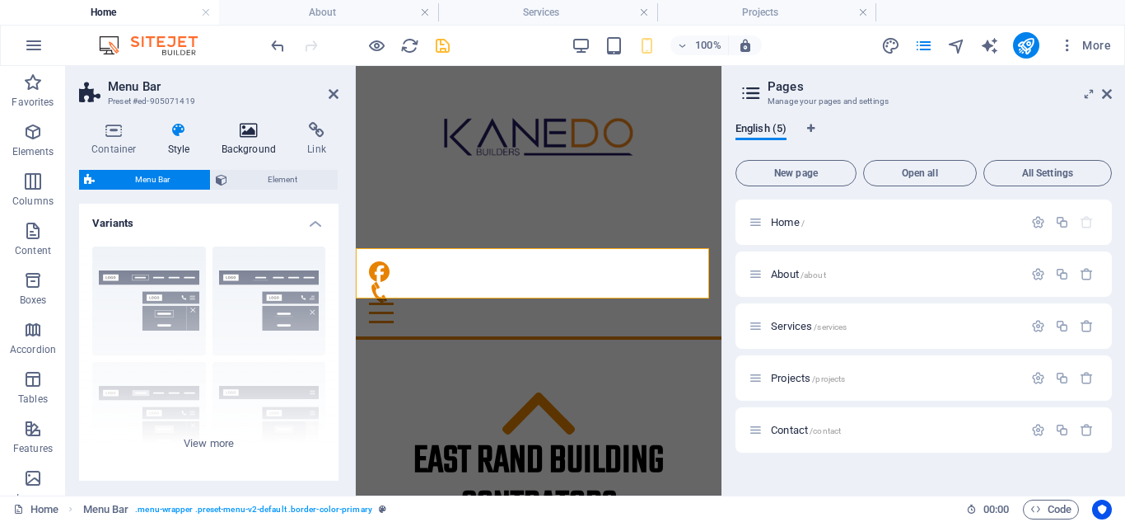
click at [248, 148] on h4 "Background" at bounding box center [252, 139] width 87 height 35
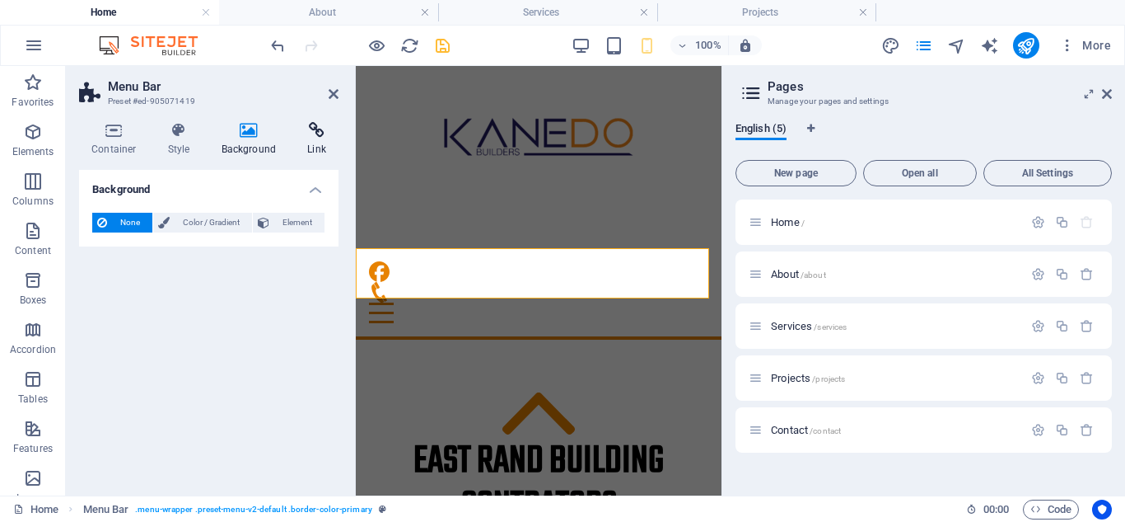
click at [316, 132] on icon at bounding box center [317, 130] width 44 height 16
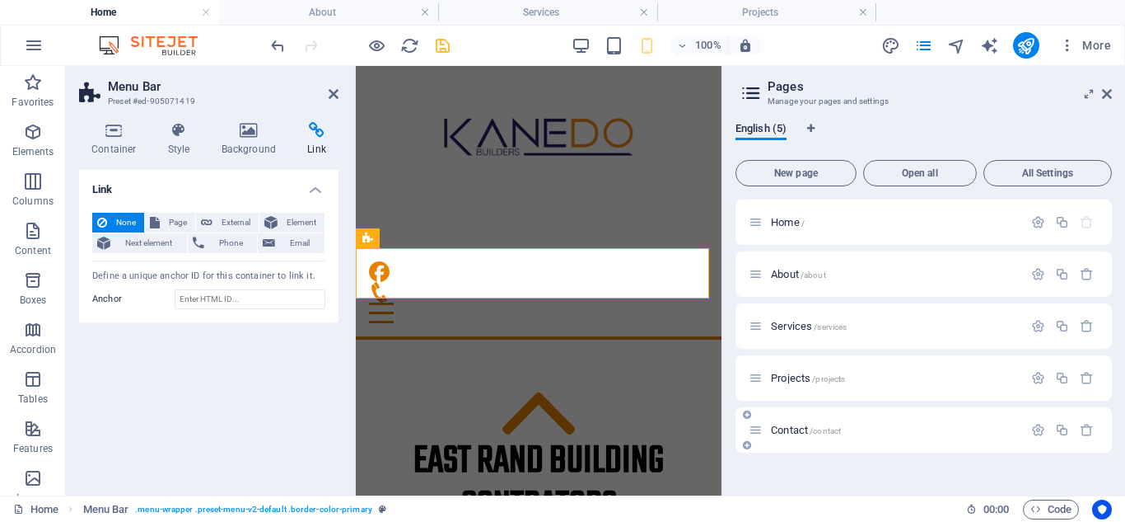
click at [813, 429] on span "/contact" at bounding box center [825, 430] width 31 height 9
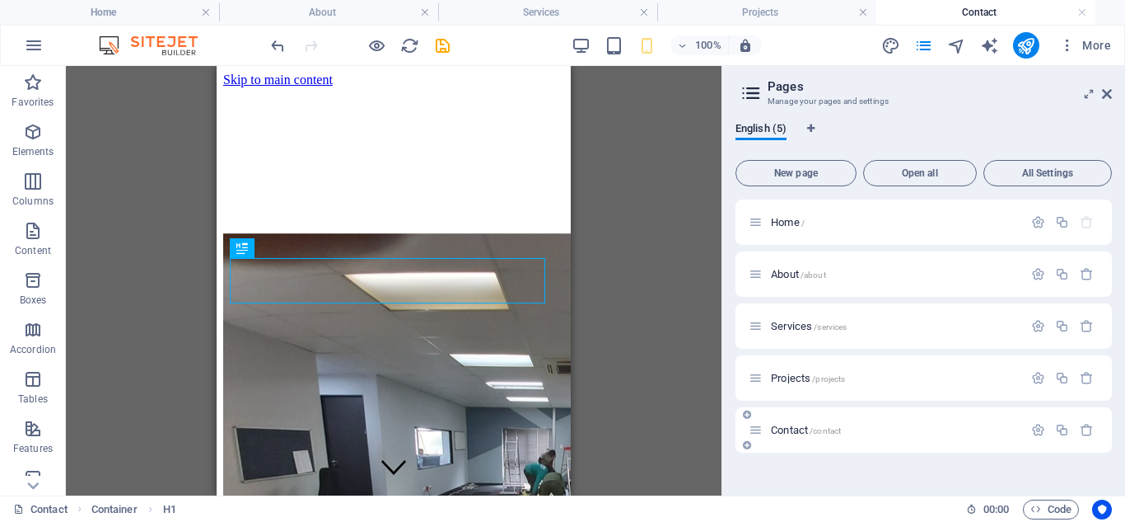
scroll to position [365, 0]
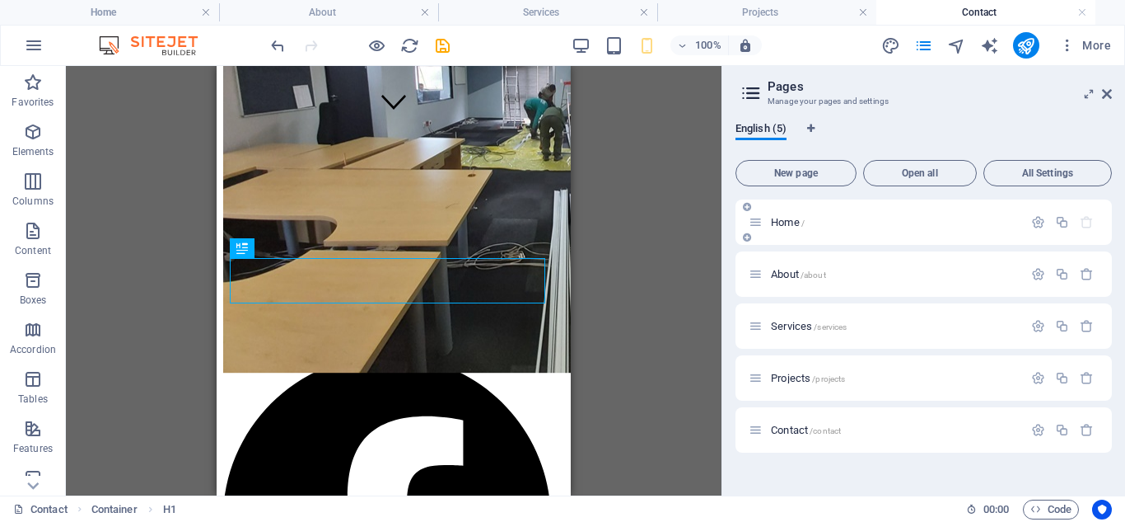
click at [774, 223] on span "Home /" at bounding box center [788, 222] width 34 height 12
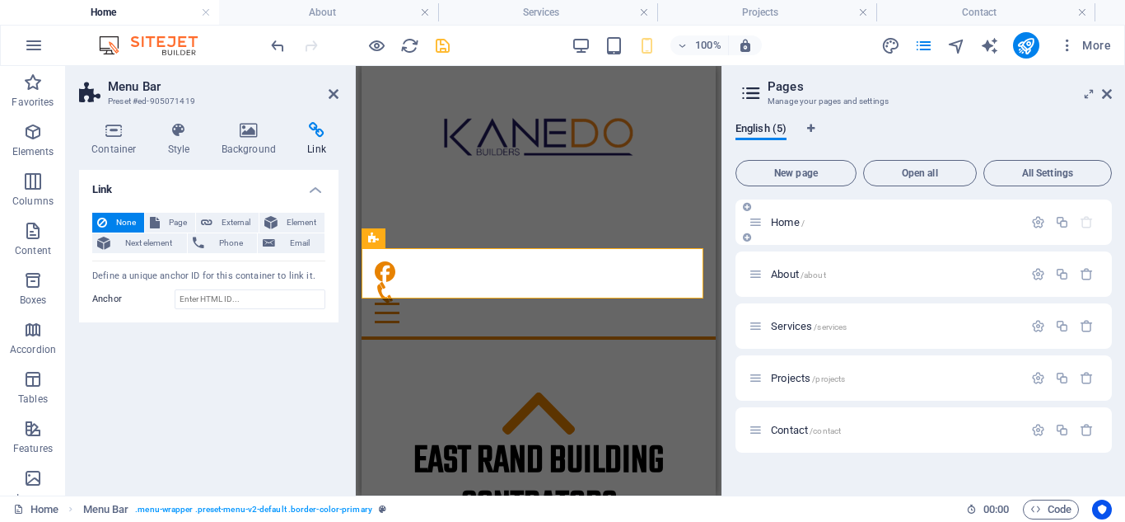
scroll to position [0, 0]
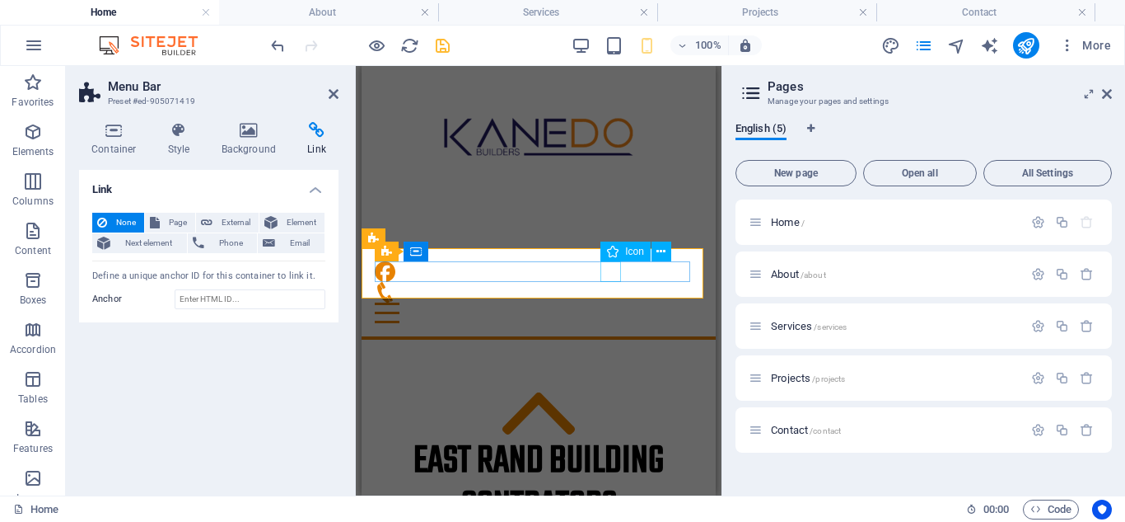
click at [611, 269] on figure at bounding box center [532, 271] width 315 height 21
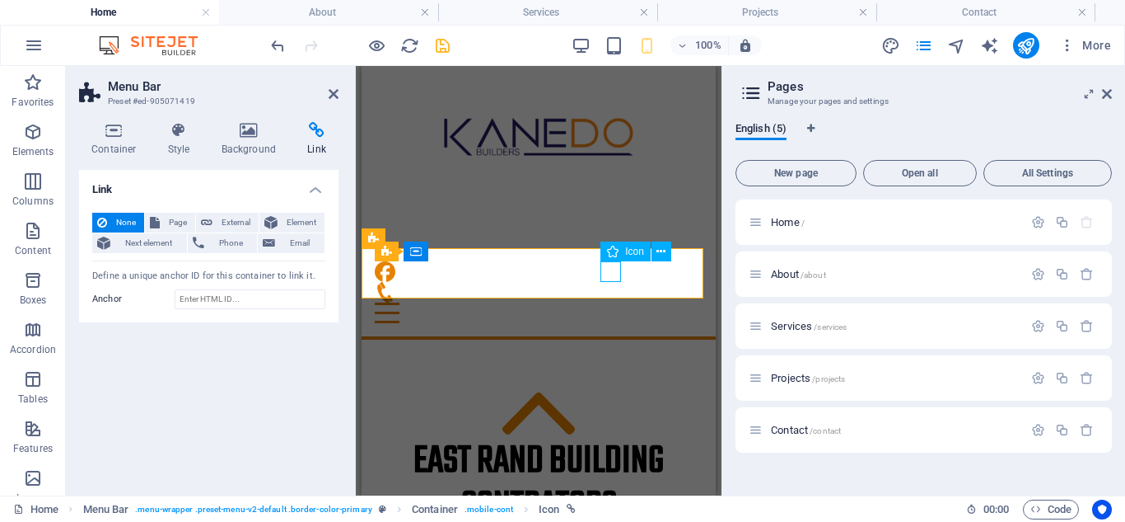
click at [611, 269] on figure at bounding box center [532, 271] width 315 height 21
select select "xMidYMid"
select select "px"
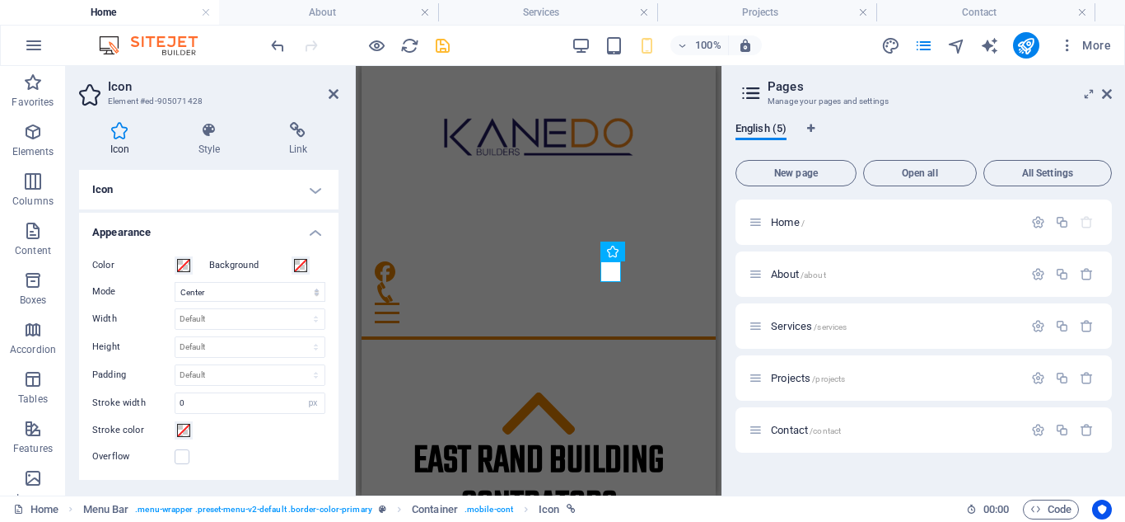
click at [311, 188] on h4 "Icon" at bounding box center [209, 190] width 260 height 40
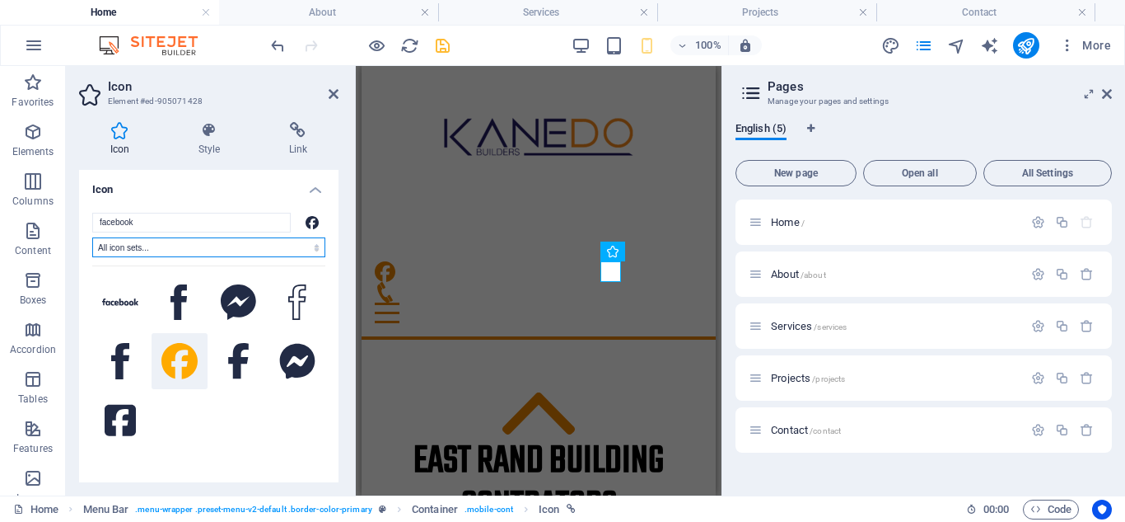
click at [158, 247] on select "All icon sets... IcoFont Ionicons FontAwesome Brands FontAwesome Duotone FontAw…" at bounding box center [208, 247] width 233 height 20
select select "ionicons"
click at [92, 237] on select "All icon sets... IcoFont Ionicons FontAwesome Brands FontAwesome Duotone FontAw…" at bounding box center [208, 247] width 233 height 20
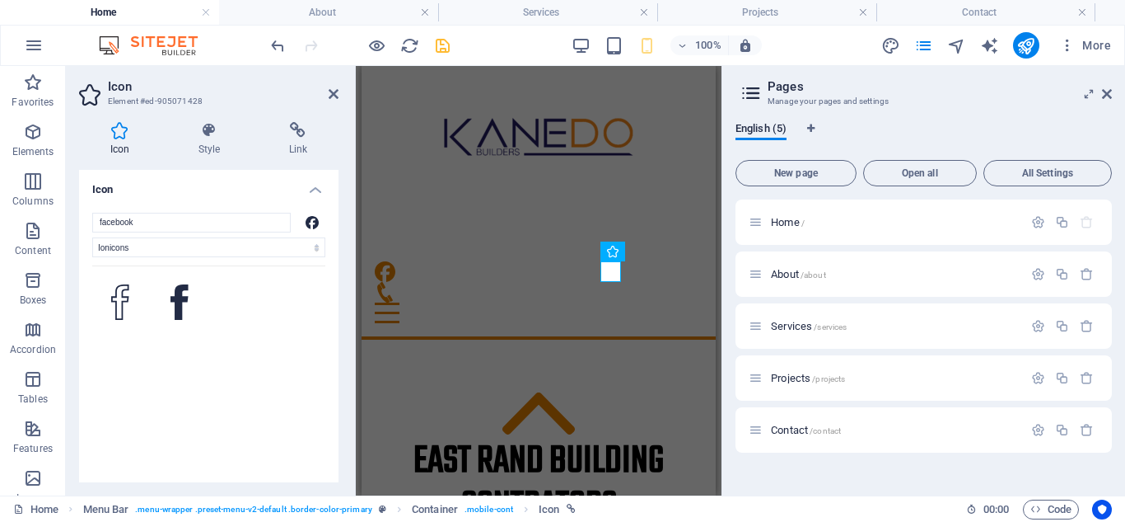
click at [208, 265] on div "Your search returned more icons than we are able to display. Please narrow your…" at bounding box center [208, 384] width 233 height 239
click at [206, 247] on select "All icon sets... IcoFont Ionicons FontAwesome Brands FontAwesome Duotone FontAw…" at bounding box center [208, 247] width 233 height 20
select select
click at [92, 237] on select "All icon sets... IcoFont Ionicons FontAwesome Brands FontAwesome Duotone FontAw…" at bounding box center [208, 247] width 233 height 20
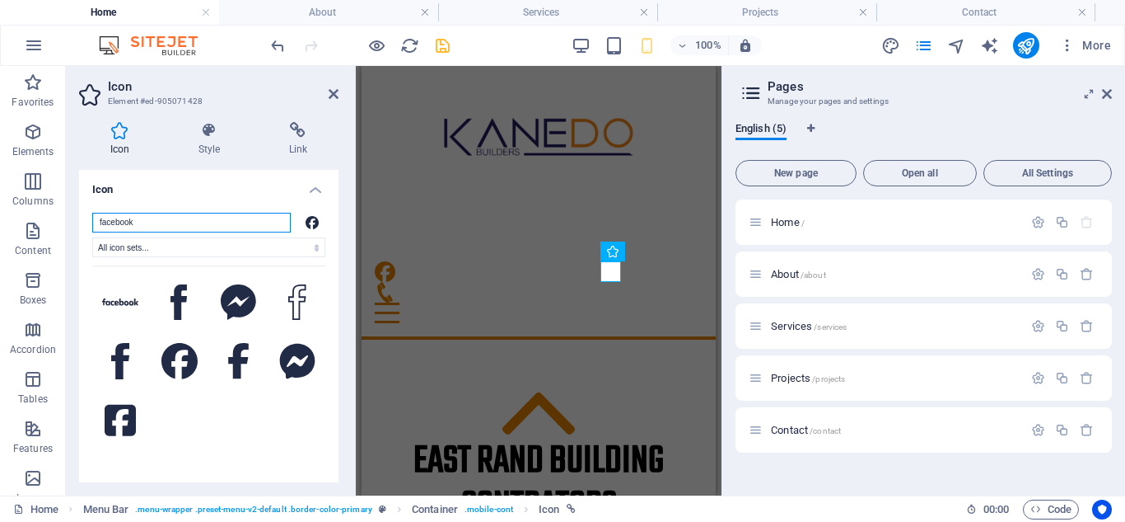
click at [161, 228] on input "facebook" at bounding box center [191, 223] width 199 height 20
drag, startPoint x: 161, startPoint y: 225, endPoint x: 85, endPoint y: 218, distance: 76.2
click at [85, 218] on div "facebook All icon sets... IcoFont Ionicons FontAwesome Brands FontAwesome Duoto…" at bounding box center [209, 362] width 260 height 326
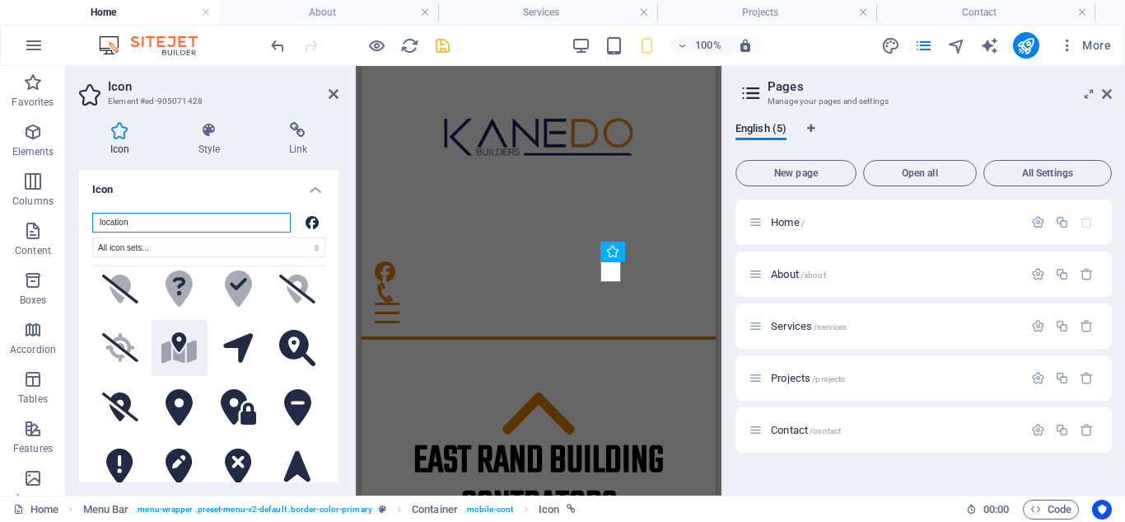
scroll to position [330, 0]
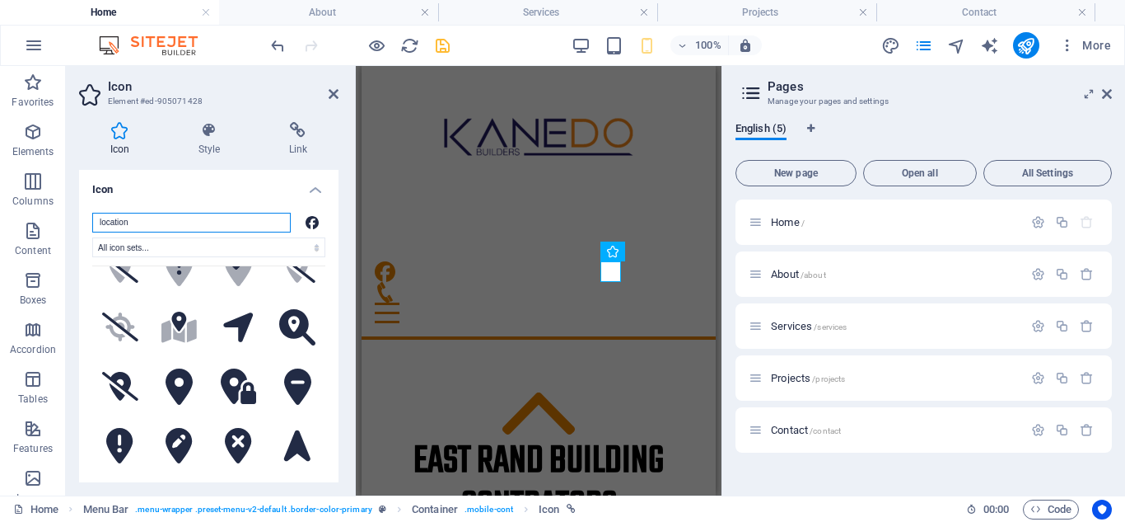
drag, startPoint x: 143, startPoint y: 222, endPoint x: 73, endPoint y: 217, distance: 70.2
click at [73, 217] on div "Icon Style Link Icon location All icon sets... IcoFont Ionicons FontAwesome Bra…" at bounding box center [209, 302] width 286 height 386
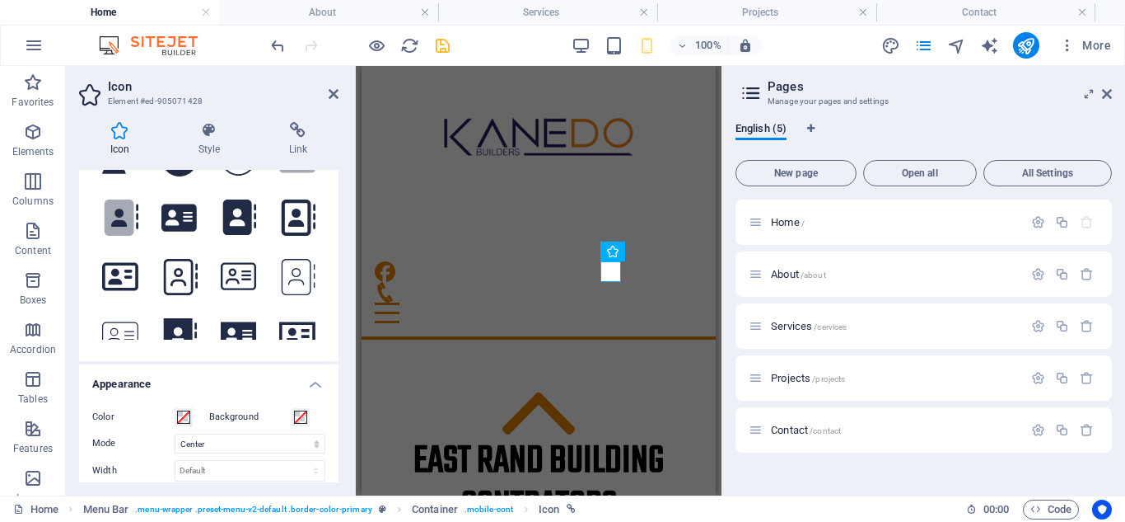
scroll to position [0, 0]
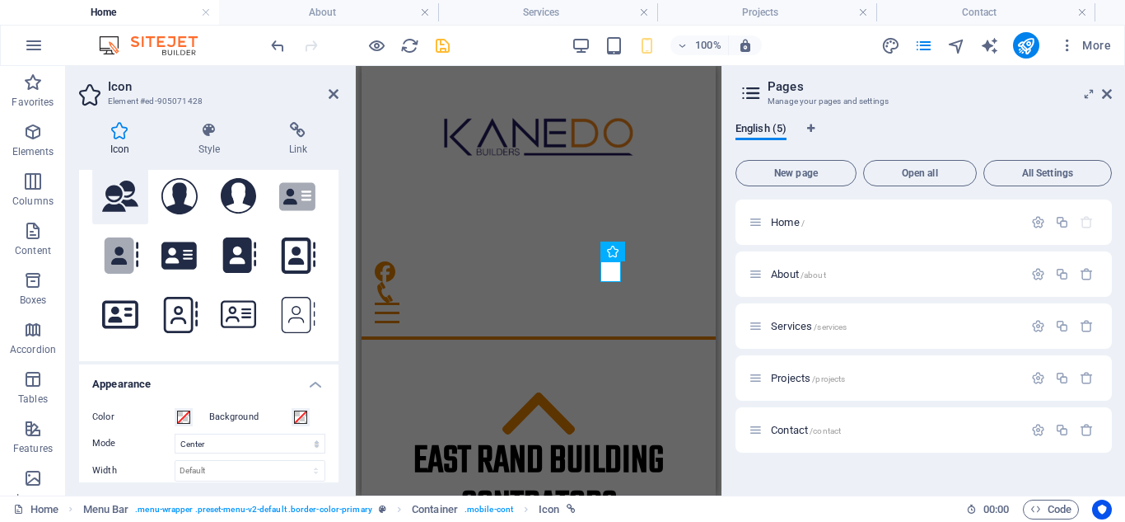
type input "contact"
click at [119, 191] on icon at bounding box center [120, 195] width 36 height 31
click at [298, 133] on icon at bounding box center [298, 130] width 81 height 16
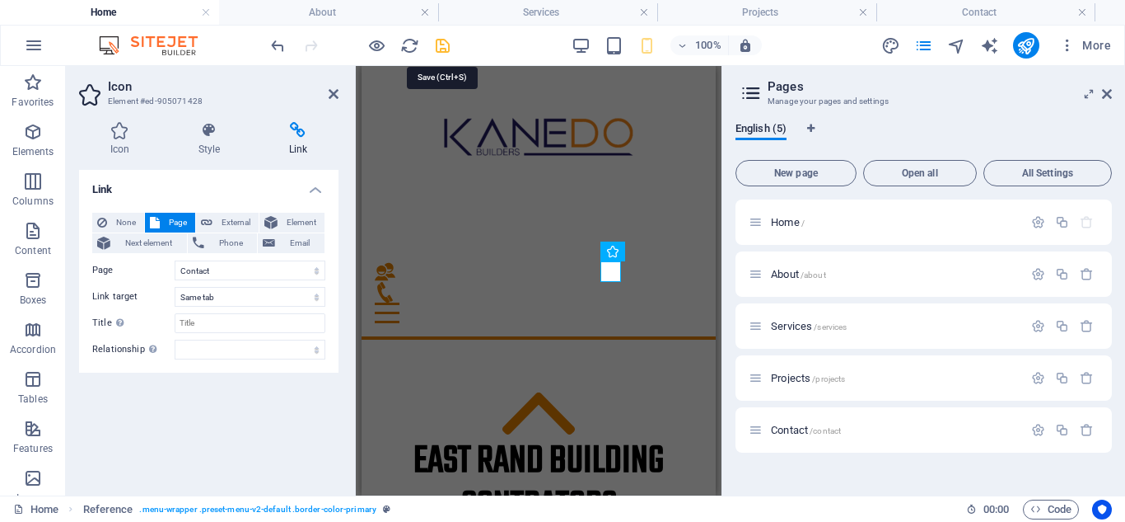
click at [442, 51] on icon "save" at bounding box center [442, 45] width 19 height 19
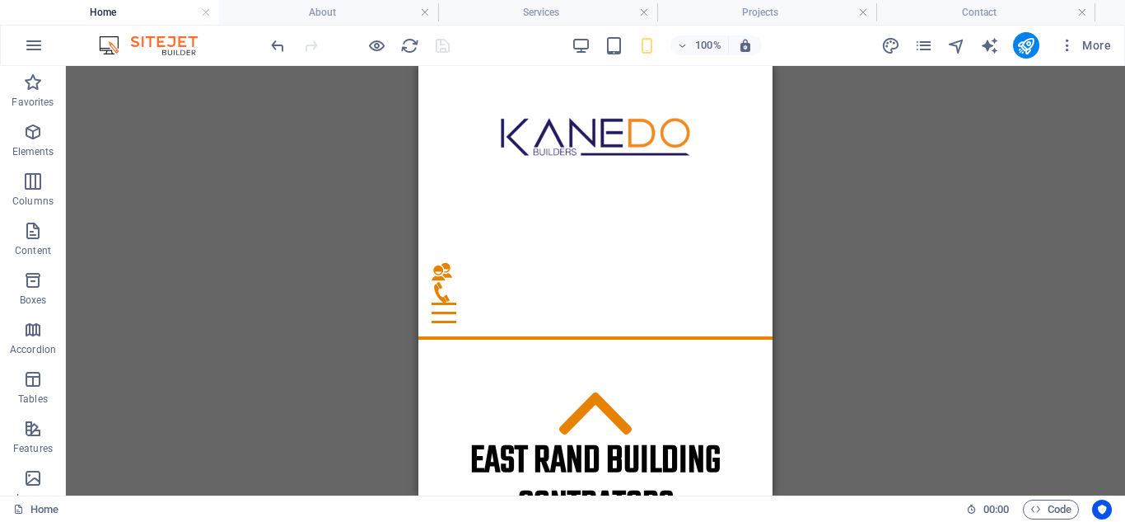
click at [868, 258] on div "H1 Container Menu Menu Bar Spacer Container Spacer Spacer Container Logo Icon H…" at bounding box center [596, 280] width 1060 height 429
click at [108, 8] on h4 "Home" at bounding box center [109, 12] width 219 height 18
click at [609, 300] on div "+ Add section" at bounding box center [595, 298] width 91 height 28
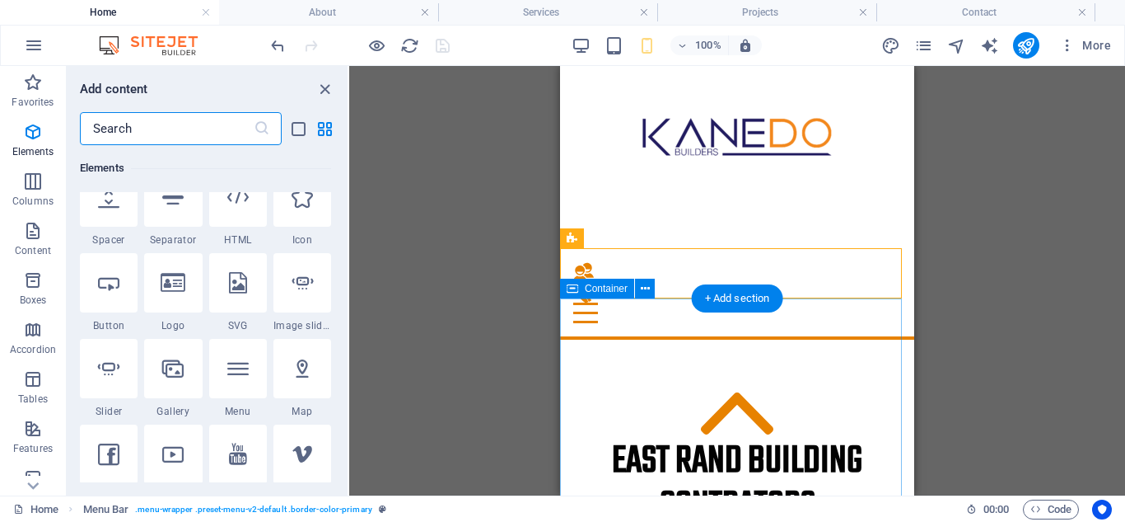
scroll to position [2883, 0]
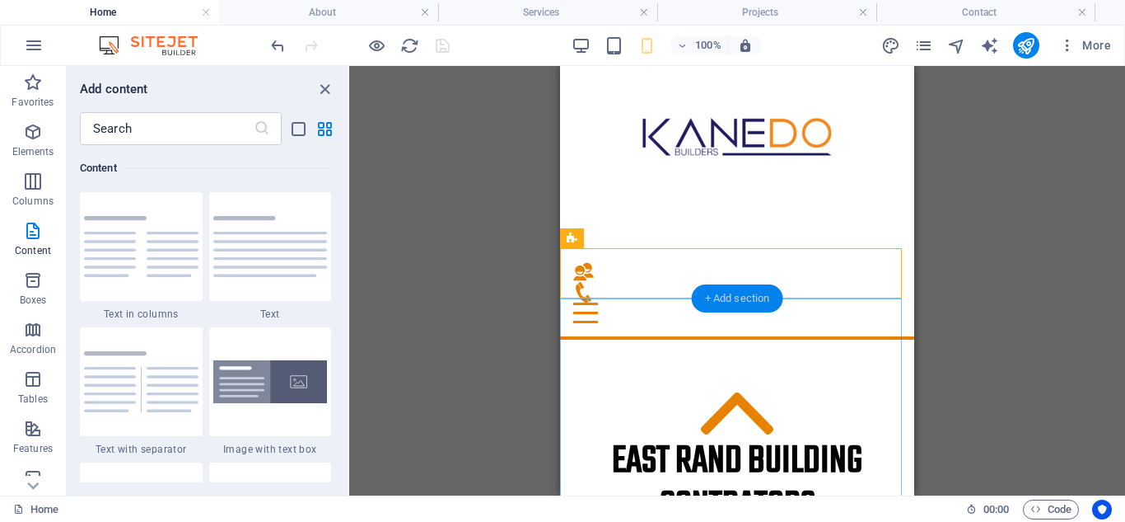
click at [727, 303] on div "+ Add section" at bounding box center [737, 298] width 91 height 28
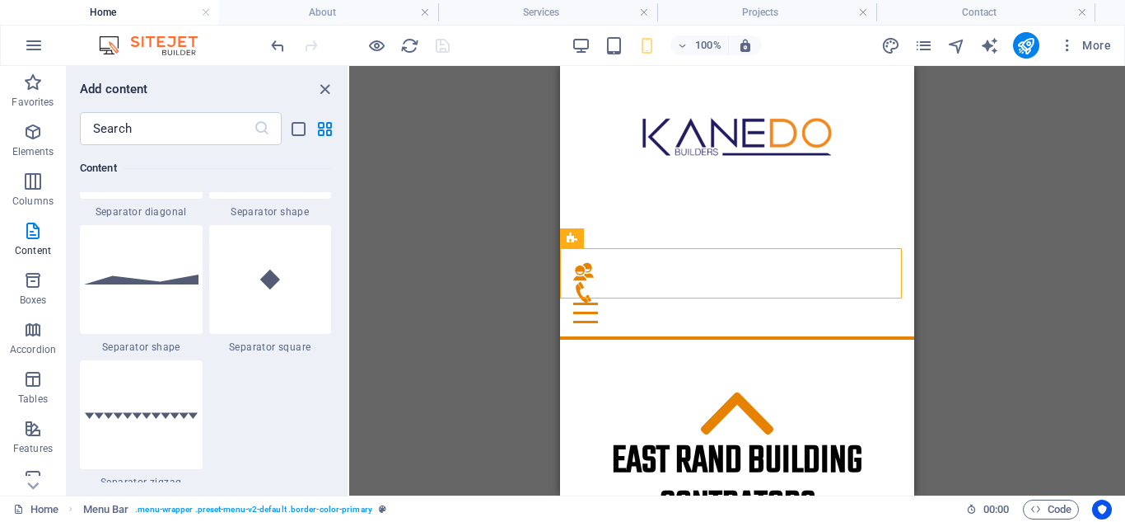
scroll to position [3954, 0]
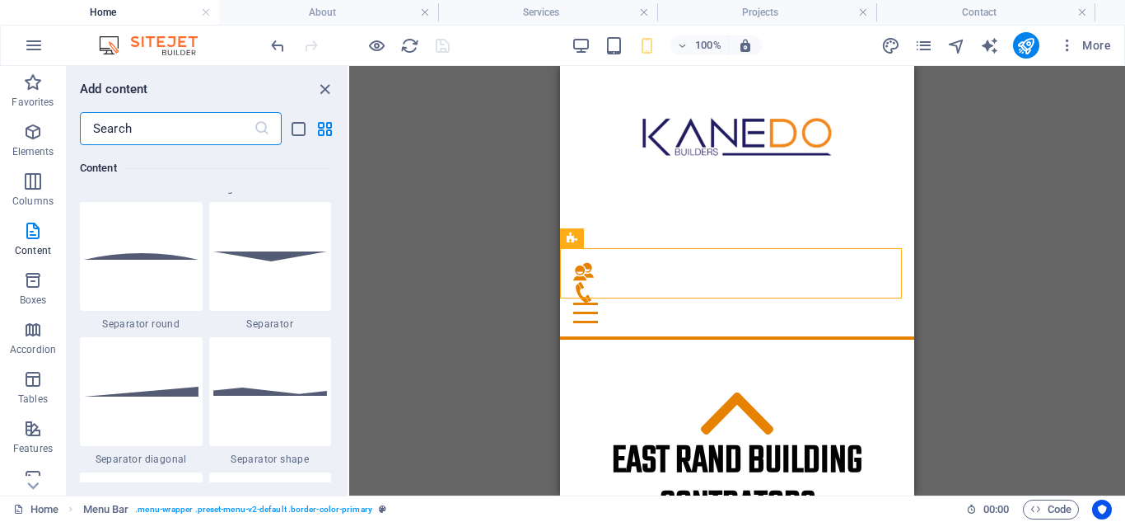
click at [142, 129] on input "text" at bounding box center [167, 128] width 174 height 33
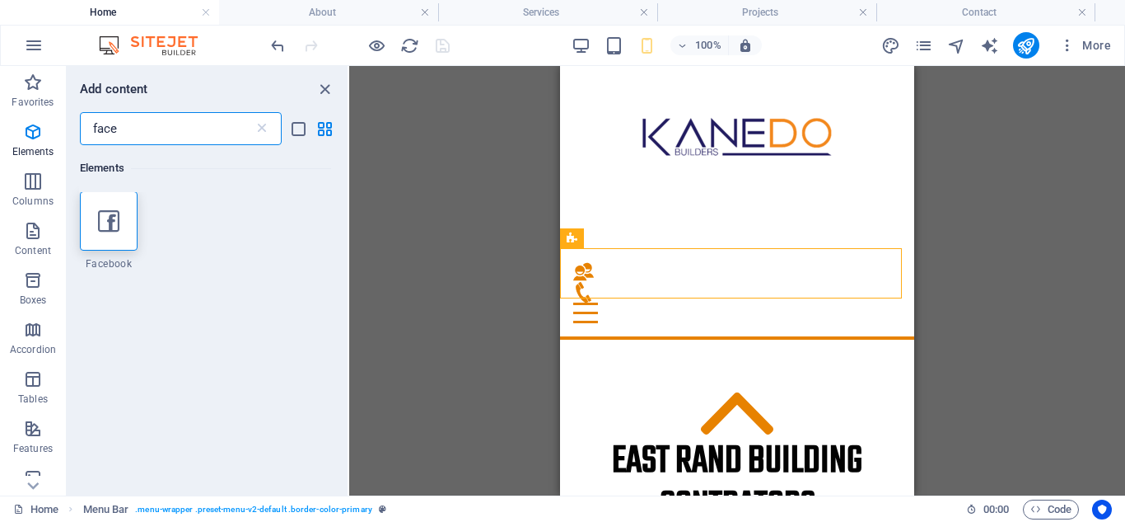
scroll to position [0, 0]
type input "face"
click at [106, 221] on icon at bounding box center [108, 221] width 21 height 21
select select "%"
select select "px"
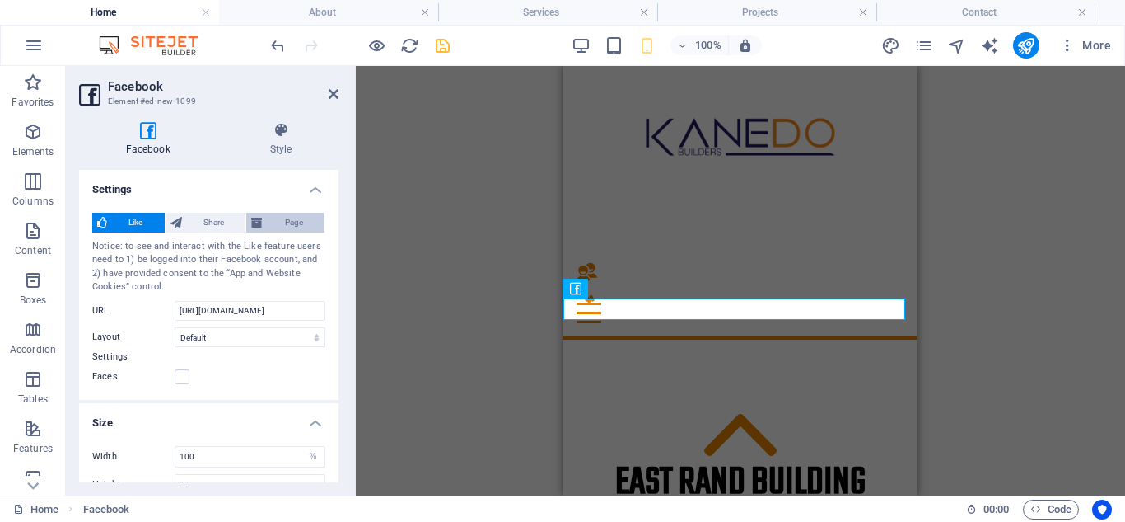
click at [268, 214] on span "Page" at bounding box center [294, 223] width 52 height 20
type input "130"
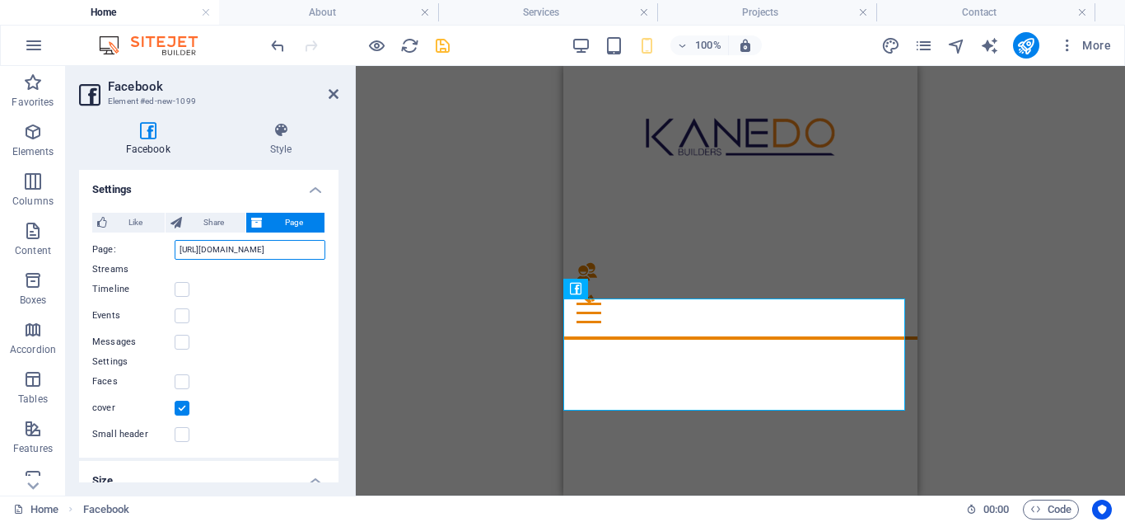
click at [274, 253] on input "https://www.facebook.com/facebook" at bounding box center [250, 250] width 151 height 20
drag, startPoint x: 318, startPoint y: 250, endPoint x: 166, endPoint y: 236, distance: 152.2
click at [166, 236] on div "Like Share Page Notice: to see and interact with the Like feature users need to…" at bounding box center [209, 328] width 260 height 258
paste input "profile.php?id=100057455545495"
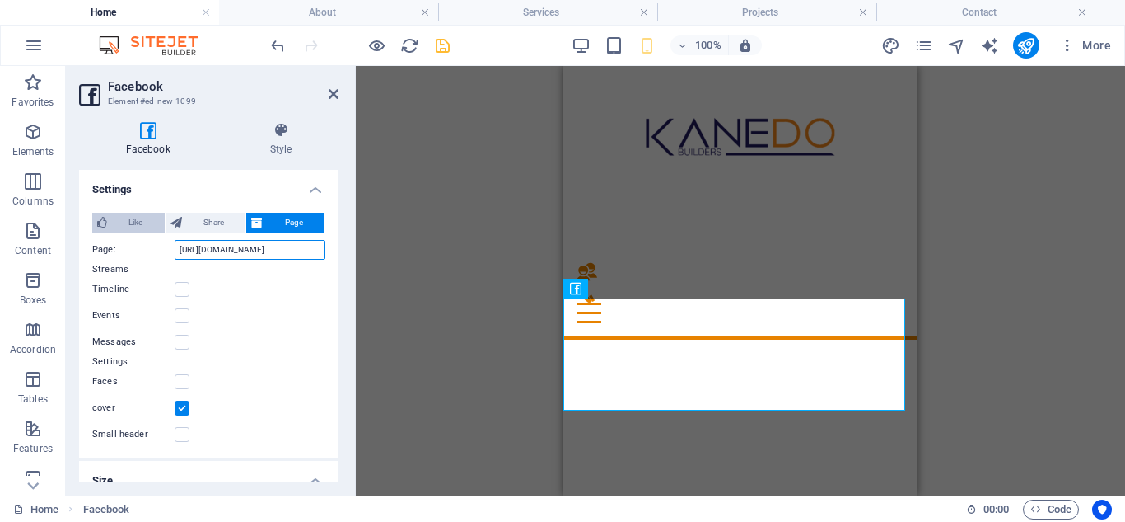
type input "https://www.facebook.com/profile.php?id=100057455545495"
click at [140, 217] on span "Like" at bounding box center [136, 223] width 48 height 20
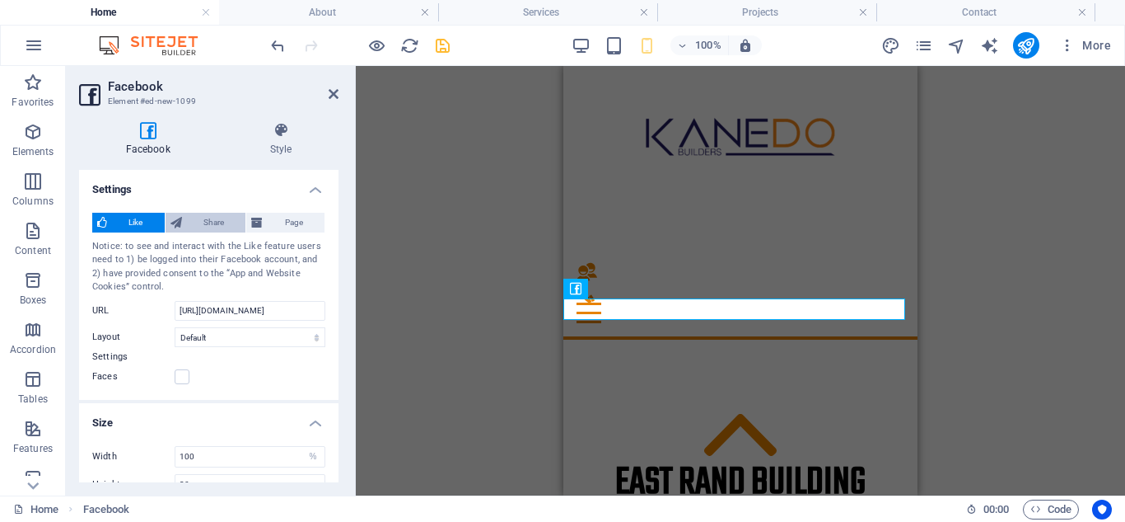
click at [202, 219] on span "Share" at bounding box center [214, 223] width 54 height 20
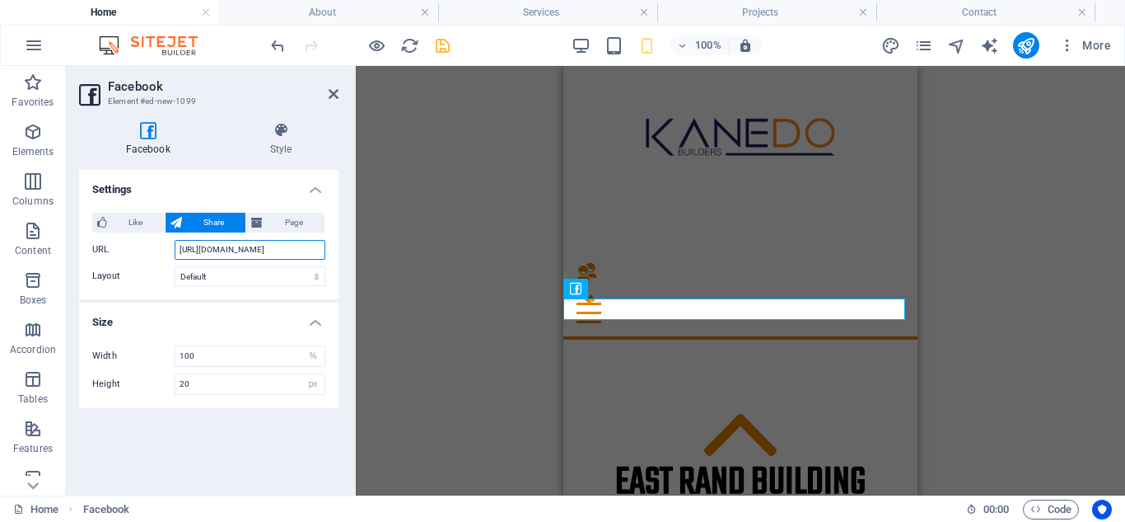
click at [186, 246] on input "https://www.facebook.com/profile.php?id=100057455545495" at bounding box center [250, 250] width 151 height 20
drag, startPoint x: 180, startPoint y: 249, endPoint x: 358, endPoint y: 258, distance: 178.2
click at [358, 258] on div "Facebook Element #ed-new-1099 Facebook Style Settings Like Share Page Notice: t…" at bounding box center [596, 280] width 1060 height 429
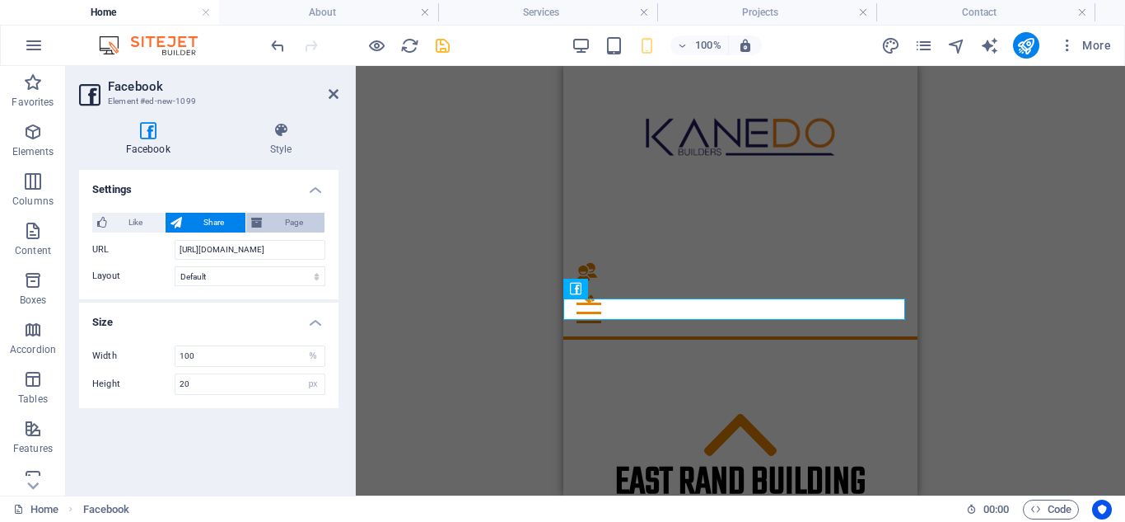
click at [296, 224] on span "Page" at bounding box center [294, 223] width 52 height 20
type input "130"
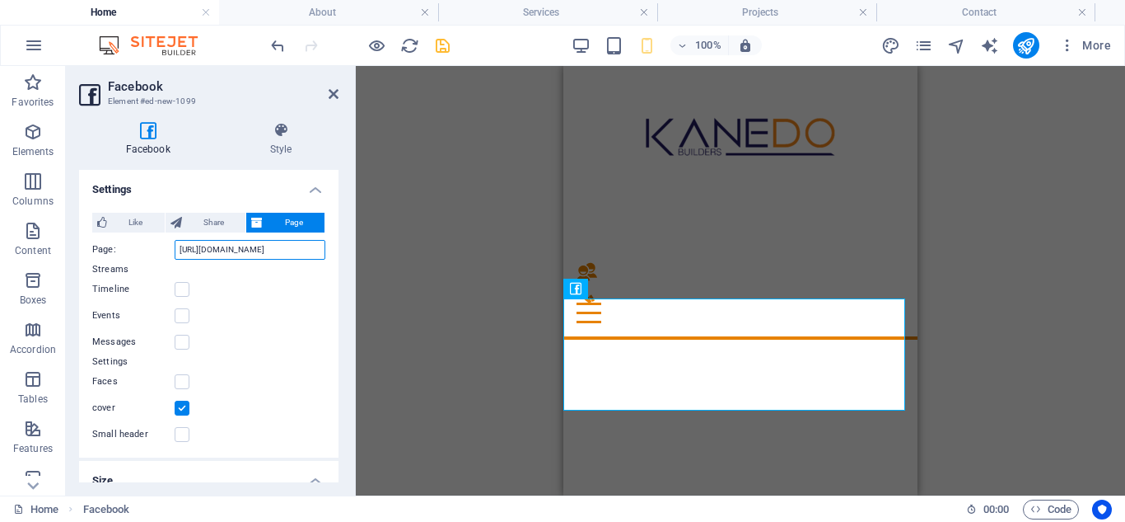
click at [274, 250] on input "https://www.facebook.com/profile.php?id=100057455545495" at bounding box center [250, 250] width 151 height 20
click at [305, 254] on input "https://www.facebook.com/profile.php?id=100057455545495" at bounding box center [250, 250] width 151 height 20
click at [328, 128] on icon at bounding box center [280, 130] width 115 height 16
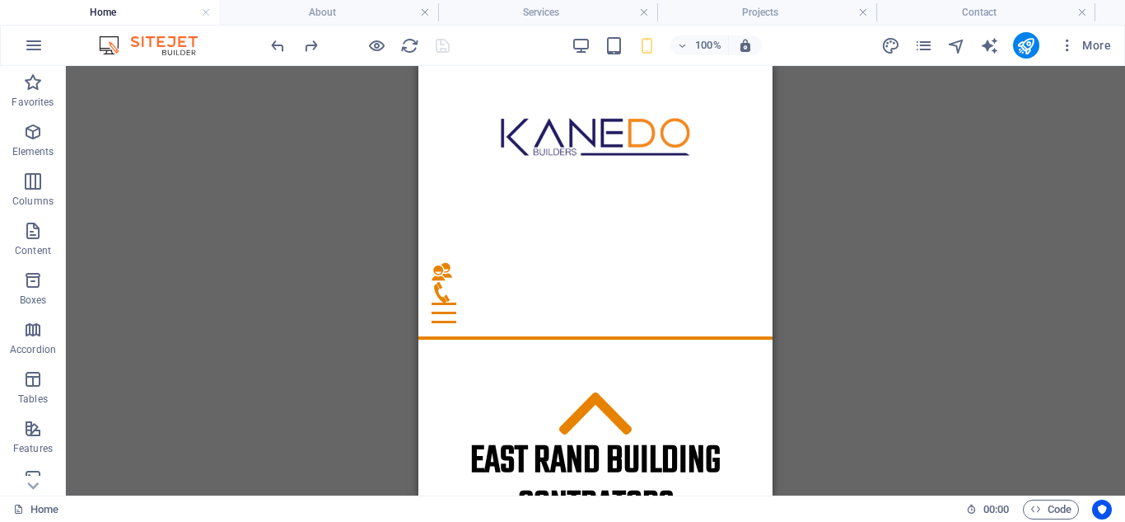
click at [885, 274] on div "H1 Container Menu Menu Bar Spacer Container Spacer Spacer Container Logo Icon H…" at bounding box center [596, 280] width 1060 height 429
click at [0, 0] on div at bounding box center [0, 0] width 0 height 0
click at [272, 208] on div "H1 Container Menu Menu Bar Spacer Container Spacer Spacer Container Logo Icon H…" at bounding box center [596, 280] width 1060 height 429
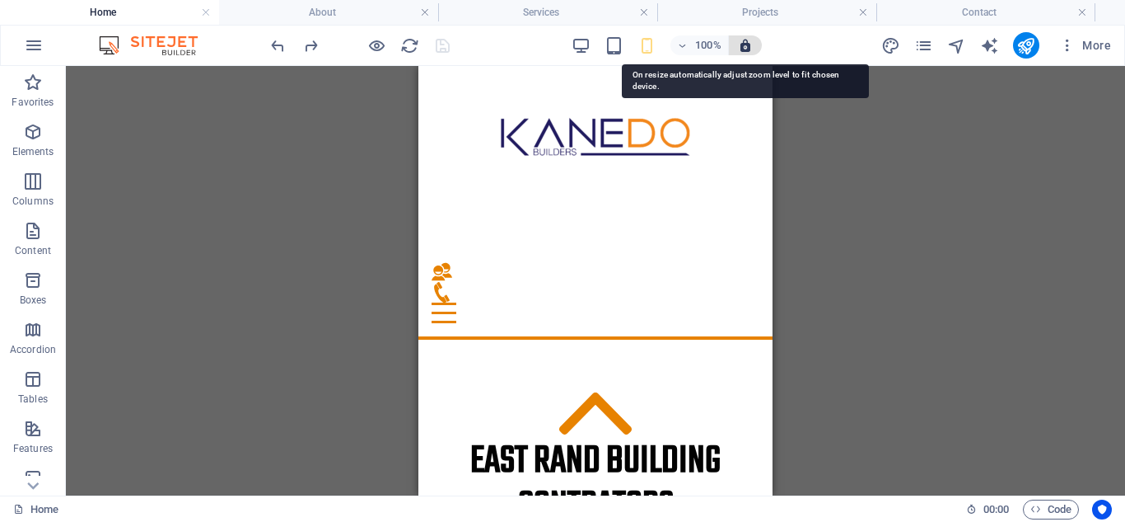
click at [746, 47] on icon "button" at bounding box center [745, 45] width 15 height 15
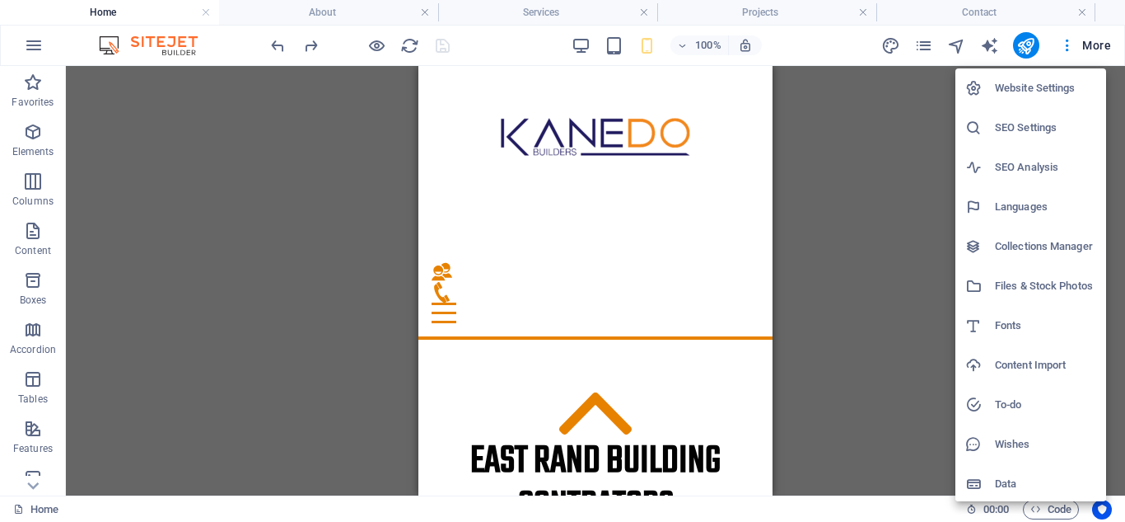
click at [1034, 88] on h6 "Website Settings" at bounding box center [1045, 88] width 101 height 20
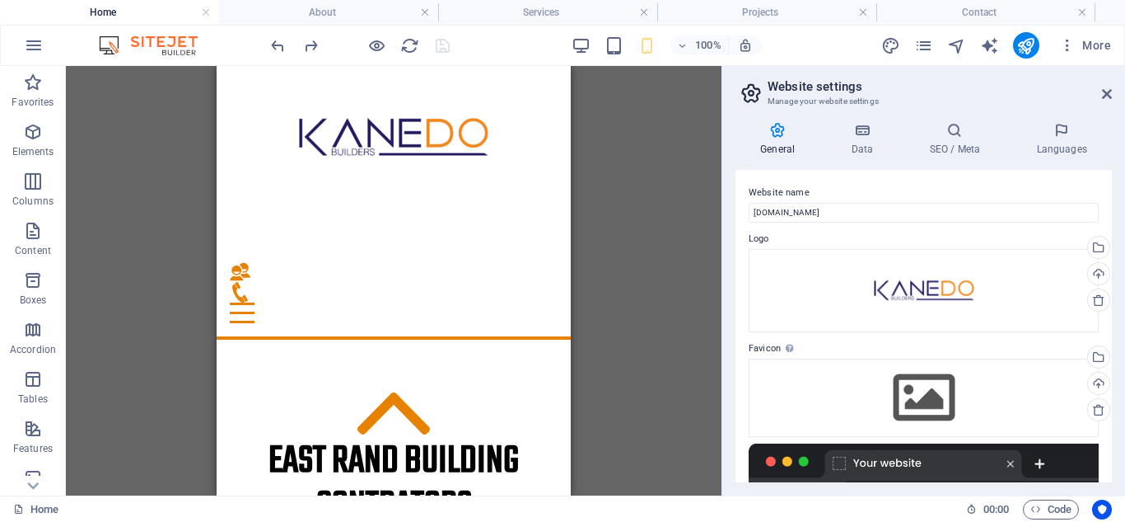
click at [1117, 91] on aside "Website settings Manage your website settings General Data SEO / Meta Languages…" at bounding box center [924, 280] width 404 height 429
click at [1110, 92] on icon at bounding box center [1107, 93] width 10 height 13
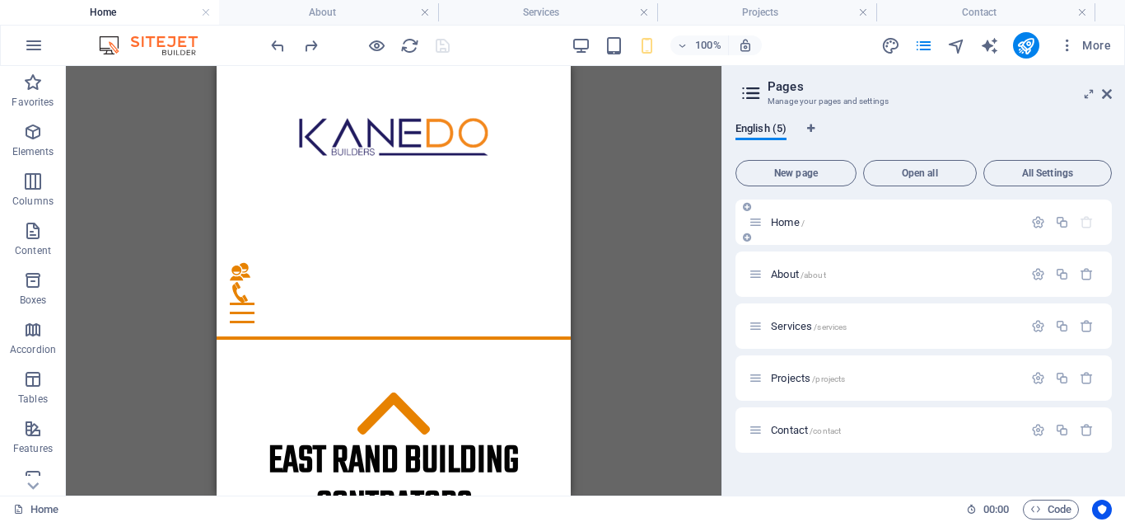
click at [783, 220] on span "Home /" at bounding box center [788, 222] width 34 height 12
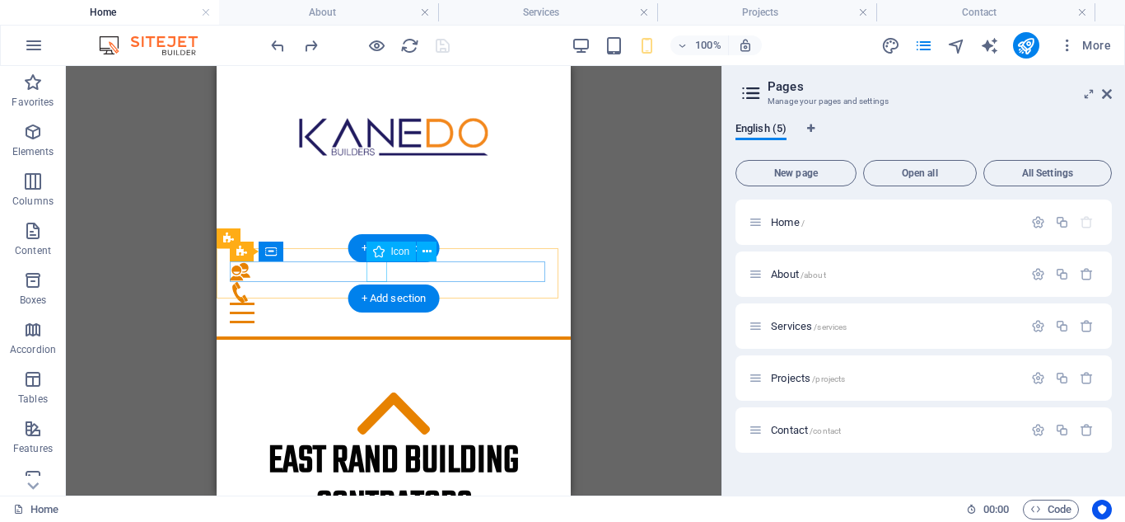
click at [376, 282] on figure at bounding box center [387, 292] width 315 height 21
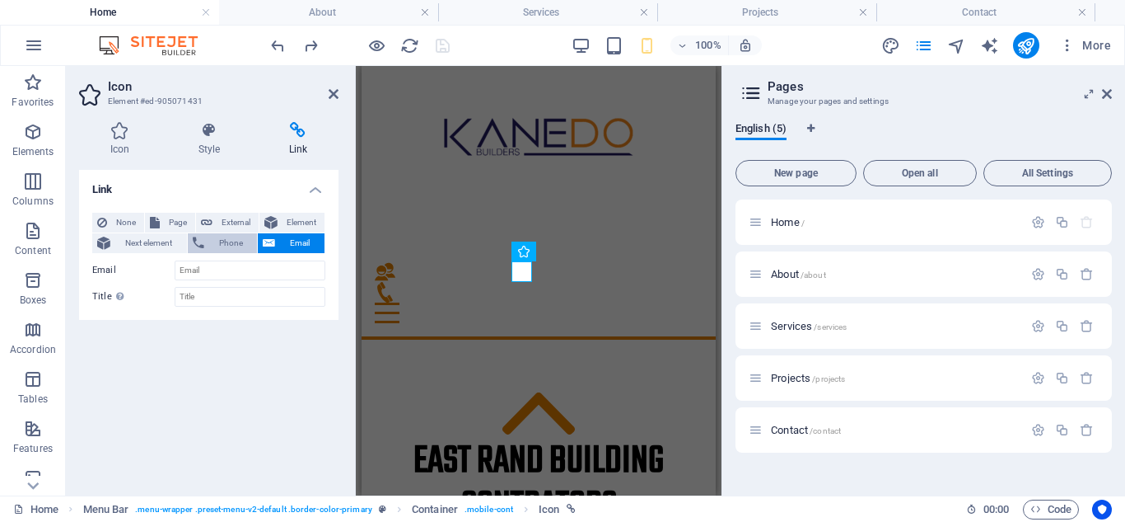
click at [229, 243] on span "Phone" at bounding box center [231, 243] width 44 height 20
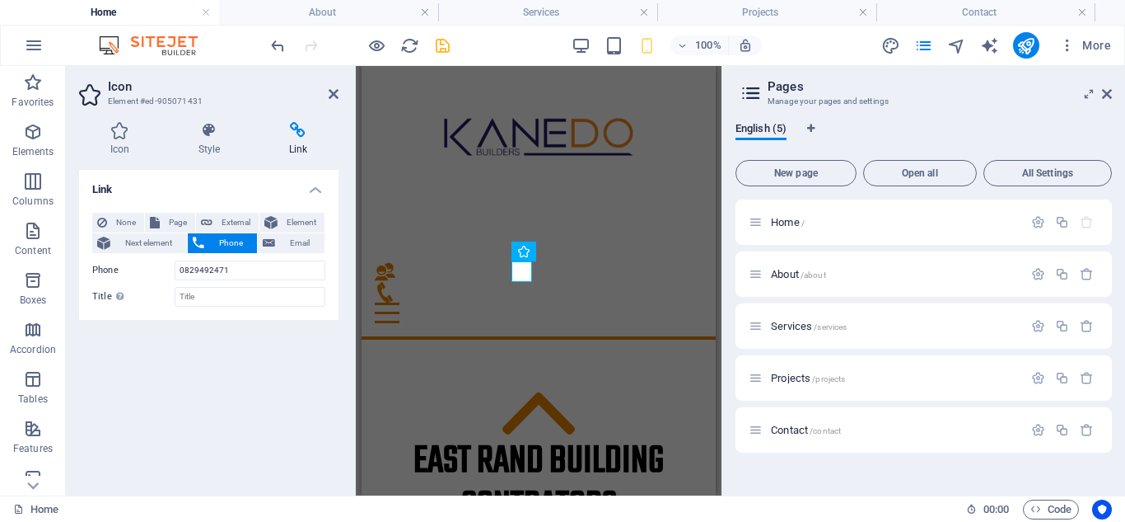
click at [301, 136] on icon at bounding box center [298, 130] width 81 height 16
click at [298, 133] on icon at bounding box center [298, 130] width 81 height 16
click at [206, 133] on icon at bounding box center [209, 130] width 84 height 16
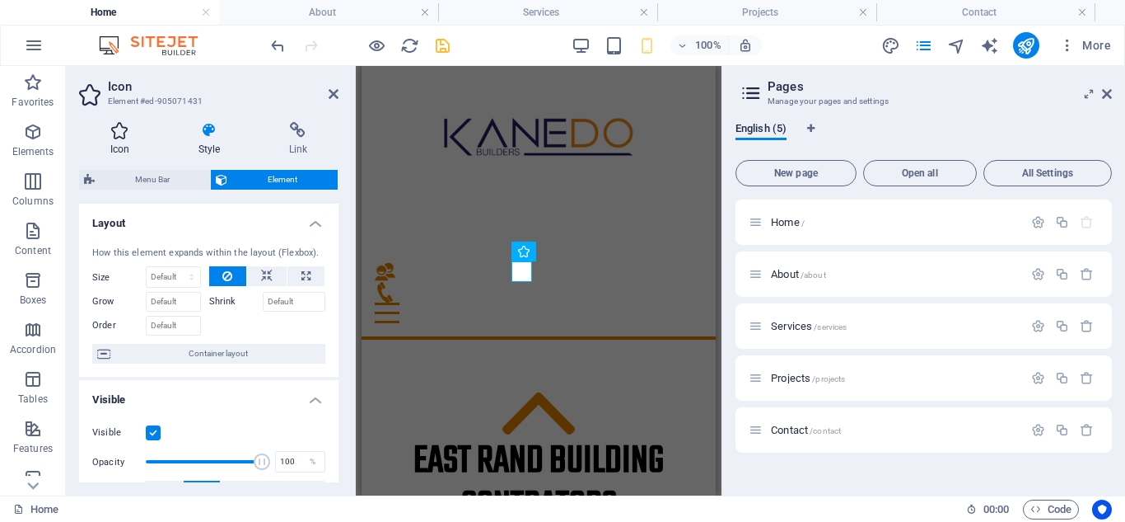
click at [122, 136] on icon at bounding box center [120, 130] width 82 height 16
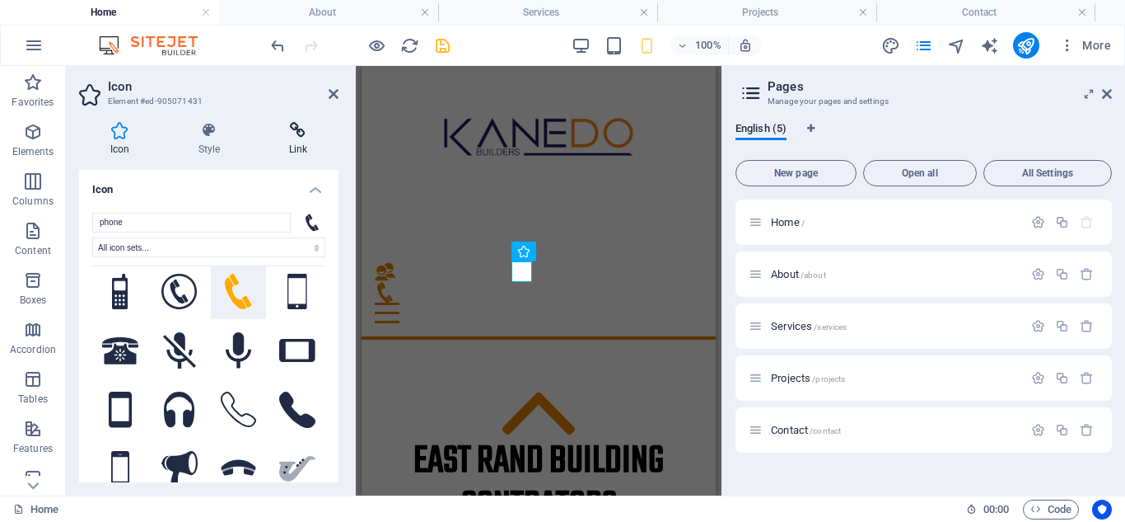
click at [306, 138] on h4 "Link" at bounding box center [298, 139] width 81 height 35
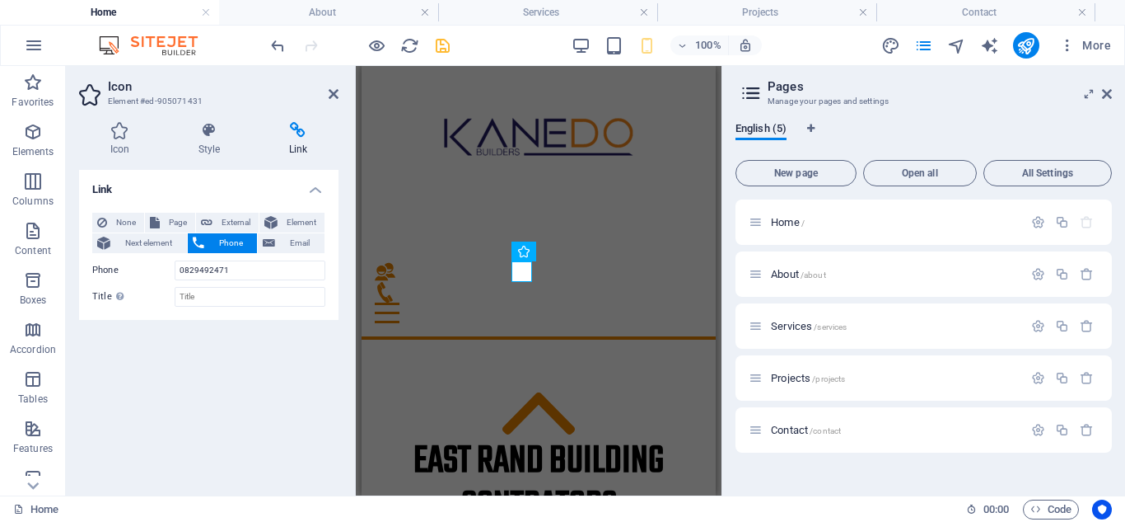
click at [233, 236] on span "Phone" at bounding box center [231, 243] width 44 height 20
click at [229, 242] on span "Phone" at bounding box center [231, 243] width 44 height 20
click at [132, 220] on span "None" at bounding box center [125, 223] width 27 height 20
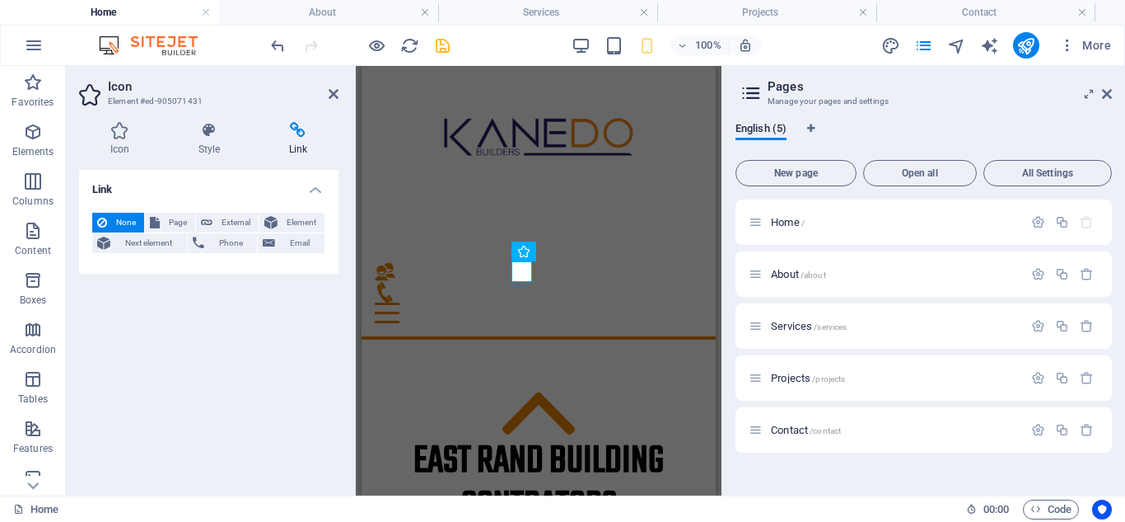
click at [131, 220] on span "None" at bounding box center [125, 223] width 27 height 20
click at [171, 218] on span "Page" at bounding box center [178, 223] width 26 height 20
select select
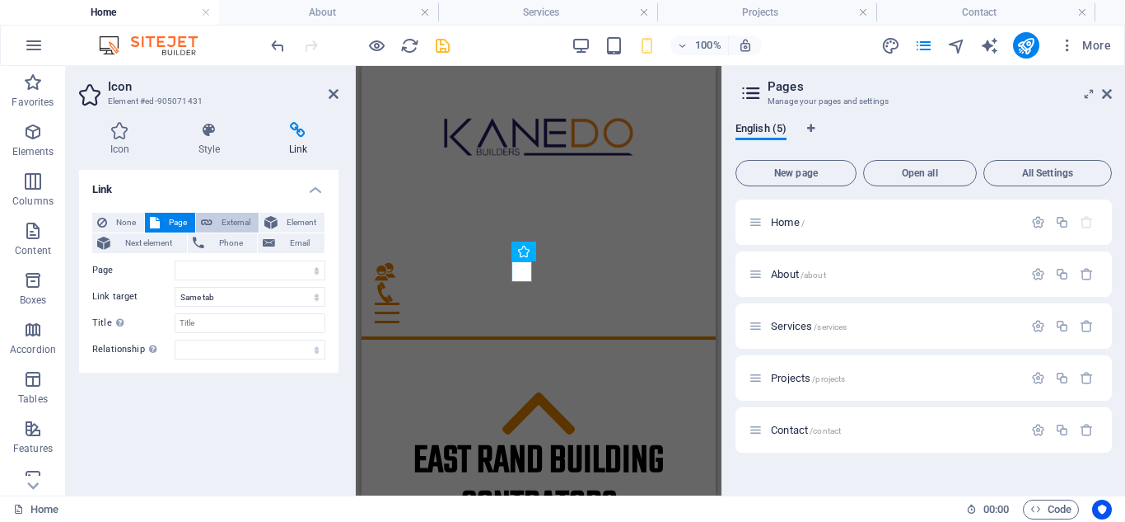
click at [227, 222] on span "External" at bounding box center [236, 223] width 36 height 20
select select "blank"
click at [218, 239] on span "Phone" at bounding box center [231, 243] width 44 height 20
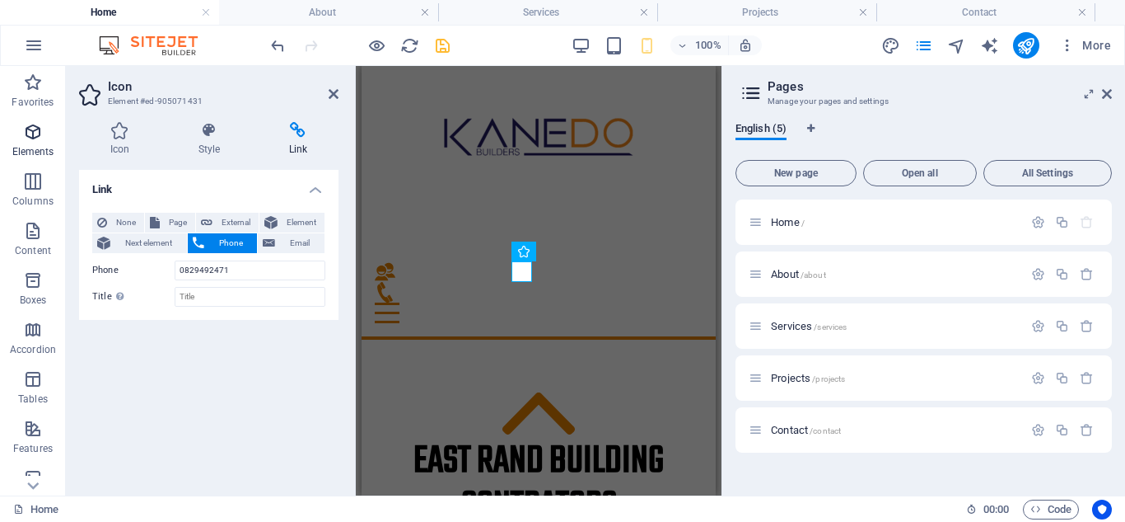
click at [31, 133] on icon "button" at bounding box center [33, 132] width 20 height 20
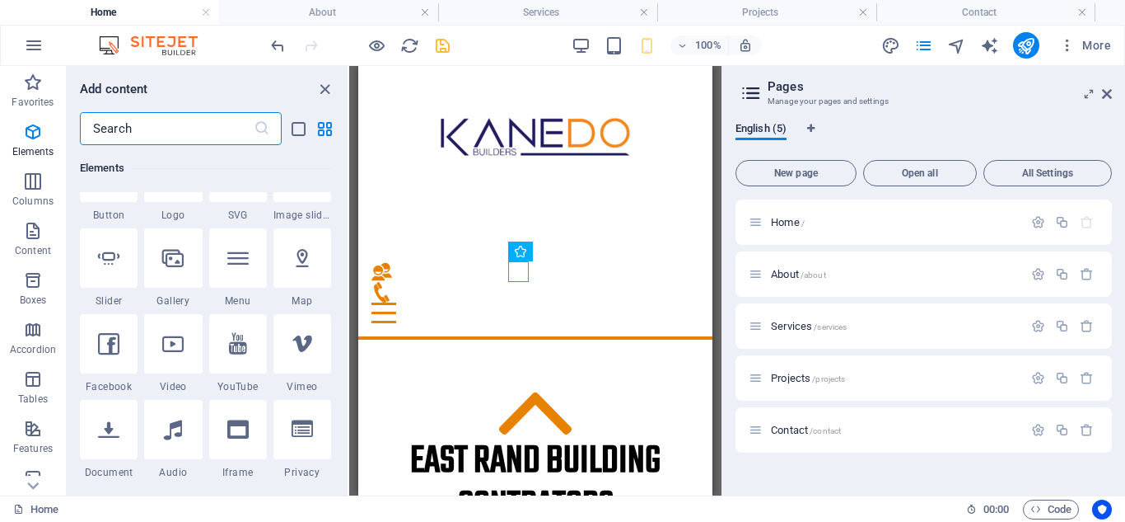
scroll to position [423, 0]
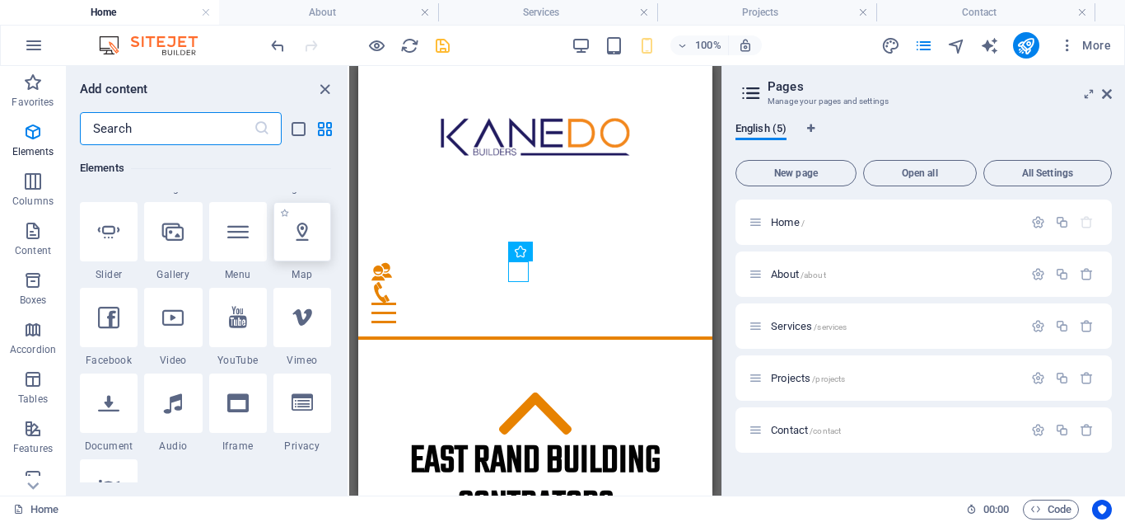
click at [301, 233] on icon at bounding box center [302, 231] width 21 height 21
select select "1"
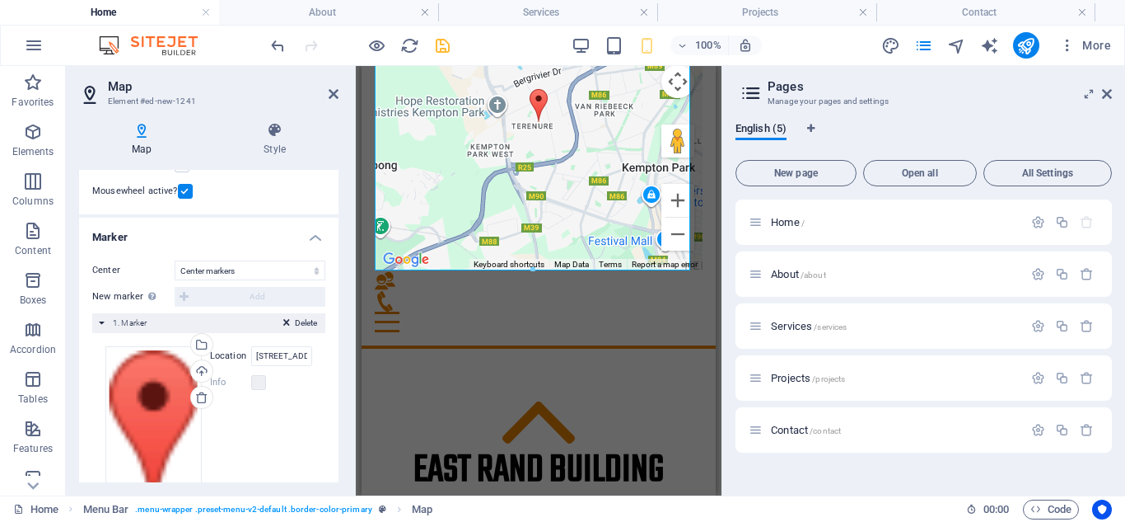
scroll to position [219, 0]
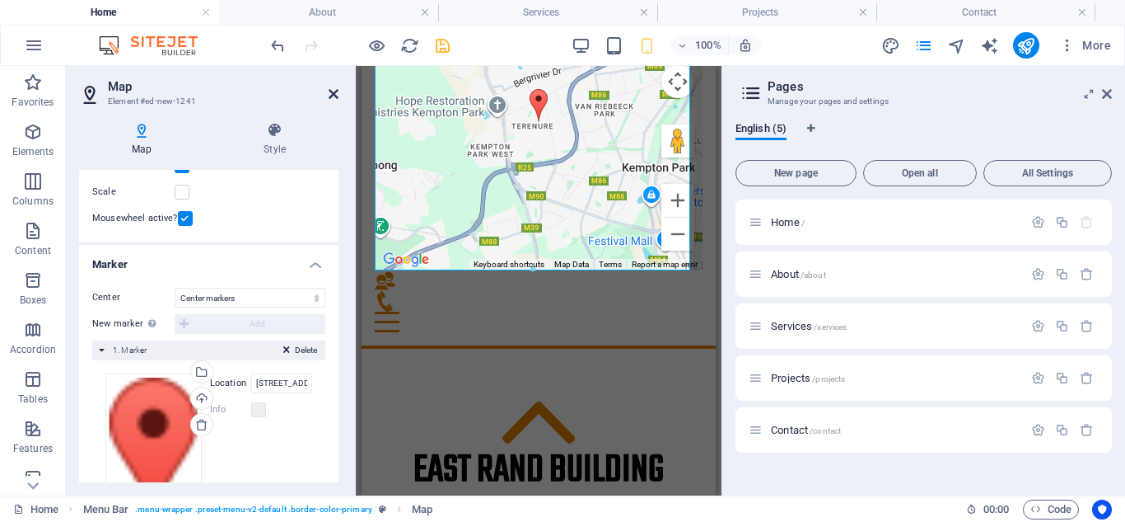
click at [333, 91] on icon at bounding box center [334, 93] width 10 height 13
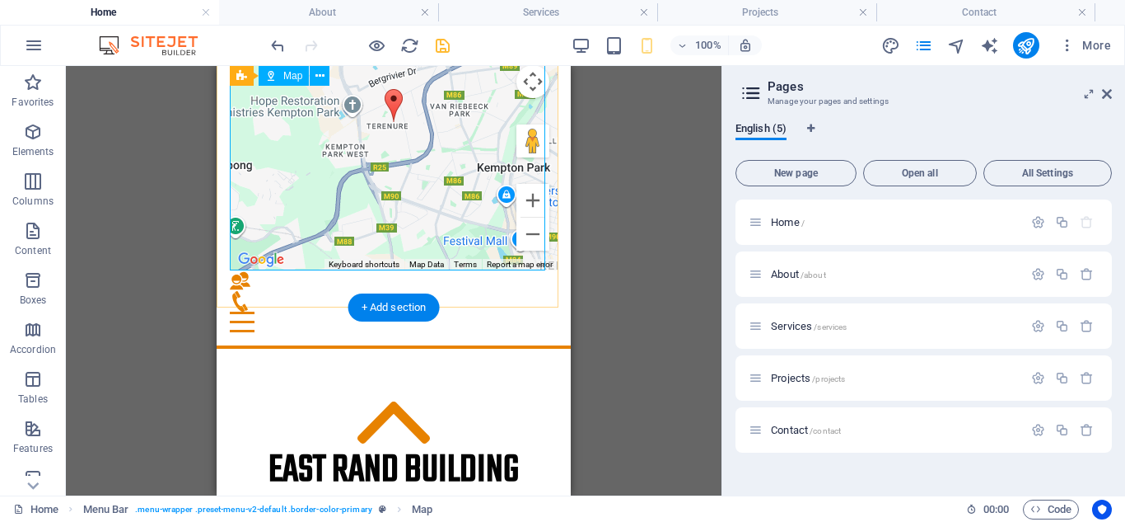
click at [387, 102] on div "← Move left → Move right ↑ Move up ↓ Move down + Zoom in - Zoom out Home Jump l…" at bounding box center [394, 122] width 328 height 297
select select "1"
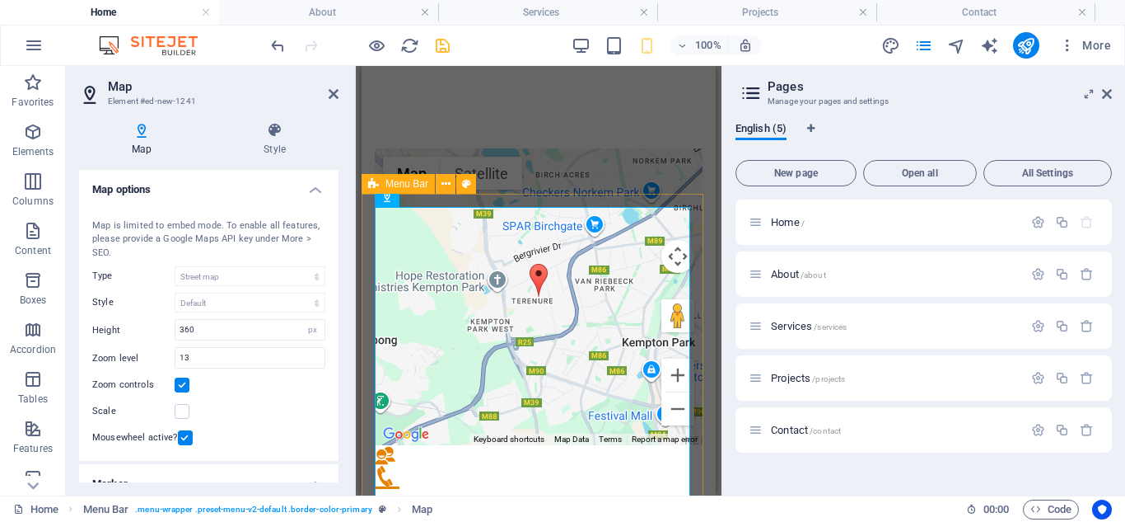
scroll to position [123, 0]
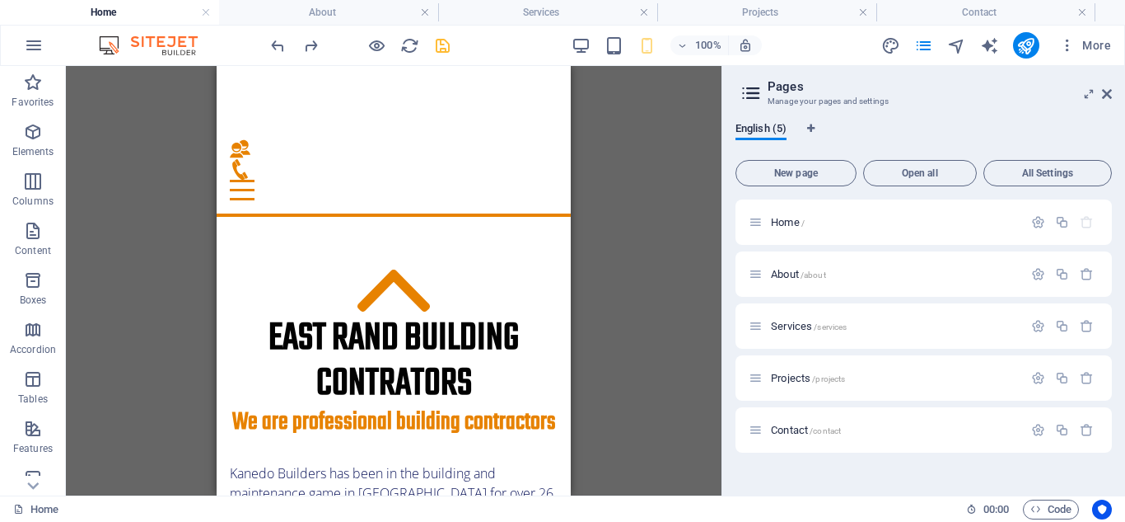
click at [665, 230] on div "Drag here to replace the existing content. Press “Ctrl” if you want to create a…" at bounding box center [394, 280] width 656 height 429
click at [1003, 11] on h4 "Contact" at bounding box center [986, 12] width 219 height 18
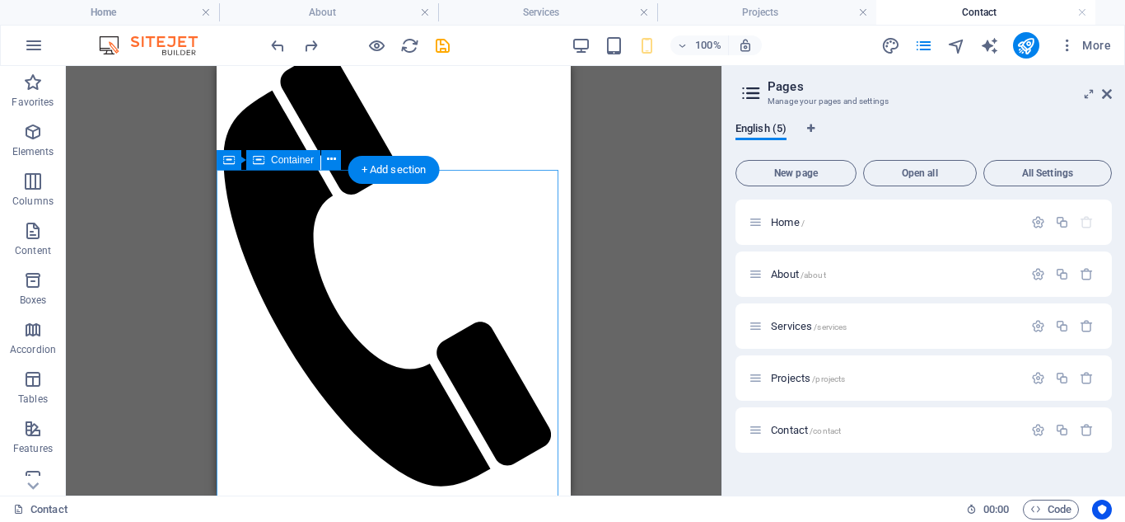
scroll to position [942, 0]
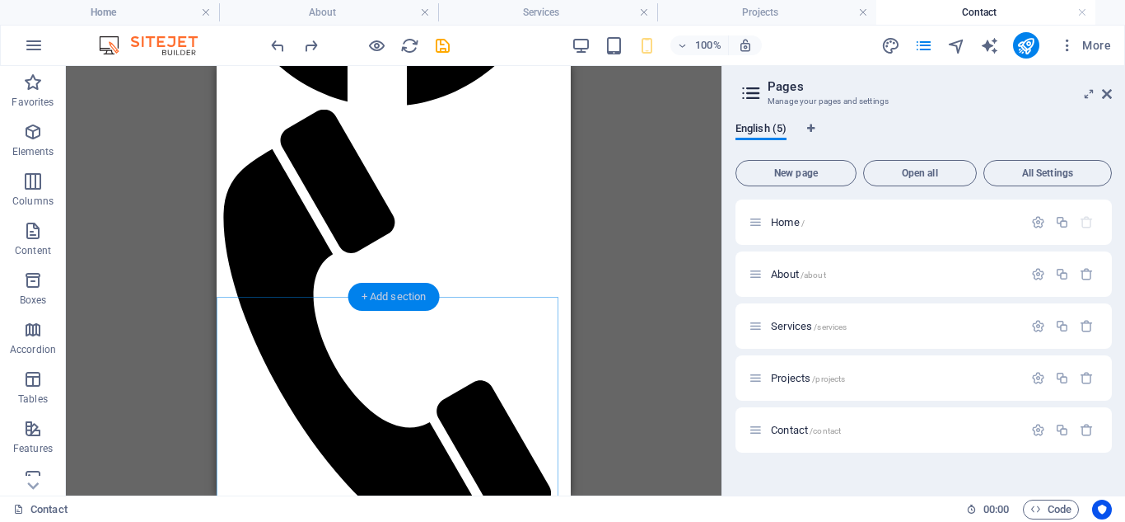
click at [381, 296] on div "+ Add section" at bounding box center [394, 297] width 91 height 28
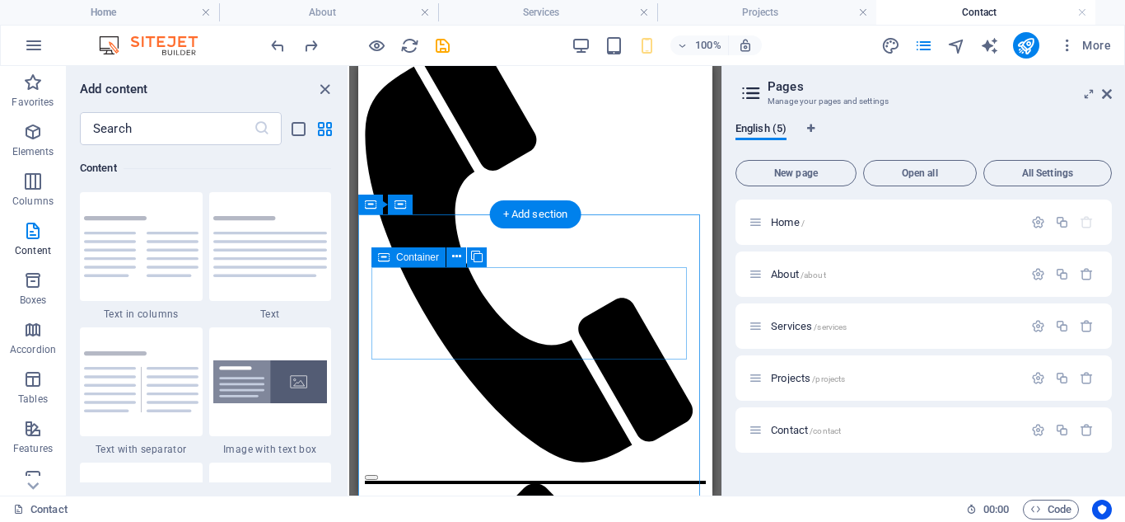
scroll to position [859, 0]
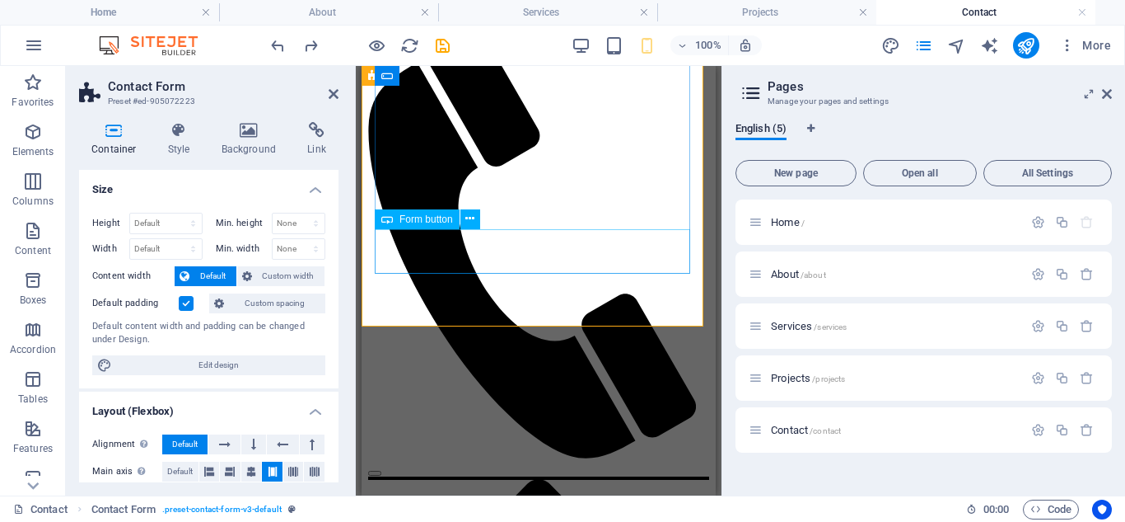
scroll to position [827, 0]
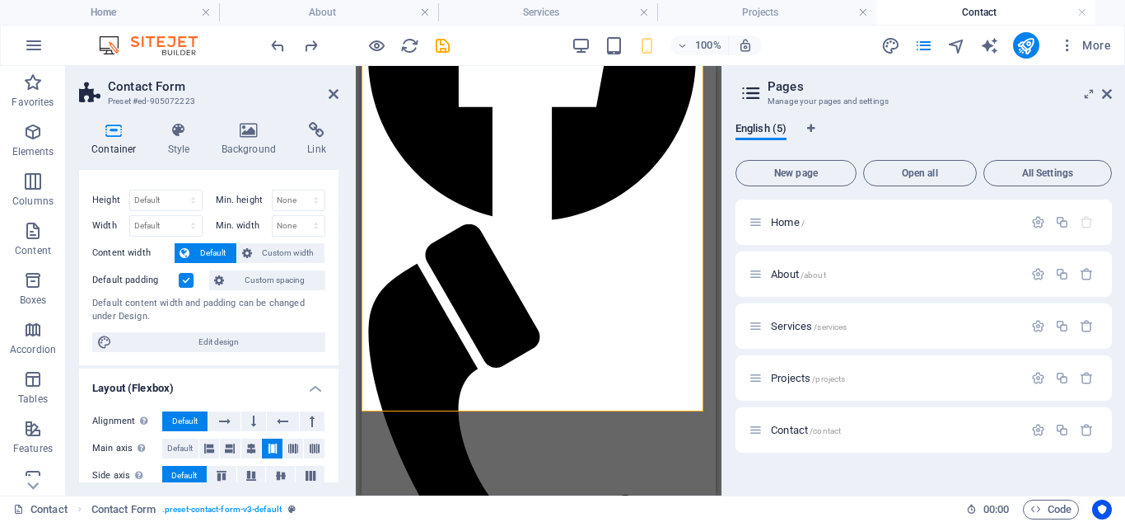
scroll to position [0, 0]
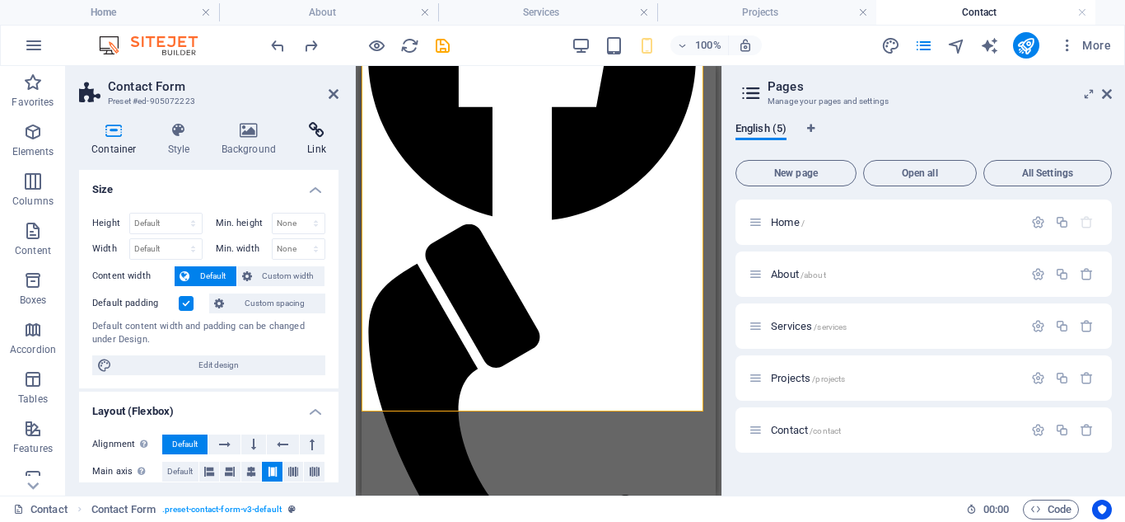
click at [325, 142] on h4 "Link" at bounding box center [317, 139] width 44 height 35
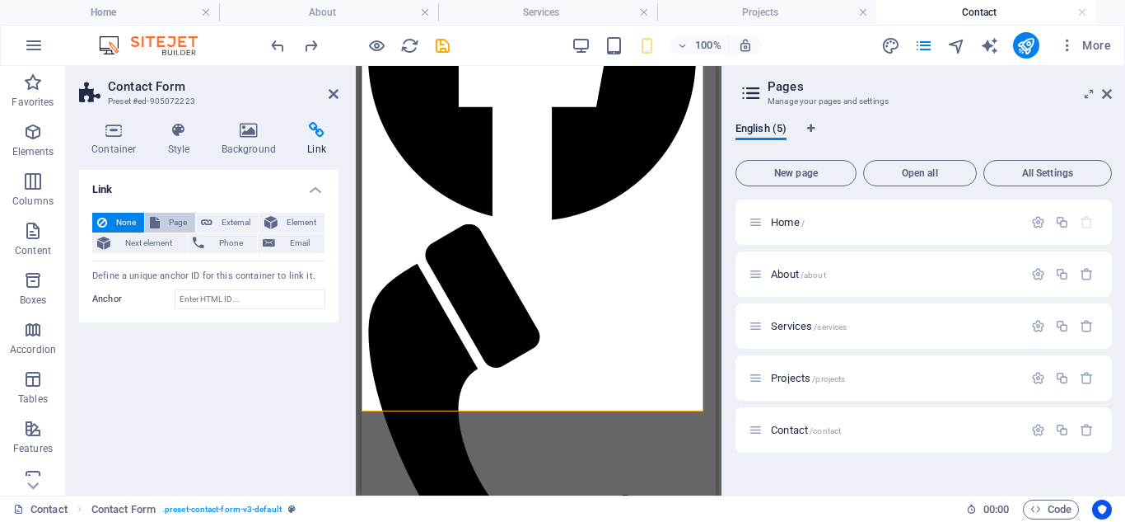
click at [185, 224] on span "Page" at bounding box center [178, 223] width 26 height 20
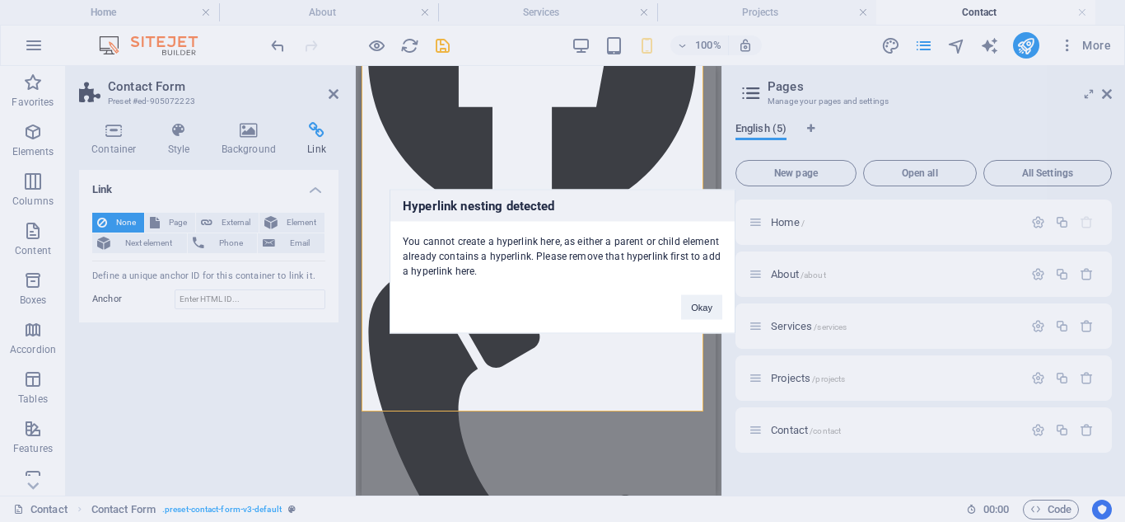
click at [273, 372] on div "Hyperlink nesting detected You cannot create a hyperlink here, as either a pare…" at bounding box center [562, 261] width 1125 height 522
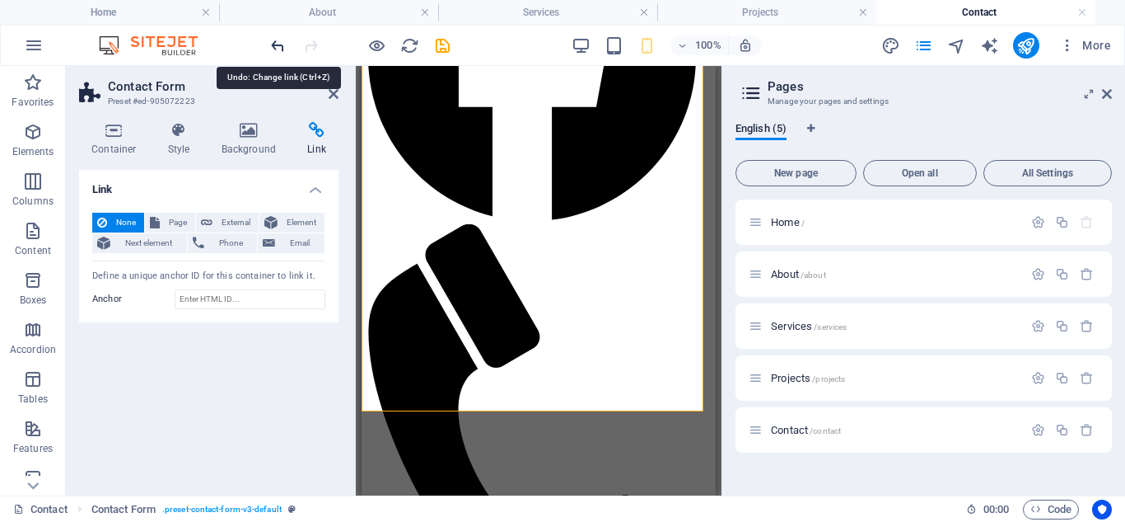
click at [278, 47] on icon "undo" at bounding box center [278, 45] width 19 height 19
click at [274, 43] on icon "undo" at bounding box center [278, 45] width 19 height 19
click at [406, 45] on icon "reload" at bounding box center [409, 45] width 19 height 19
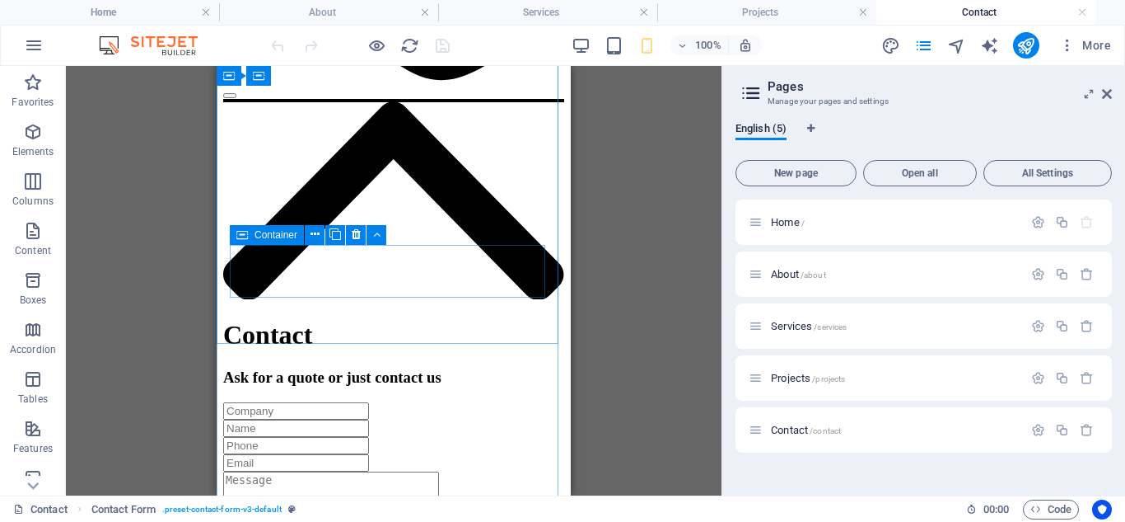
scroll to position [1401, 0]
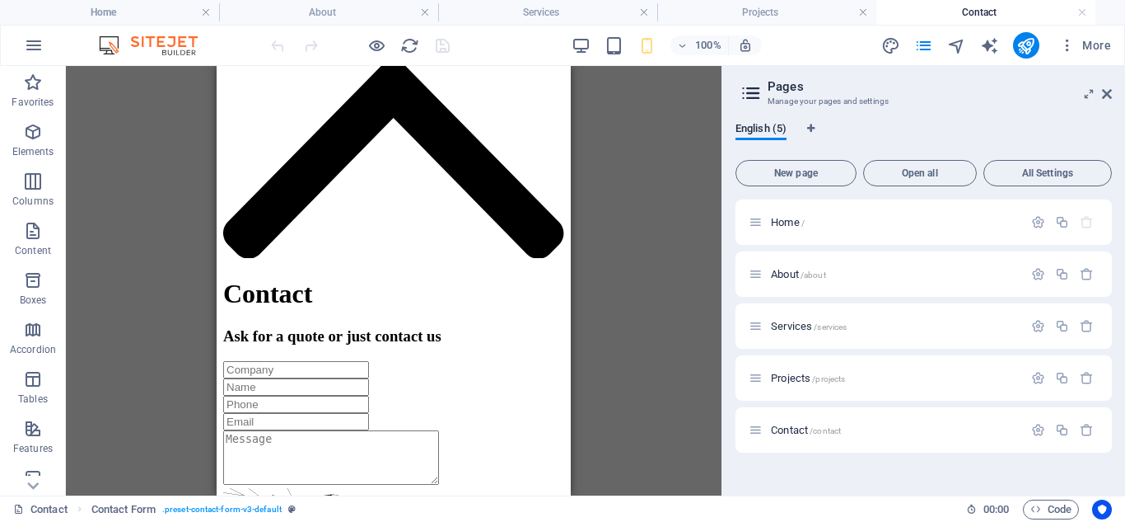
scroll to position [1401, 0]
click at [676, 323] on div "Reference Container Icon H1 H3 Contact Form Input Form Input Input Email Textar…" at bounding box center [394, 280] width 656 height 429
click at [648, 144] on div "Reference Container Icon H1 H3 Contact Form Input Form Input Input Email Textar…" at bounding box center [394, 280] width 656 height 429
click at [785, 222] on span "Home /" at bounding box center [788, 222] width 34 height 12
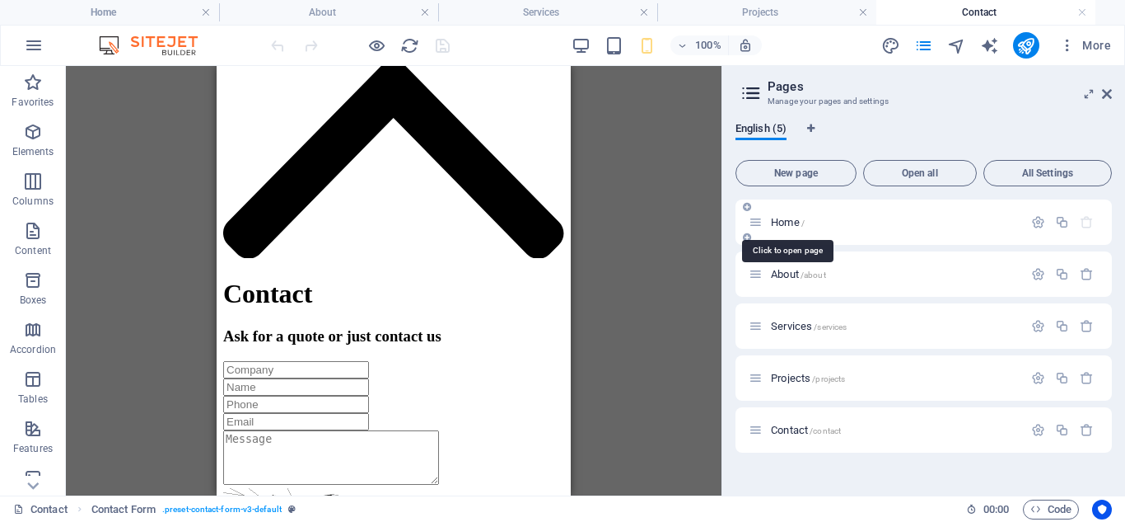
click at [785, 222] on span "Home /" at bounding box center [788, 222] width 34 height 12
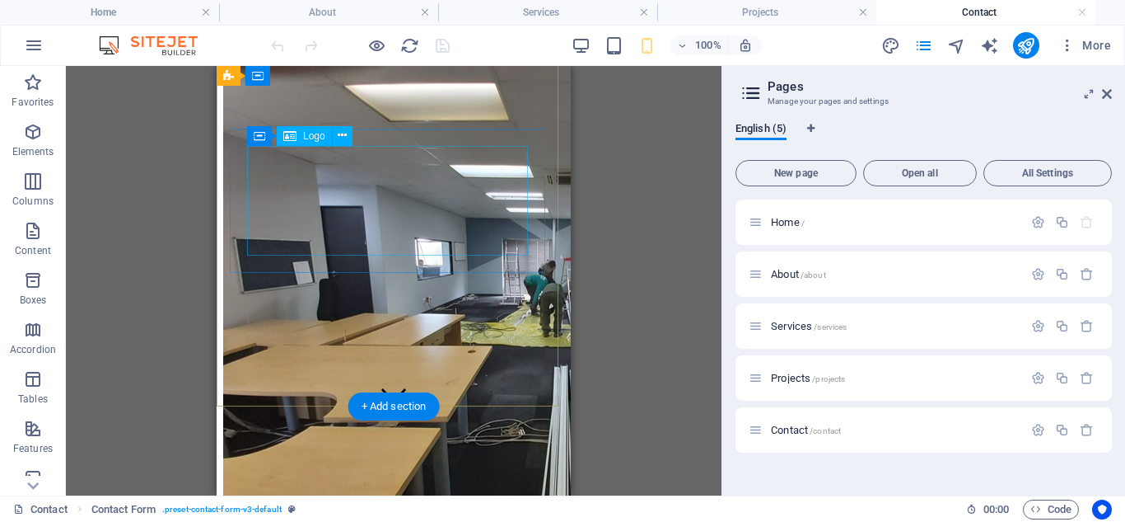
scroll to position [0, 0]
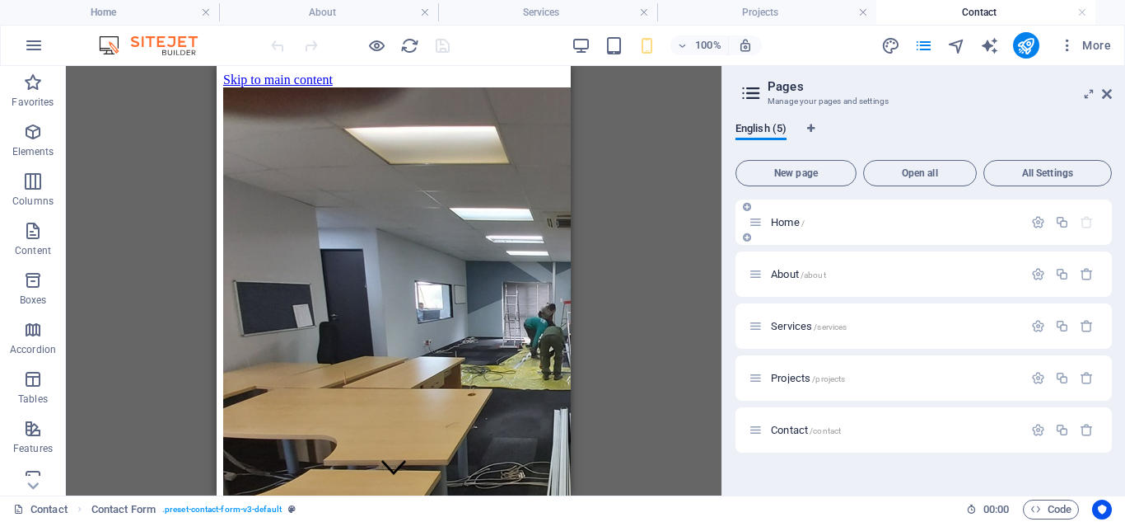
click at [782, 218] on span "Home /" at bounding box center [788, 222] width 34 height 12
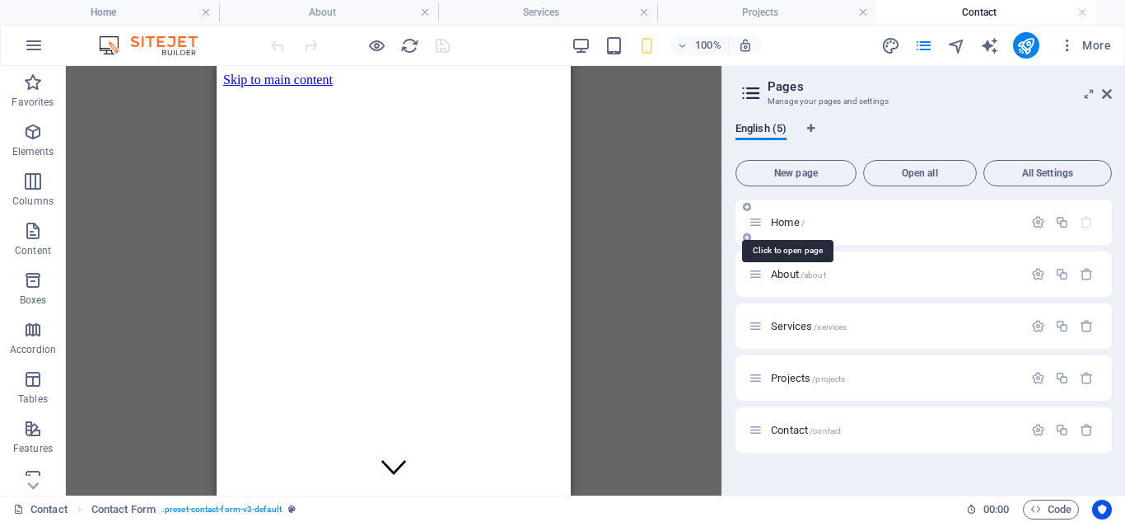
click at [784, 220] on span "Home /" at bounding box center [788, 222] width 34 height 12
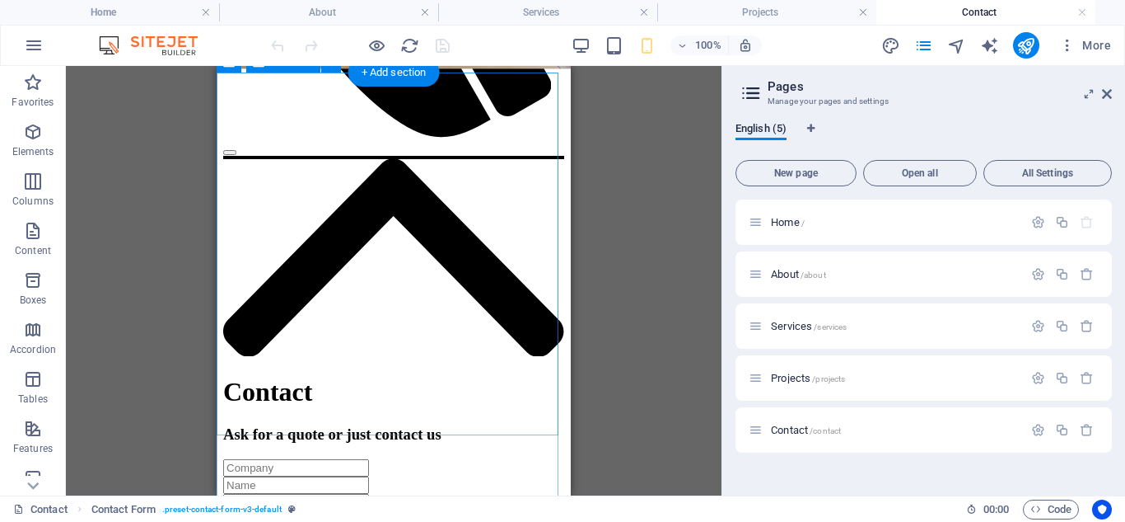
scroll to position [1404, 0]
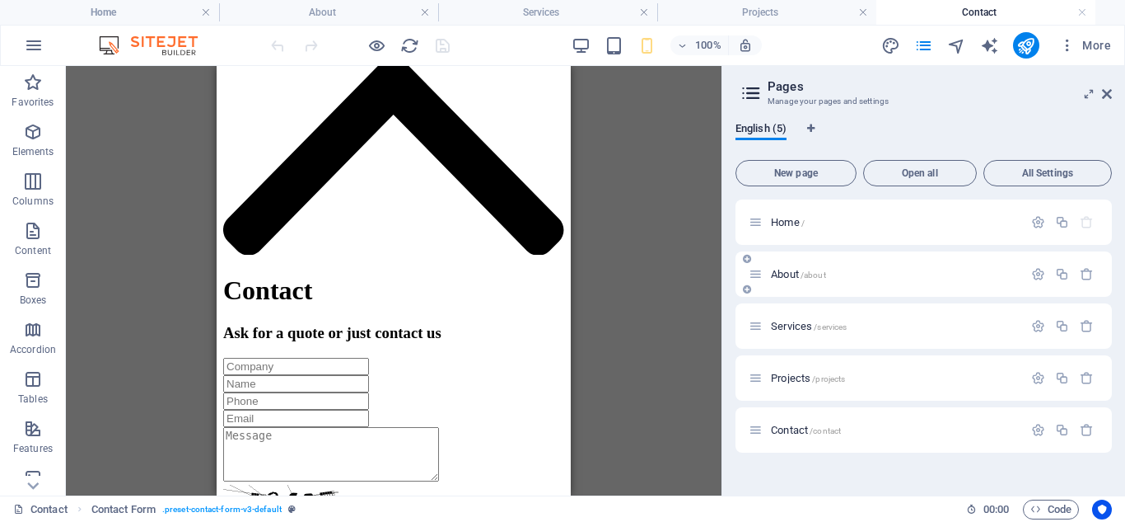
click at [785, 274] on span "About /about" at bounding box center [798, 274] width 55 height 12
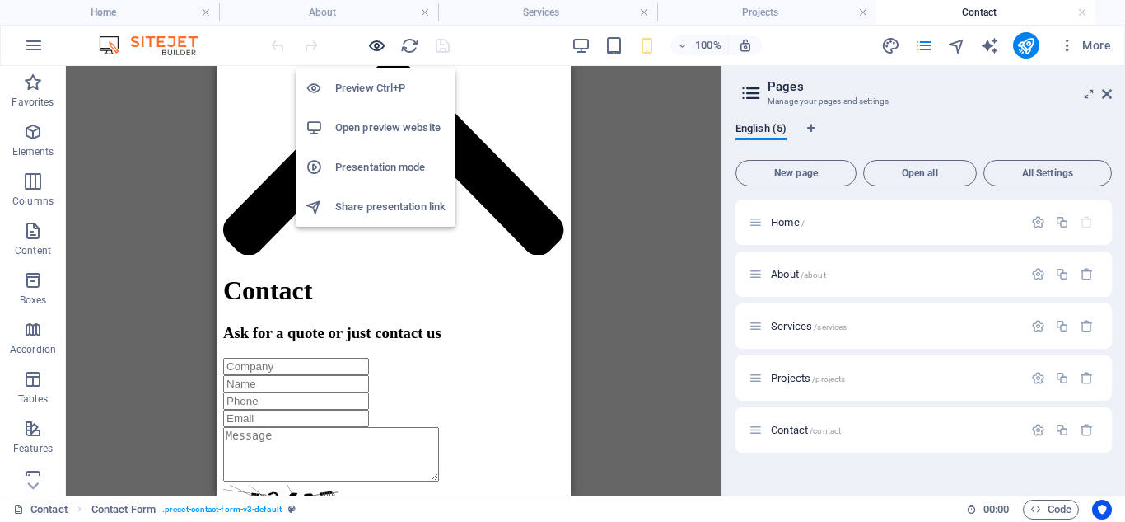
click at [375, 45] on icon "button" at bounding box center [376, 45] width 19 height 19
click at [401, 125] on h6 "Open preview website" at bounding box center [390, 128] width 110 height 20
click at [366, 129] on h6 "Open preview website" at bounding box center [390, 128] width 110 height 20
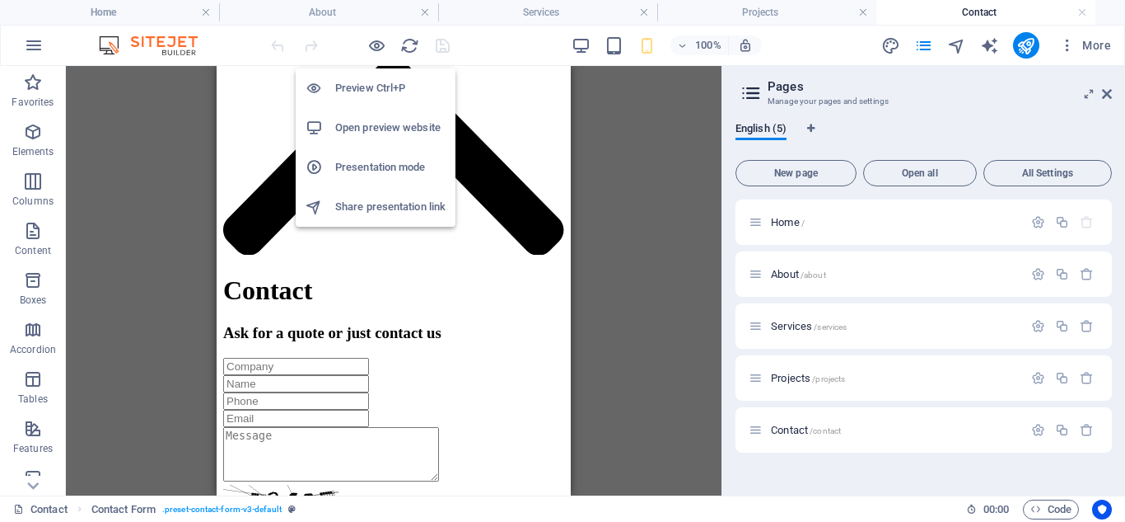
click at [366, 129] on h6 "Open preview website" at bounding box center [390, 128] width 110 height 20
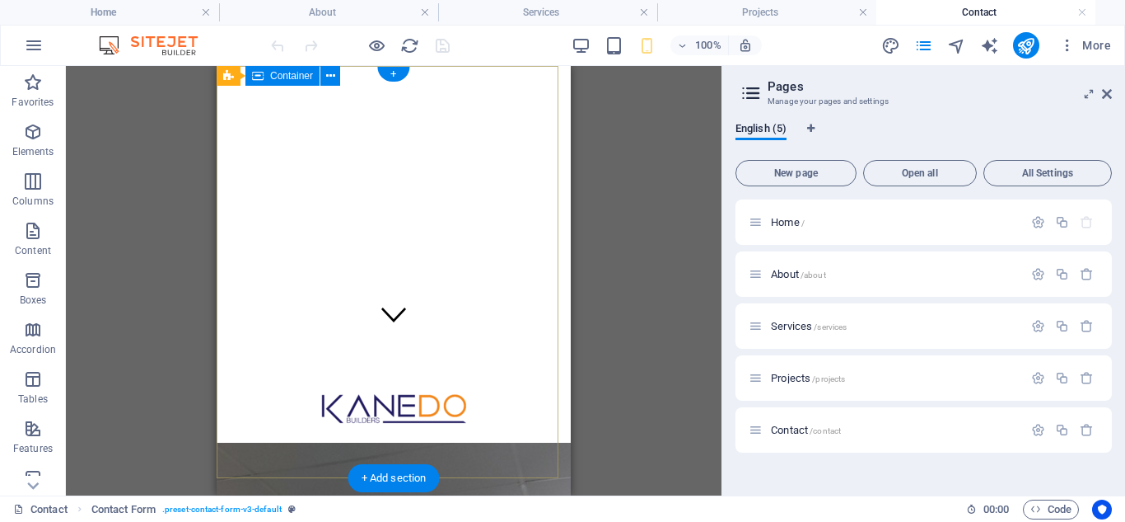
scroll to position [0, 0]
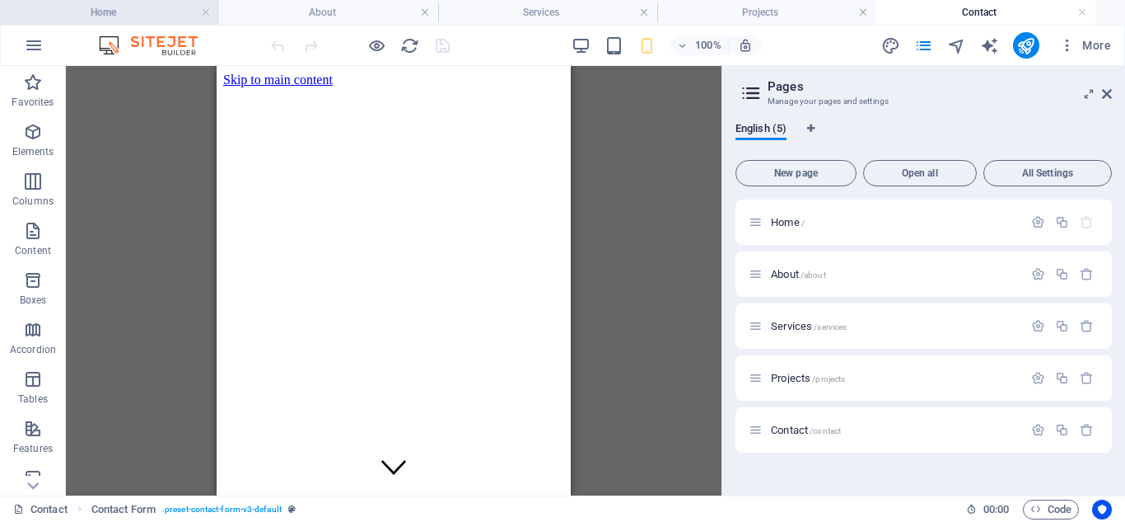
click at [103, 14] on h4 "Home" at bounding box center [109, 12] width 219 height 18
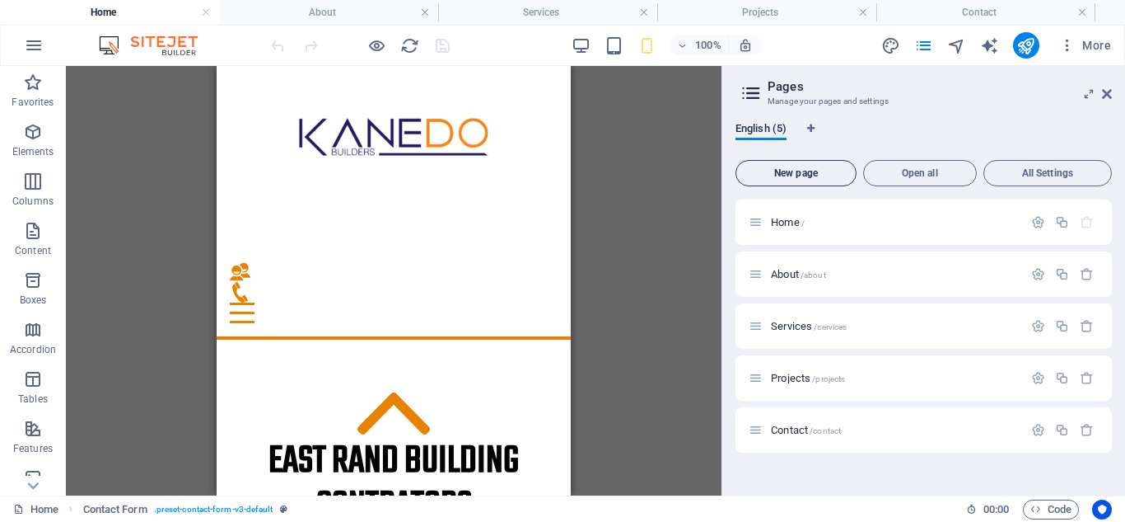
click at [802, 173] on span "New page" at bounding box center [796, 173] width 106 height 10
click at [799, 171] on span "New page" at bounding box center [796, 173] width 106 height 10
click at [611, 161] on div "Drag here to replace the existing content. Press “Ctrl” if you want to create a…" at bounding box center [394, 280] width 656 height 429
click at [33, 78] on icon "button" at bounding box center [33, 83] width 20 height 20
